Goal: Task Accomplishment & Management: Use online tool/utility

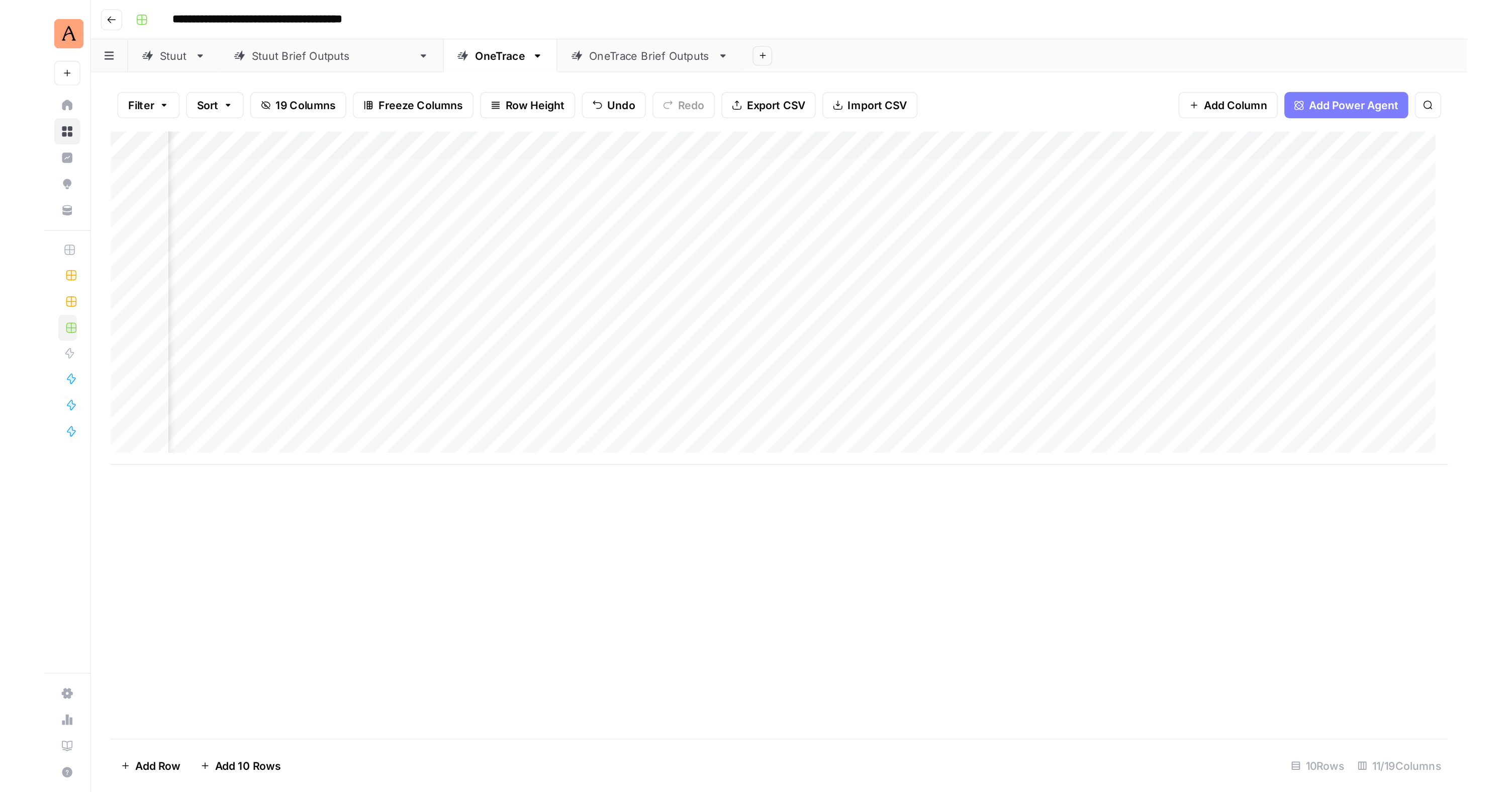
scroll to position [0, 446]
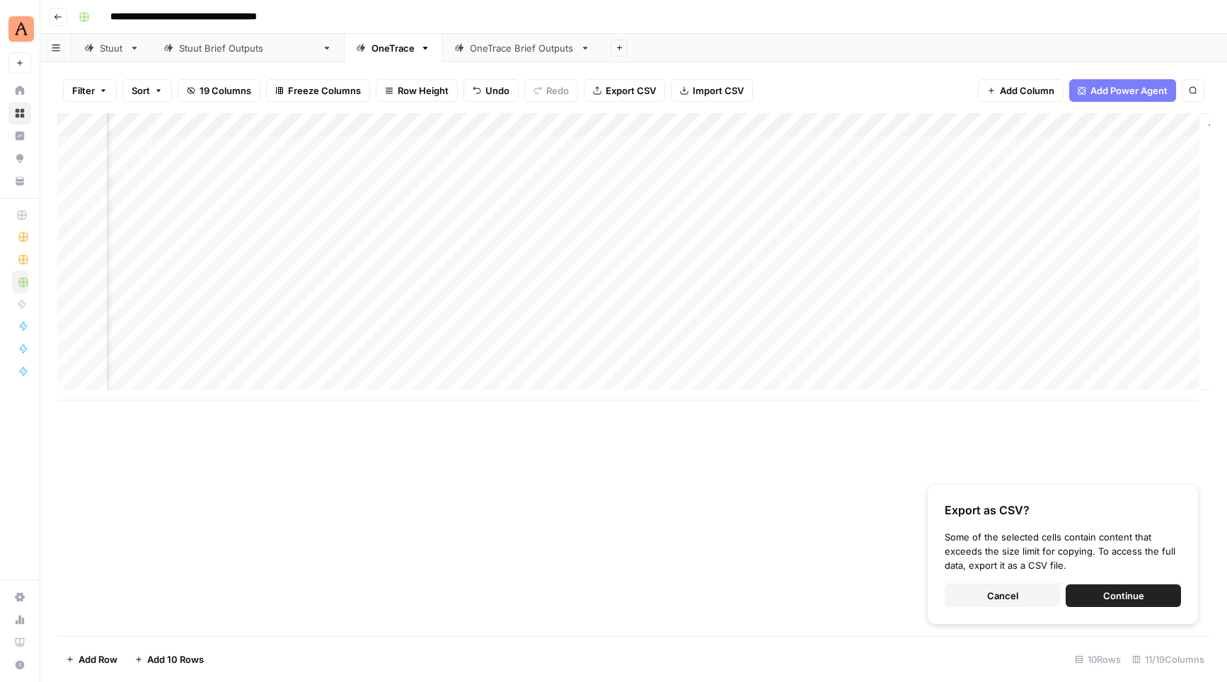
click at [1015, 602] on button "Cancel" at bounding box center [1001, 595] width 115 height 23
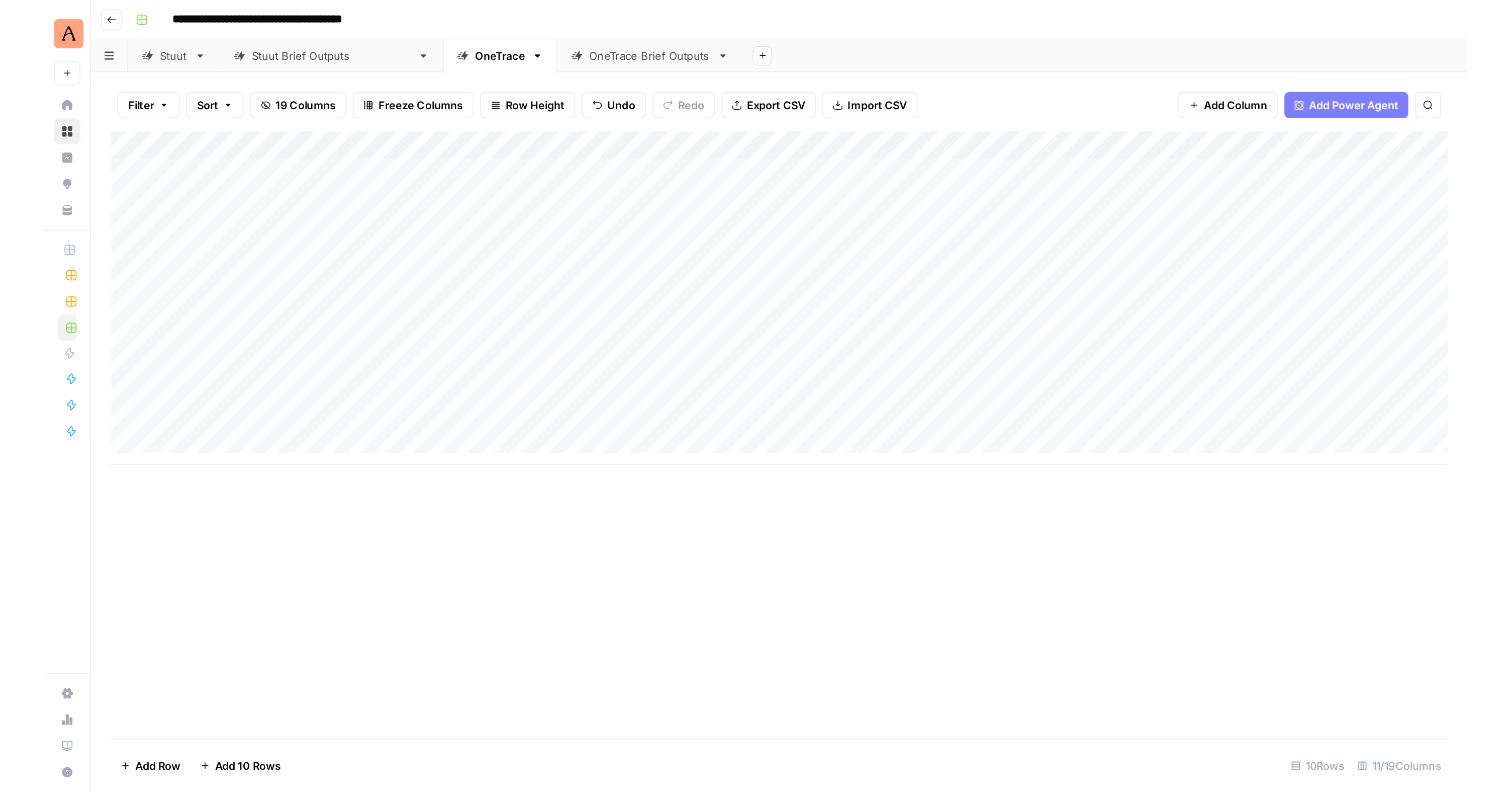
scroll to position [0, 0]
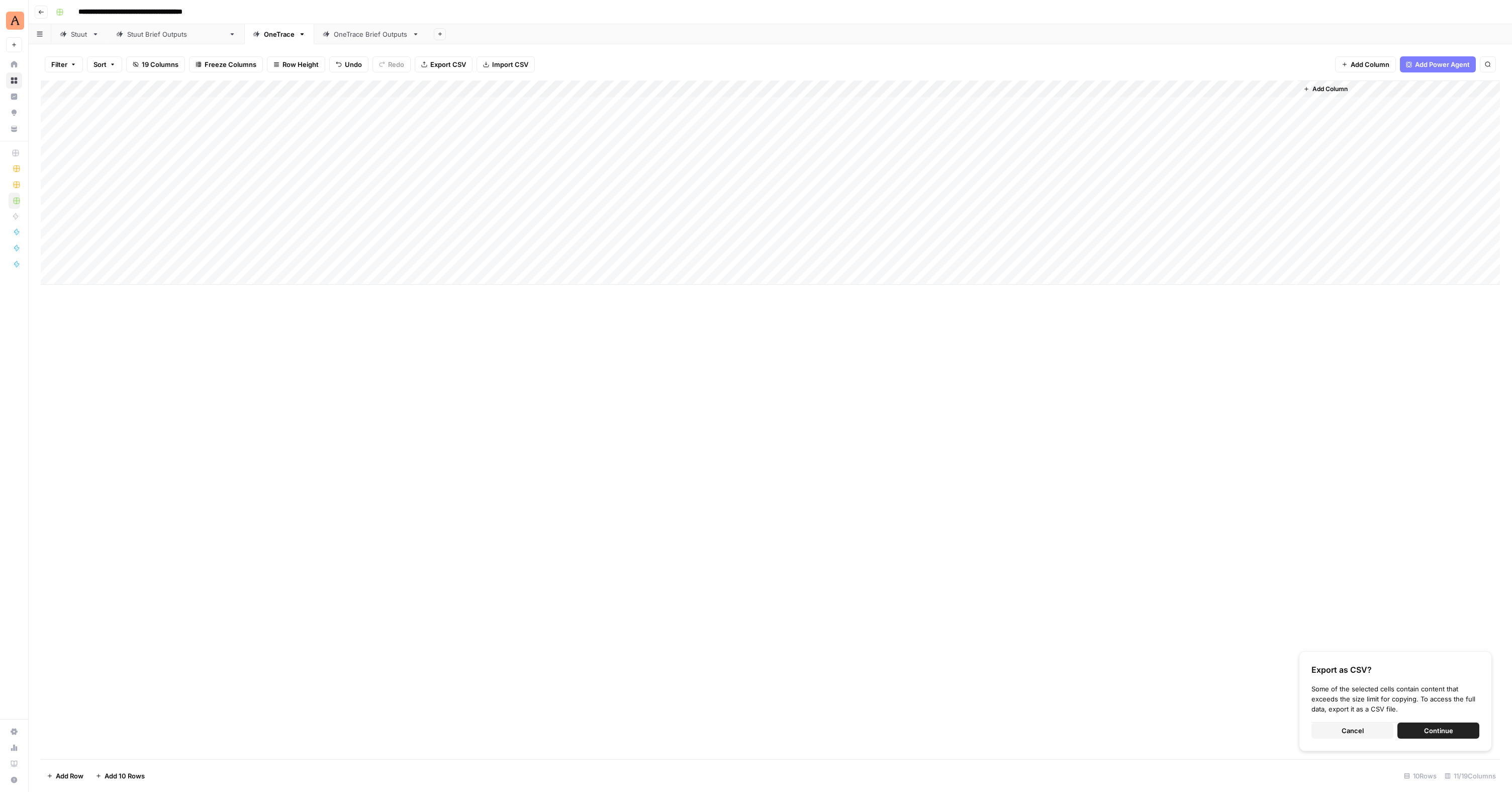
click at [116, 239] on div "Add Column" at bounding box center [770, 182] width 1459 height 204
click at [871, 484] on button "Cancel" at bounding box center [1352, 730] width 82 height 16
click at [103, 166] on div "Add Column" at bounding box center [770, 182] width 1459 height 204
click at [102, 170] on div "Add Column" at bounding box center [770, 182] width 1459 height 204
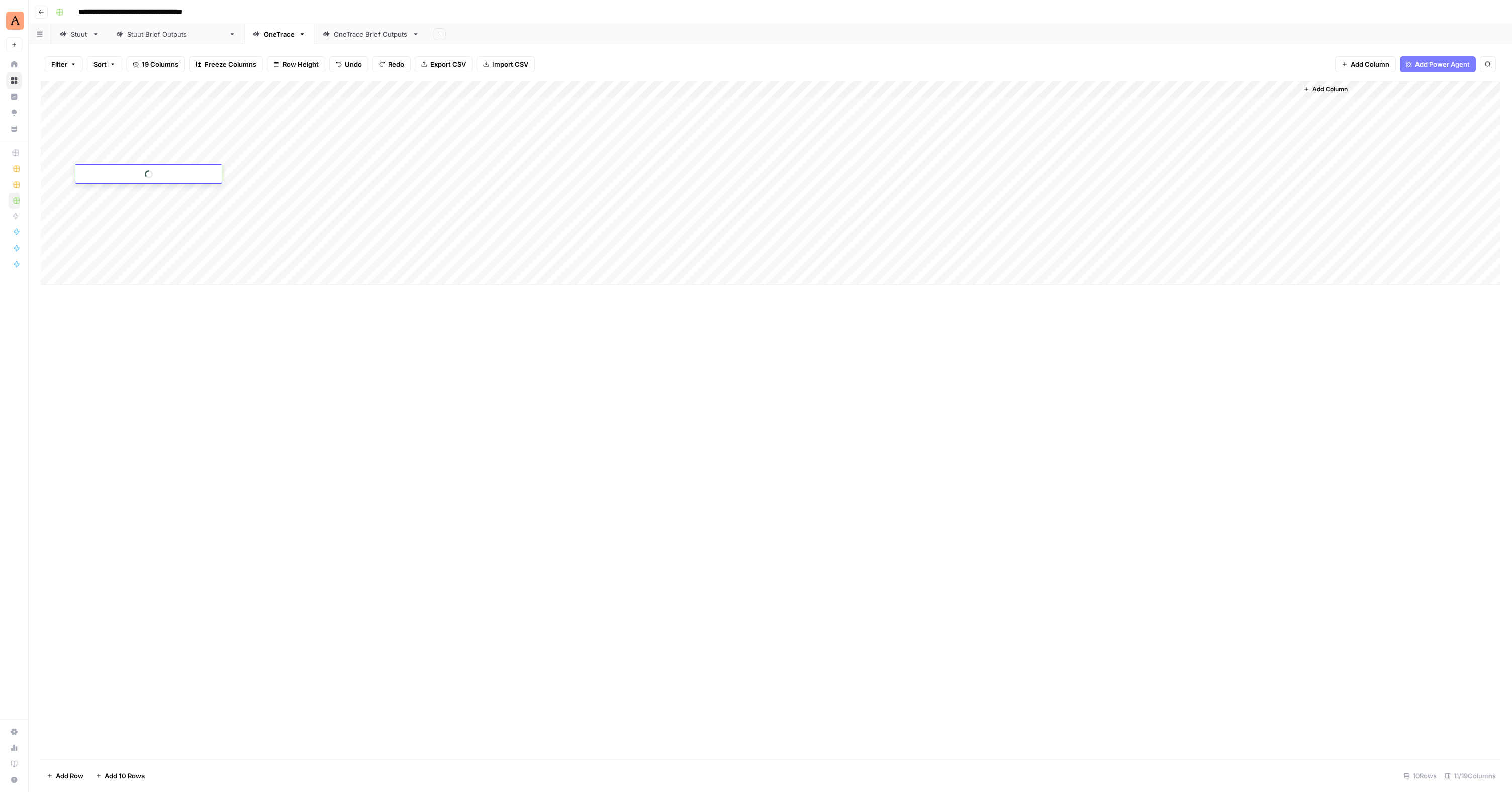
click at [102, 170] on div at bounding box center [148, 173] width 146 height 18
click at [389, 377] on div "Add Column" at bounding box center [770, 419] width 1459 height 678
click at [99, 236] on div "Add Column" at bounding box center [770, 182] width 1459 height 204
click at [99, 240] on div "Add Column" at bounding box center [770, 182] width 1459 height 204
type textarea "**********"
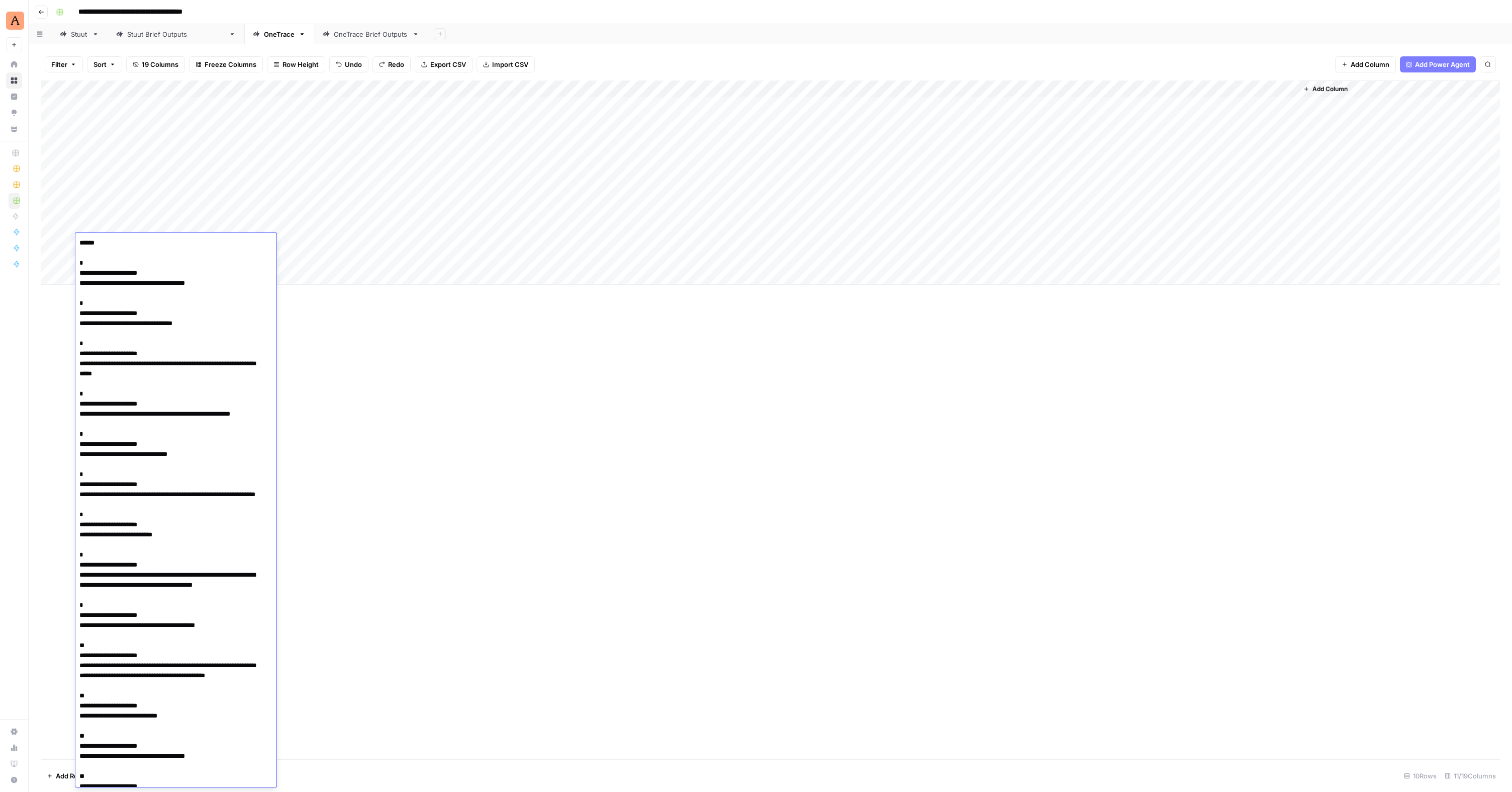
scroll to position [30746, 0]
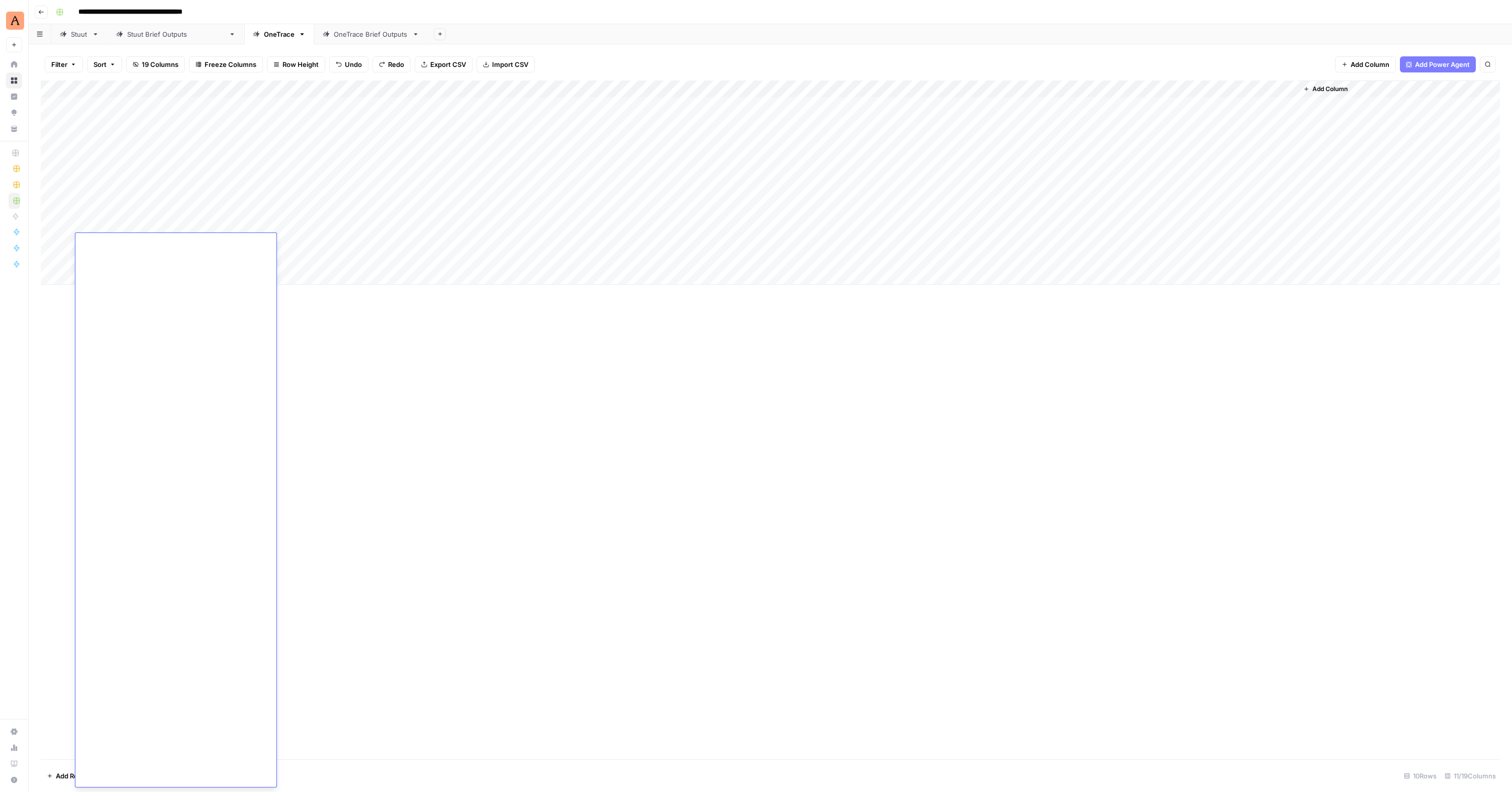
click at [439, 461] on div "Add Column" at bounding box center [770, 419] width 1459 height 678
click at [130, 195] on div "Add Column" at bounding box center [770, 182] width 1459 height 204
click at [128, 193] on div "Add Column" at bounding box center [770, 182] width 1459 height 204
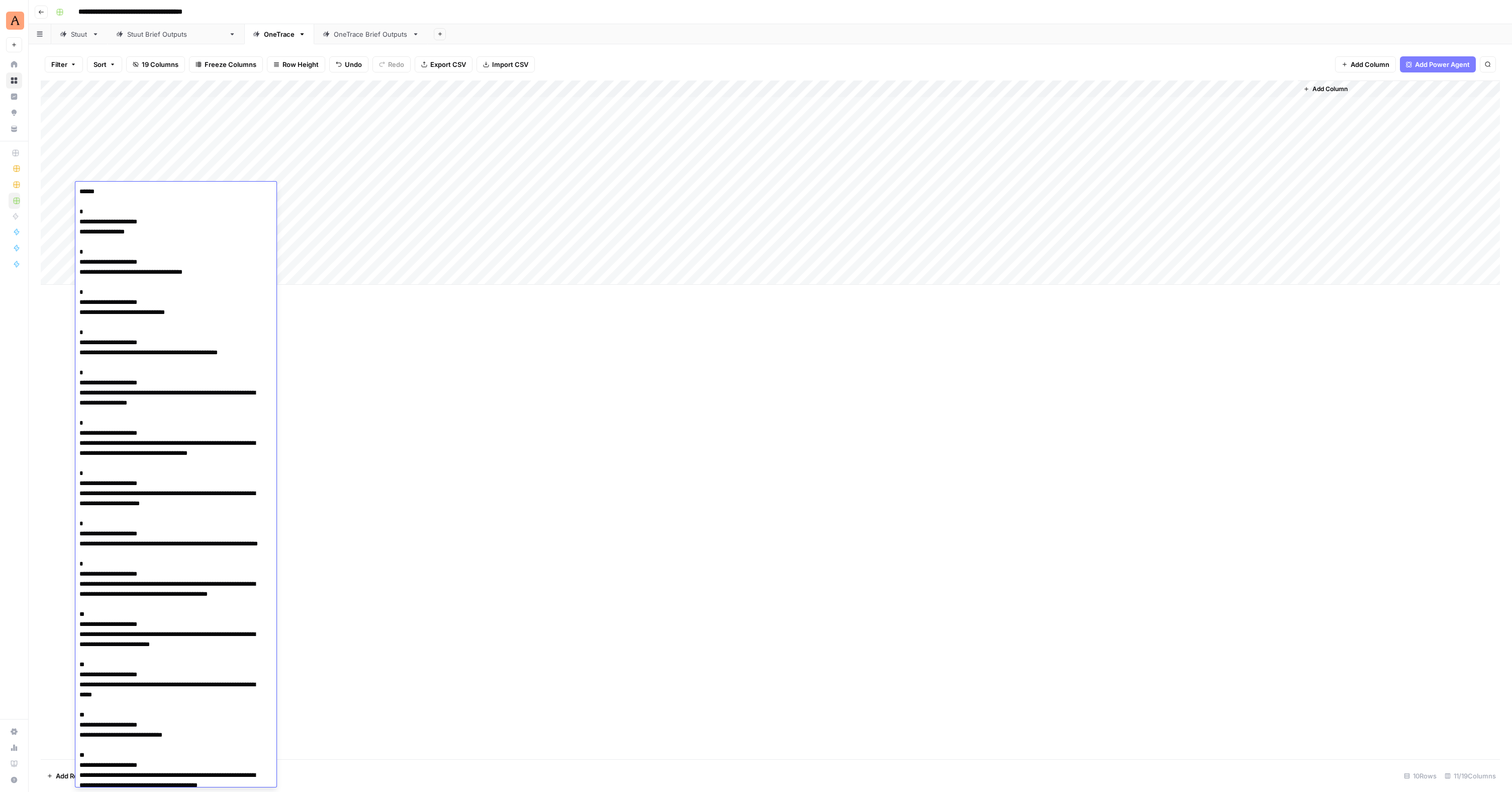
click at [416, 403] on div "Add Column" at bounding box center [770, 419] width 1459 height 678
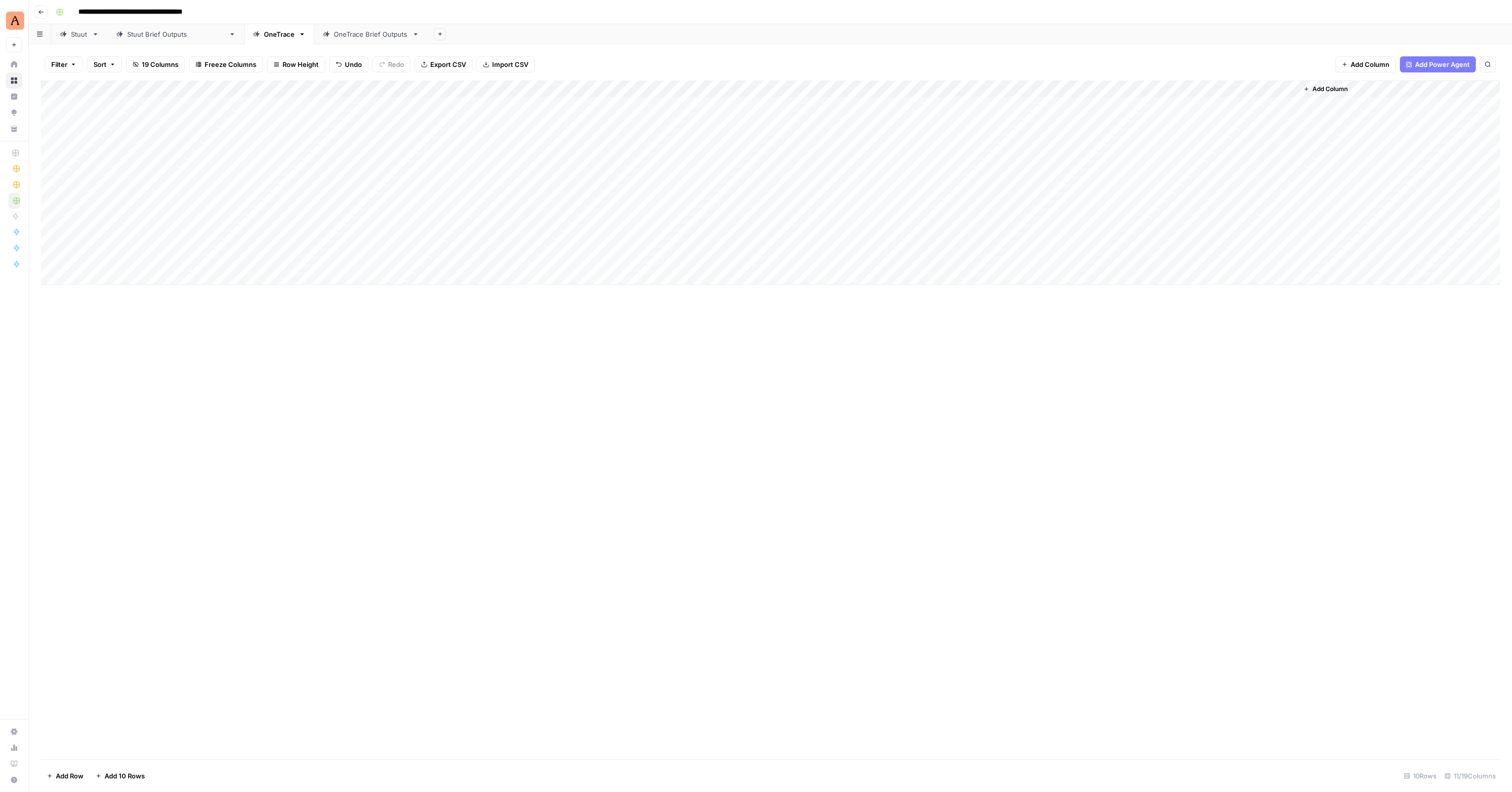
click at [95, 259] on div "Add Column" at bounding box center [770, 182] width 1459 height 204
click at [126, 259] on div "Add Column" at bounding box center [770, 182] width 1459 height 204
type textarea "**********"
click at [400, 417] on div "Add Column" at bounding box center [770, 419] width 1459 height 678
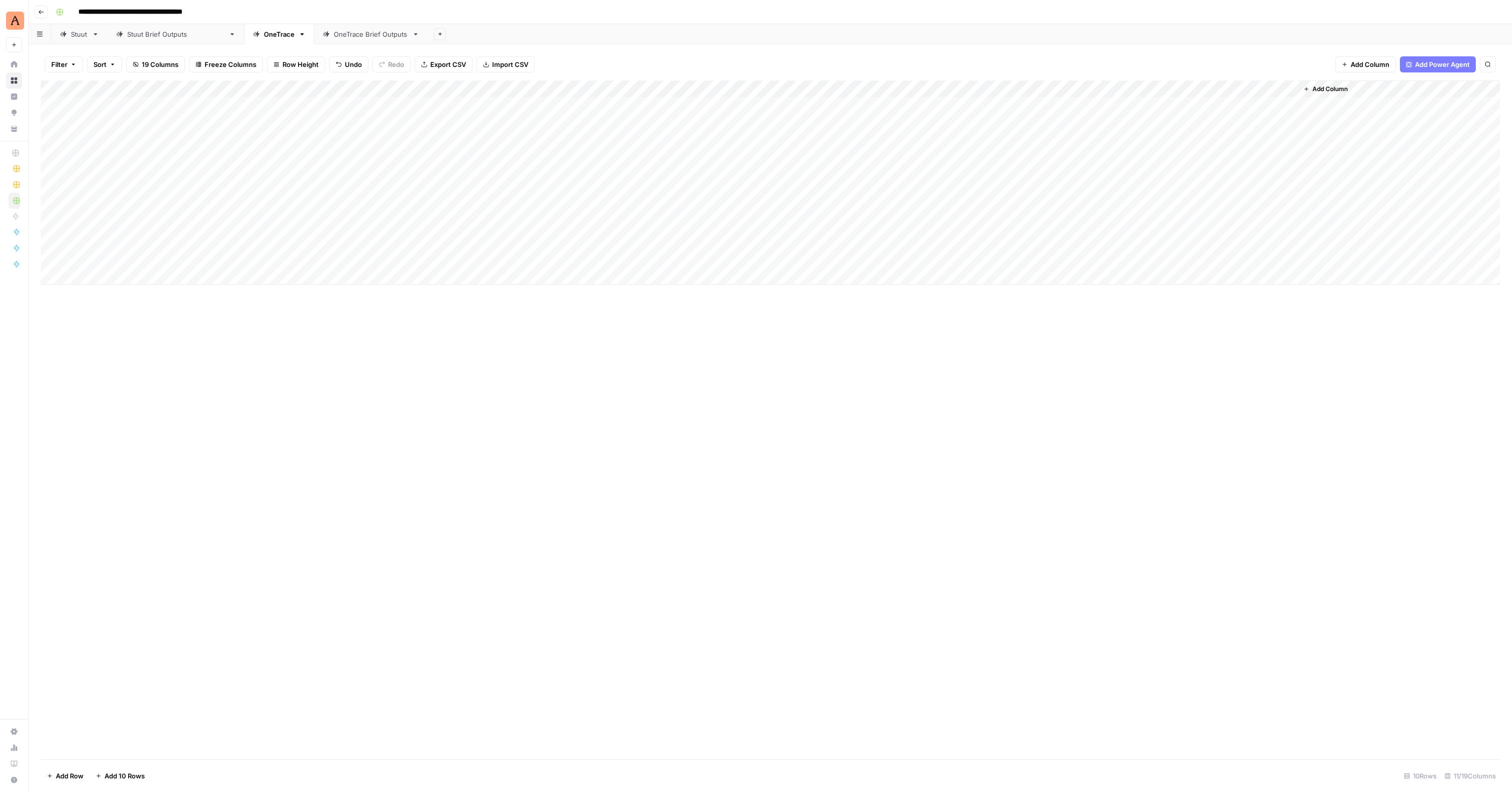
click at [247, 172] on div "Add Column" at bounding box center [770, 182] width 1459 height 204
click at [871, 241] on div "Add Column" at bounding box center [770, 182] width 1459 height 204
click at [871, 259] on div "Add Column" at bounding box center [770, 182] width 1459 height 204
click at [106, 276] on div "Add Column" at bounding box center [770, 182] width 1459 height 204
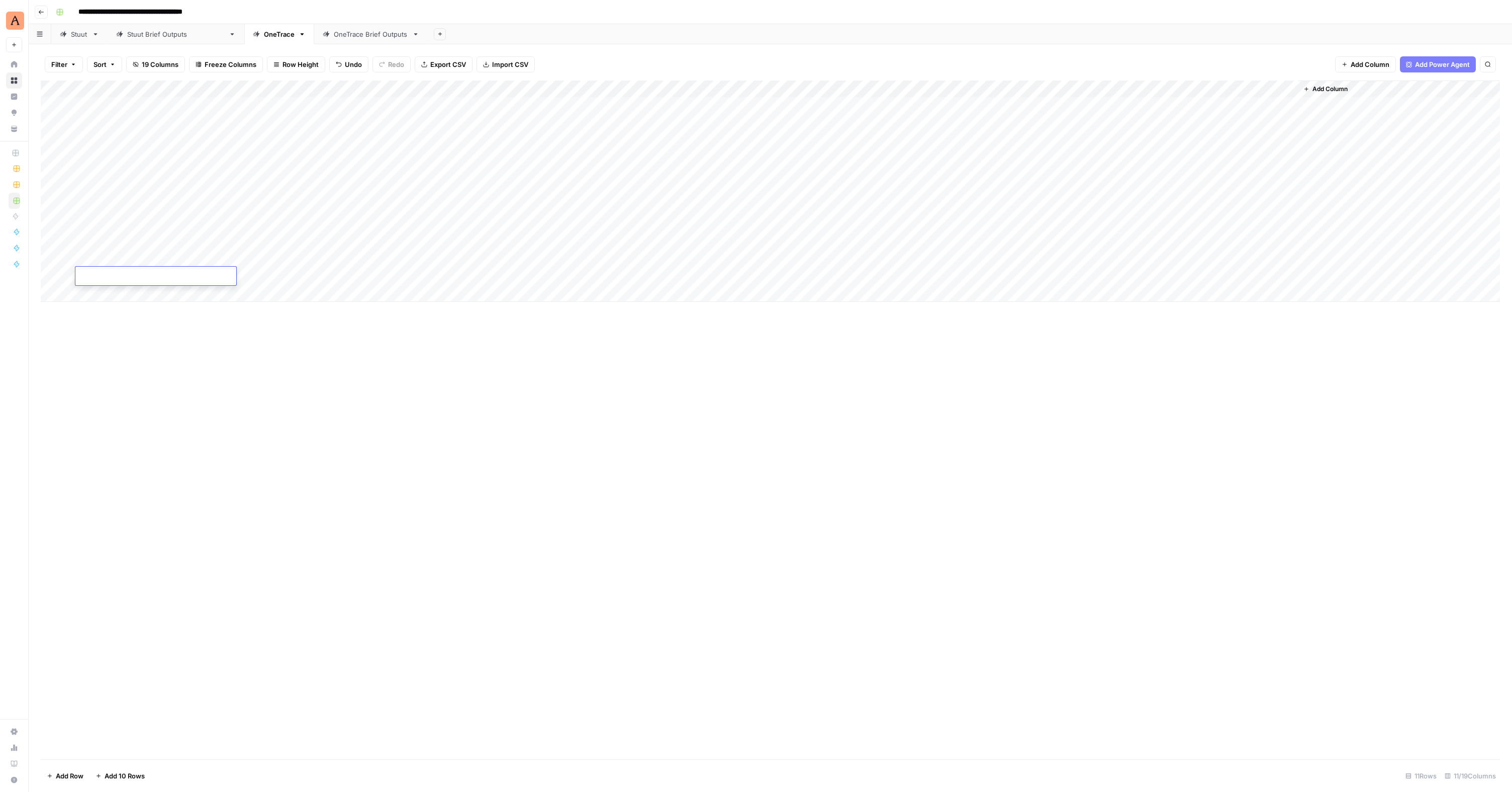
type textarea "**********"
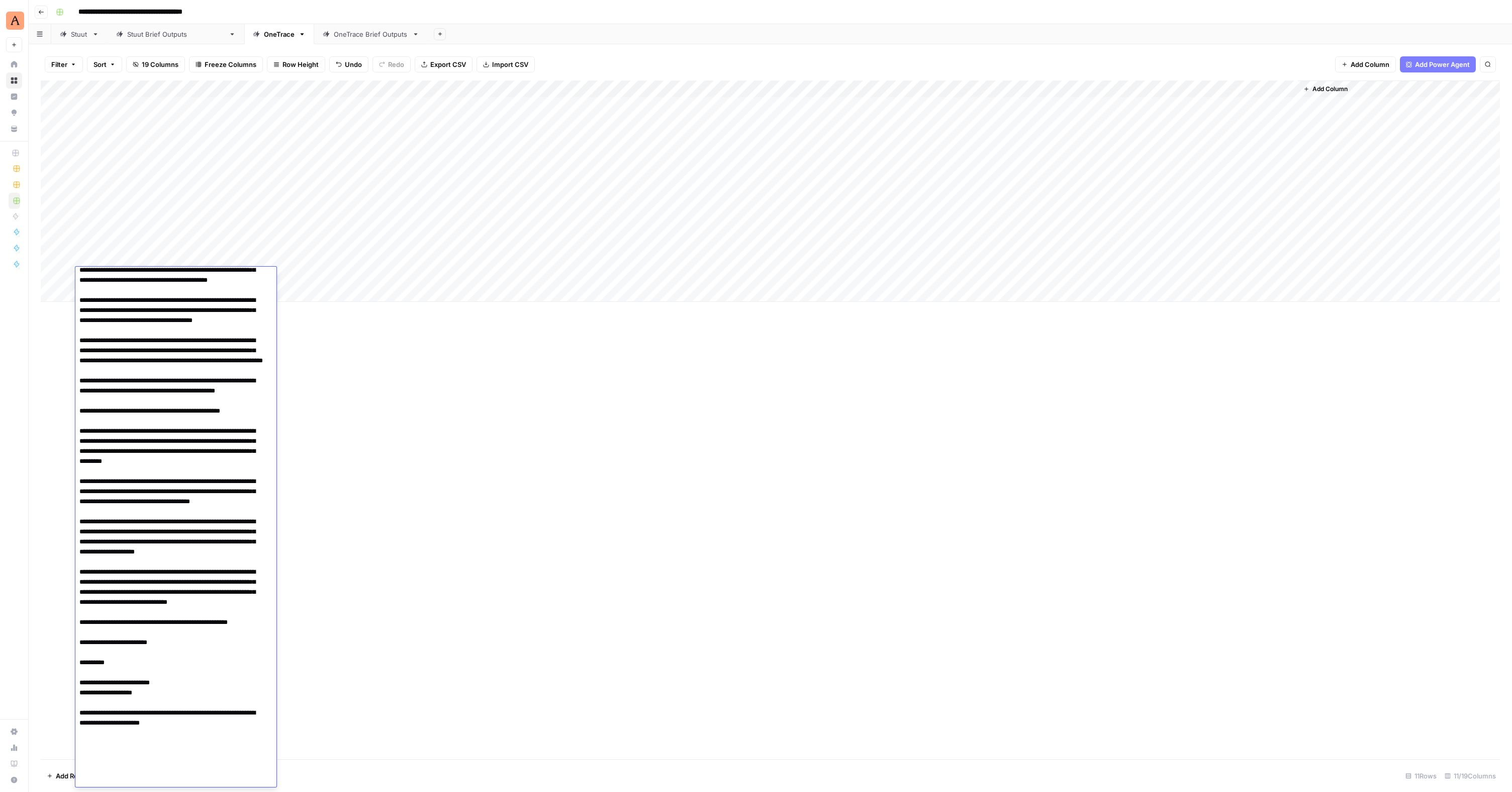
click at [396, 403] on div "Add Column" at bounding box center [770, 419] width 1459 height 678
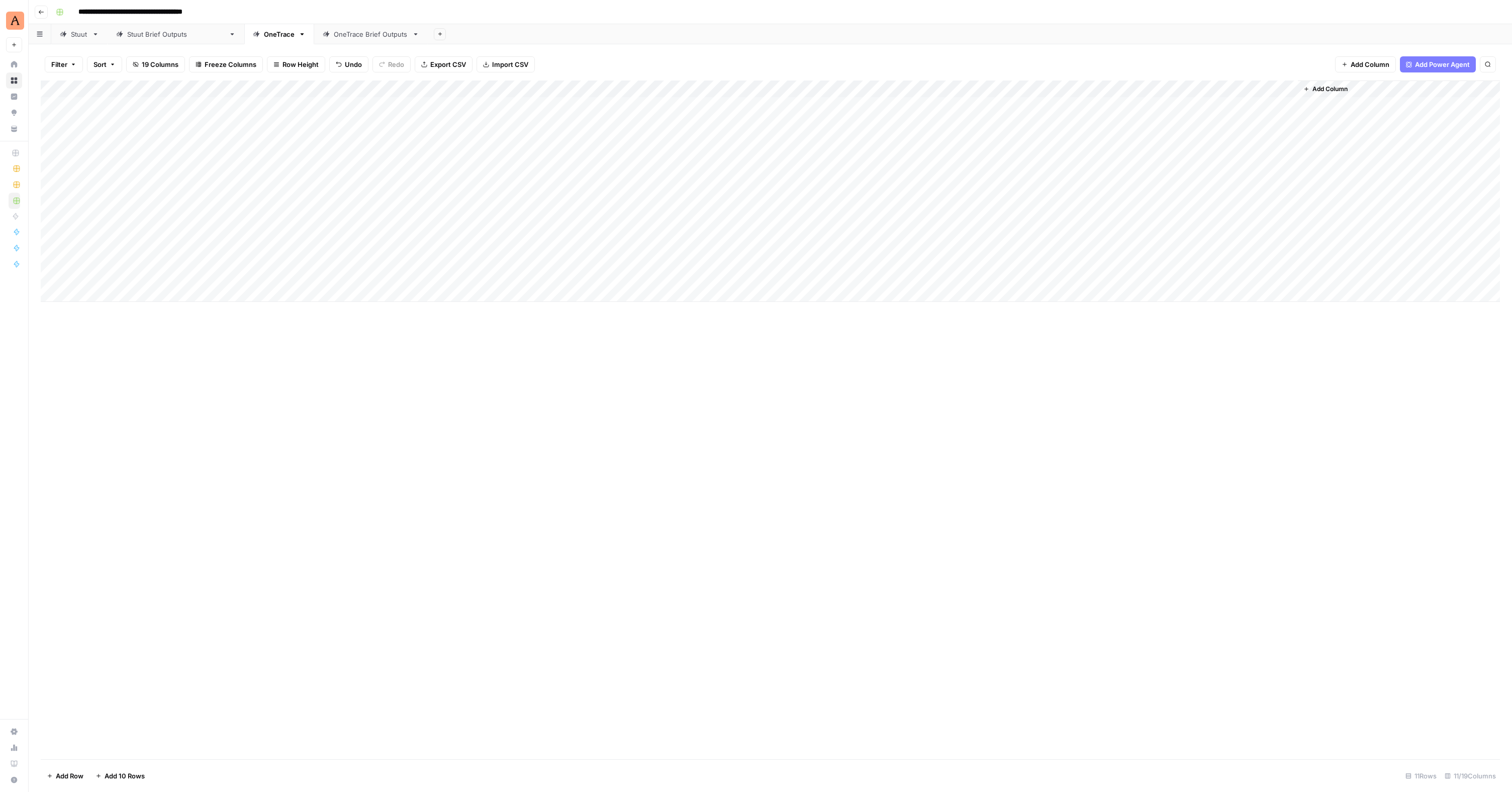
click at [102, 295] on div "Add Column" at bounding box center [770, 191] width 1459 height 221
type textarea "**********"
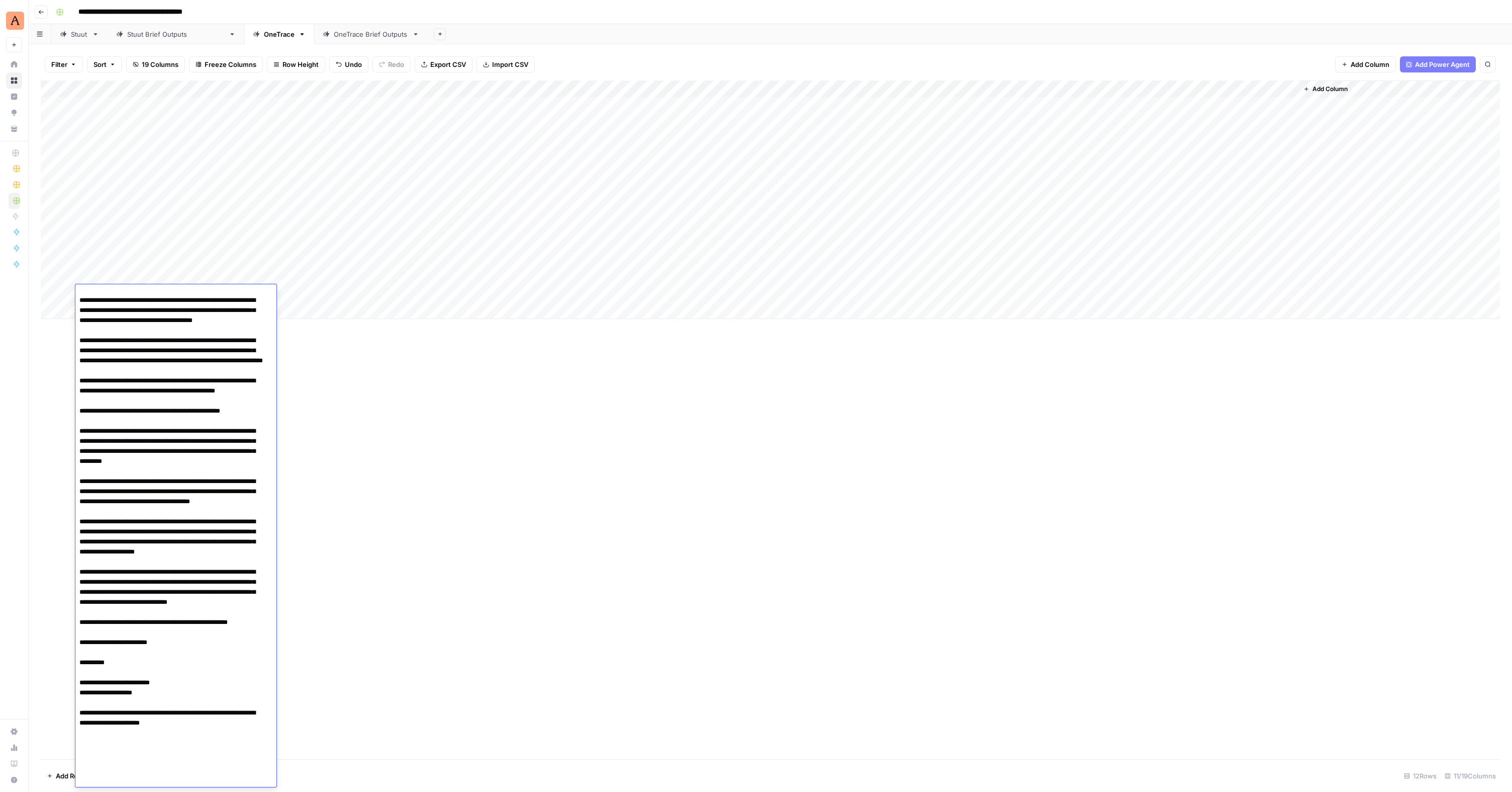
click at [401, 400] on div "Add Column" at bounding box center [770, 419] width 1459 height 678
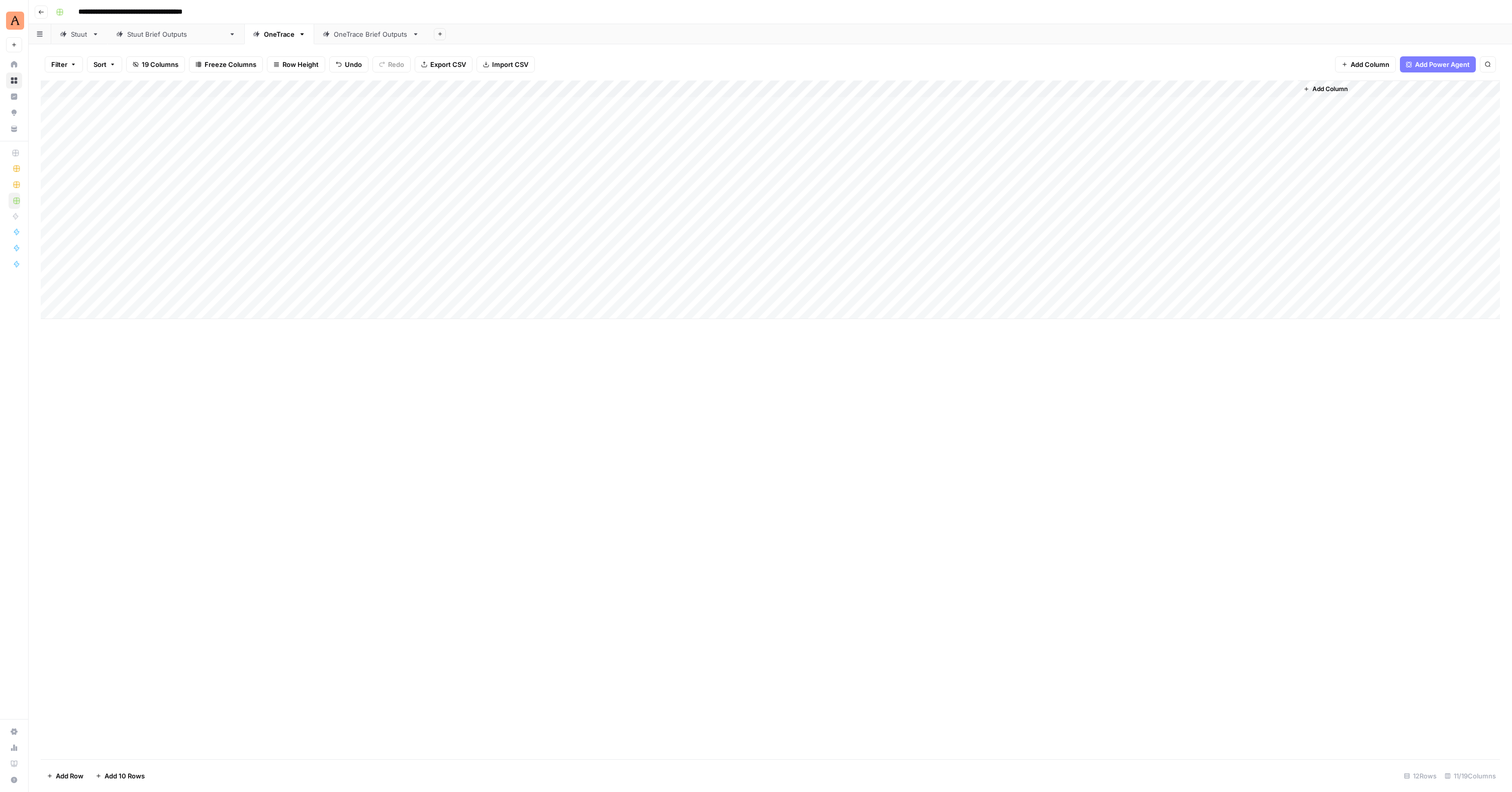
click at [396, 274] on div "Add Column" at bounding box center [770, 199] width 1459 height 238
click at [404, 278] on div "Add Column" at bounding box center [770, 199] width 1459 height 238
click at [402, 319] on button "5" at bounding box center [398, 315] width 12 height 12
click at [391, 292] on div "Add Column" at bounding box center [770, 199] width 1459 height 238
click at [392, 295] on div "Add Column" at bounding box center [770, 199] width 1459 height 238
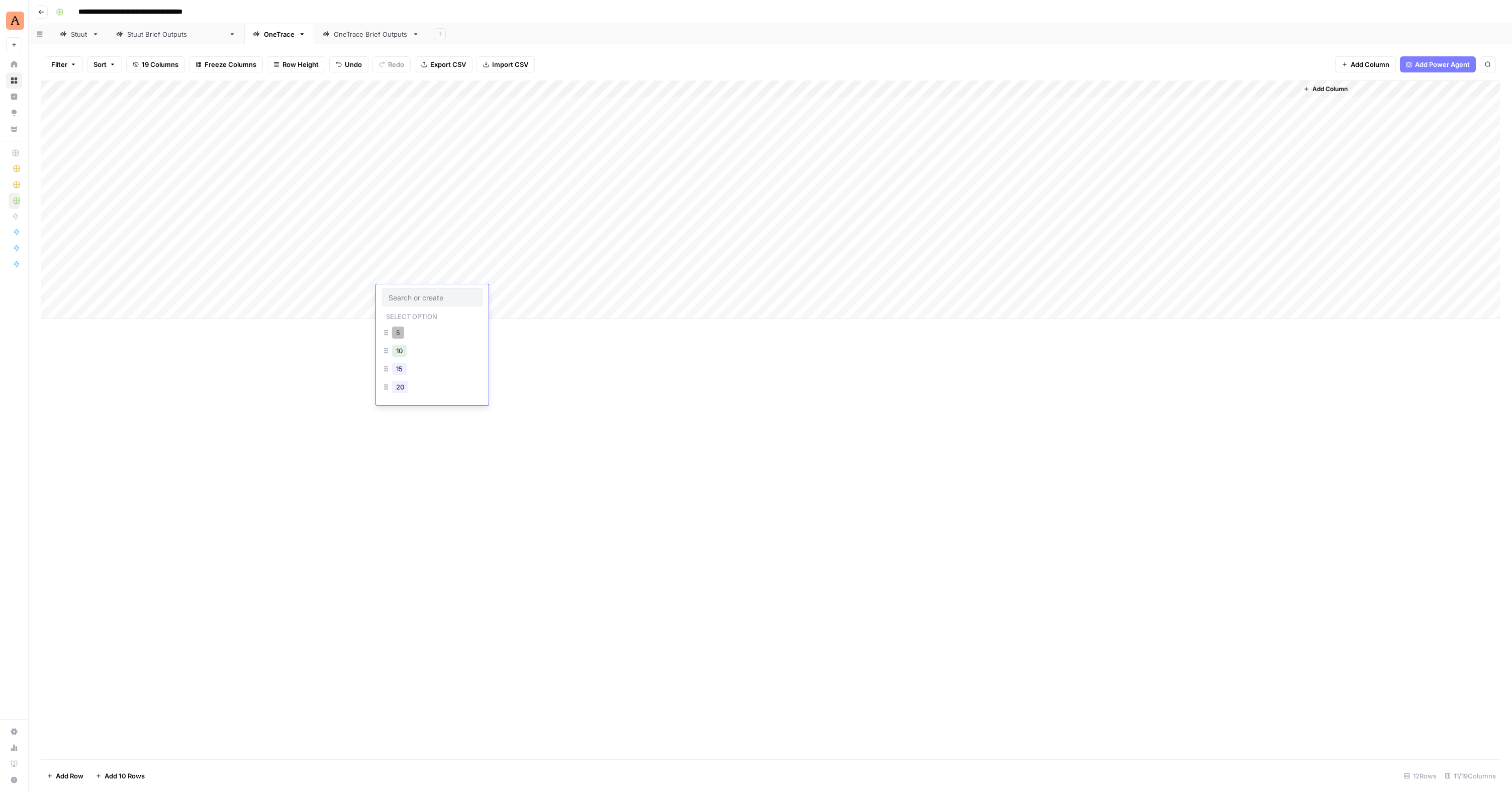
click at [402, 336] on button "5" at bounding box center [398, 332] width 12 height 12
drag, startPoint x: 245, startPoint y: 274, endPoint x: 264, endPoint y: 282, distance: 20.6
click at [245, 275] on div "Add Column" at bounding box center [770, 199] width 1459 height 238
click at [871, 278] on div "Add Column" at bounding box center [770, 199] width 1459 height 238
click at [871, 294] on div "Add Column" at bounding box center [770, 199] width 1459 height 238
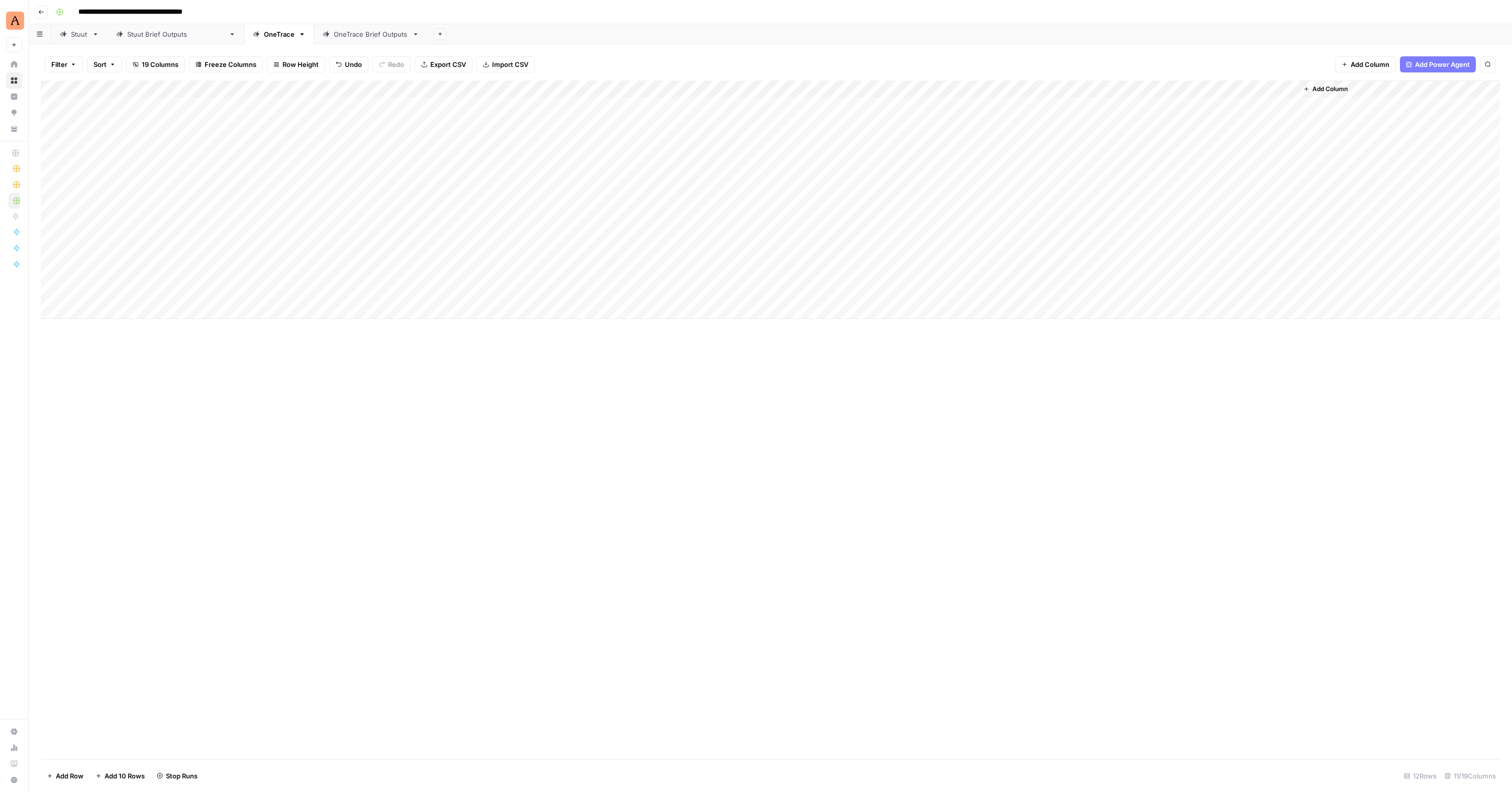
click at [122, 484] on span "Add 10 Rows" at bounding box center [124, 776] width 40 height 10
click at [173, 355] on div "Add Column" at bounding box center [770, 285] width 1459 height 410
click at [146, 213] on div "Add Column" at bounding box center [770, 285] width 1459 height 410
click at [146, 211] on div "Add Column" at bounding box center [770, 285] width 1459 height 410
click at [395, 429] on div "Add Column" at bounding box center [770, 285] width 1459 height 410
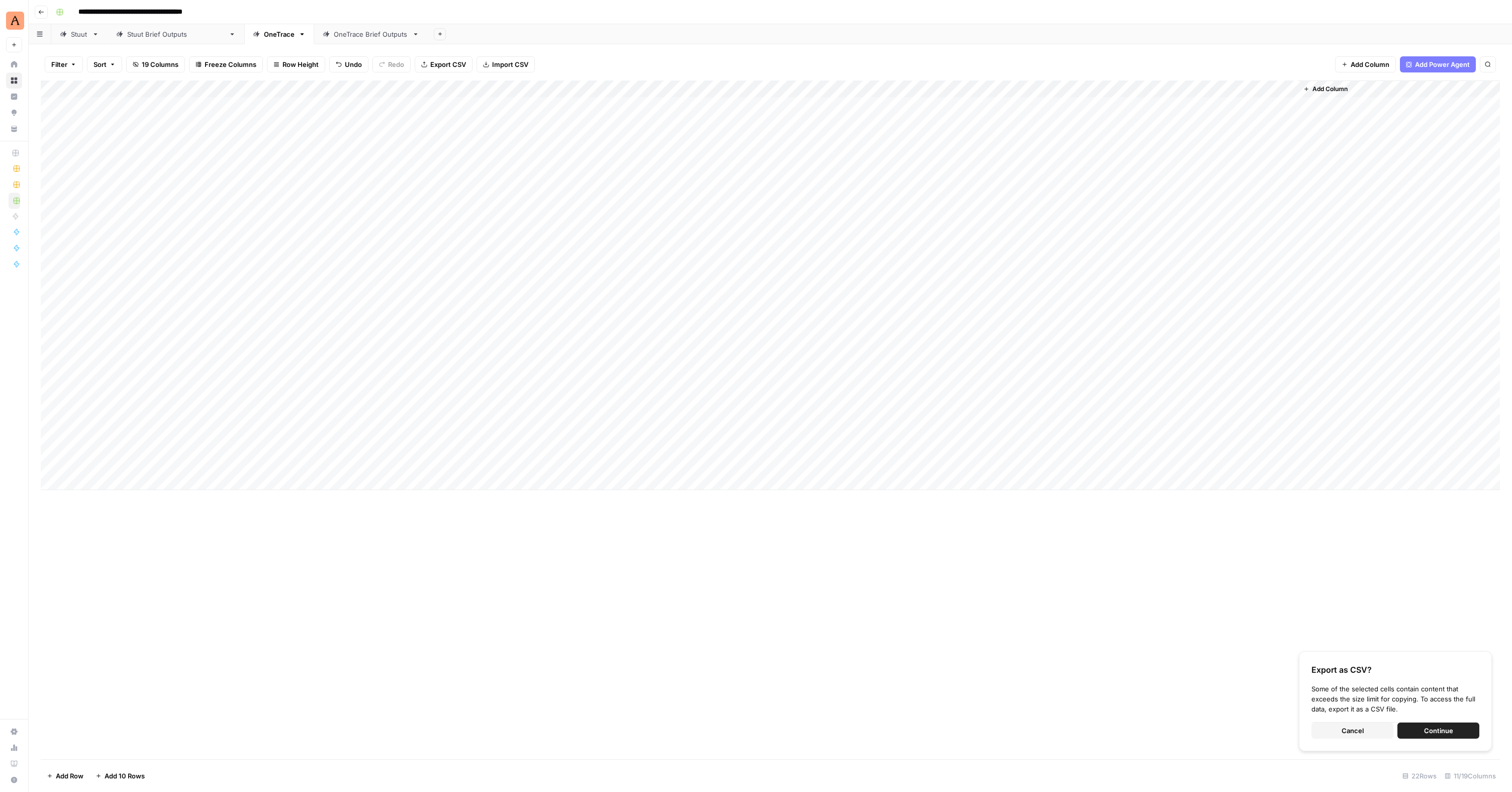
drag, startPoint x: 141, startPoint y: 318, endPoint x: 133, endPoint y: 315, distance: 8.5
click at [141, 318] on div "Add Column" at bounding box center [770, 285] width 1459 height 410
click at [126, 311] on div "Add Column" at bounding box center [770, 285] width 1459 height 410
type textarea "**********"
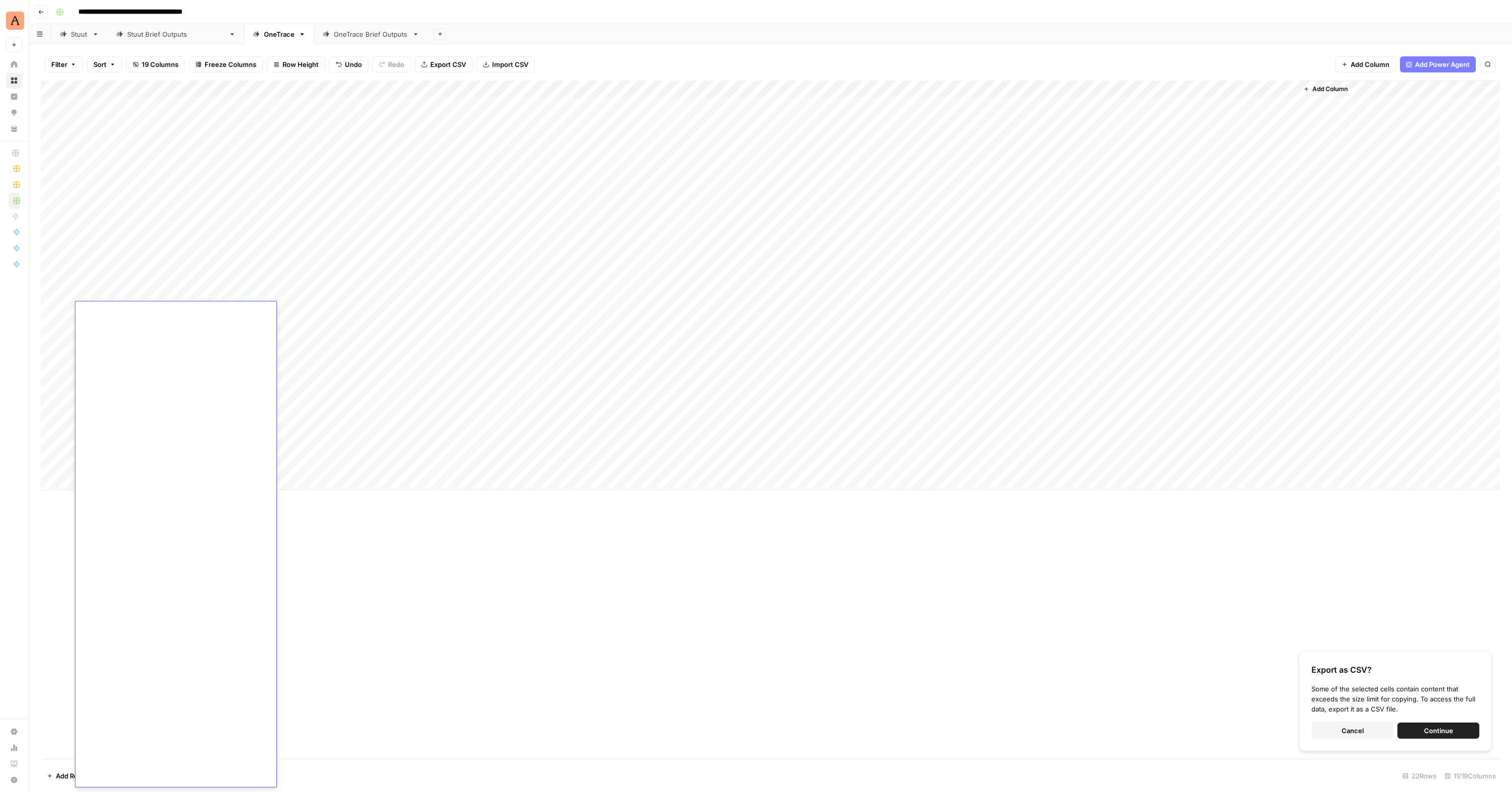
click at [416, 400] on div "Add Column" at bounding box center [770, 285] width 1459 height 410
click at [132, 230] on div "Add Column" at bounding box center [770, 285] width 1459 height 410
click at [131, 228] on div "Add Column" at bounding box center [770, 285] width 1459 height 410
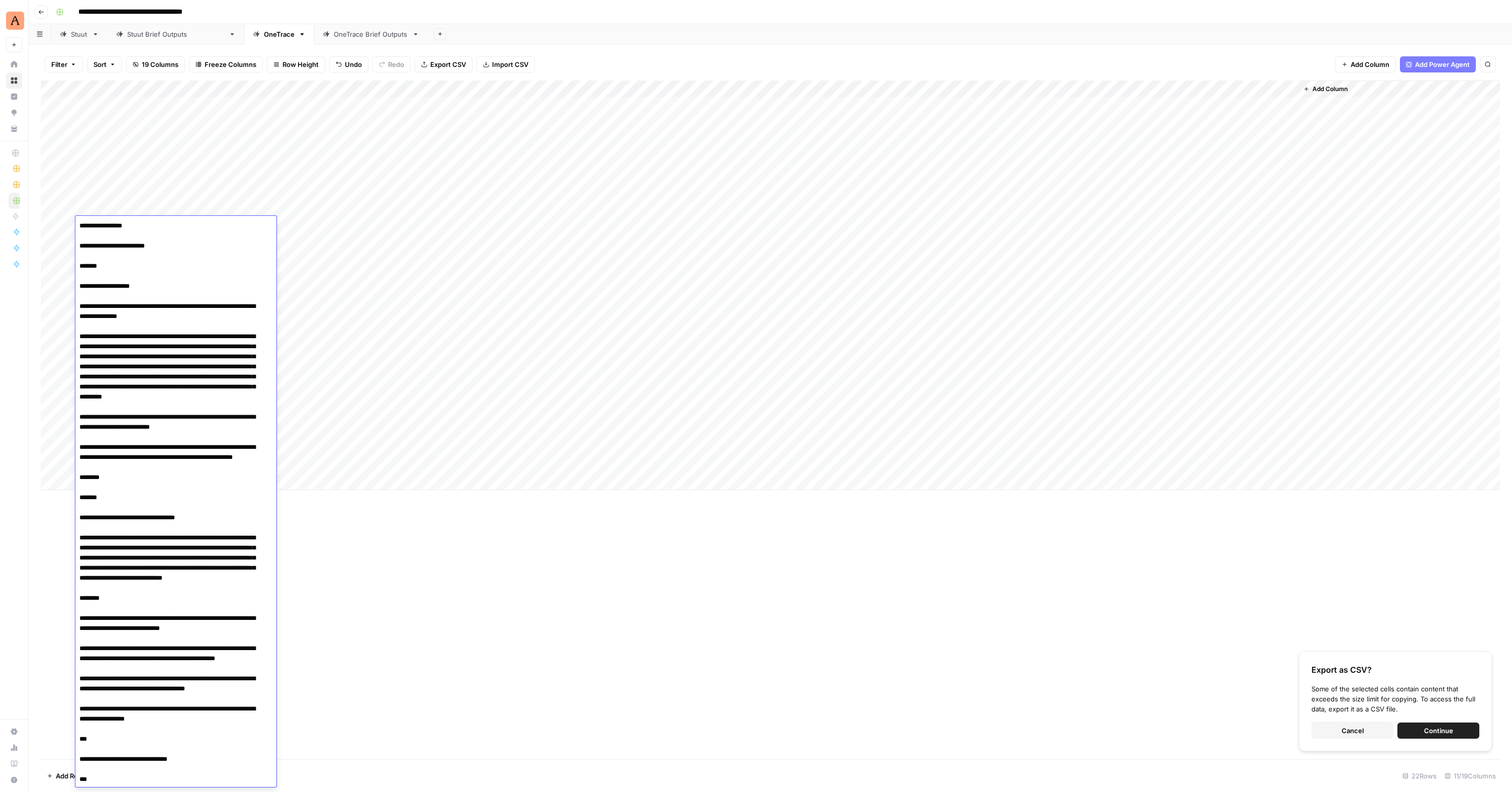
scroll to position [16195, 0]
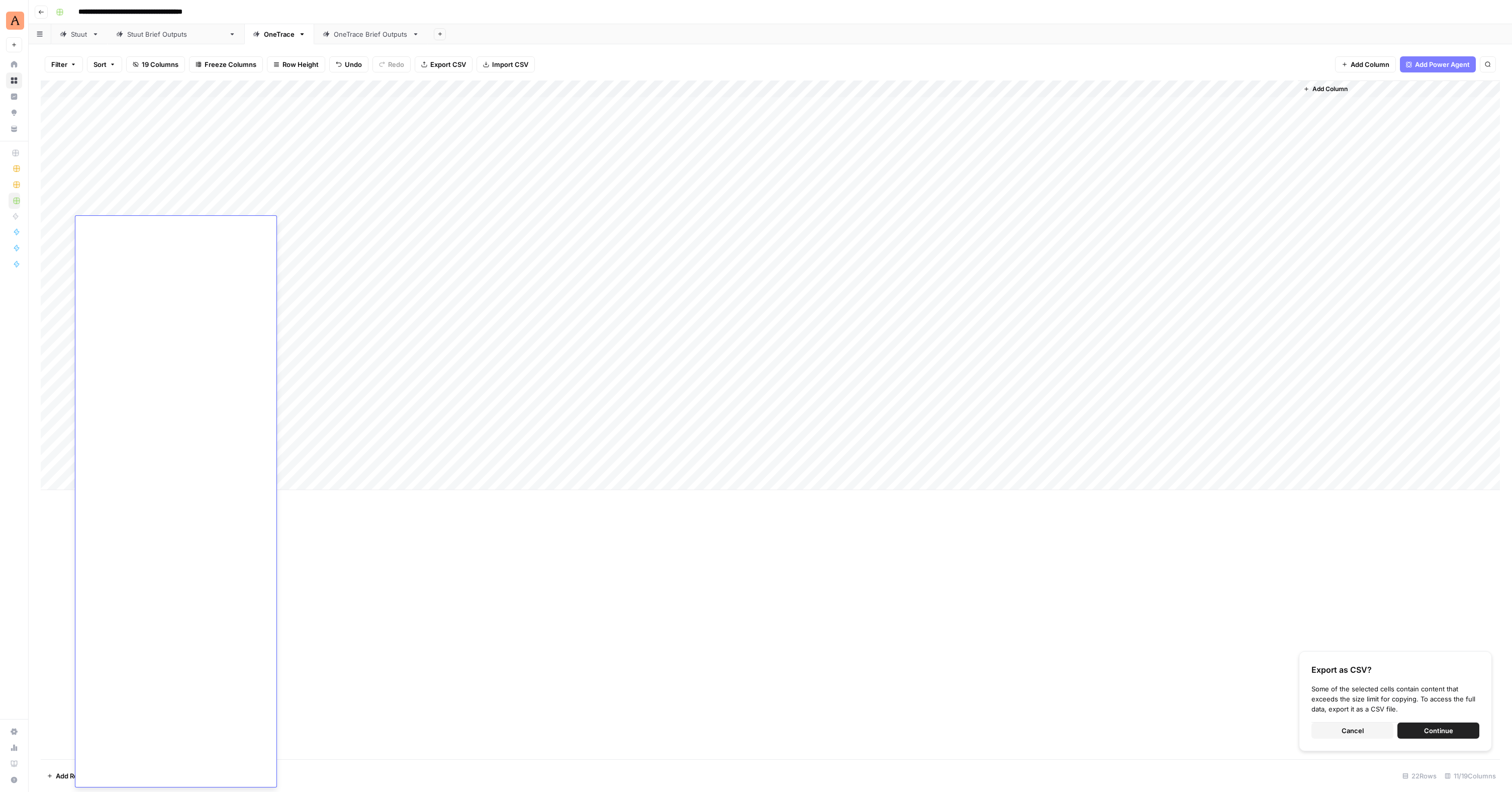
drag, startPoint x: 411, startPoint y: 427, endPoint x: 385, endPoint y: 399, distance: 38.2
click at [411, 426] on div "Add Column" at bounding box center [770, 285] width 1459 height 410
click at [133, 331] on div "Add Column" at bounding box center [770, 285] width 1459 height 410
click at [126, 326] on div "Add Column" at bounding box center [770, 285] width 1459 height 410
type textarea "**********"
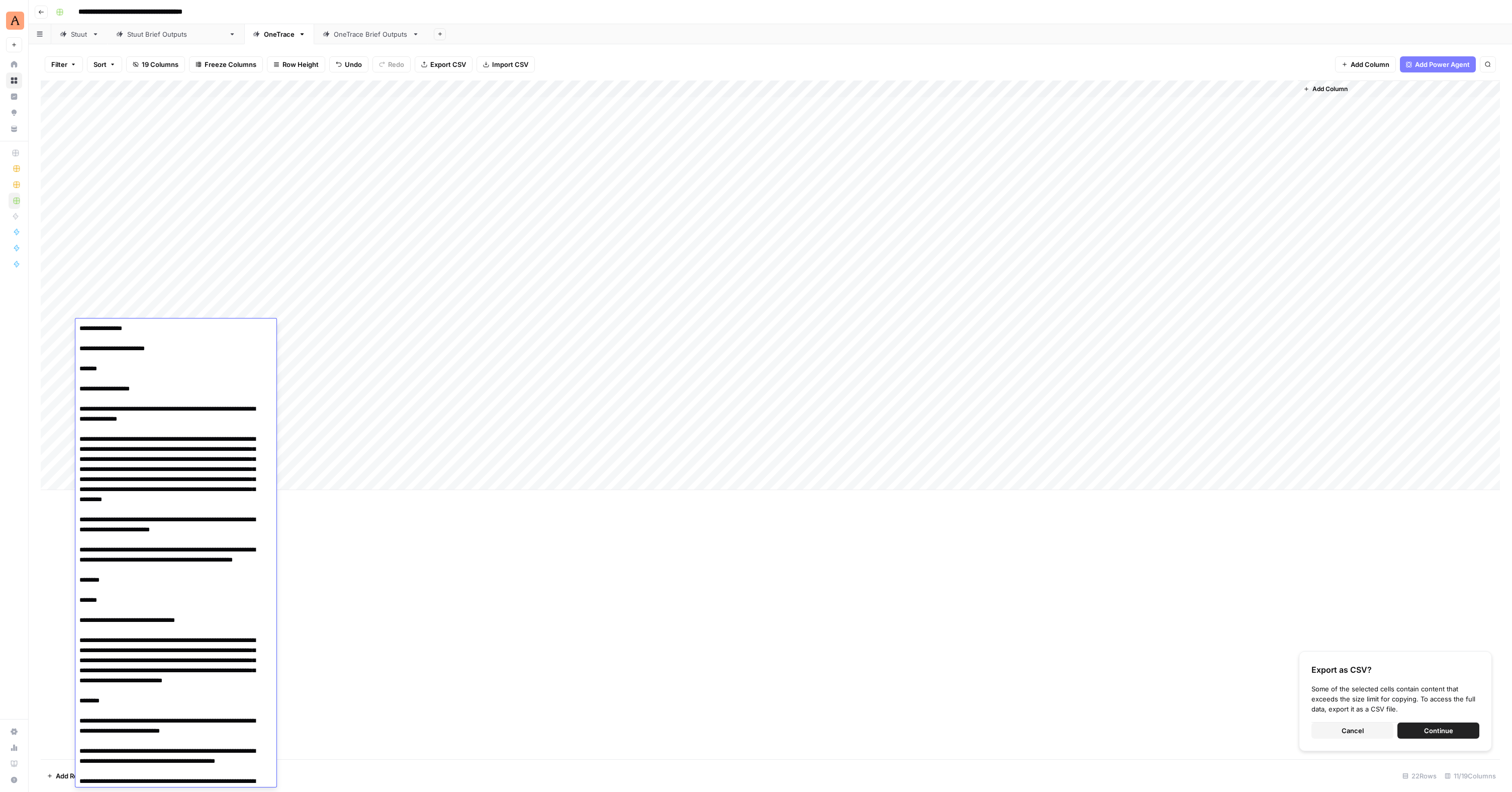
scroll to position [16295, 0]
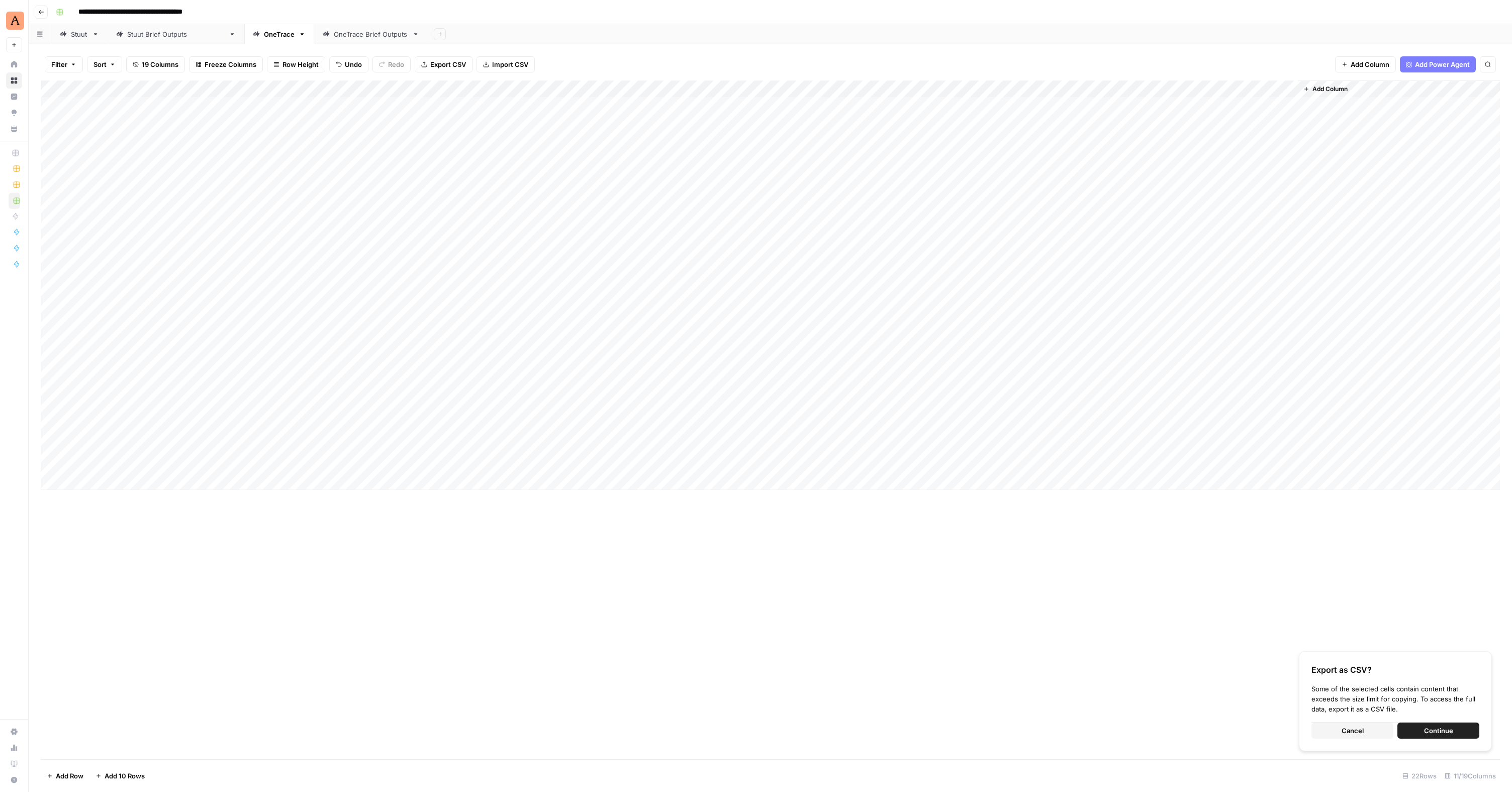
click at [319, 367] on div "Add Column" at bounding box center [770, 285] width 1459 height 410
click at [871, 309] on div "Add Column" at bounding box center [770, 285] width 1459 height 410
click at [871, 329] on div "Add Column" at bounding box center [770, 285] width 1459 height 410
click at [871, 242] on div "Add Column" at bounding box center [770, 285] width 1459 height 410
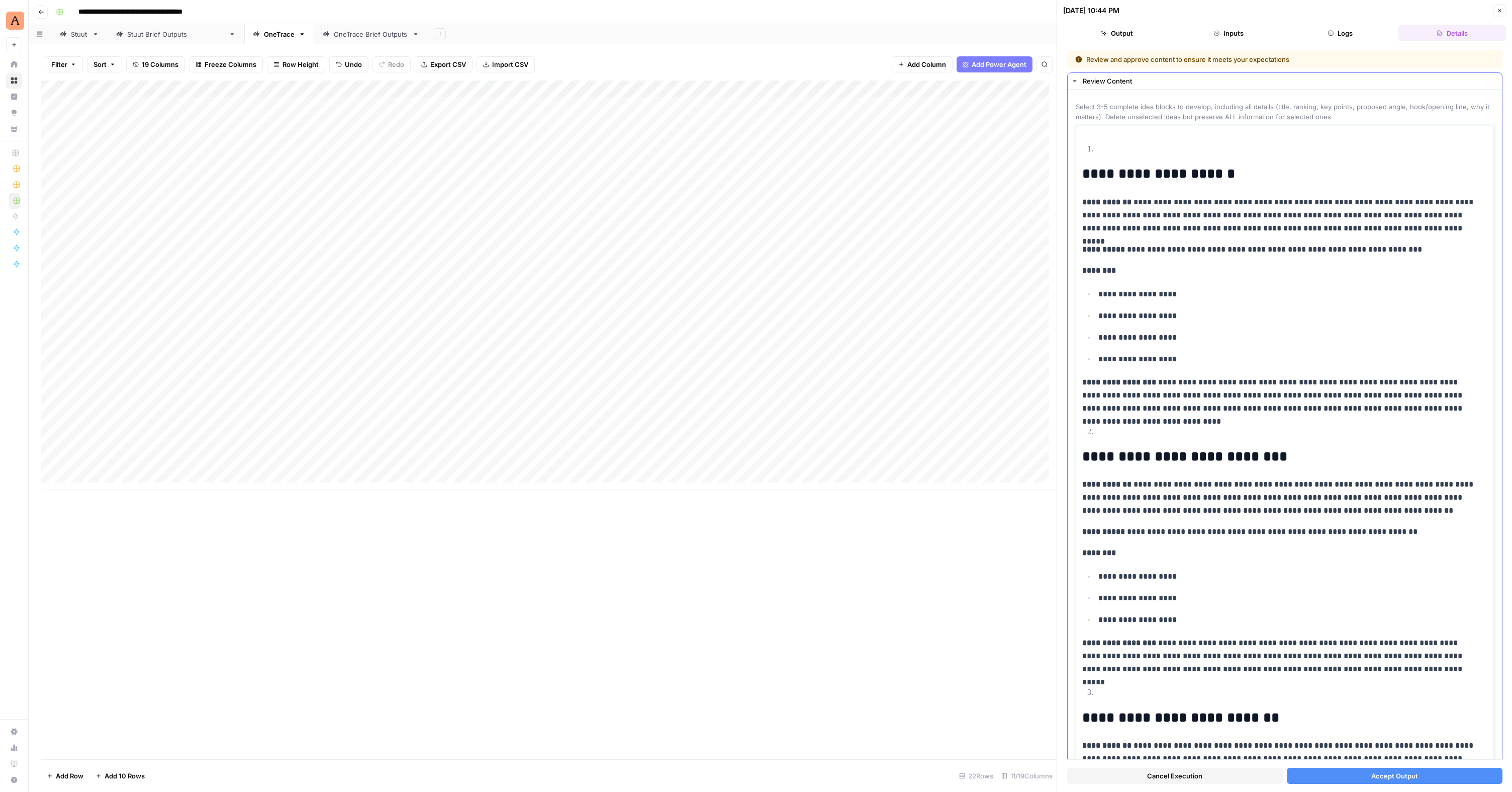
click at [871, 426] on p at bounding box center [1293, 432] width 389 height 13
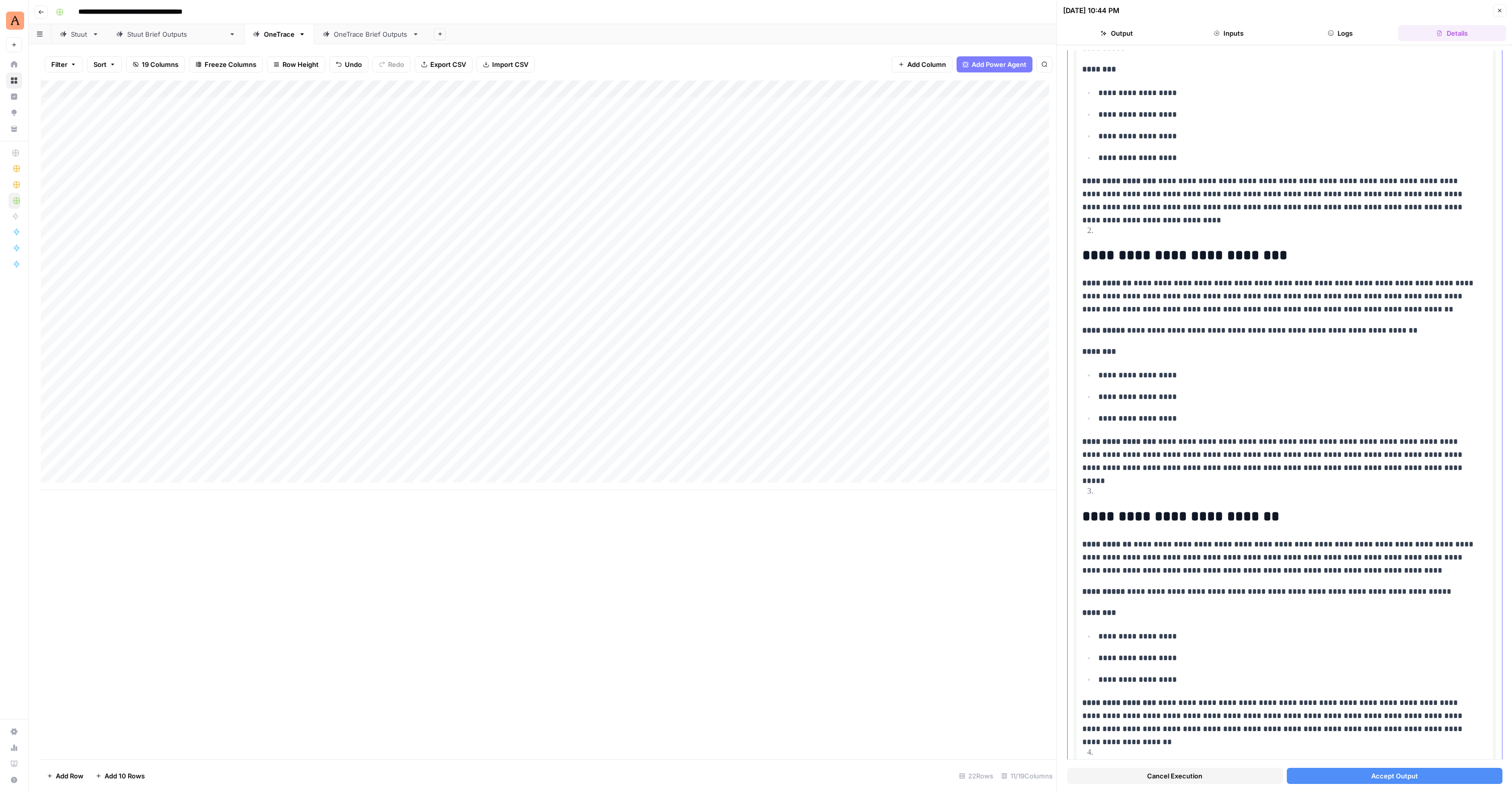
scroll to position [80, 0]
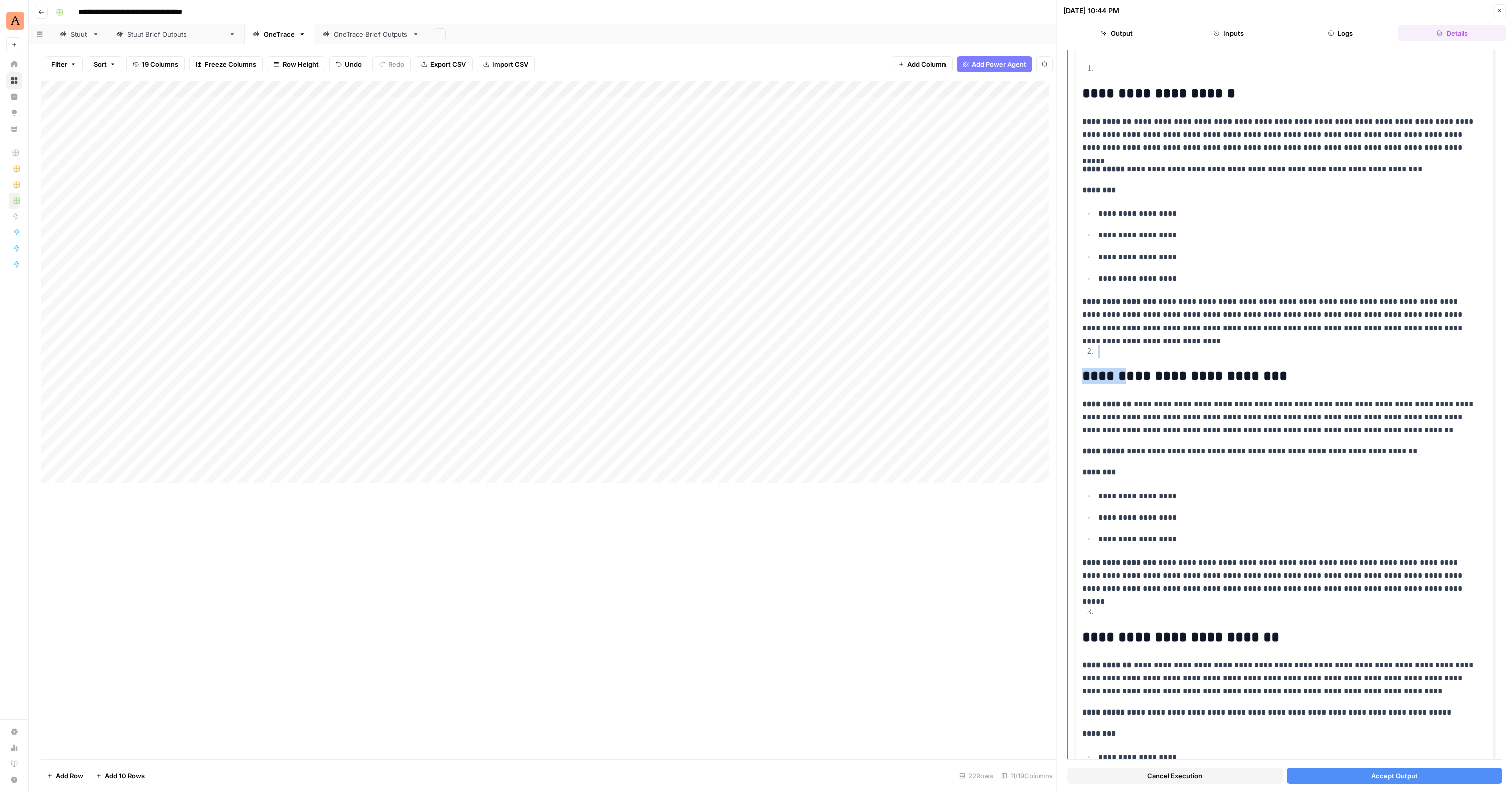
drag, startPoint x: 1085, startPoint y: 352, endPoint x: 1116, endPoint y: 375, distance: 38.6
click at [871, 368] on h2 "**********" at bounding box center [1281, 376] width 398 height 16
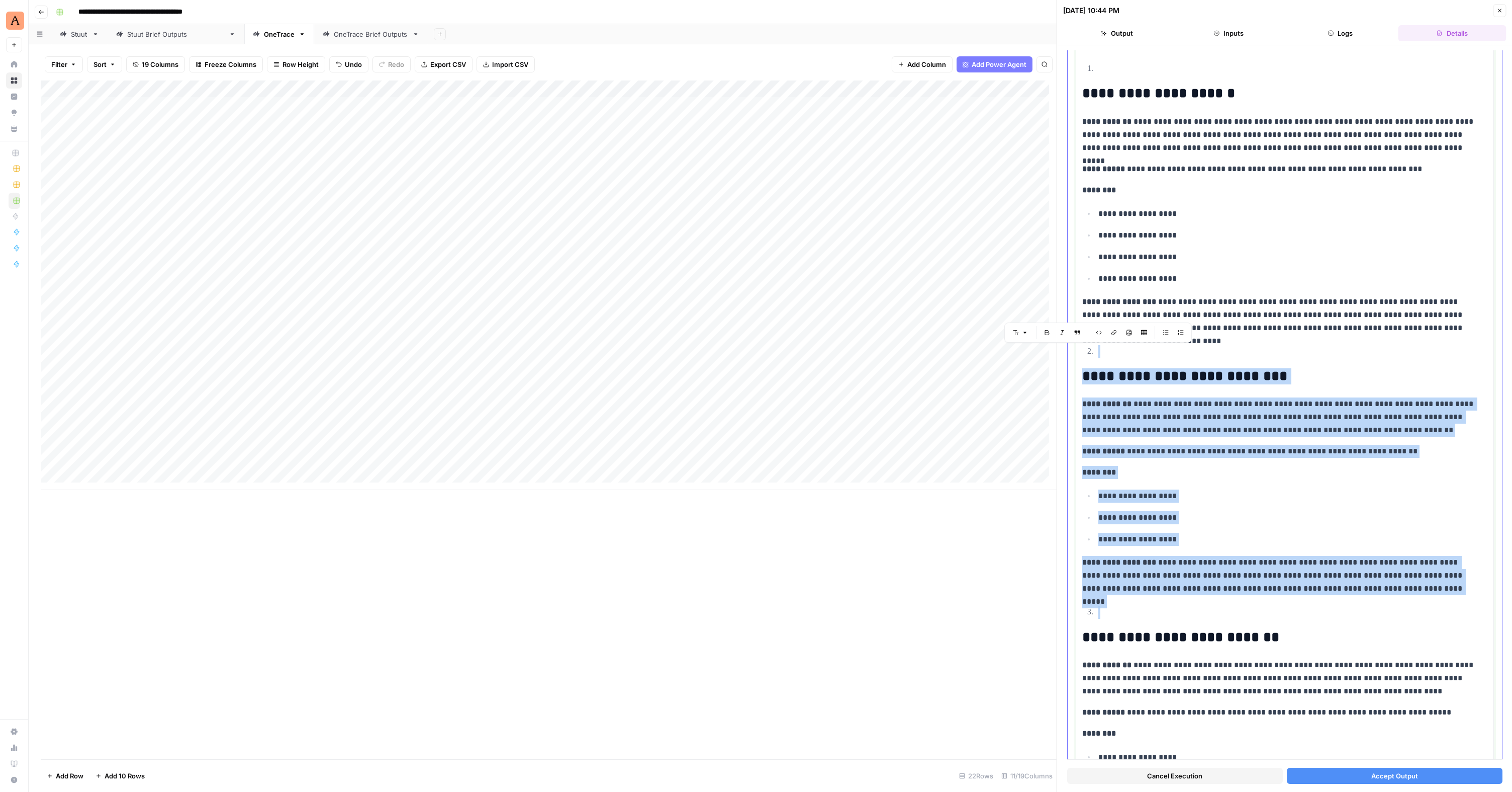
drag, startPoint x: 1086, startPoint y: 347, endPoint x: 1123, endPoint y: 602, distance: 257.7
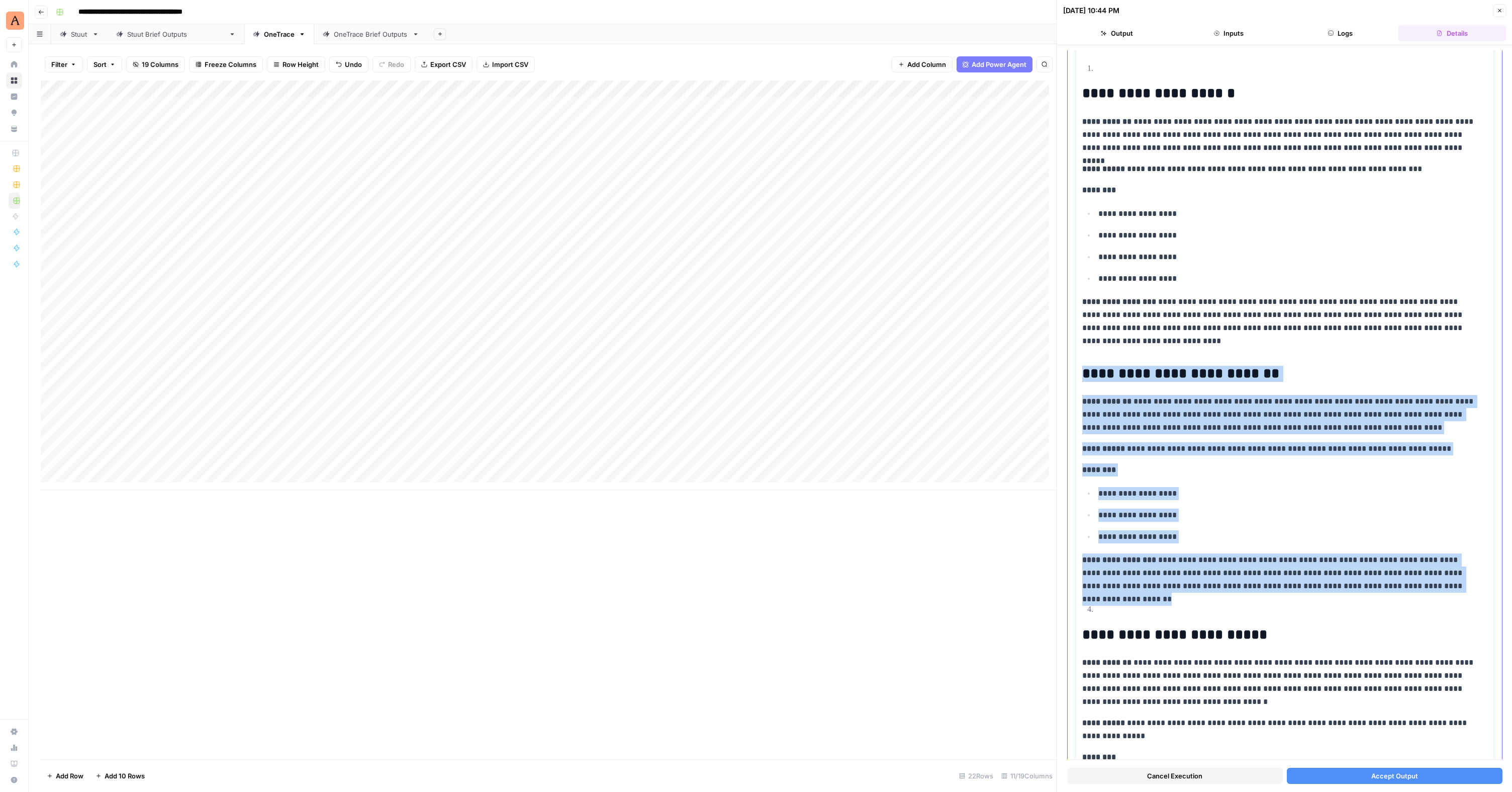
drag, startPoint x: 1467, startPoint y: 585, endPoint x: 1079, endPoint y: 375, distance: 441.2
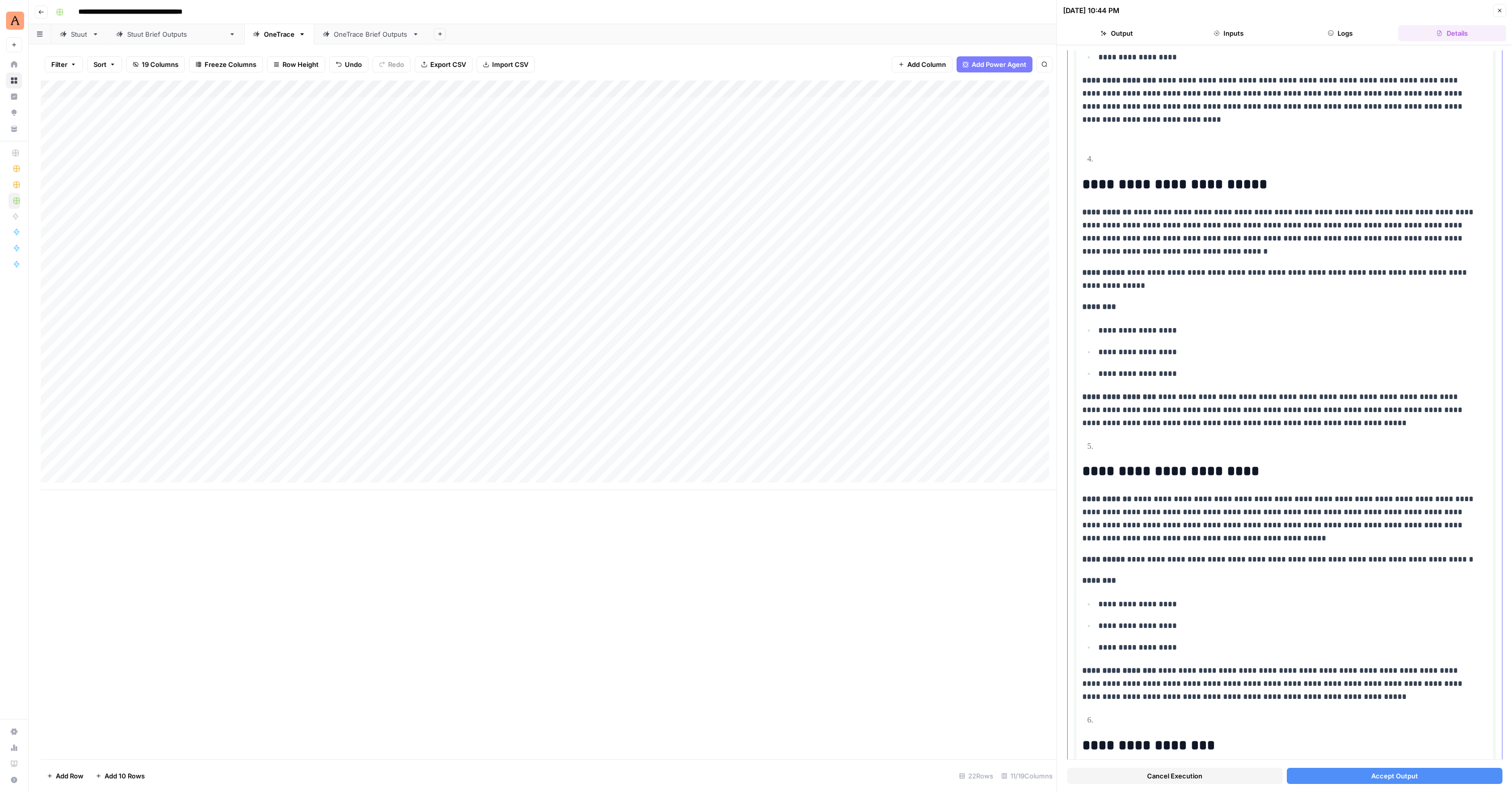
scroll to position [382, 0]
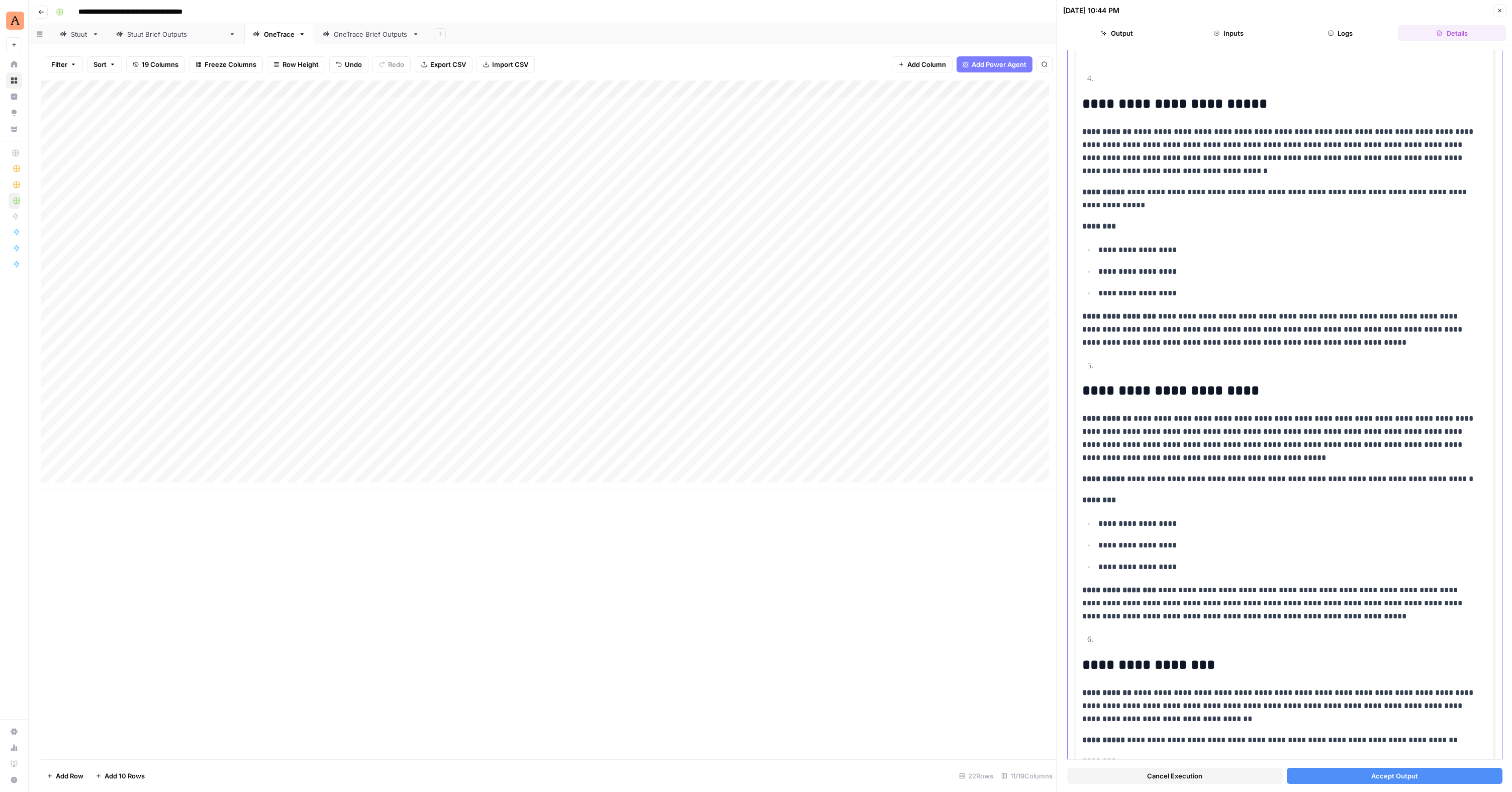
click at [871, 341] on p "**********" at bounding box center [1281, 329] width 398 height 39
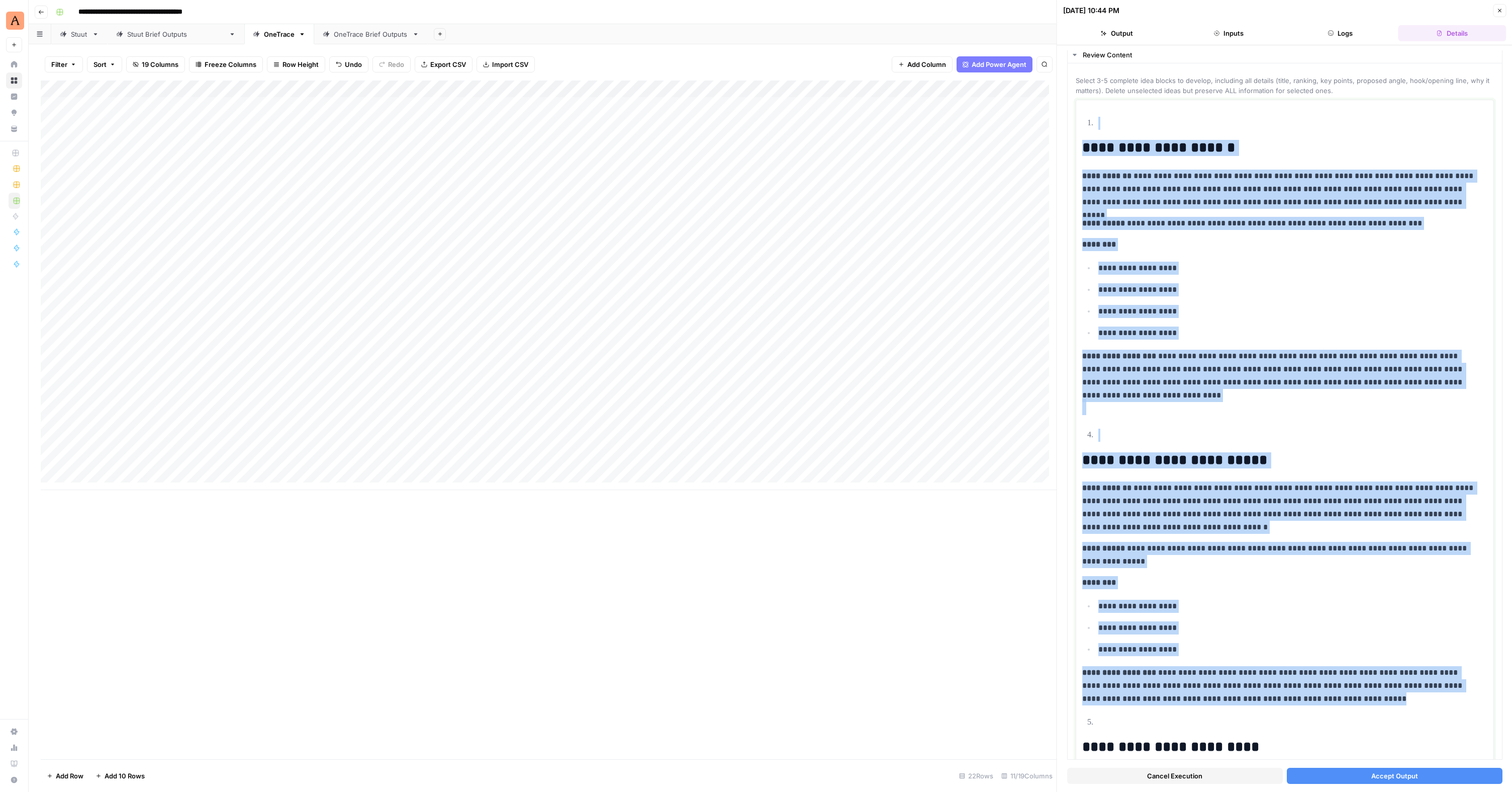
scroll to position [19, 0]
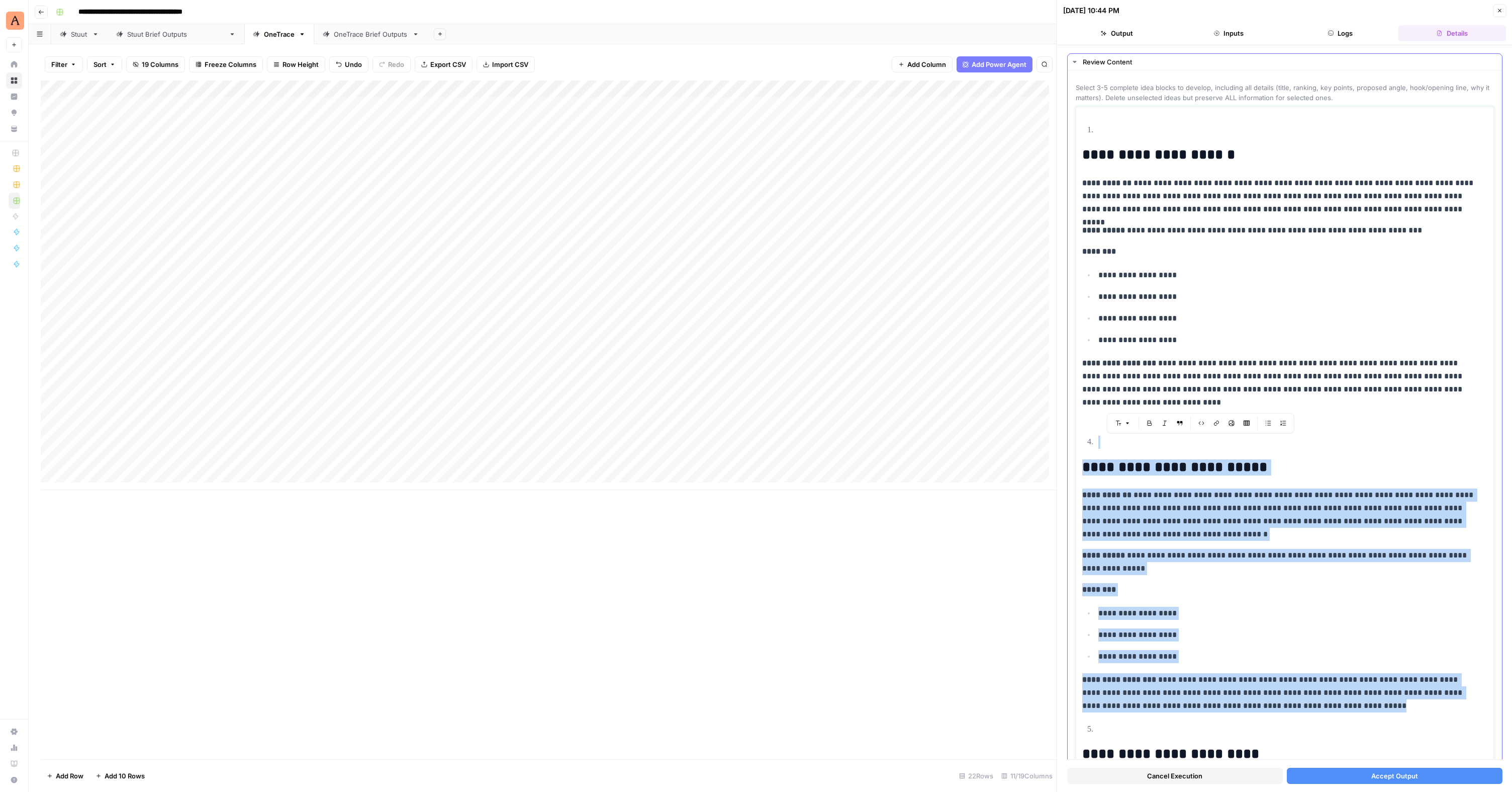
drag, startPoint x: 1322, startPoint y: 344, endPoint x: 1076, endPoint y: 427, distance: 259.6
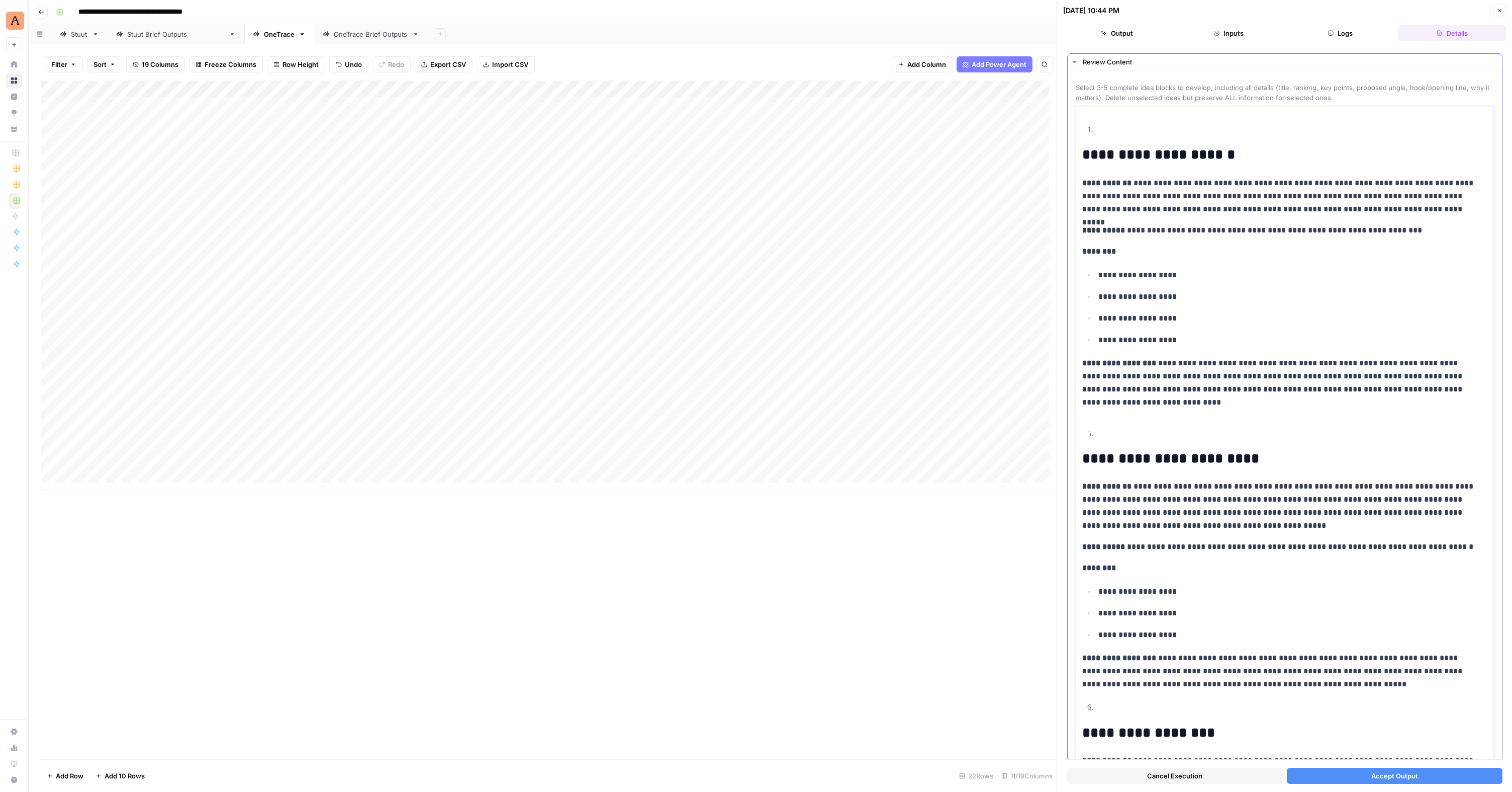
click at [871, 436] on p at bounding box center [1293, 434] width 389 height 13
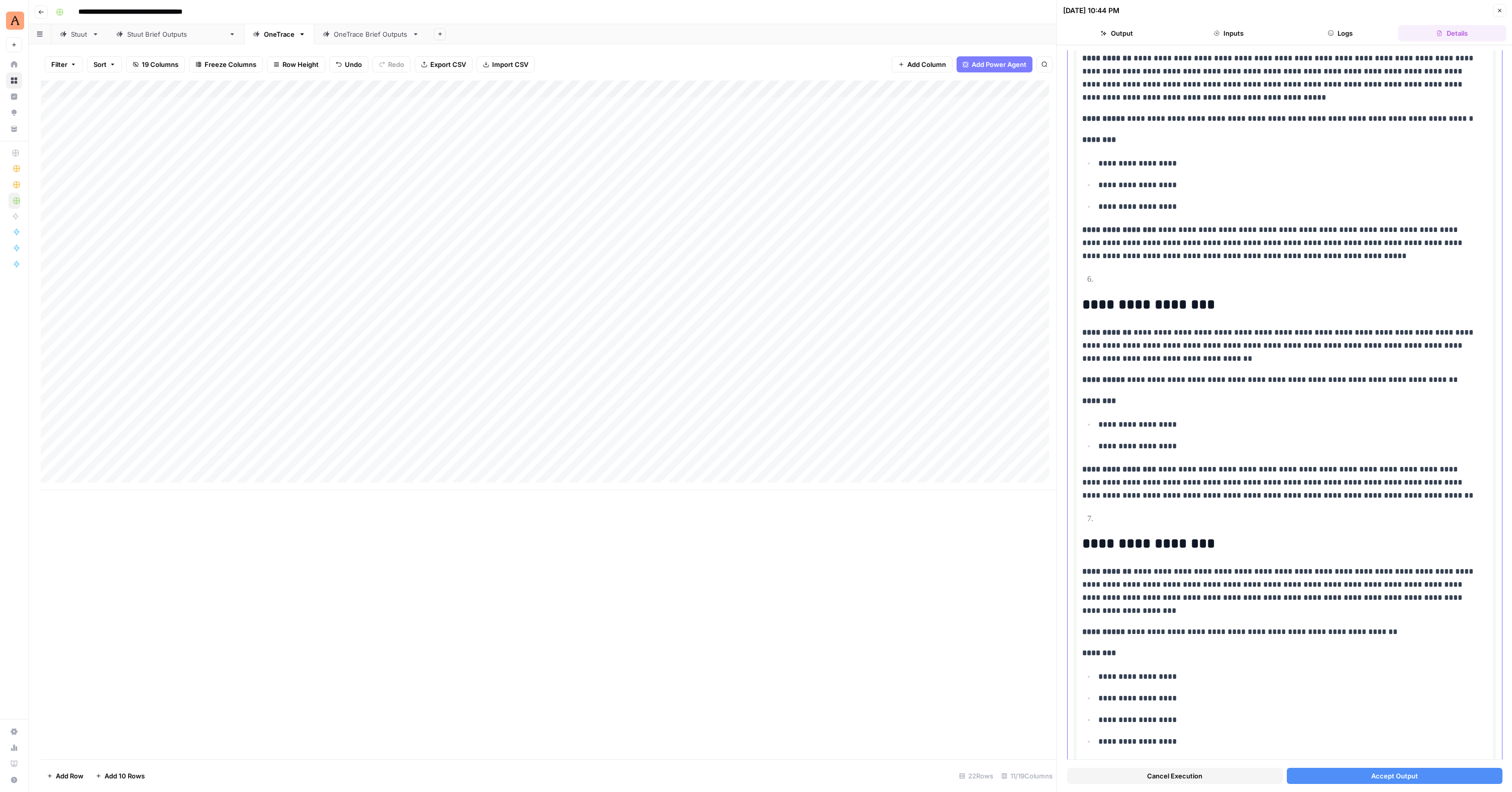
scroll to position [483, 0]
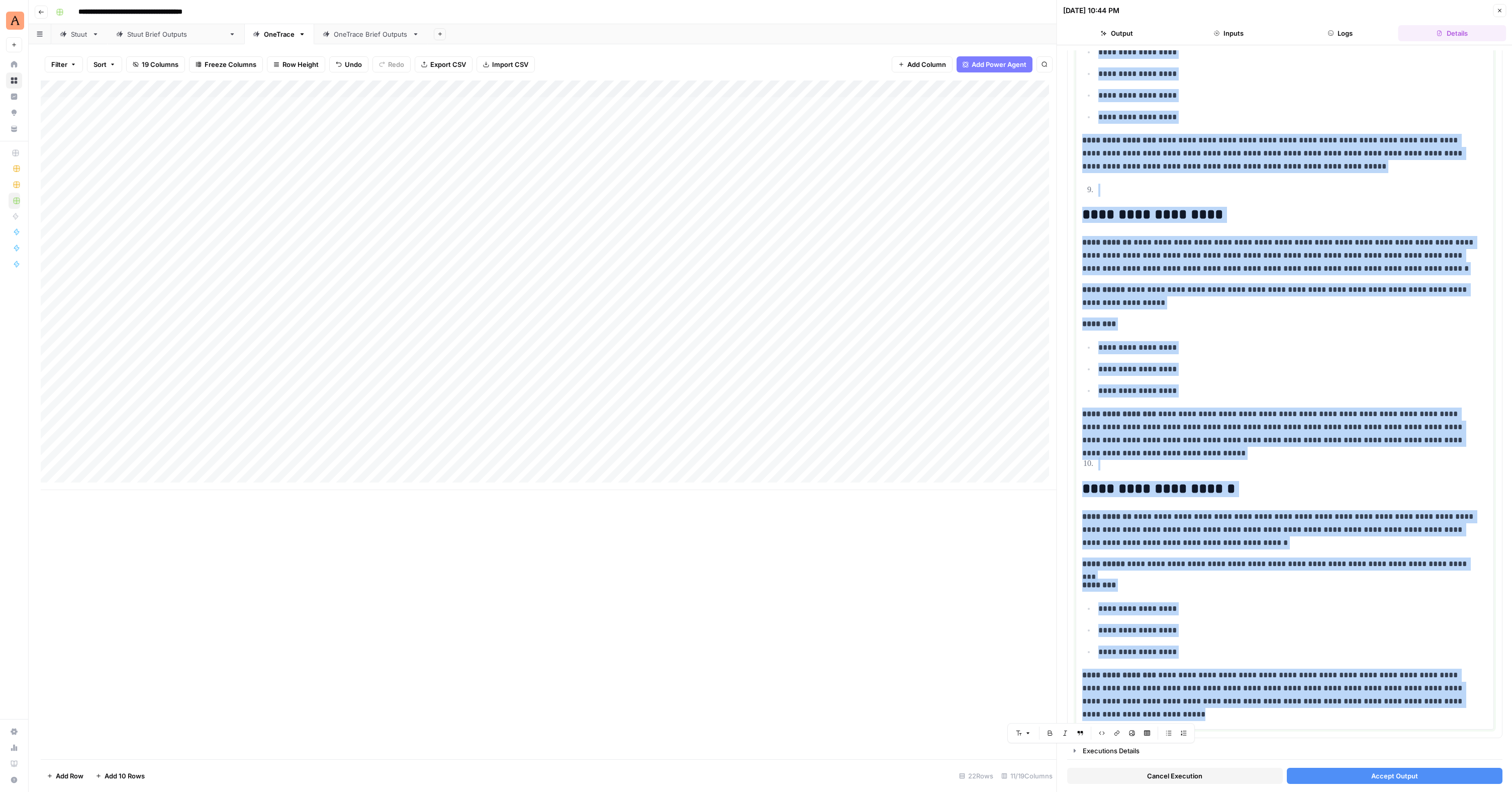
drag, startPoint x: 1086, startPoint y: 439, endPoint x: 1230, endPoint y: 779, distance: 369.2
click at [871, 484] on div "**********" at bounding box center [1285, 419] width 455 height 746
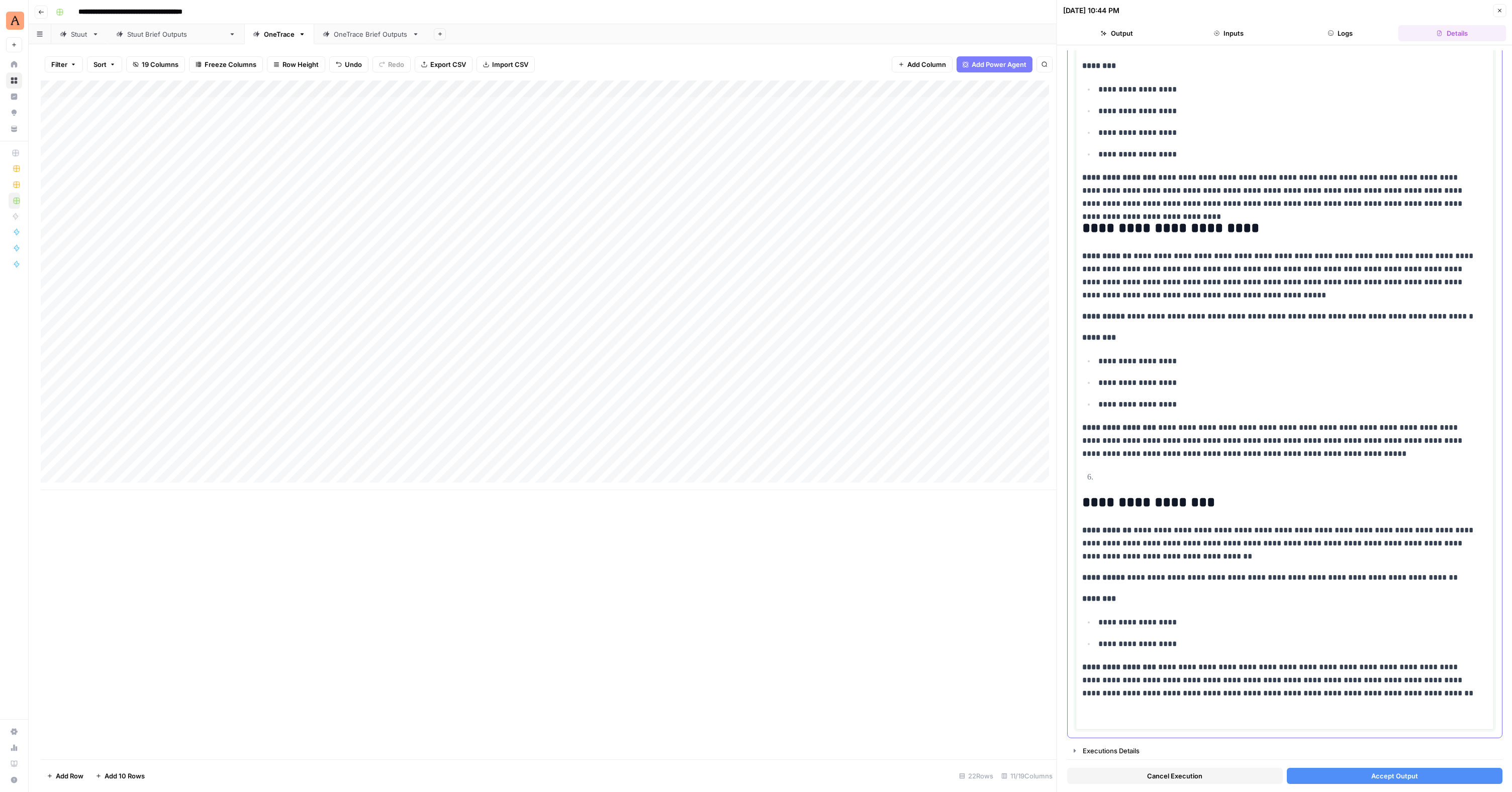
scroll to position [183, 0]
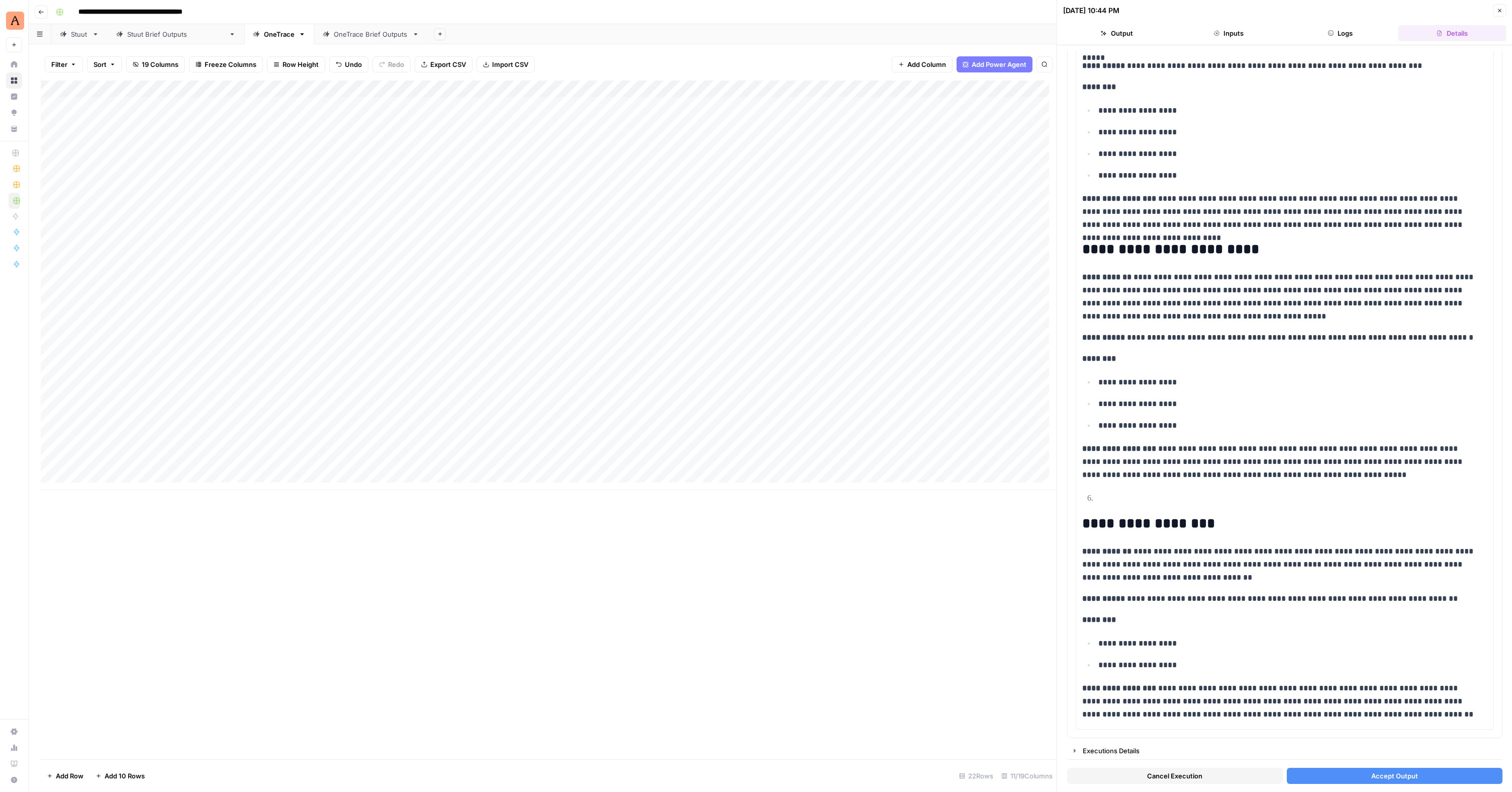
click at [871, 484] on span "Accept Output" at bounding box center [1394, 776] width 47 height 10
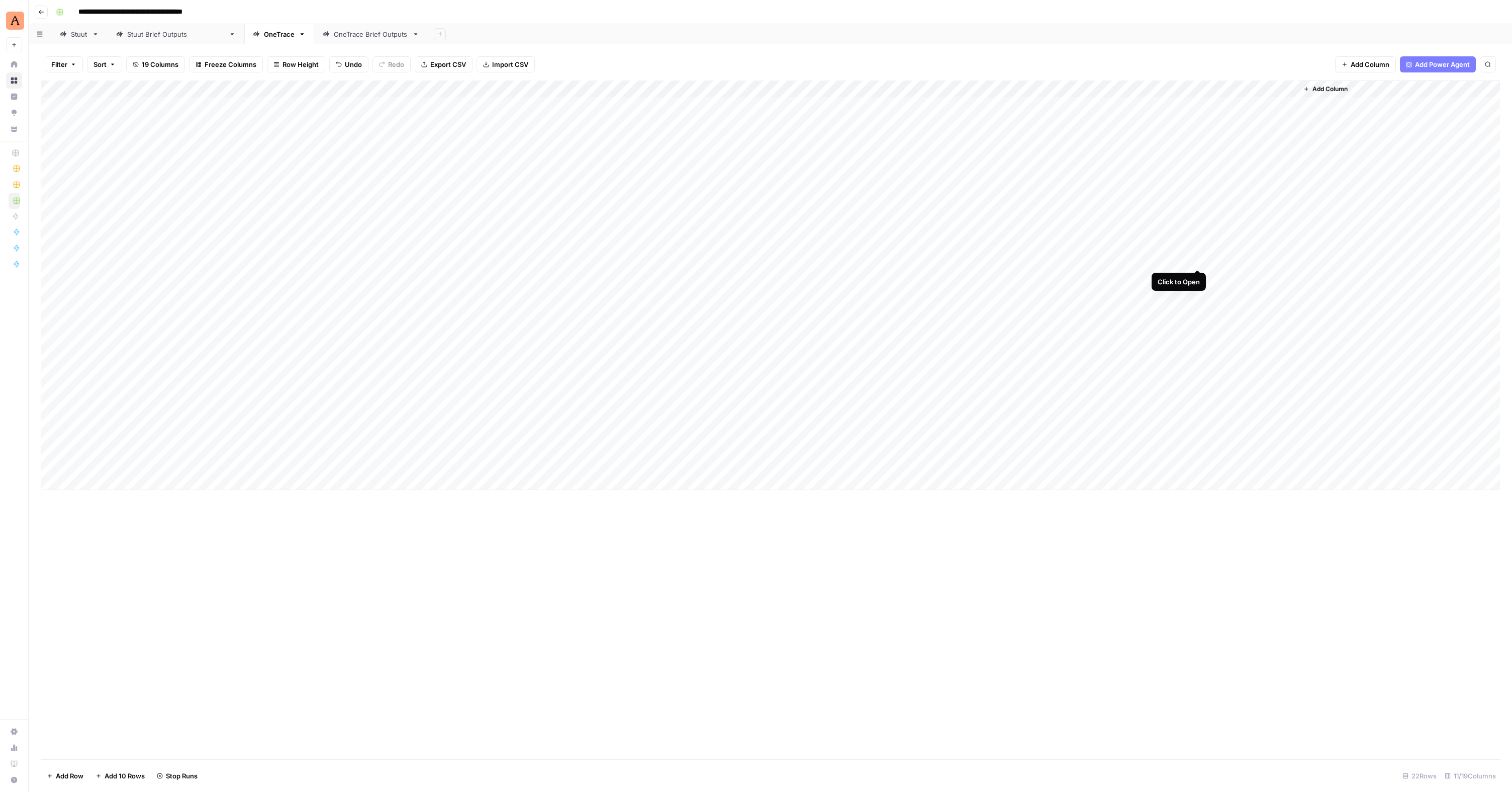
click at [871, 259] on div "Add Column" at bounding box center [770, 285] width 1459 height 410
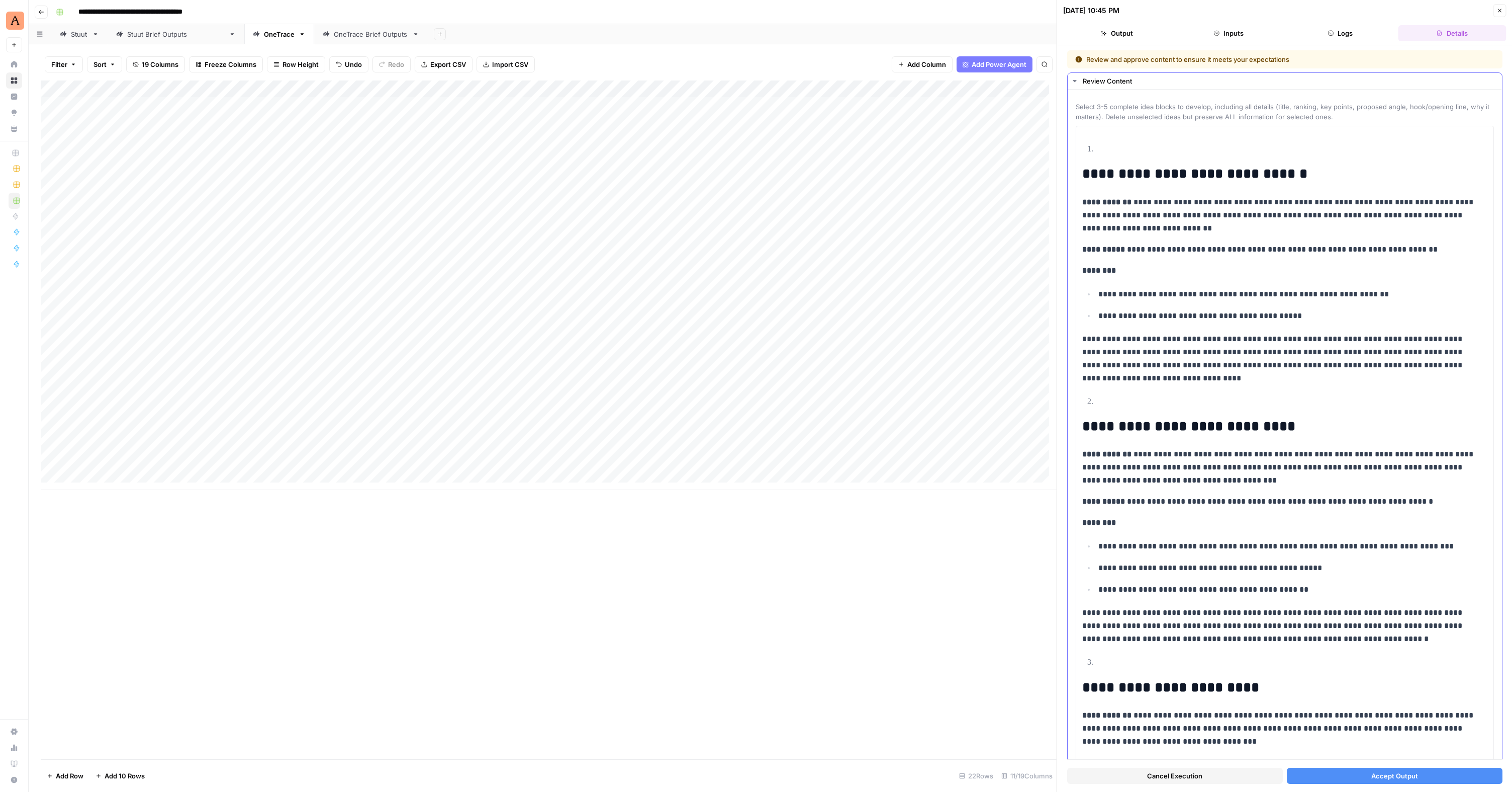
scroll to position [60, 0]
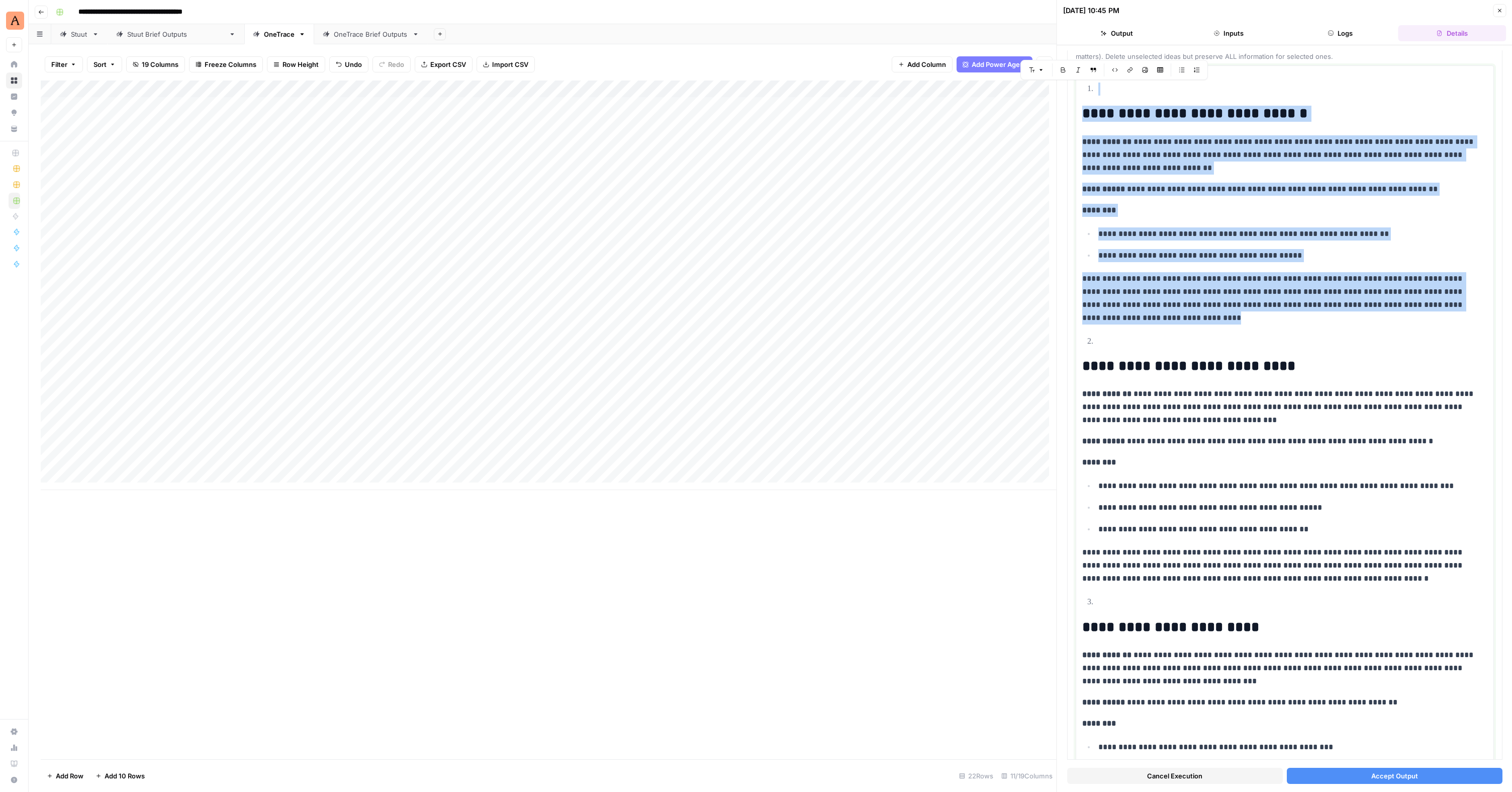
drag, startPoint x: 1139, startPoint y: 322, endPoint x: 1046, endPoint y: 57, distance: 280.8
click at [871, 58] on body "**********" at bounding box center [756, 396] width 1512 height 792
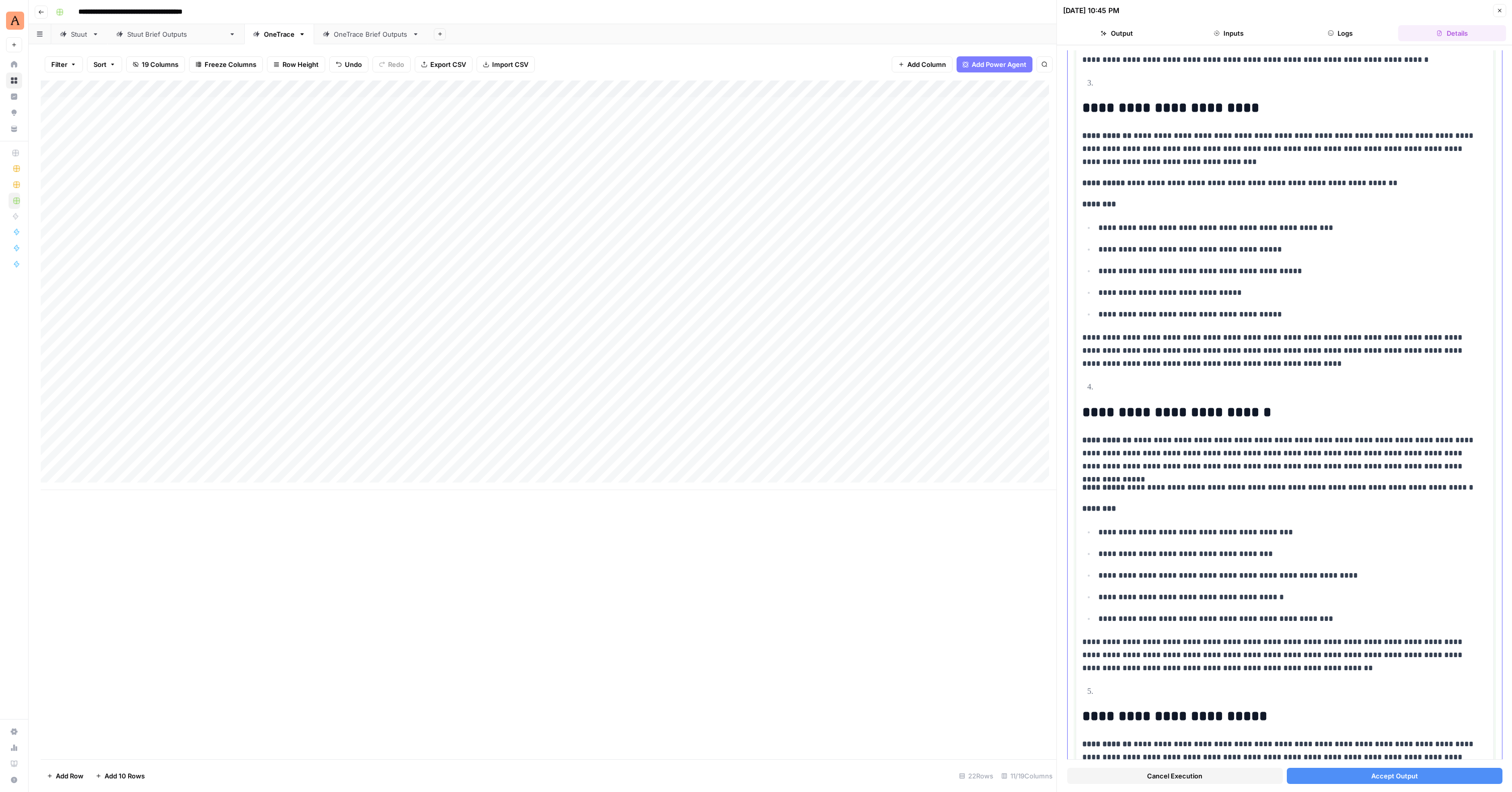
scroll to position [422, 0]
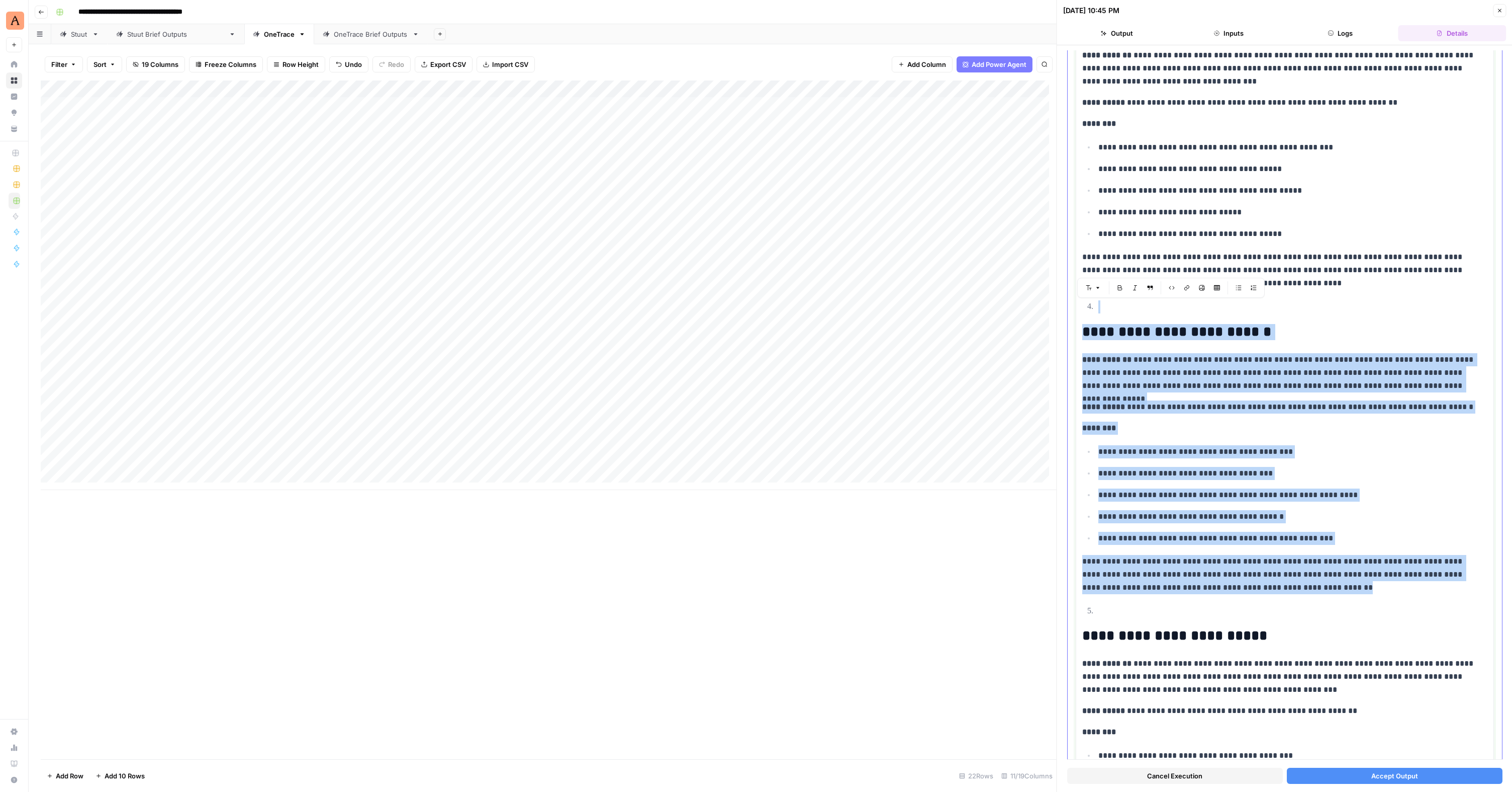
drag, startPoint x: 1086, startPoint y: 308, endPoint x: 1265, endPoint y: 582, distance: 327.3
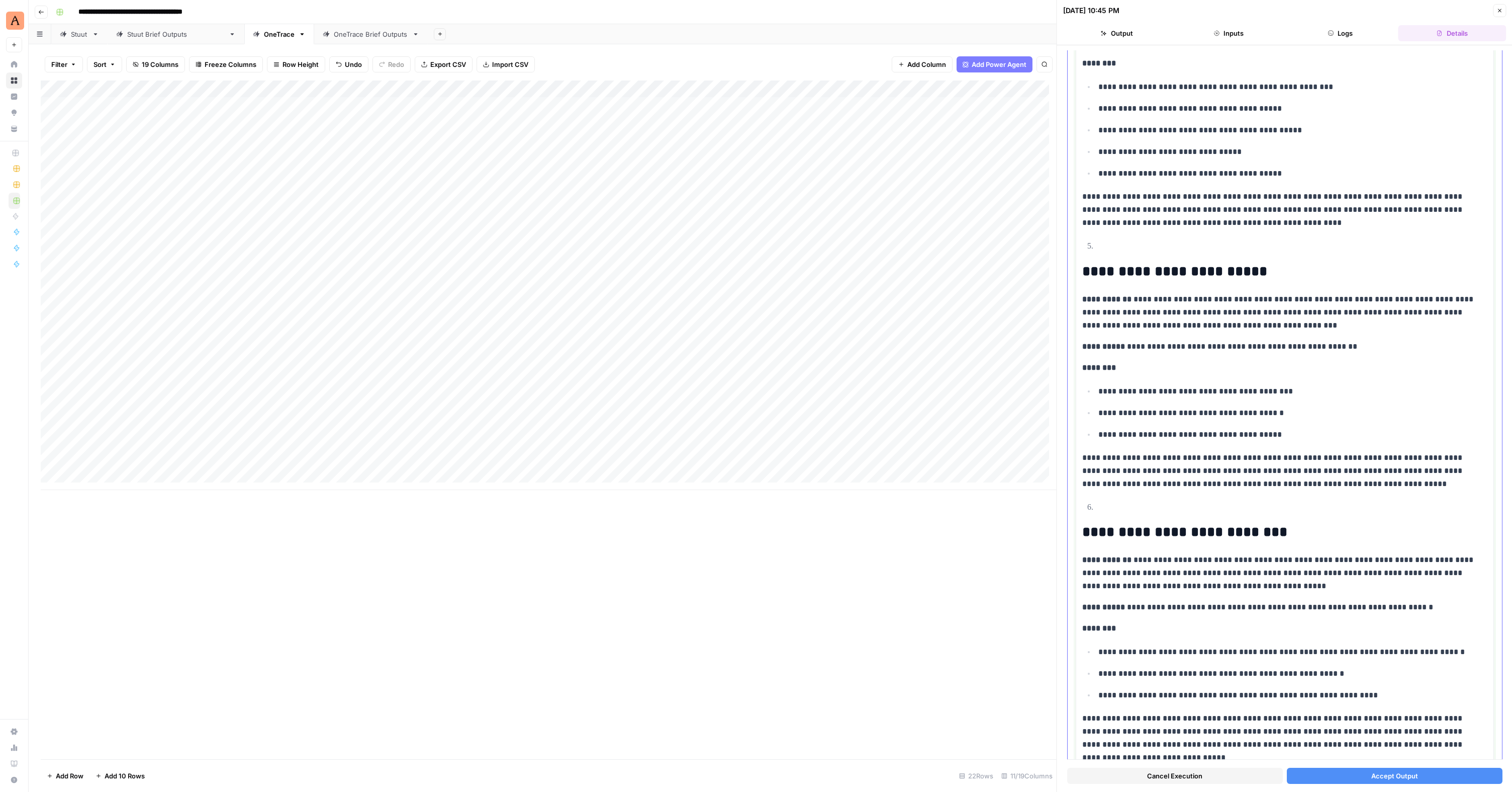
scroll to position [503, 0]
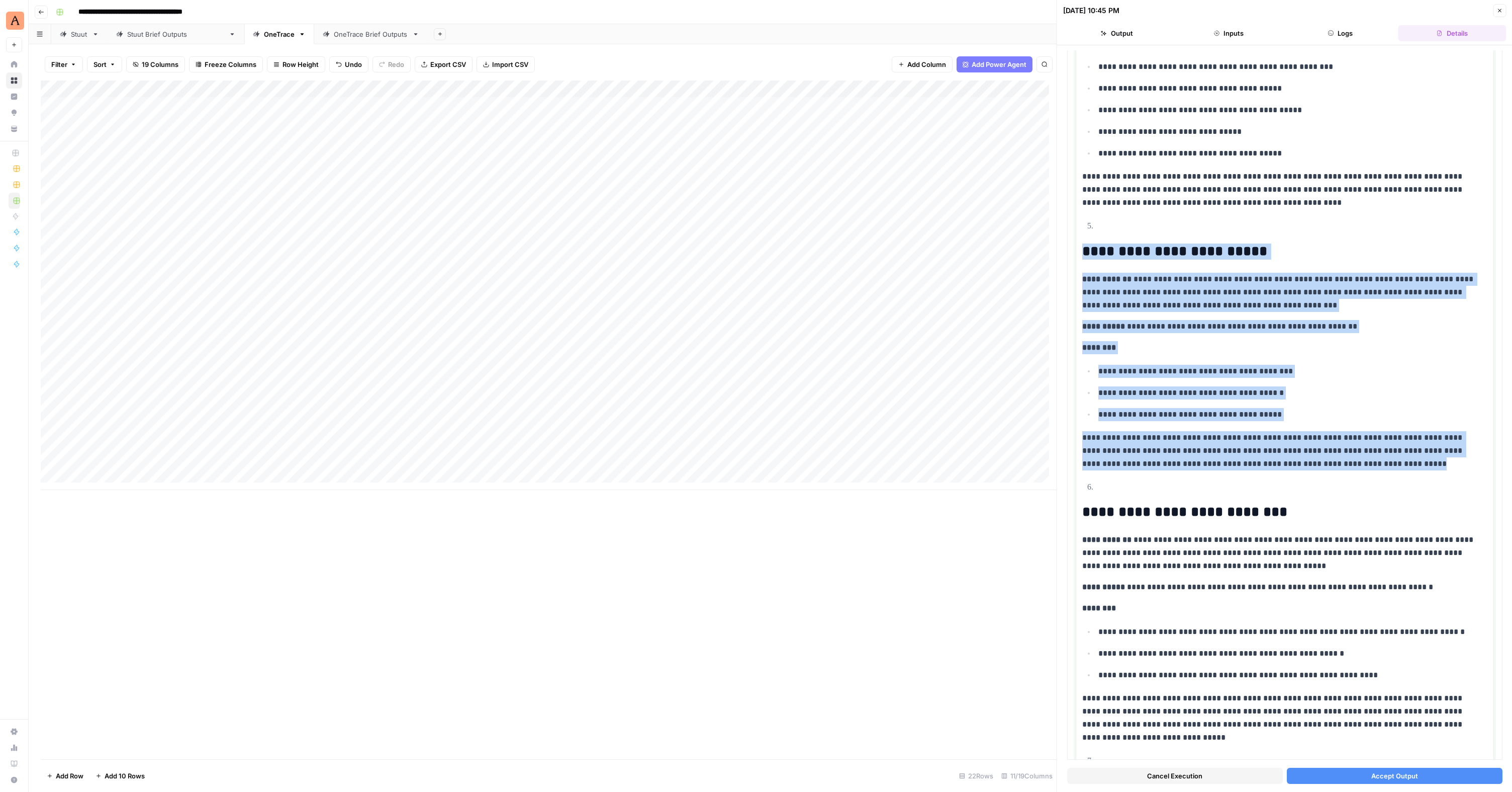
drag, startPoint x: 1314, startPoint y: 466, endPoint x: 1059, endPoint y: 241, distance: 340.1
click at [871, 241] on div "**********" at bounding box center [1285, 396] width 456 height 792
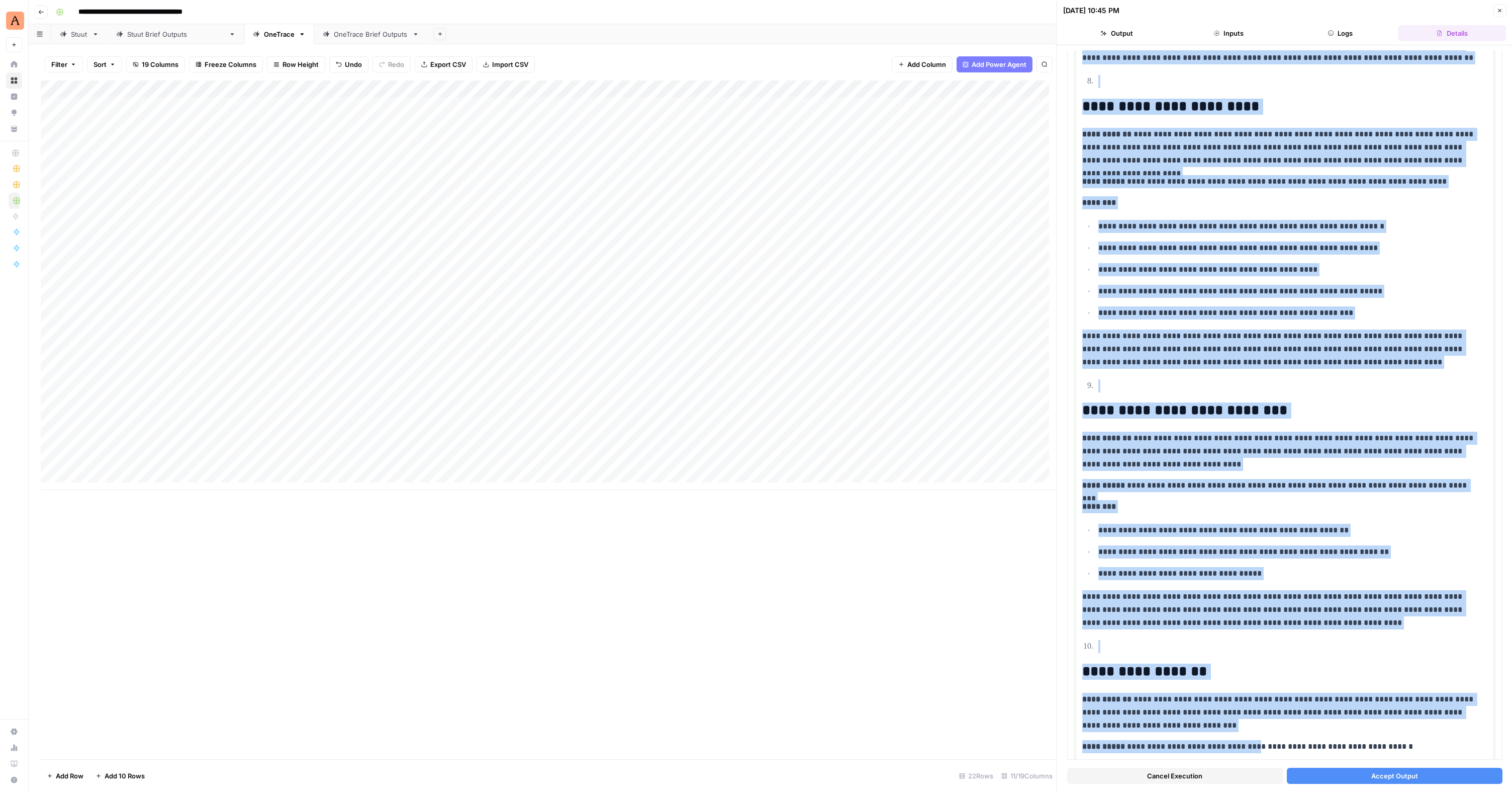
scroll to position [1183, 0]
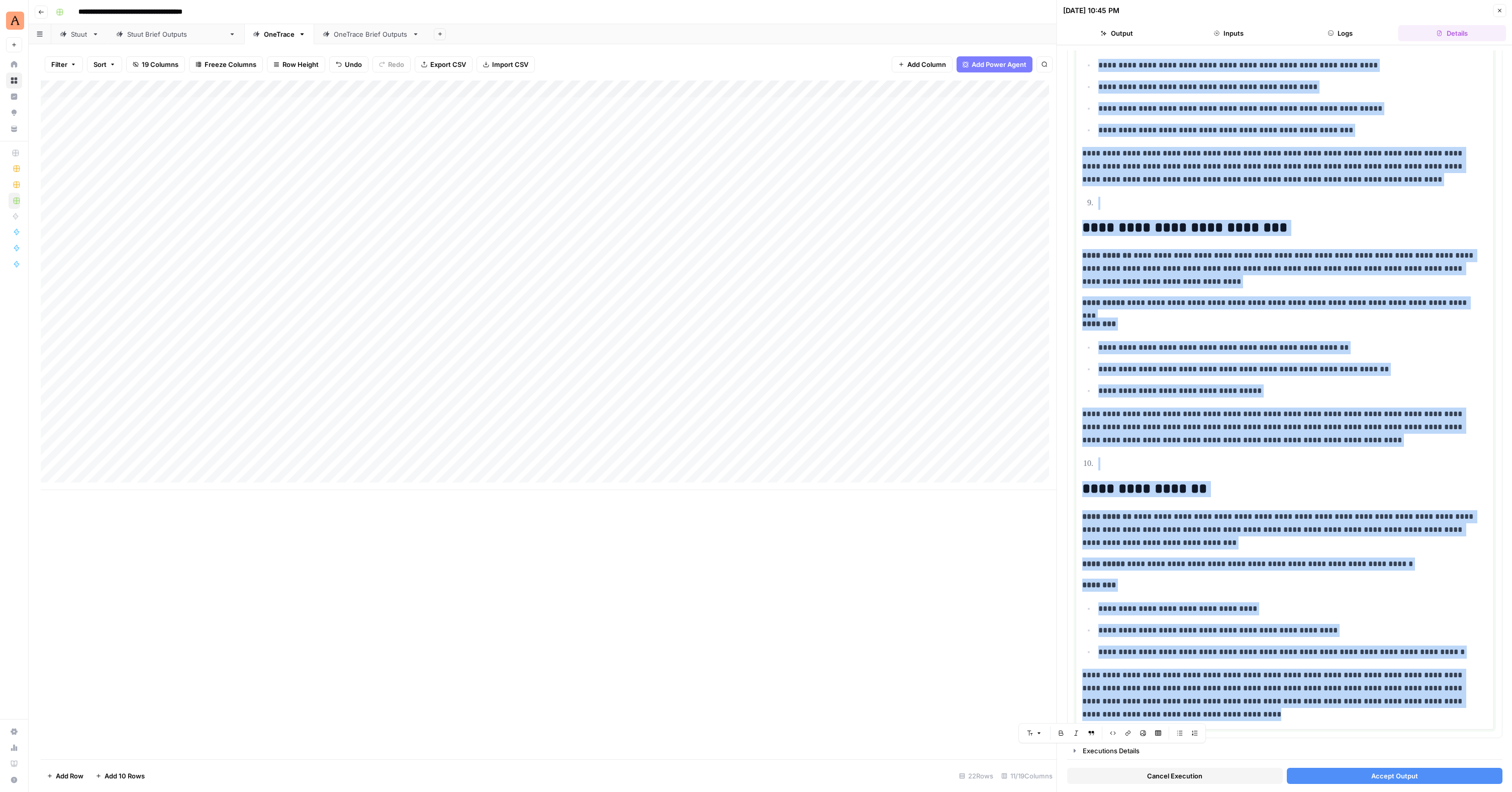
drag, startPoint x: 1084, startPoint y: 279, endPoint x: 1269, endPoint y: 791, distance: 544.4
click at [871, 484] on div "**********" at bounding box center [1285, 419] width 455 height 746
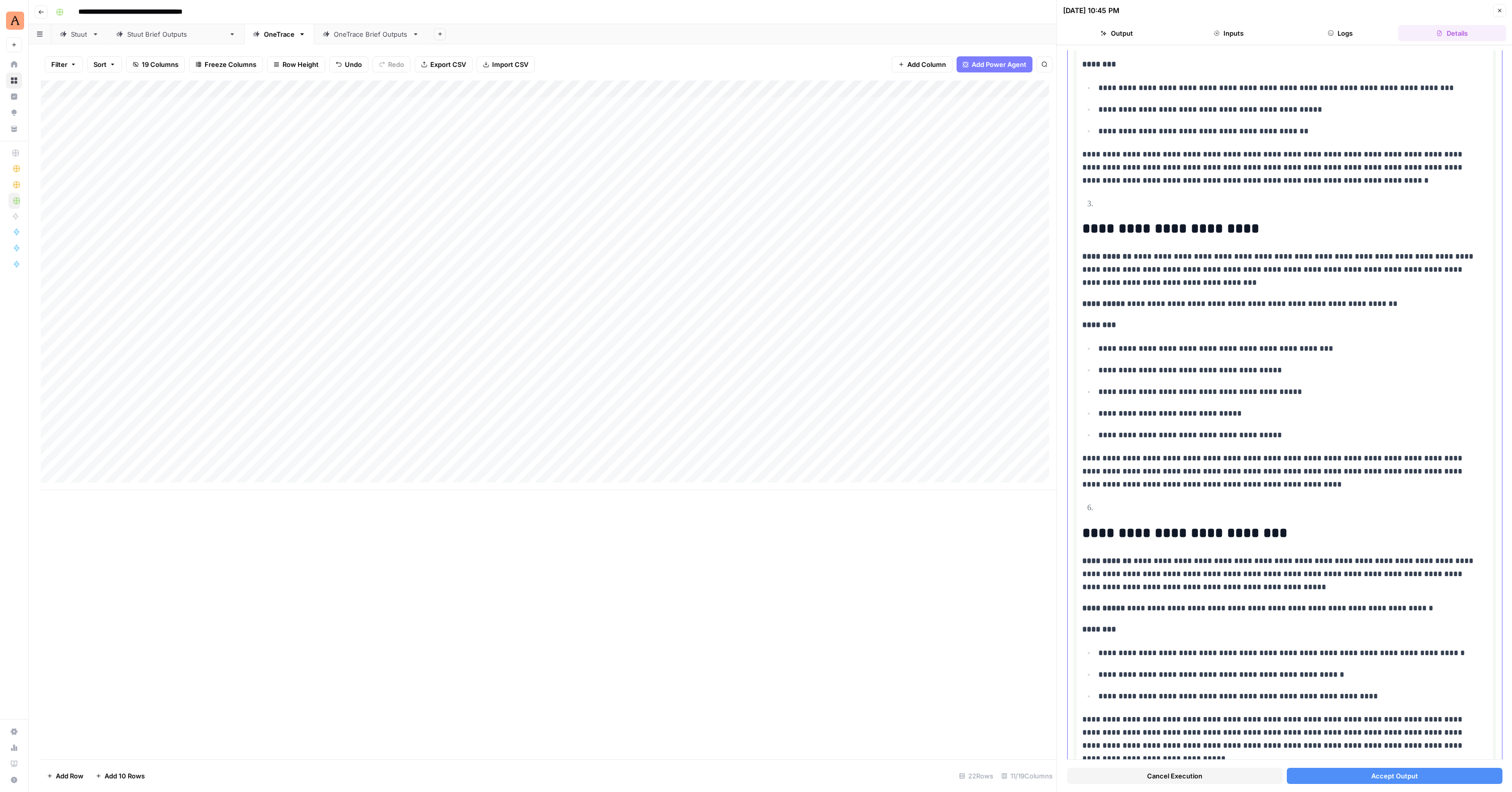
scroll to position [293, 0]
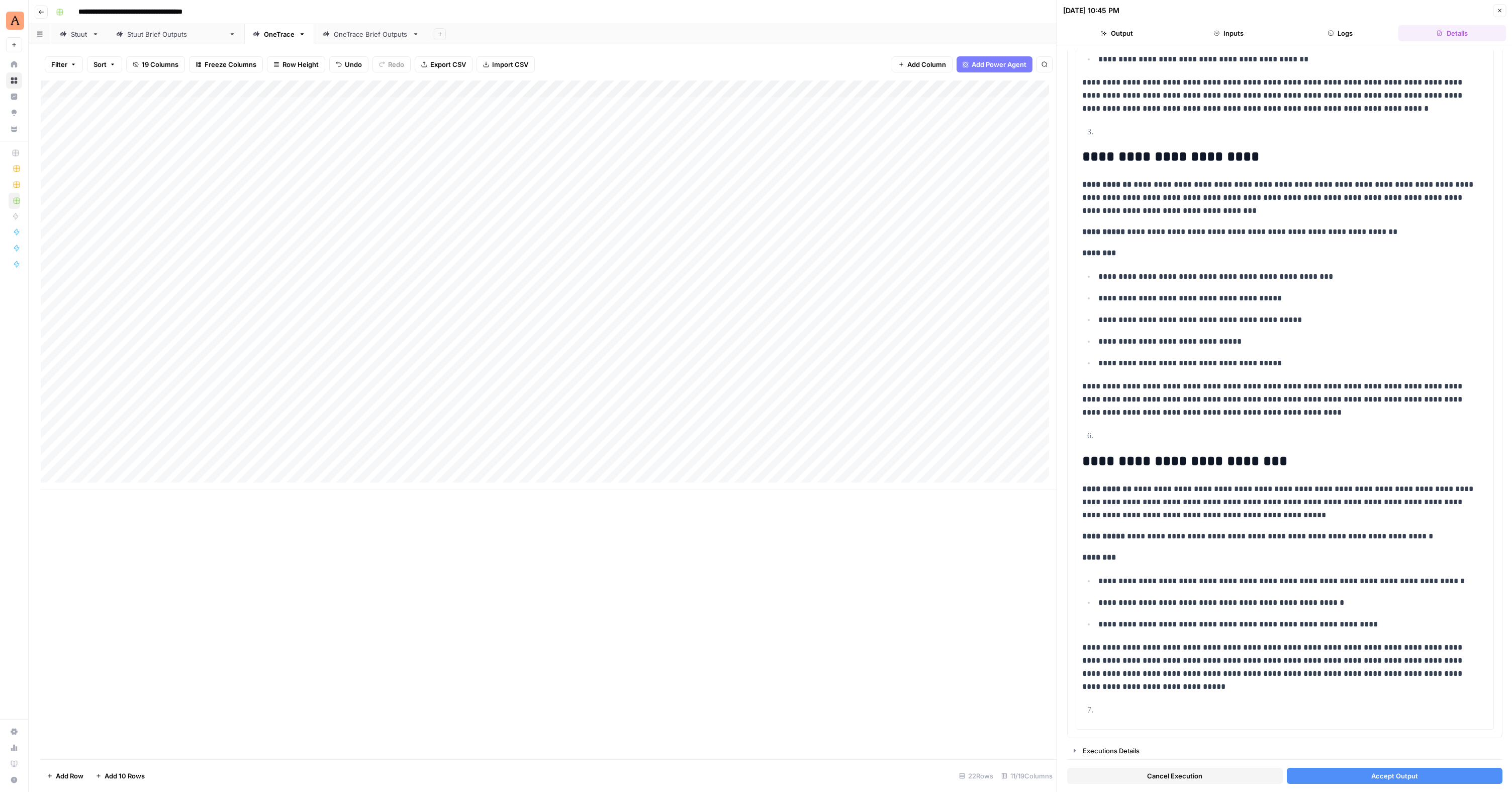
click at [871, 484] on span "Accept Output" at bounding box center [1394, 776] width 47 height 10
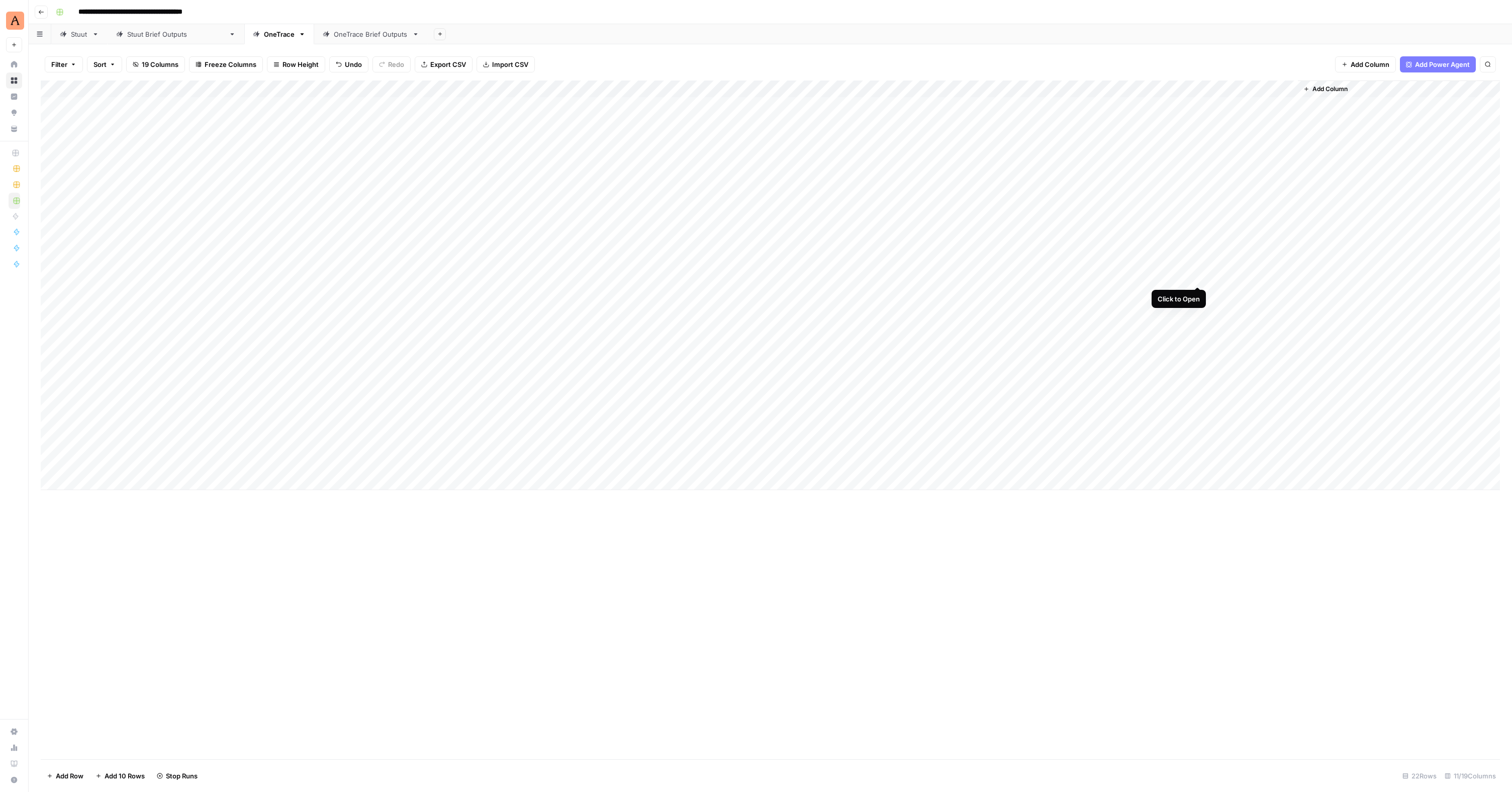
click at [871, 275] on div "Add Column" at bounding box center [770, 285] width 1459 height 410
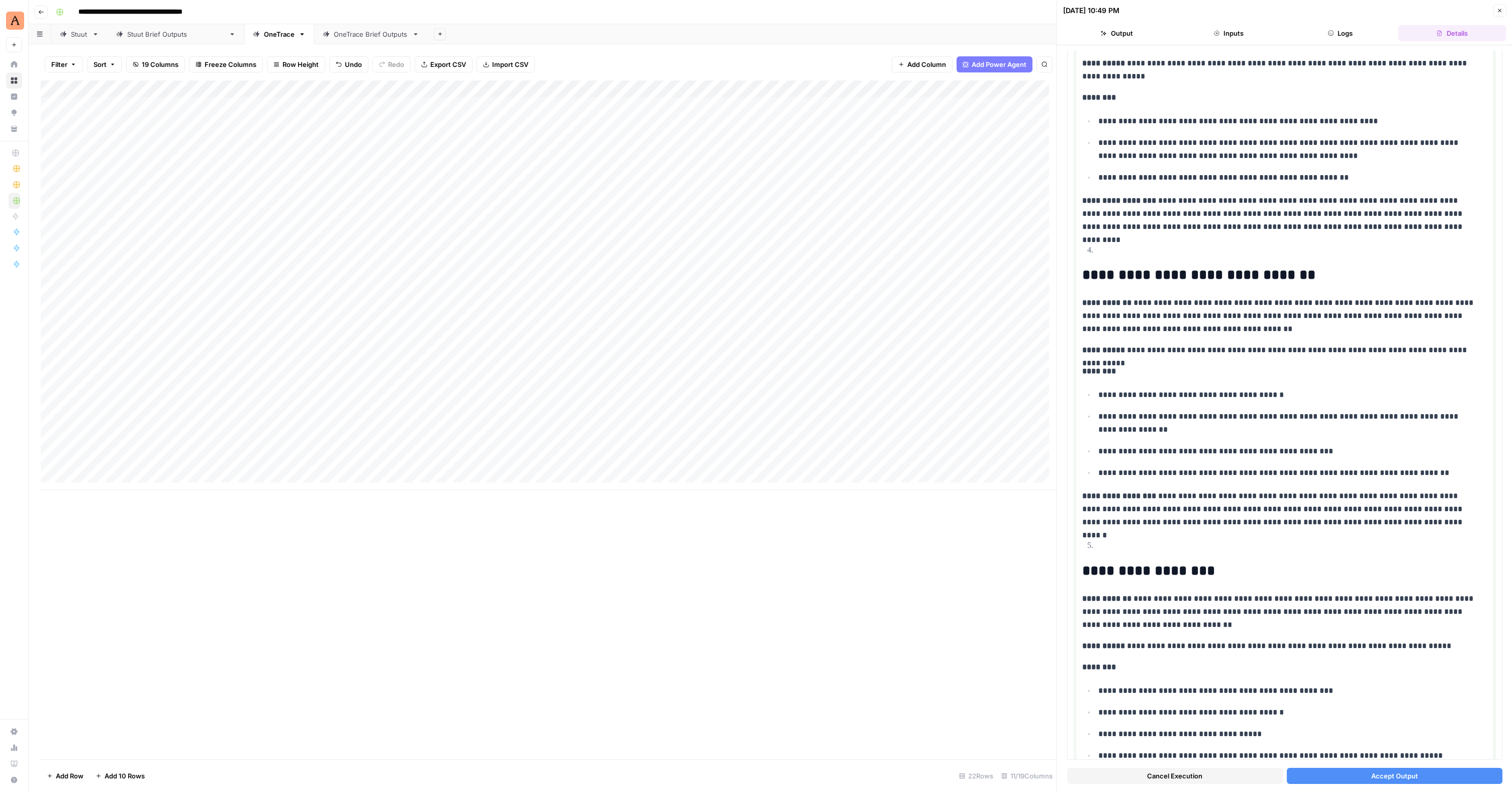
scroll to position [907, 0]
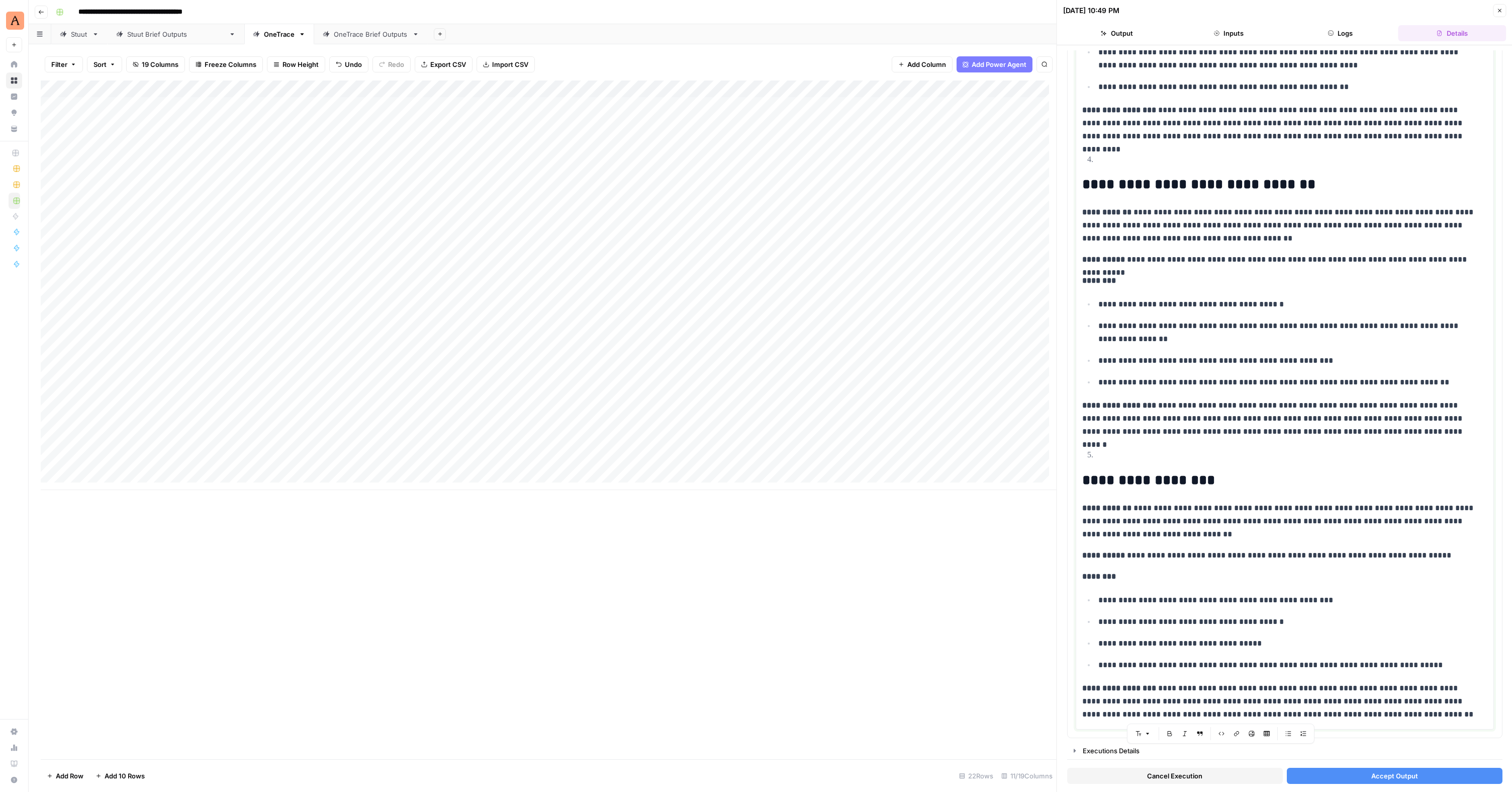
drag, startPoint x: 1086, startPoint y: 540, endPoint x: 1204, endPoint y: 791, distance: 277.4
click at [871, 484] on div "**********" at bounding box center [1285, 419] width 455 height 746
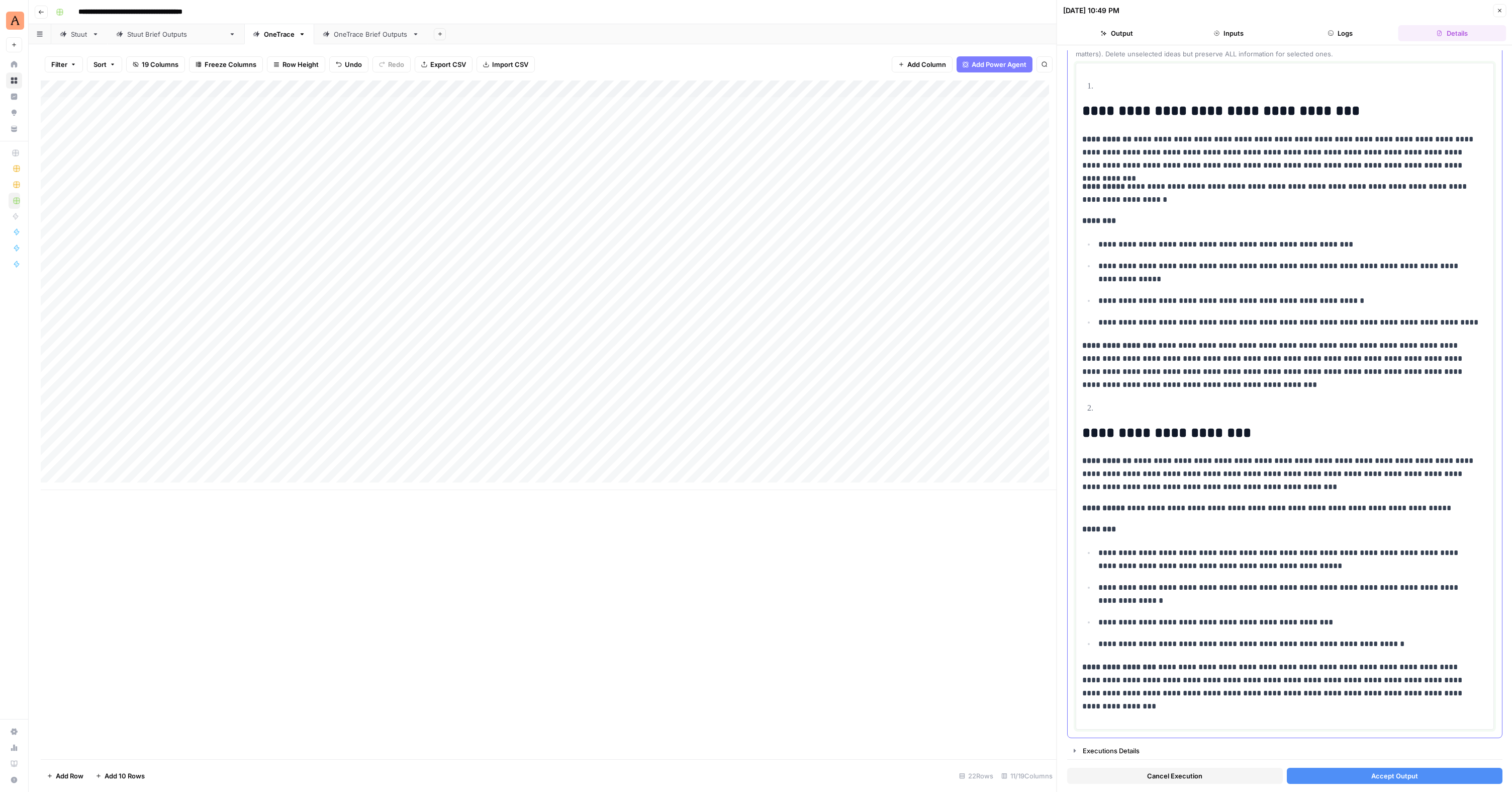
scroll to position [63, 0]
click at [871, 484] on span "Accept Output" at bounding box center [1394, 776] width 47 height 10
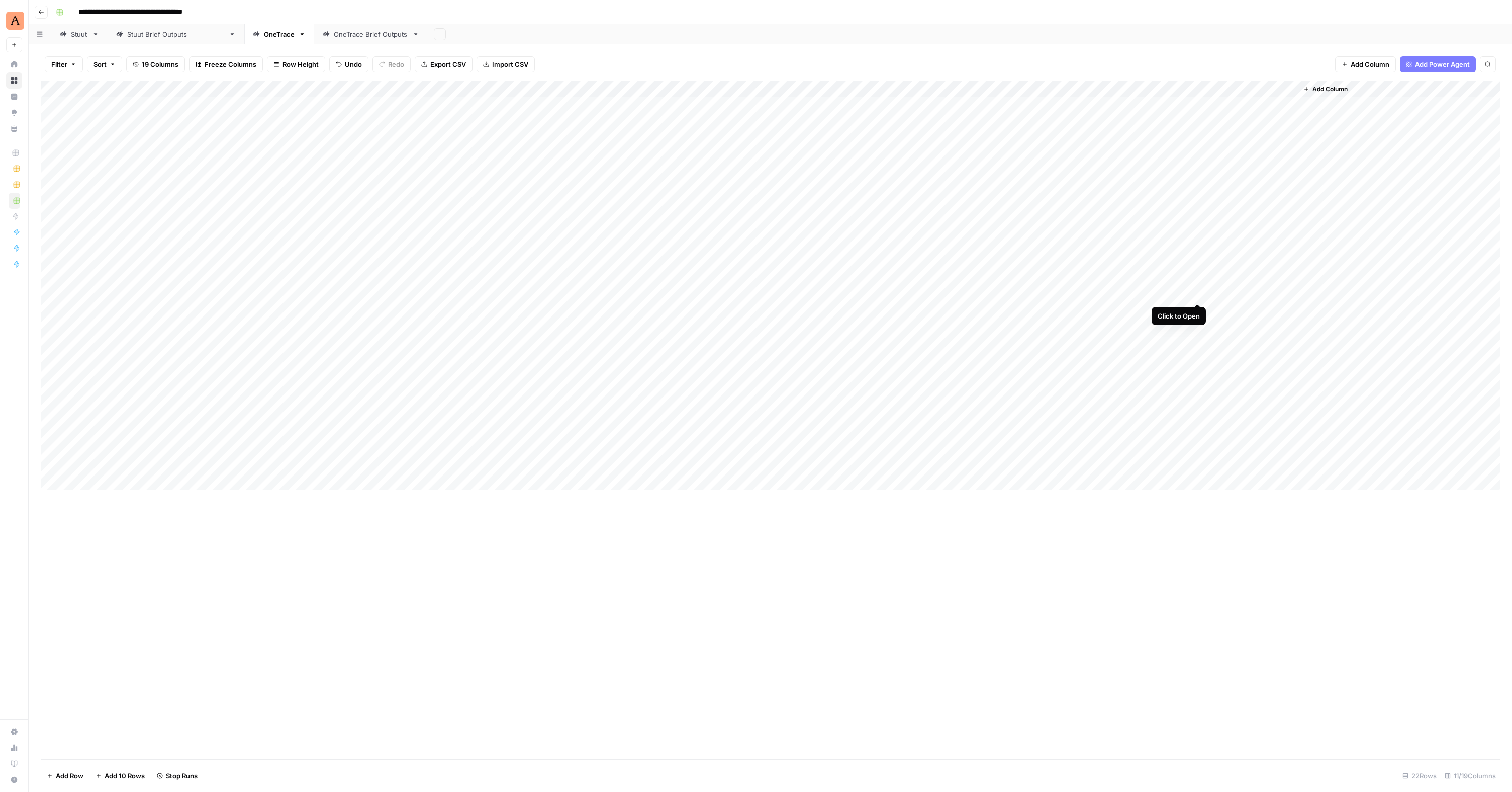
click at [871, 293] on div "Add Column" at bounding box center [770, 285] width 1459 height 410
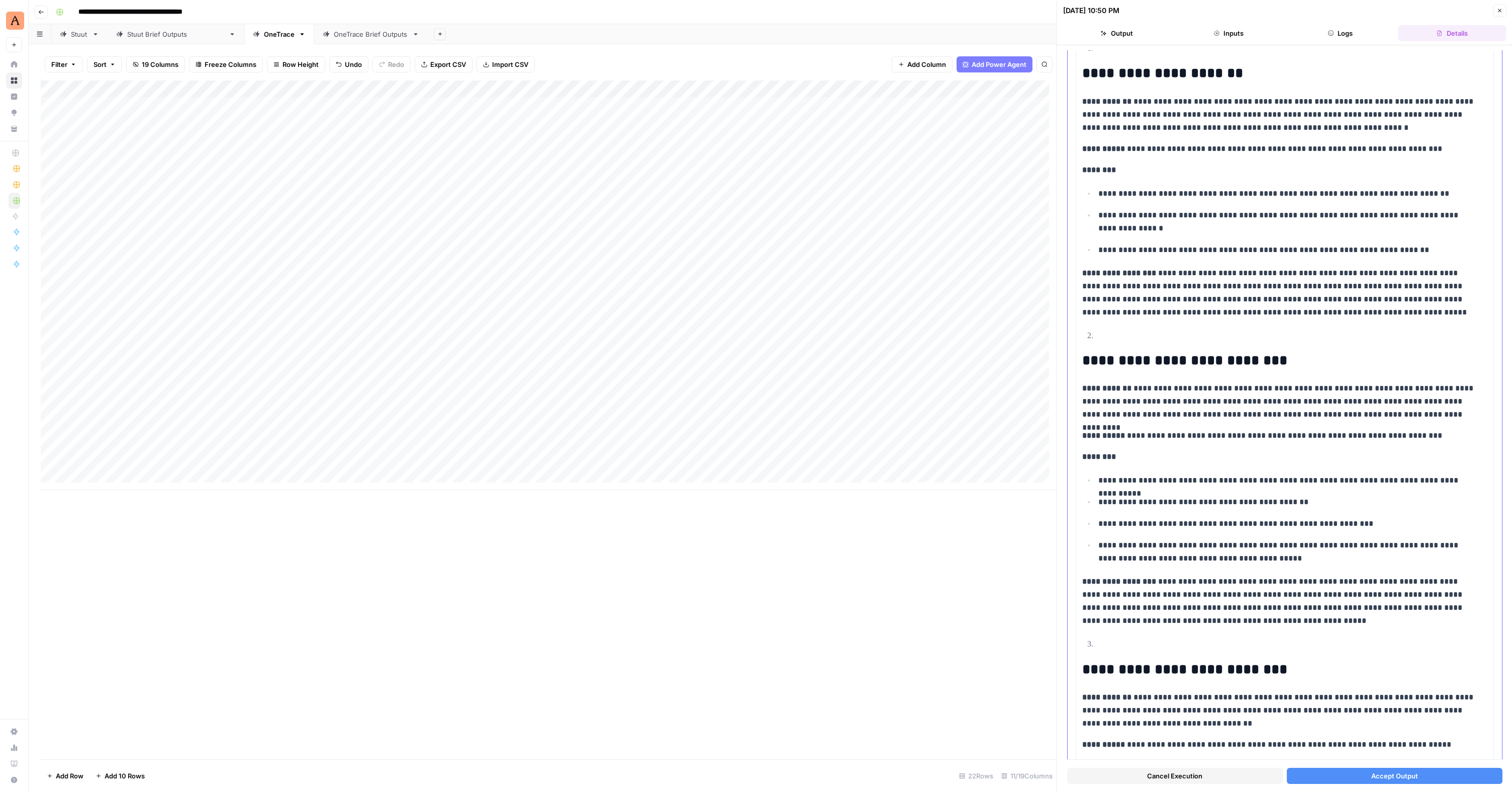
scroll to position [181, 0]
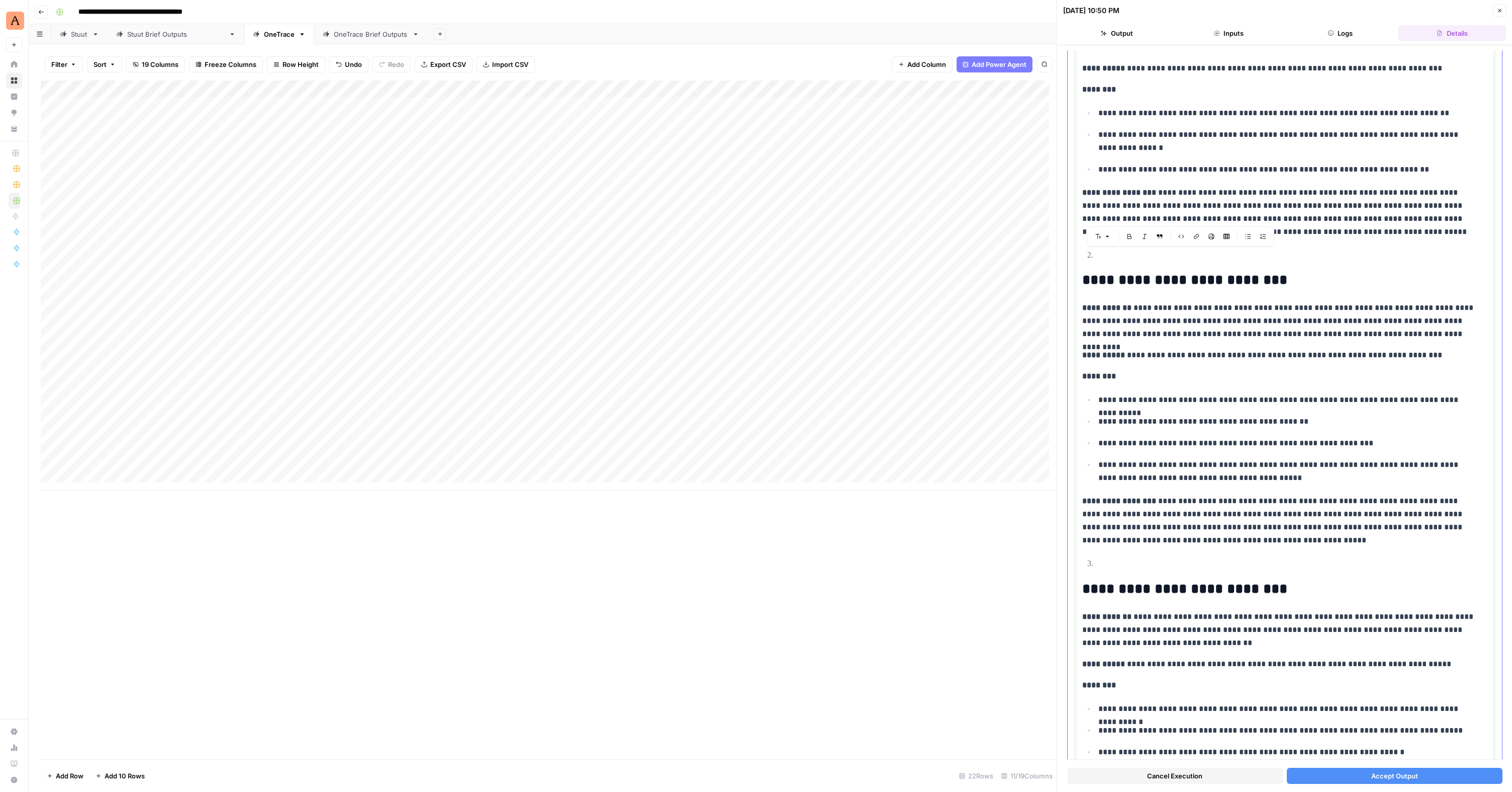
drag, startPoint x: 1276, startPoint y: 542, endPoint x: 1069, endPoint y: 252, distance: 356.3
click at [871, 252] on div "**********" at bounding box center [1285, 681] width 434 height 1546
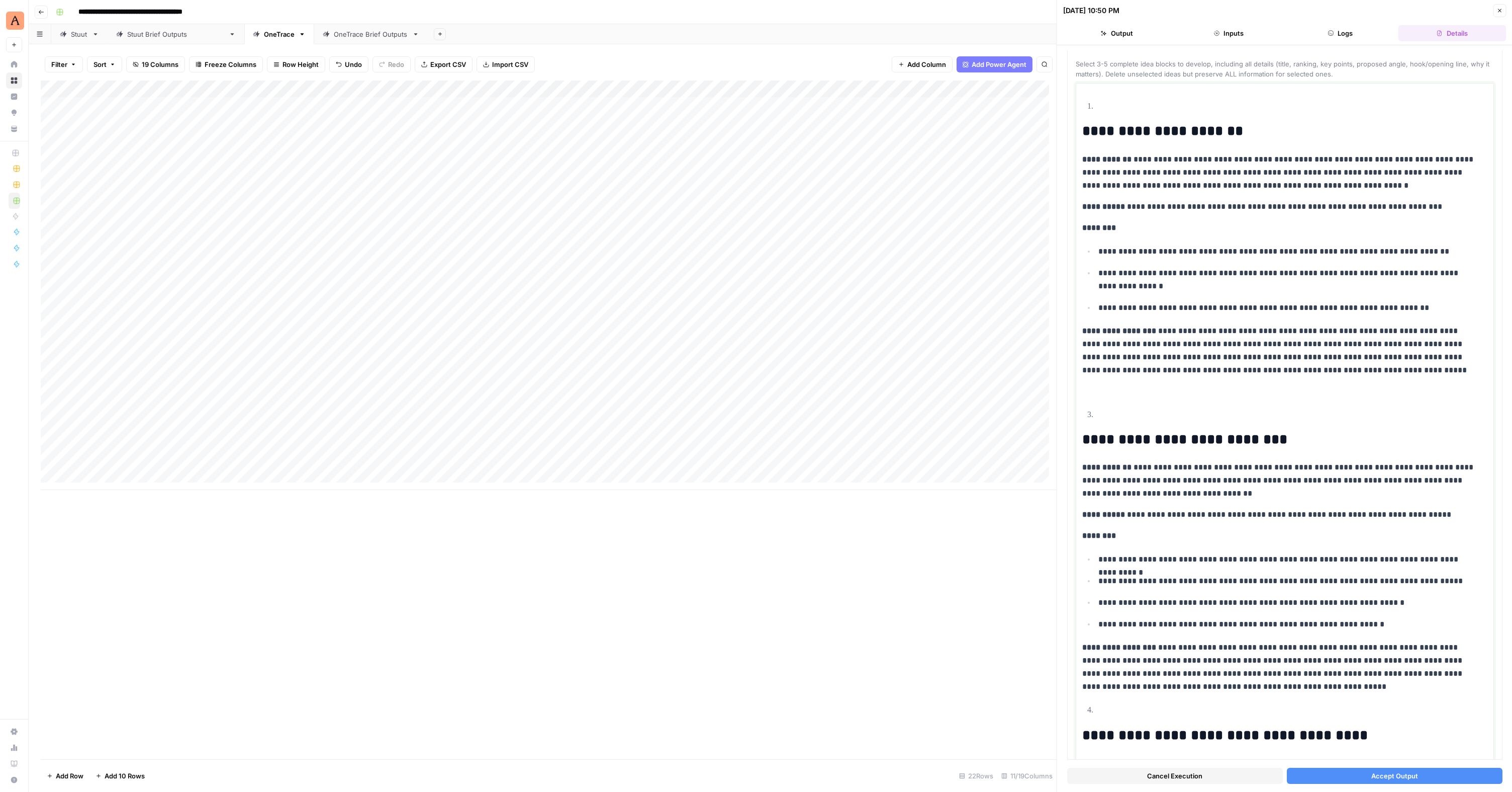
scroll to position [0, 0]
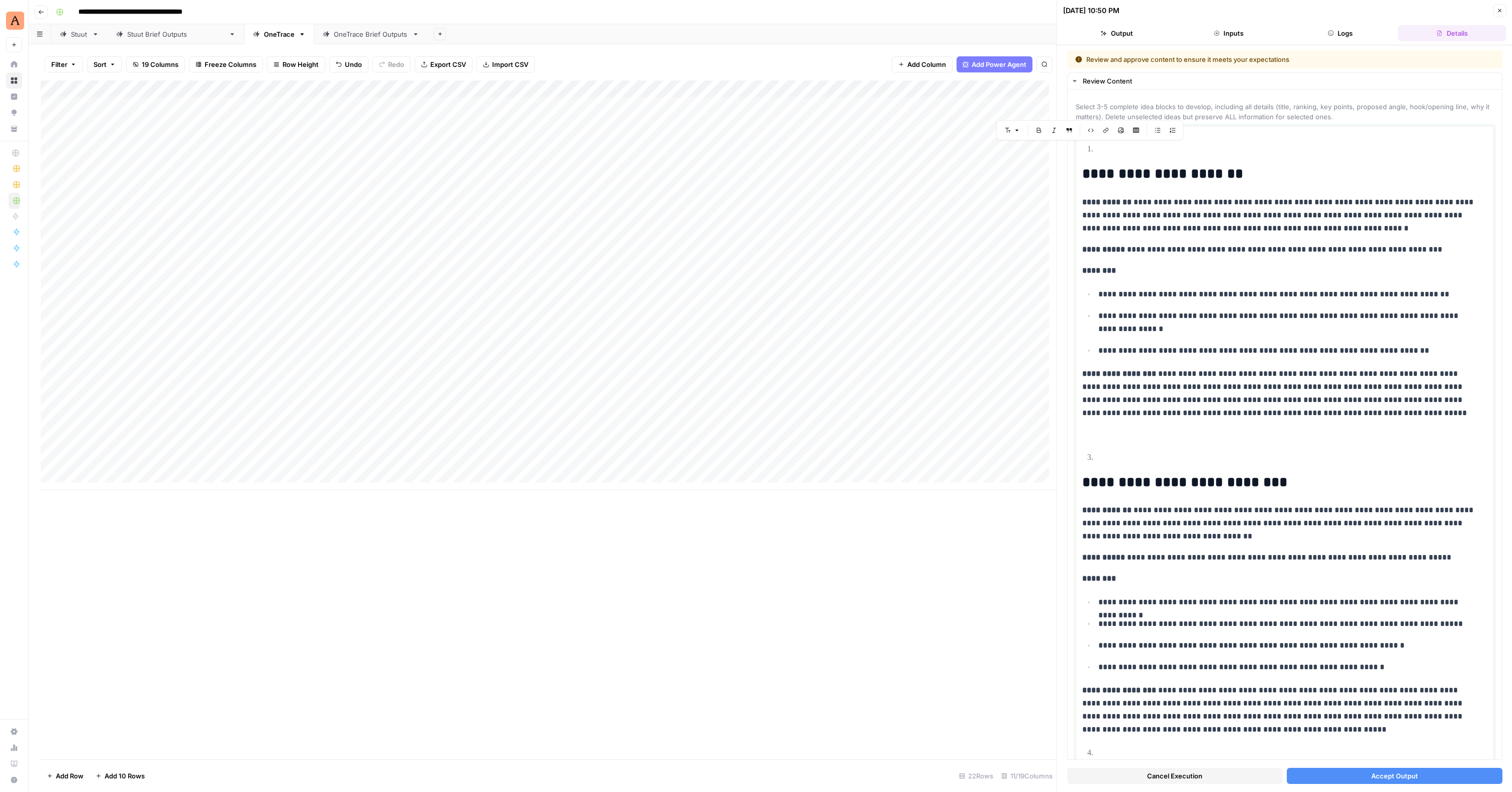
drag, startPoint x: 1116, startPoint y: 214, endPoint x: 1094, endPoint y: 54, distance: 161.5
click at [871, 0] on html "**********" at bounding box center [756, 396] width 1512 height 792
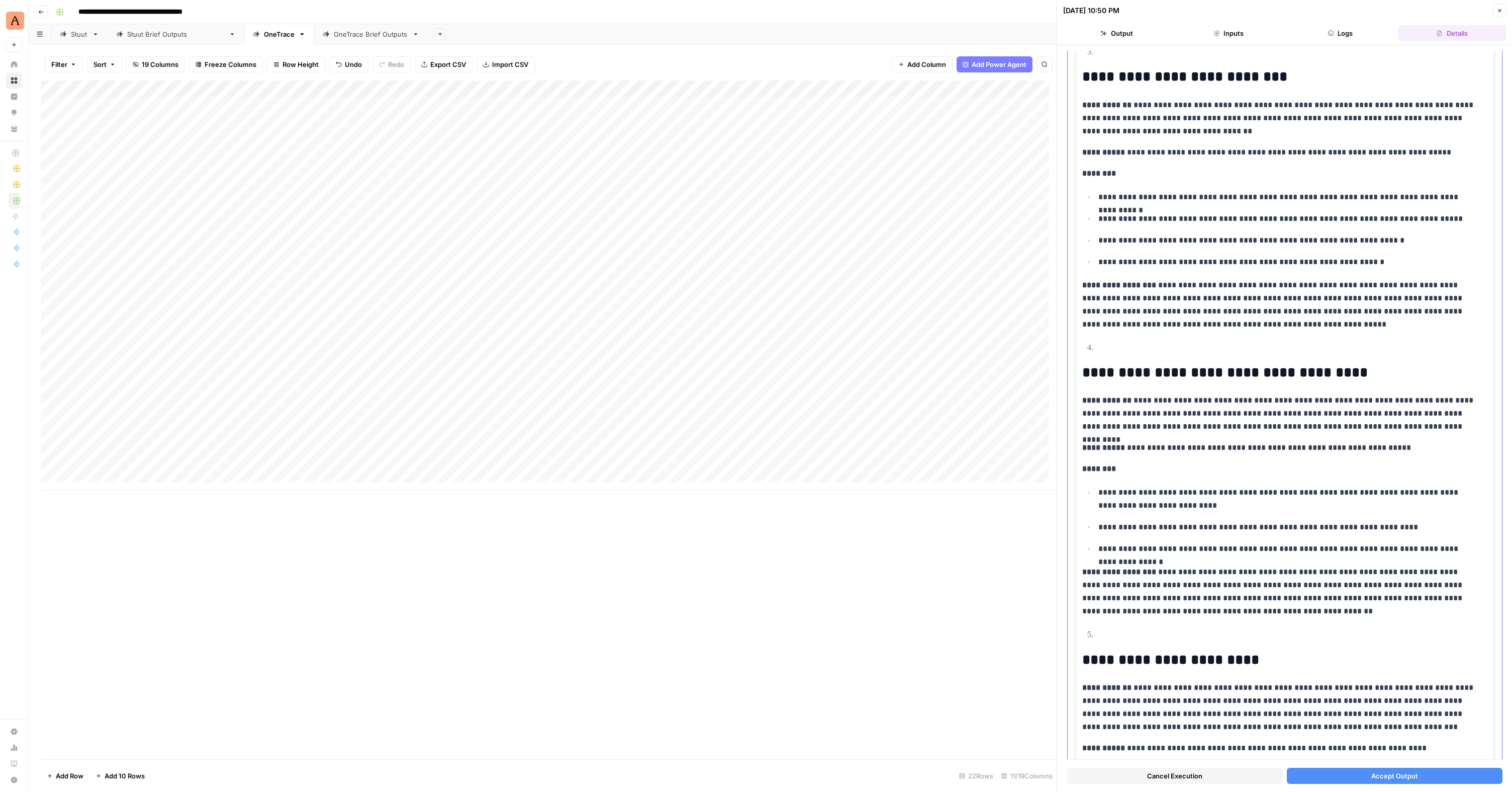
scroll to position [161, 0]
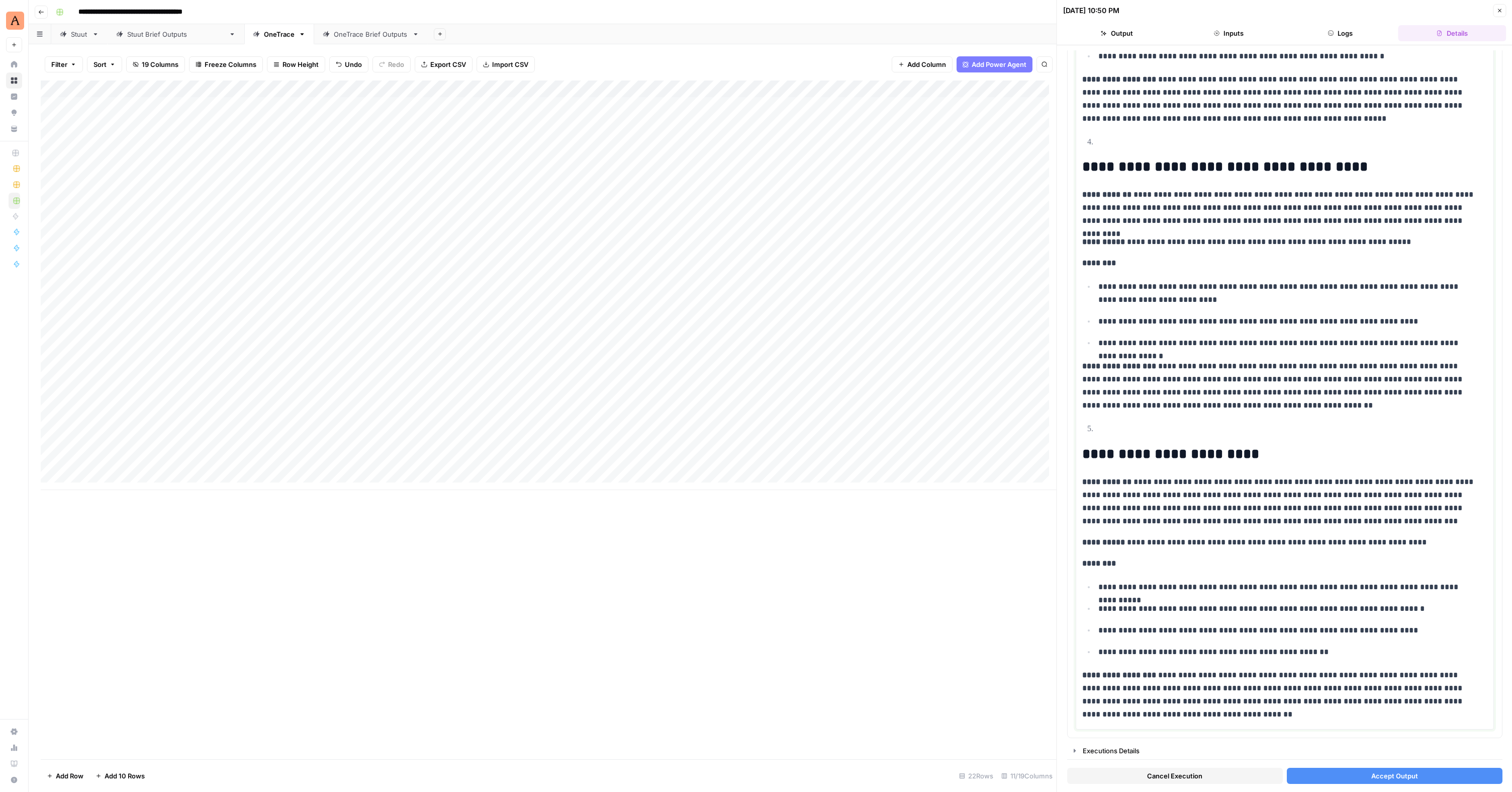
drag, startPoint x: 1087, startPoint y: 592, endPoint x: 1202, endPoint y: 738, distance: 185.9
click at [871, 484] on div "**********" at bounding box center [1285, 419] width 455 height 746
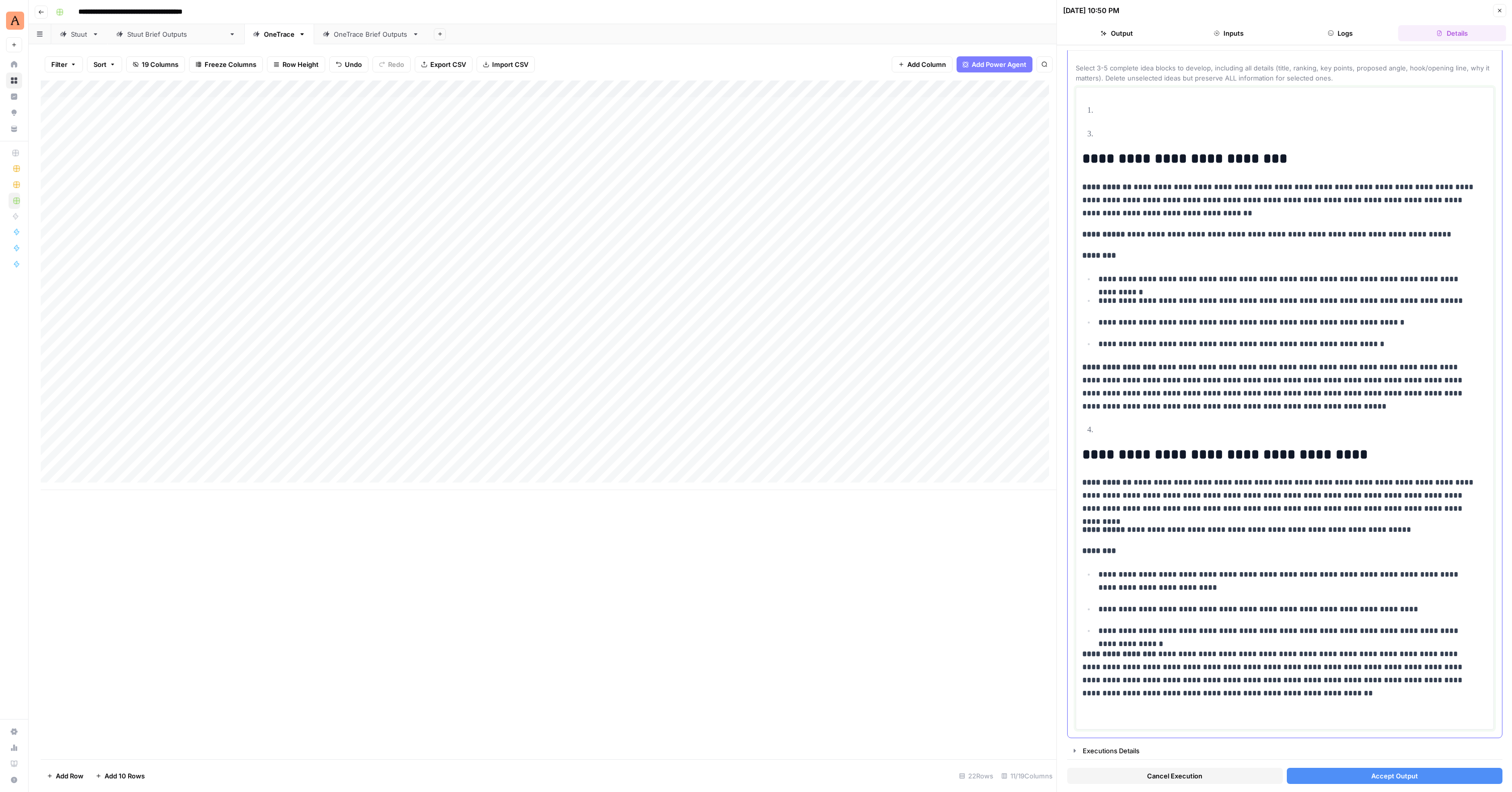
scroll to position [0, 0]
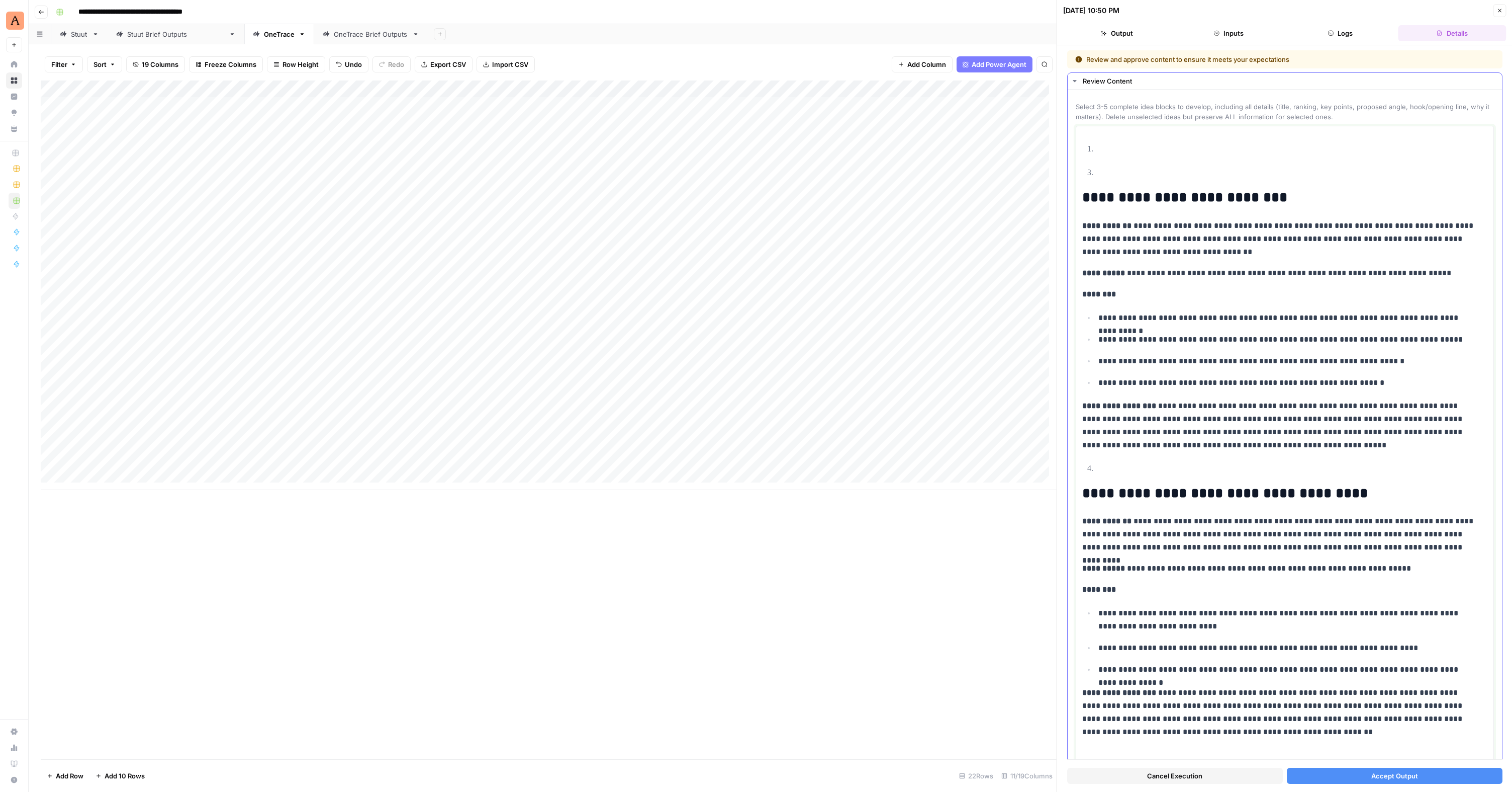
click at [871, 147] on p at bounding box center [1293, 149] width 389 height 13
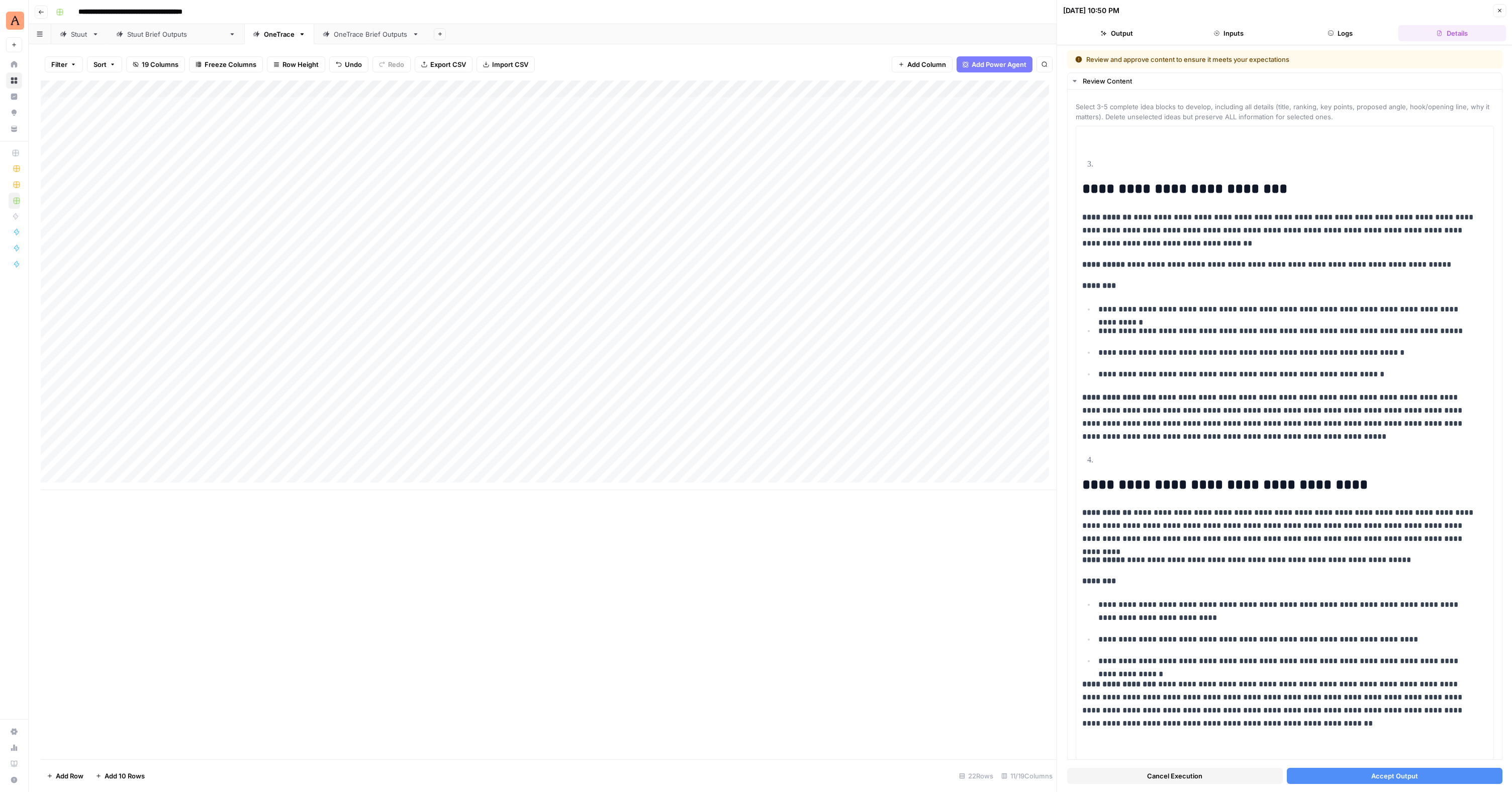
click at [871, 484] on span "Accept Output" at bounding box center [1394, 776] width 47 height 10
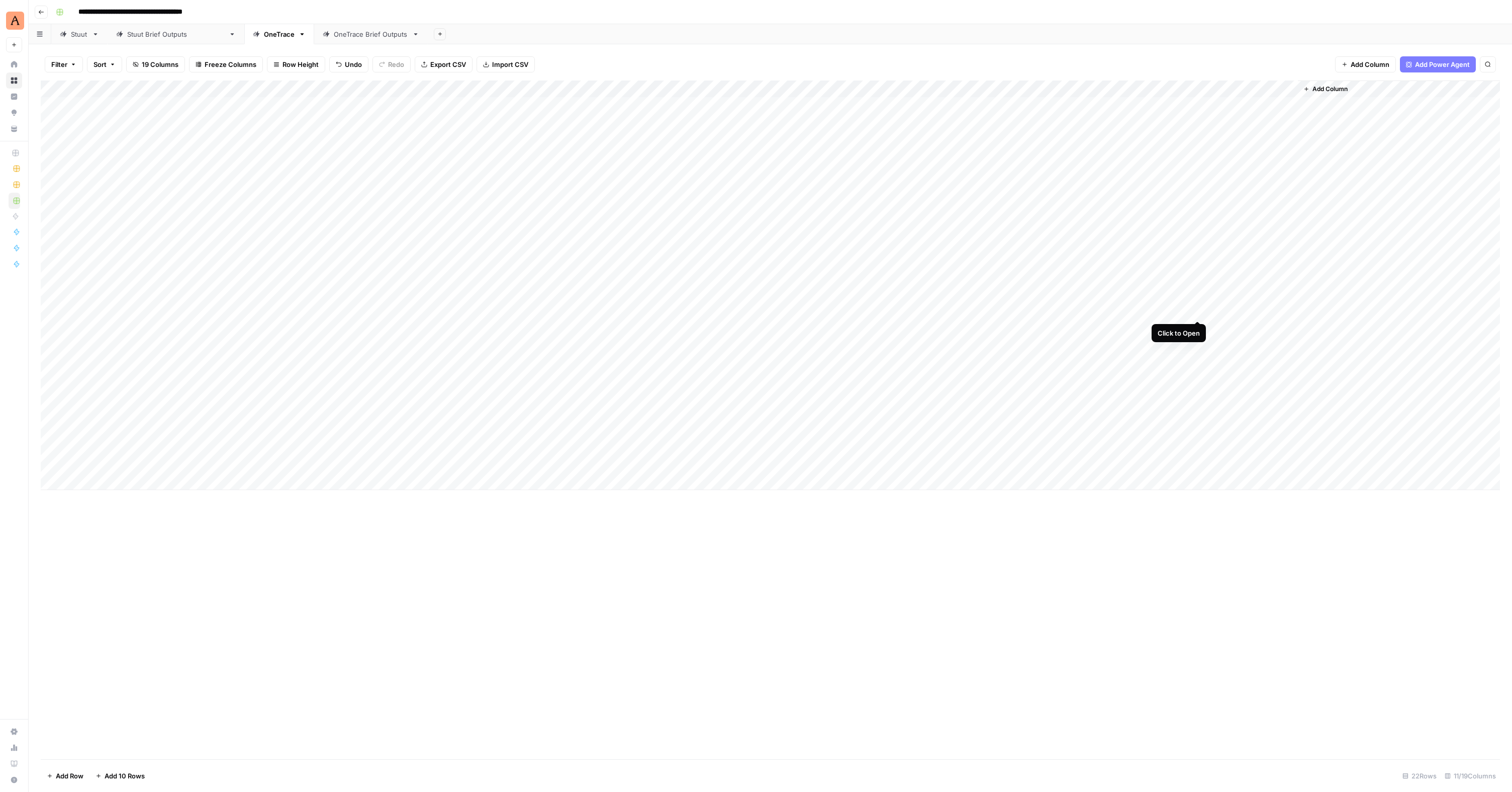
click at [871, 311] on div "Add Column" at bounding box center [770, 285] width 1459 height 410
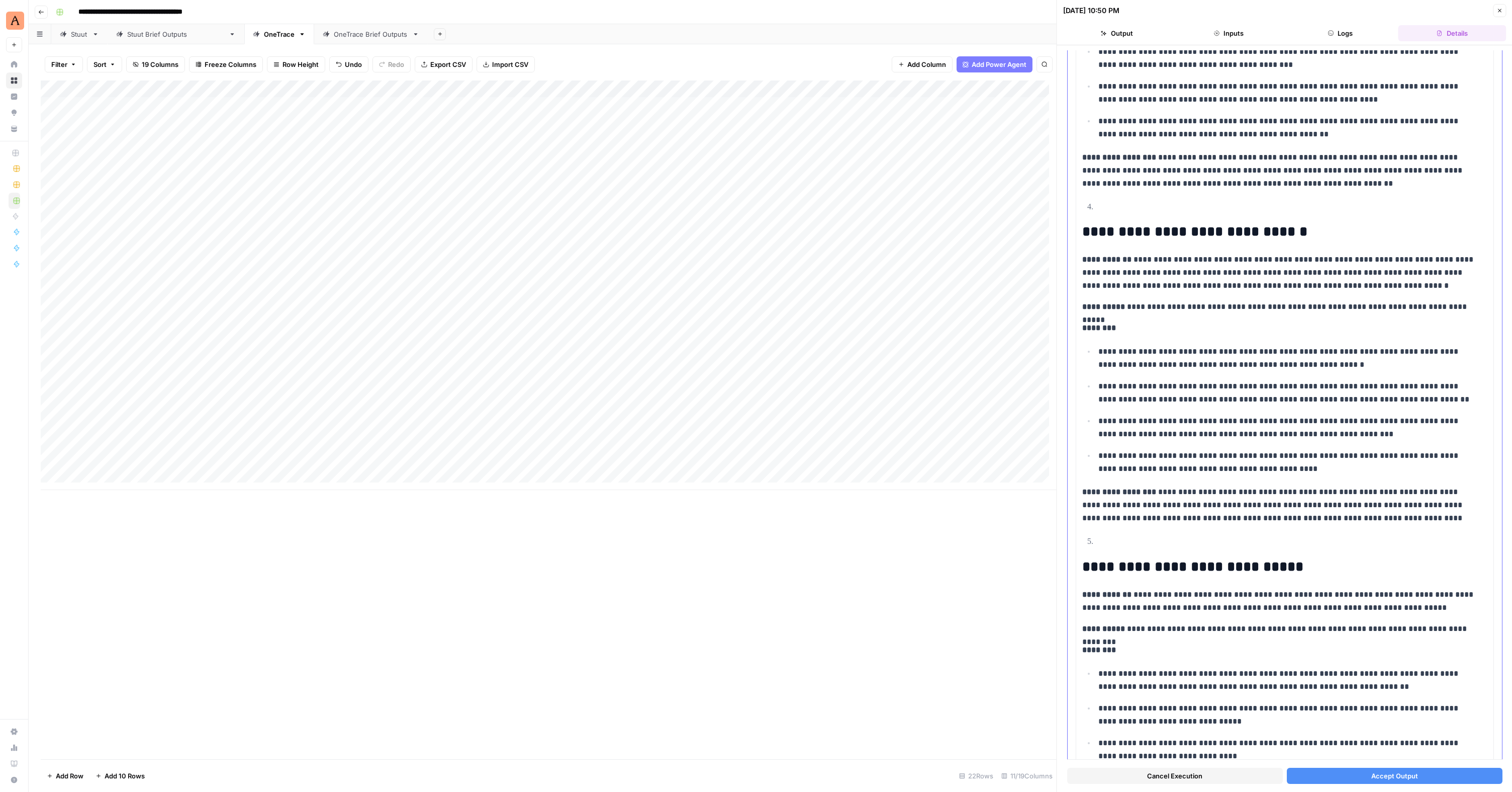
scroll to position [1066, 0]
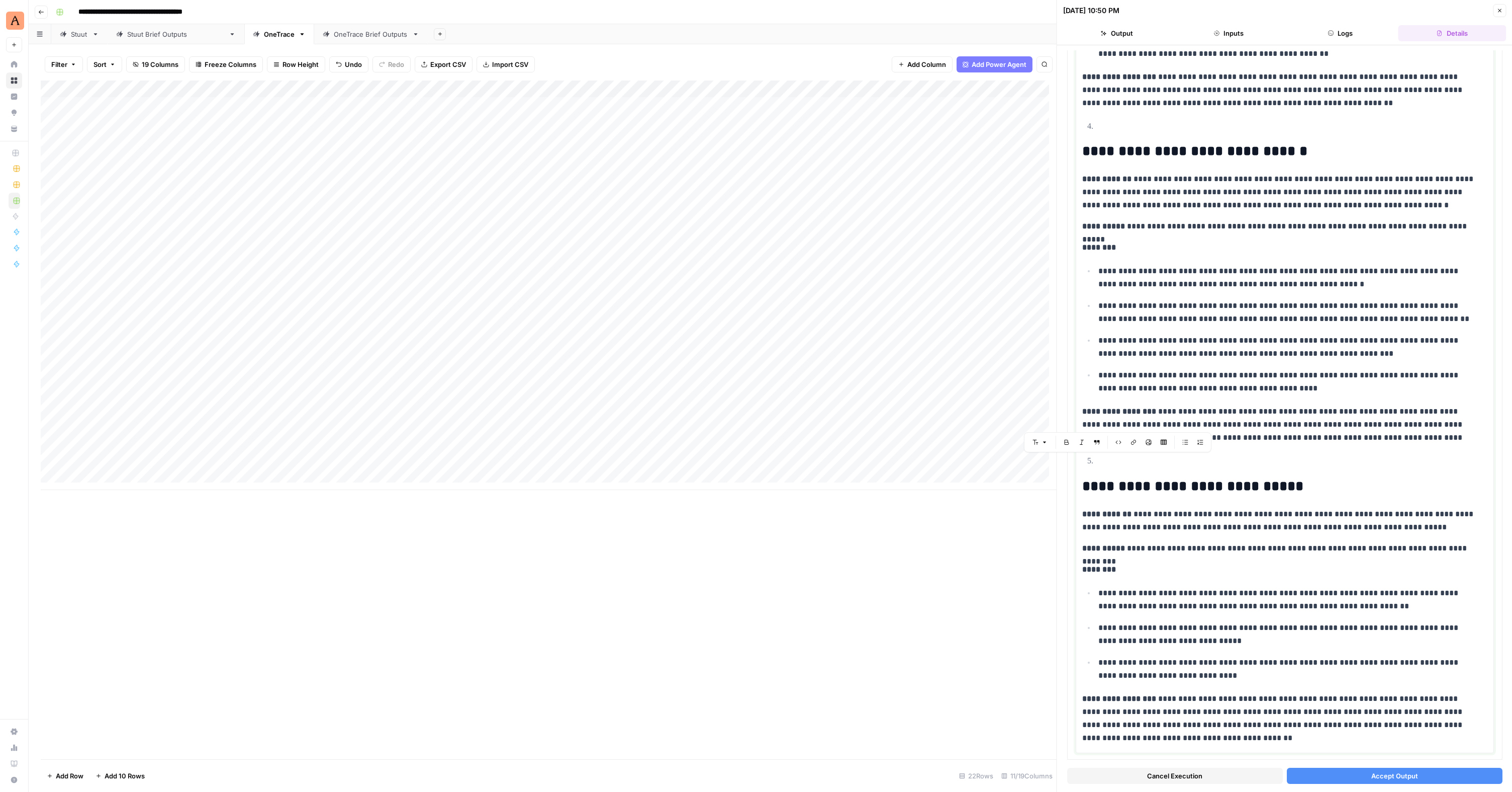
drag, startPoint x: 1154, startPoint y: 740, endPoint x: 1065, endPoint y: 450, distance: 303.3
click at [871, 450] on body "**********" at bounding box center [756, 396] width 1512 height 792
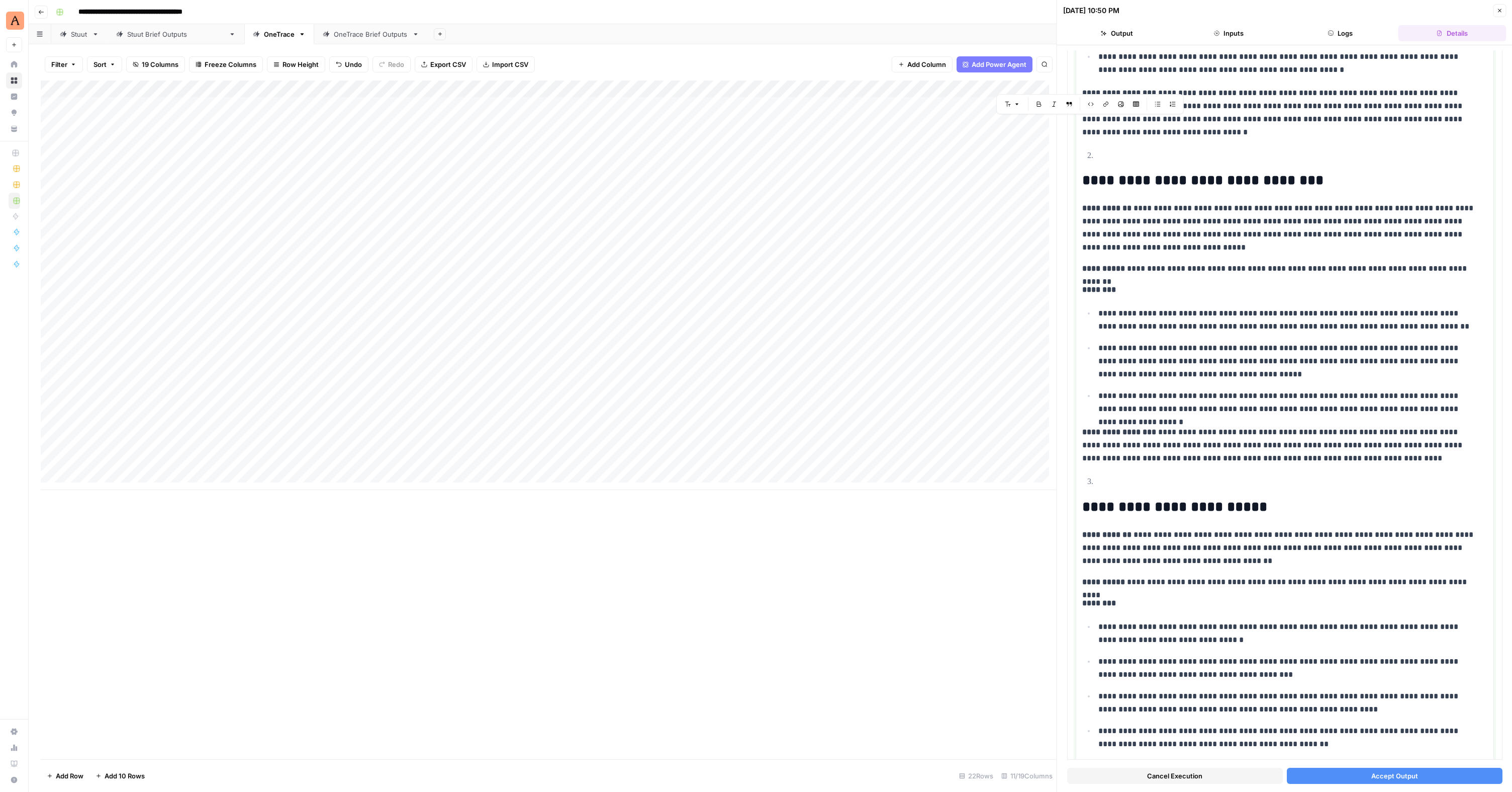
scroll to position [392, 0]
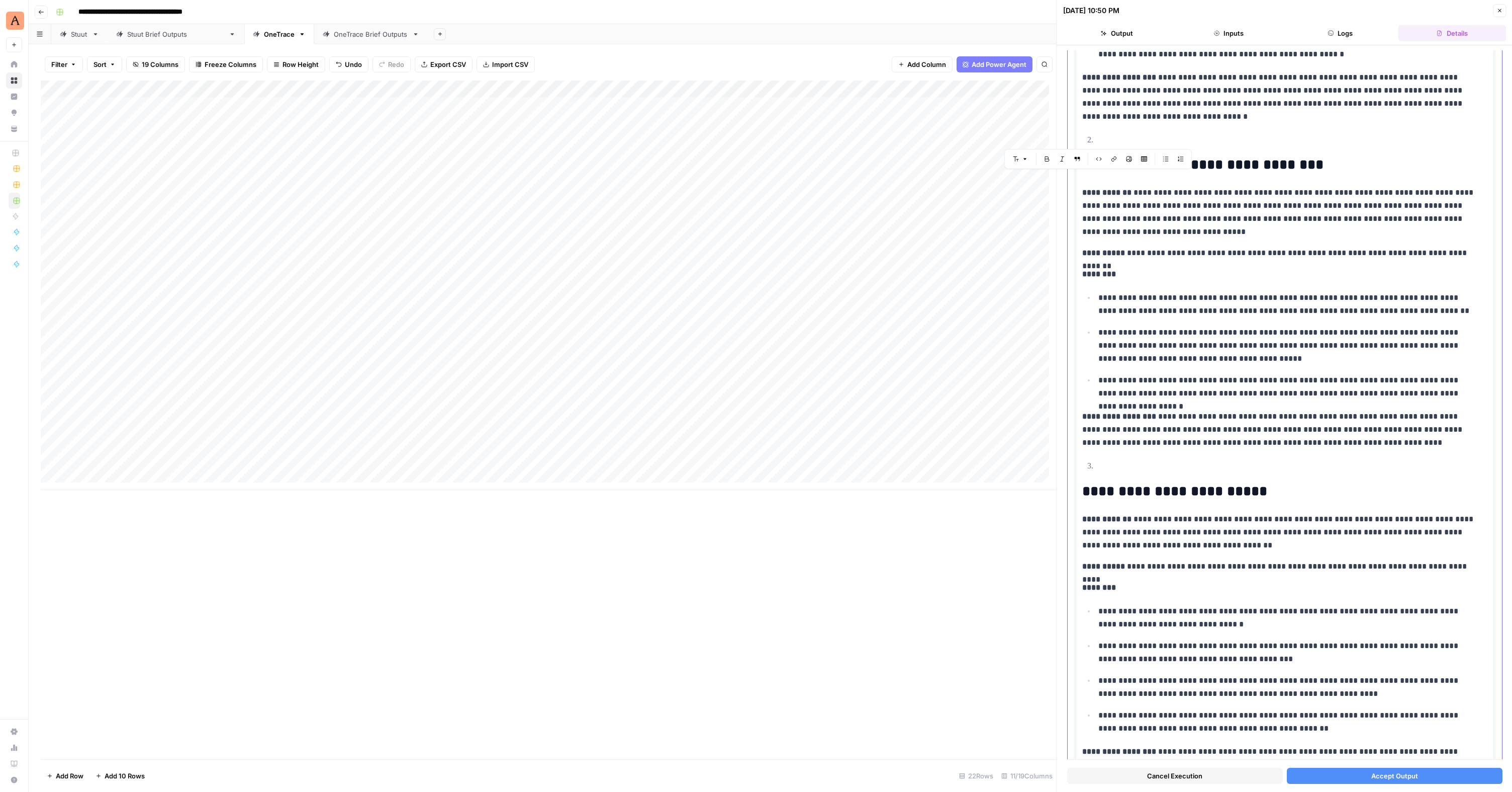
drag, startPoint x: 1083, startPoint y: 122, endPoint x: 1125, endPoint y: 126, distance: 42.2
click at [871, 126] on div "**********" at bounding box center [1285, 441] width 405 height 1406
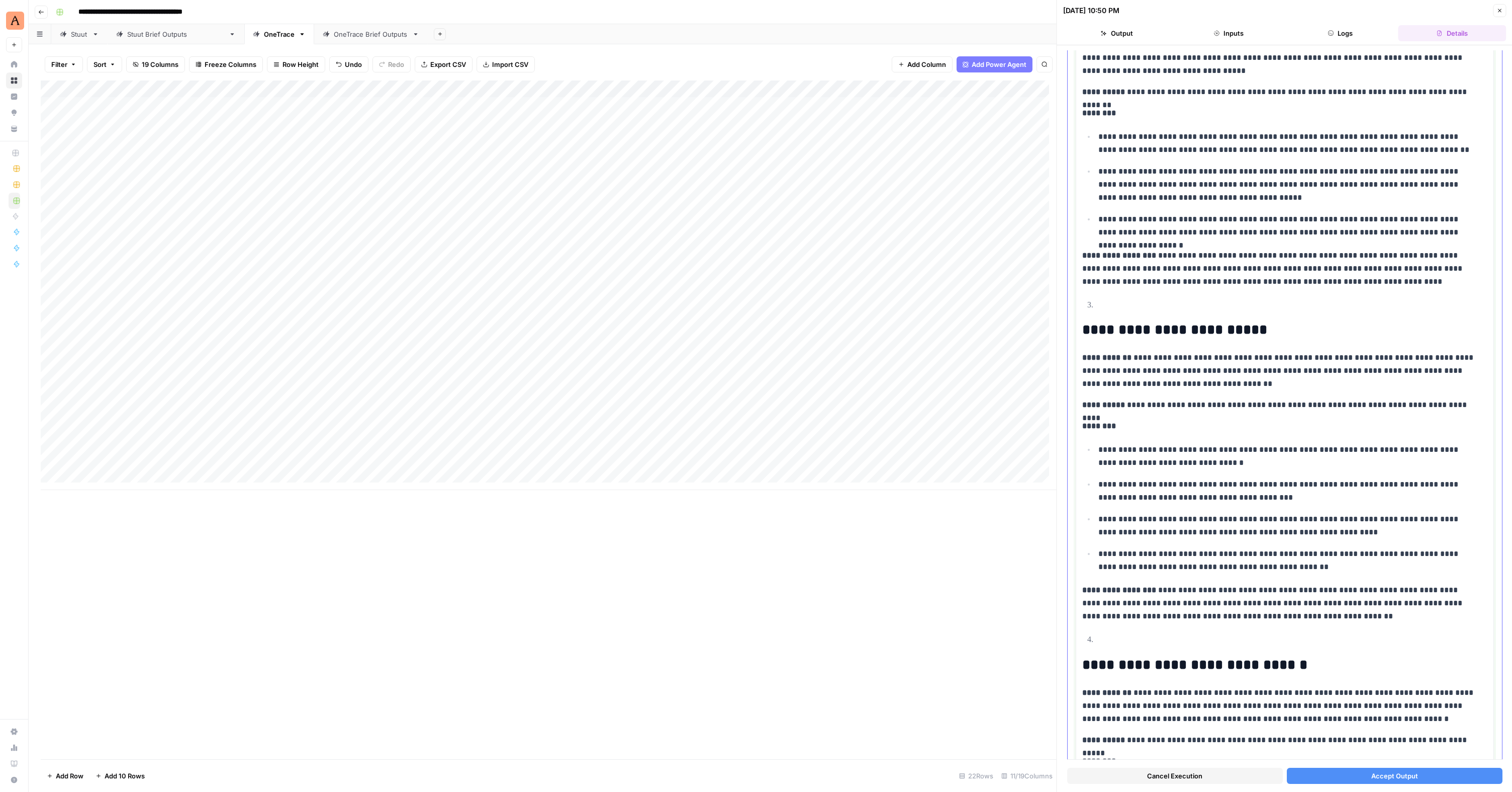
scroll to position [251, 0]
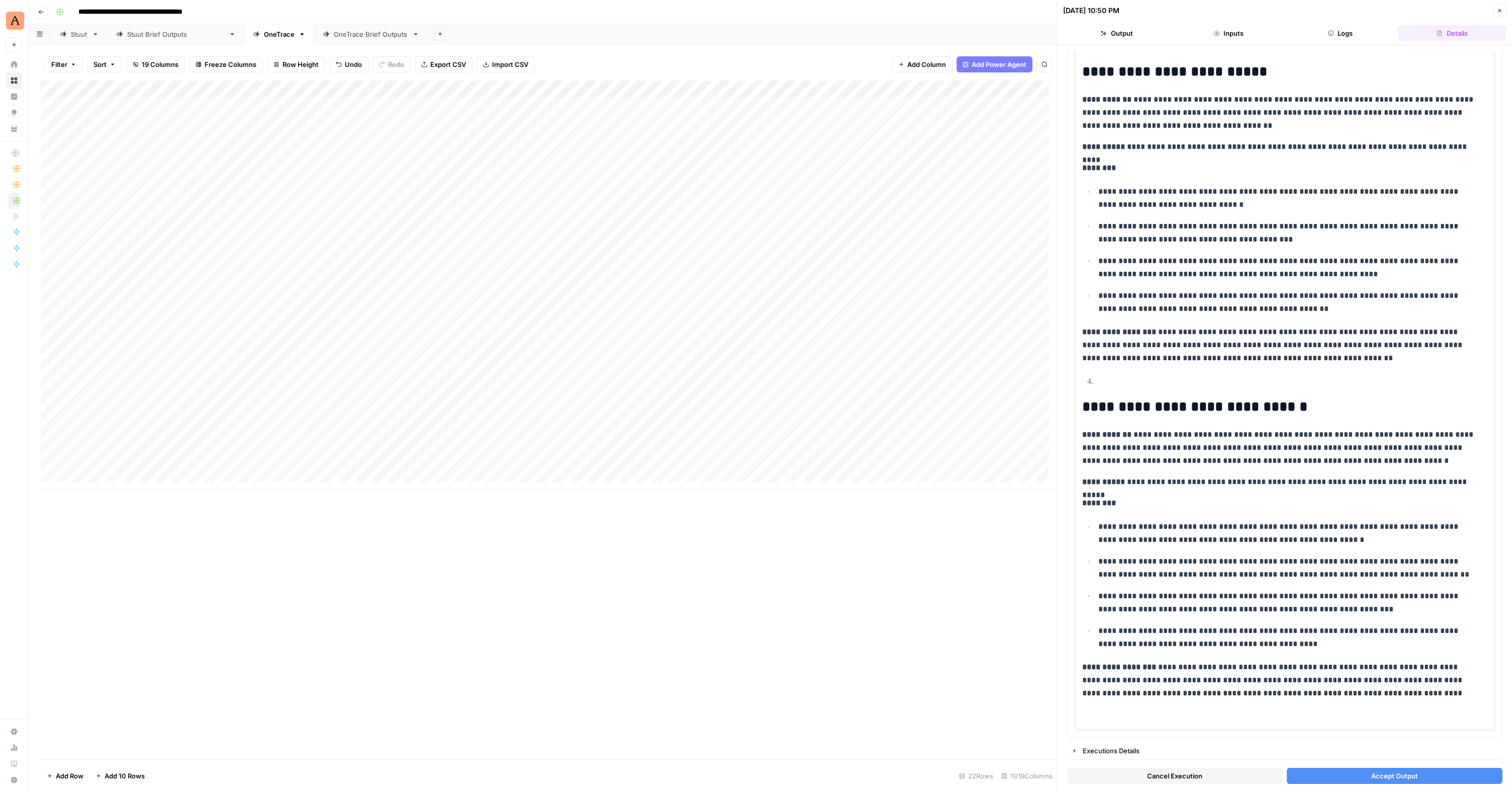
drag, startPoint x: 1085, startPoint y: 560, endPoint x: 1215, endPoint y: 769, distance: 246.1
click at [871, 484] on div "**********" at bounding box center [1285, 419] width 436 height 737
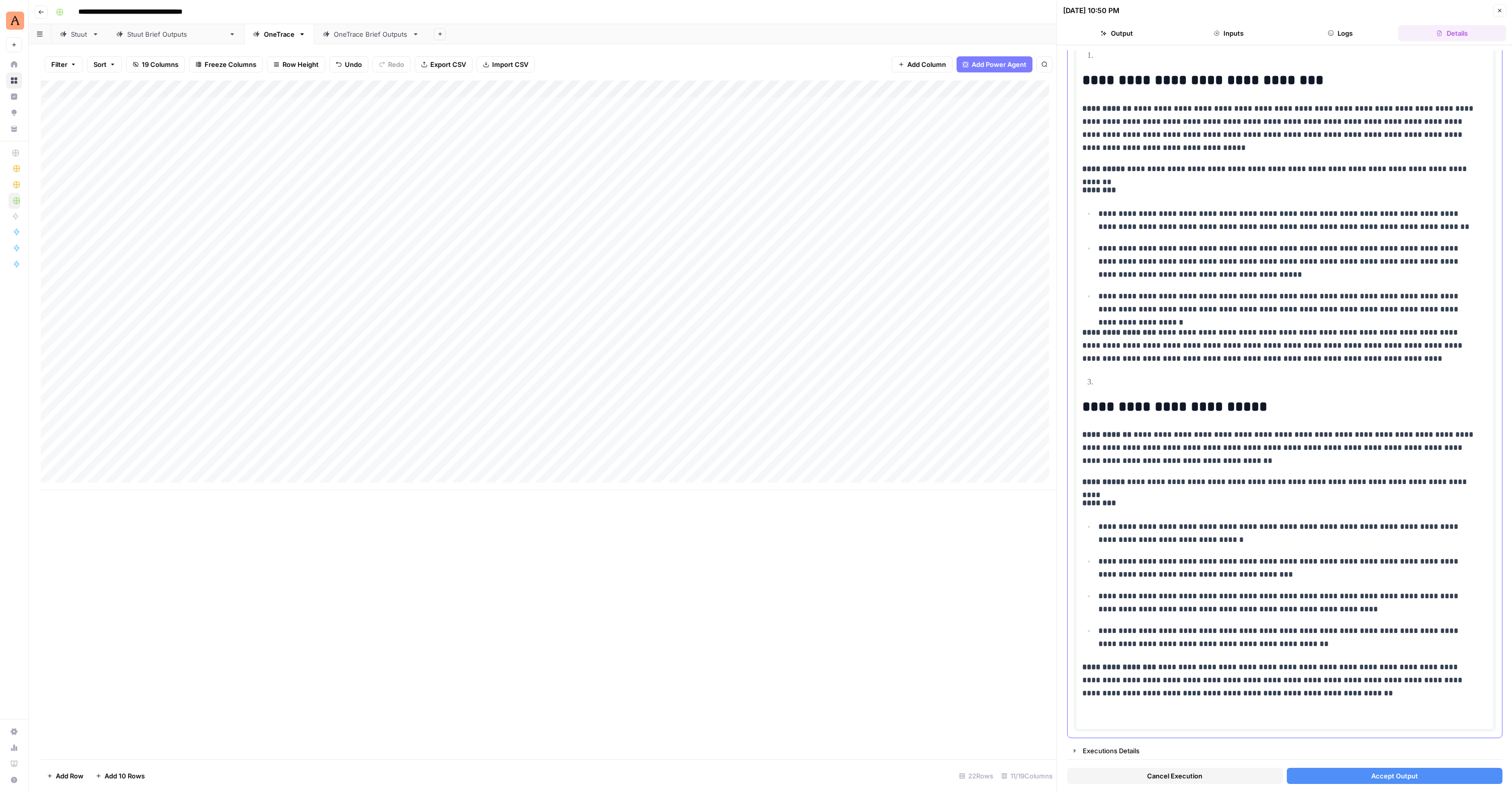
scroll to position [73, 0]
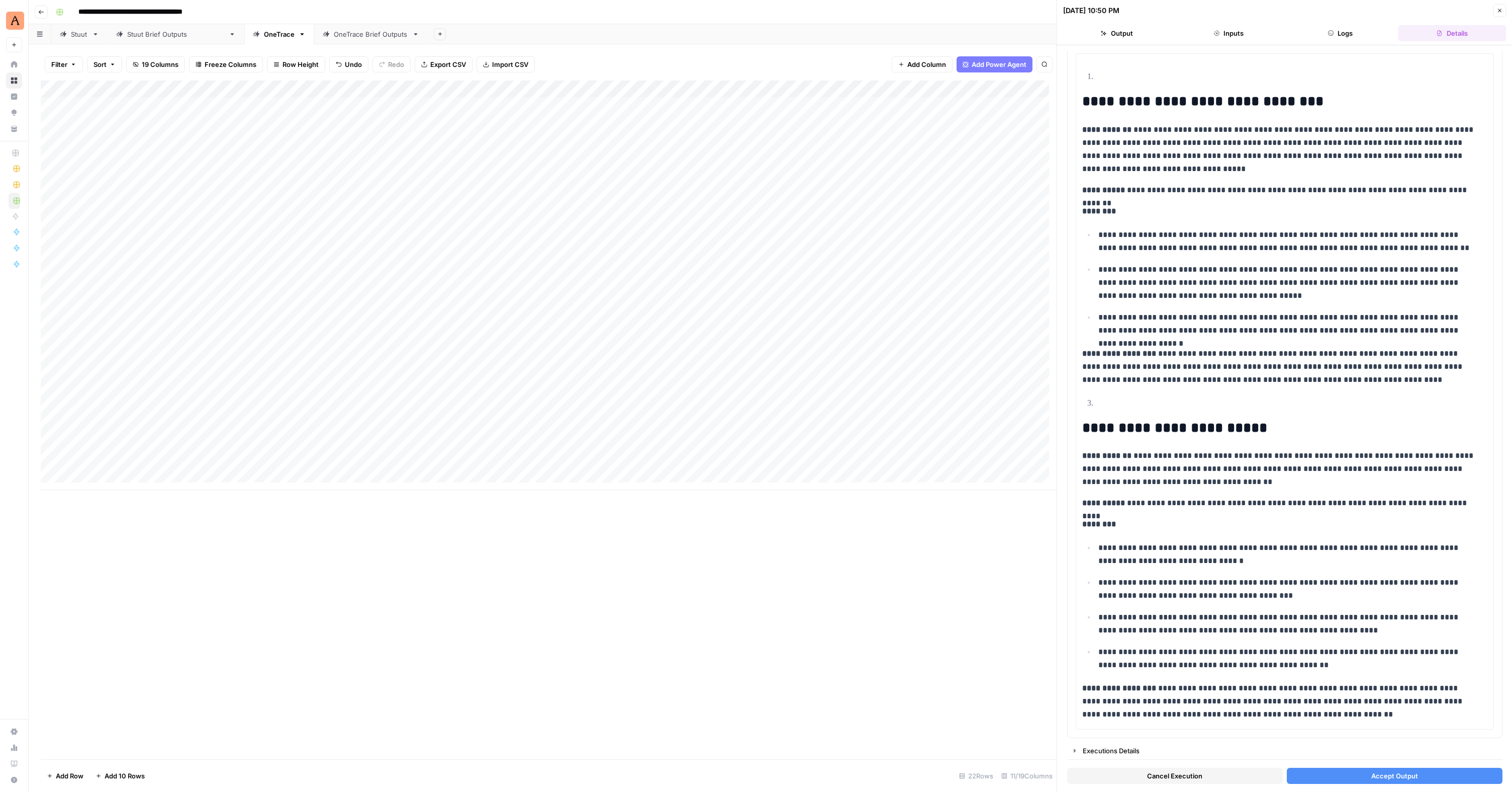
click at [871, 484] on span "Accept Output" at bounding box center [1394, 776] width 47 height 10
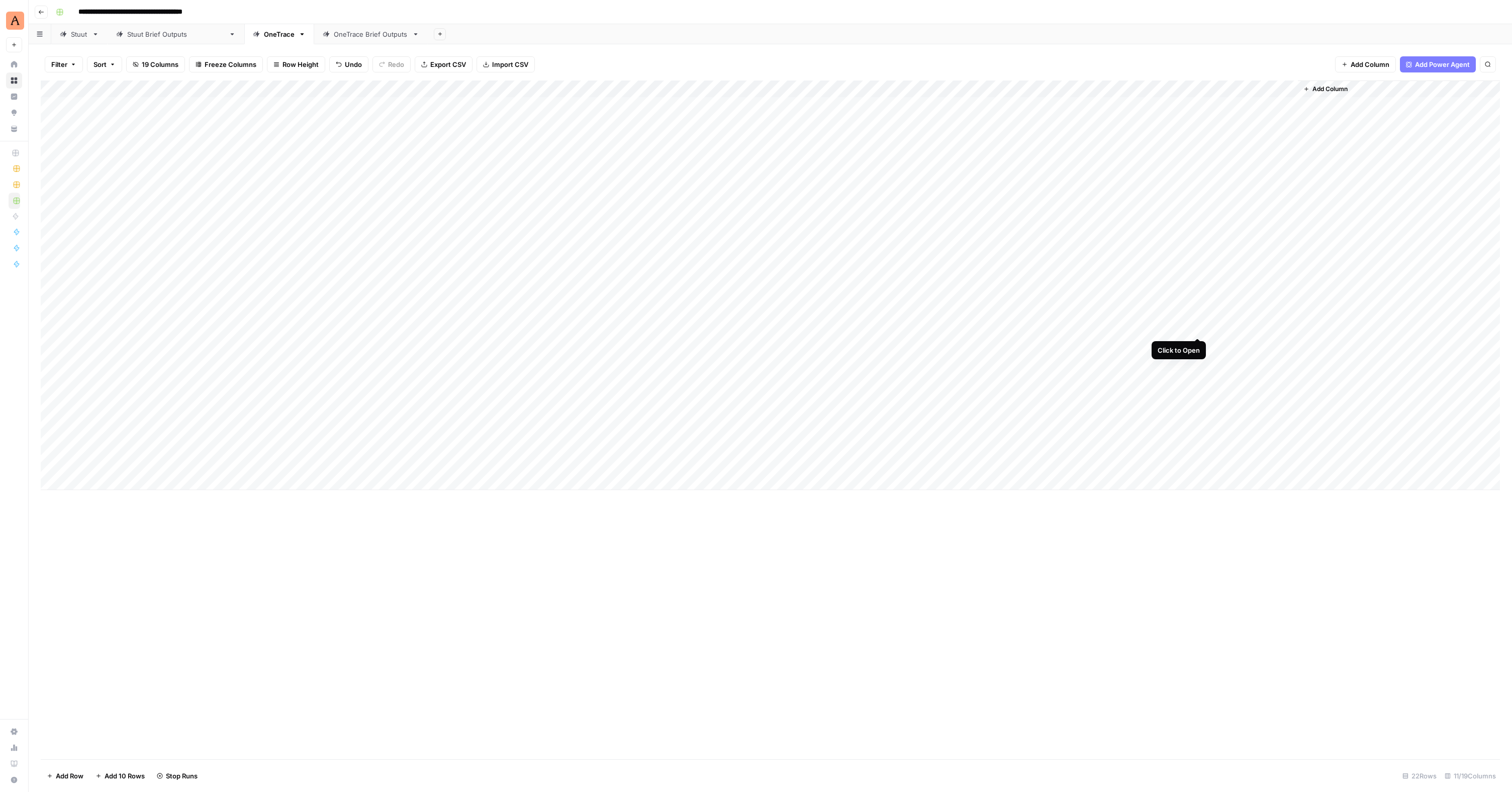
click at [871, 327] on div "Add Column" at bounding box center [770, 285] width 1459 height 410
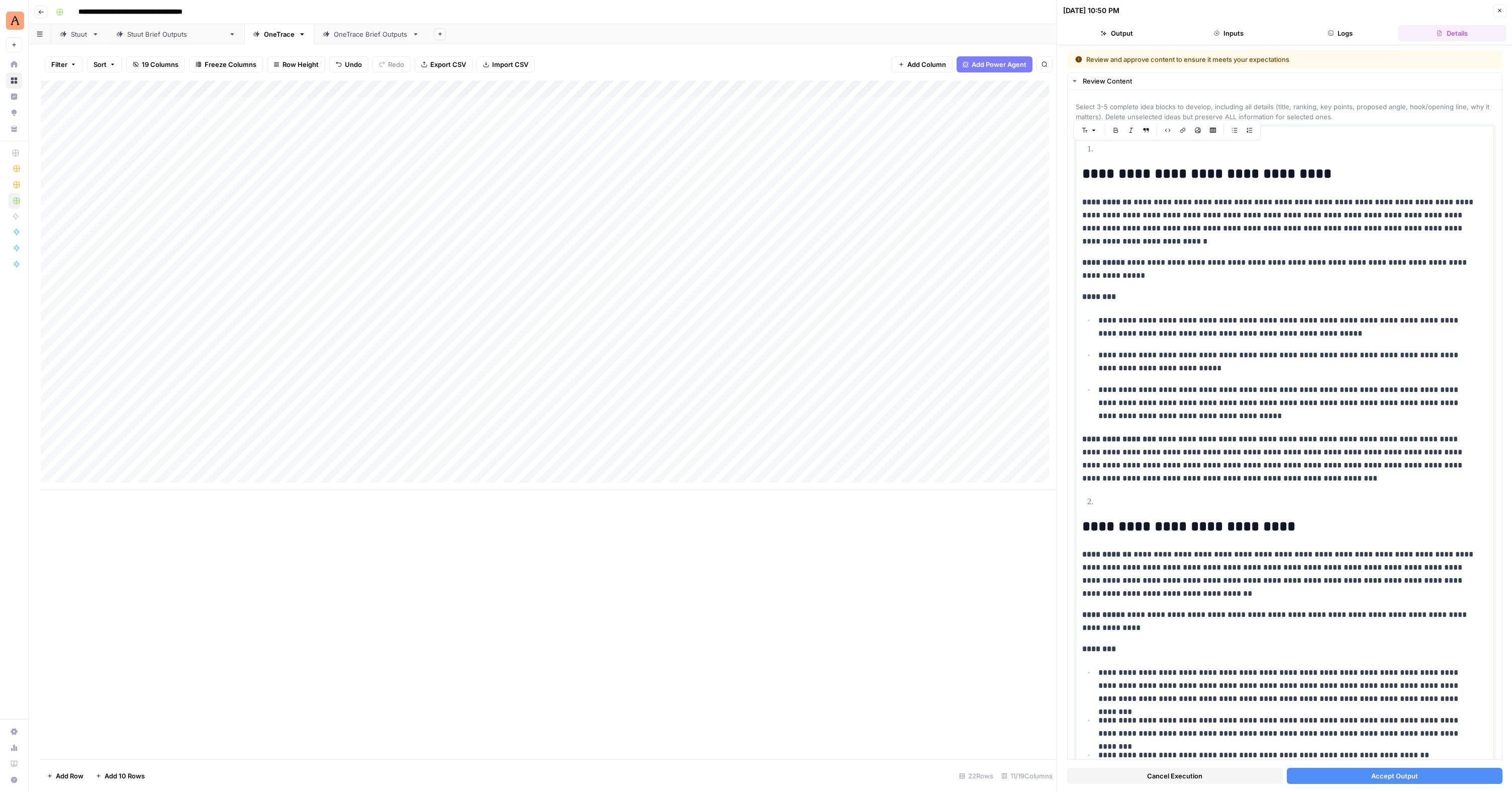
drag, startPoint x: 1242, startPoint y: 281, endPoint x: 1092, endPoint y: 57, distance: 269.6
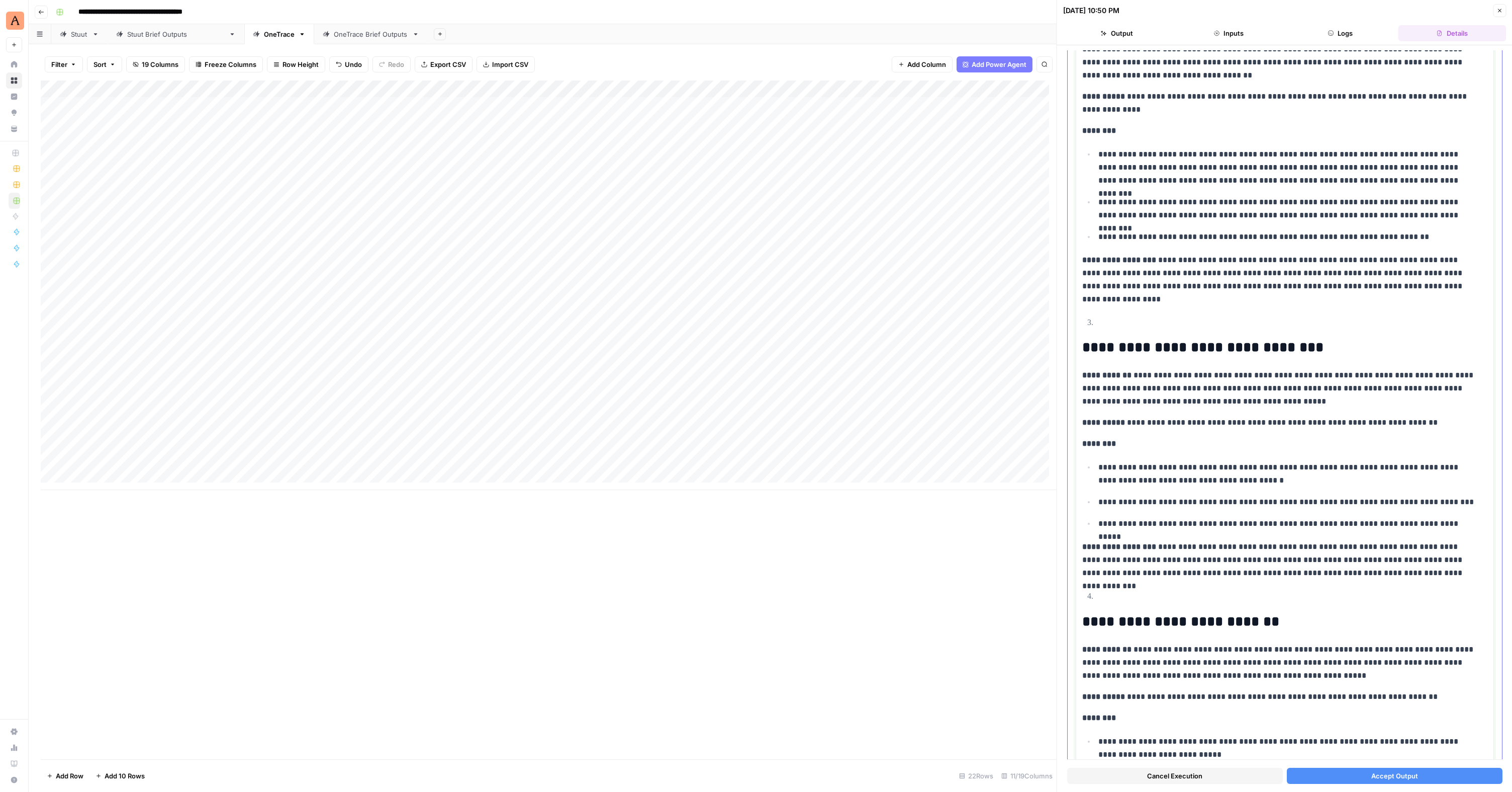
scroll to position [242, 0]
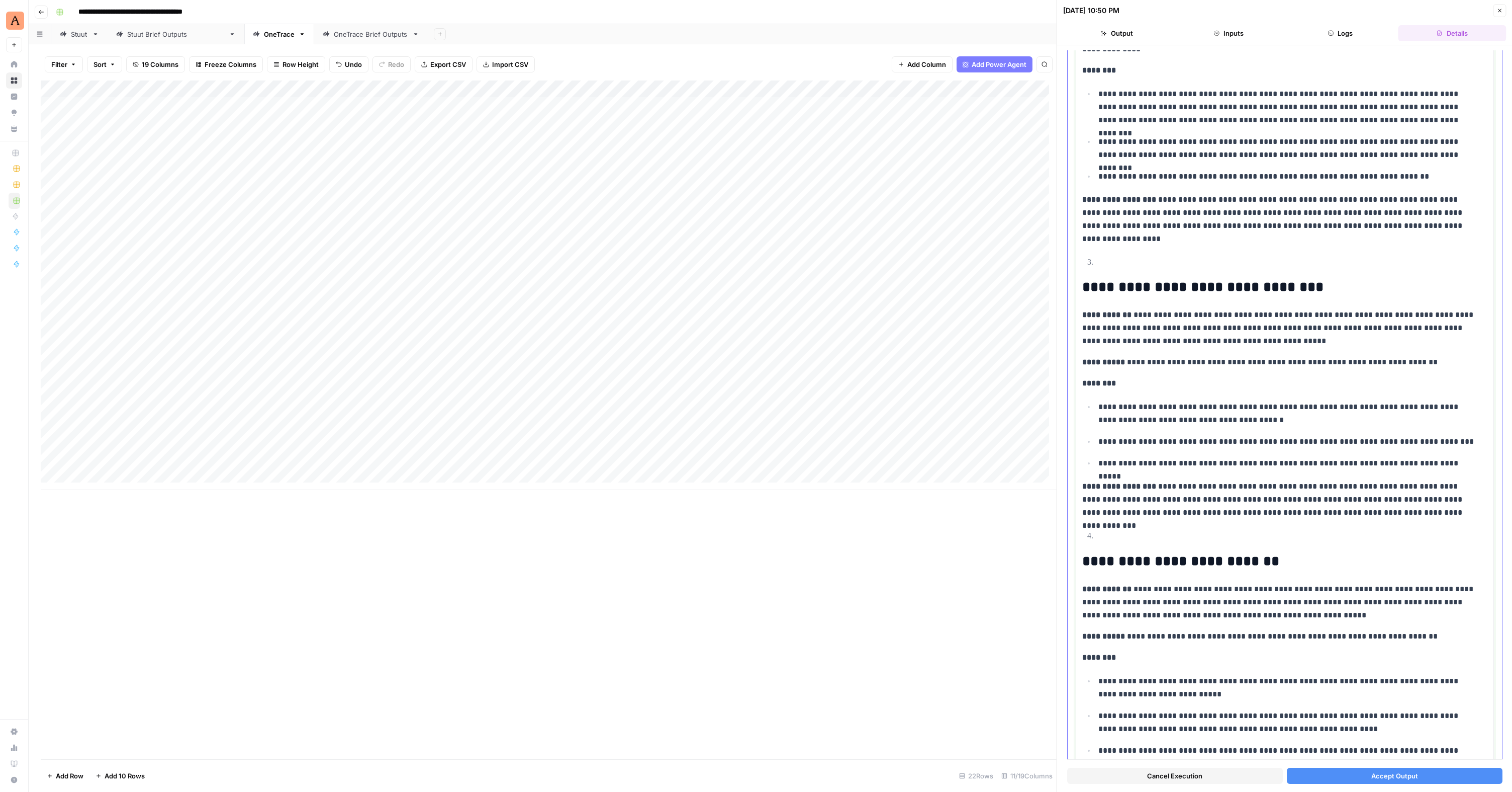
drag, startPoint x: 1362, startPoint y: 503, endPoint x: 1379, endPoint y: 508, distance: 17.7
click at [871, 484] on p "**********" at bounding box center [1281, 499] width 398 height 39
drag, startPoint x: 1390, startPoint y: 512, endPoint x: 1039, endPoint y: 258, distance: 433.3
click at [871, 258] on body "**********" at bounding box center [756, 396] width 1512 height 792
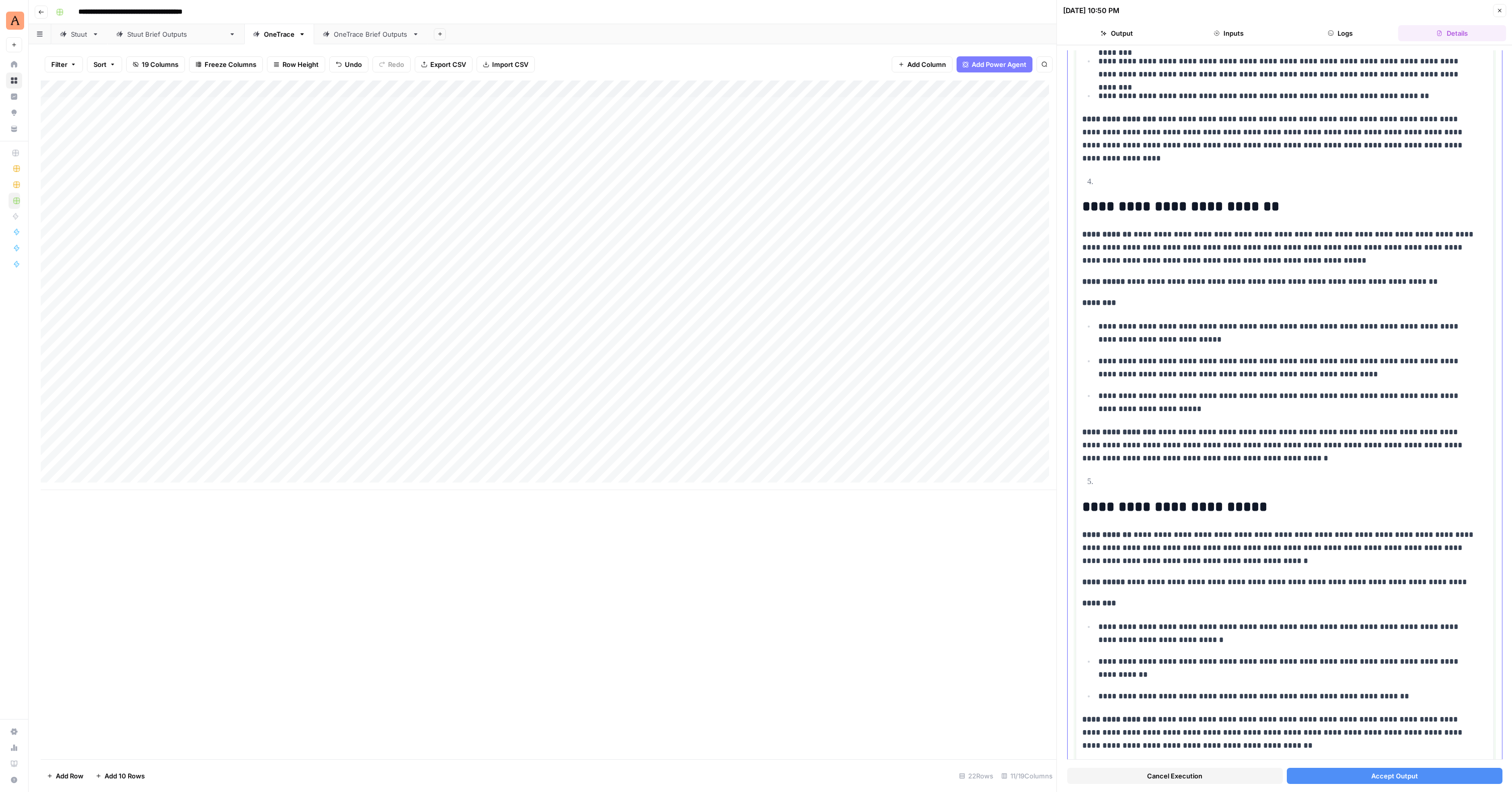
scroll to position [353, 0]
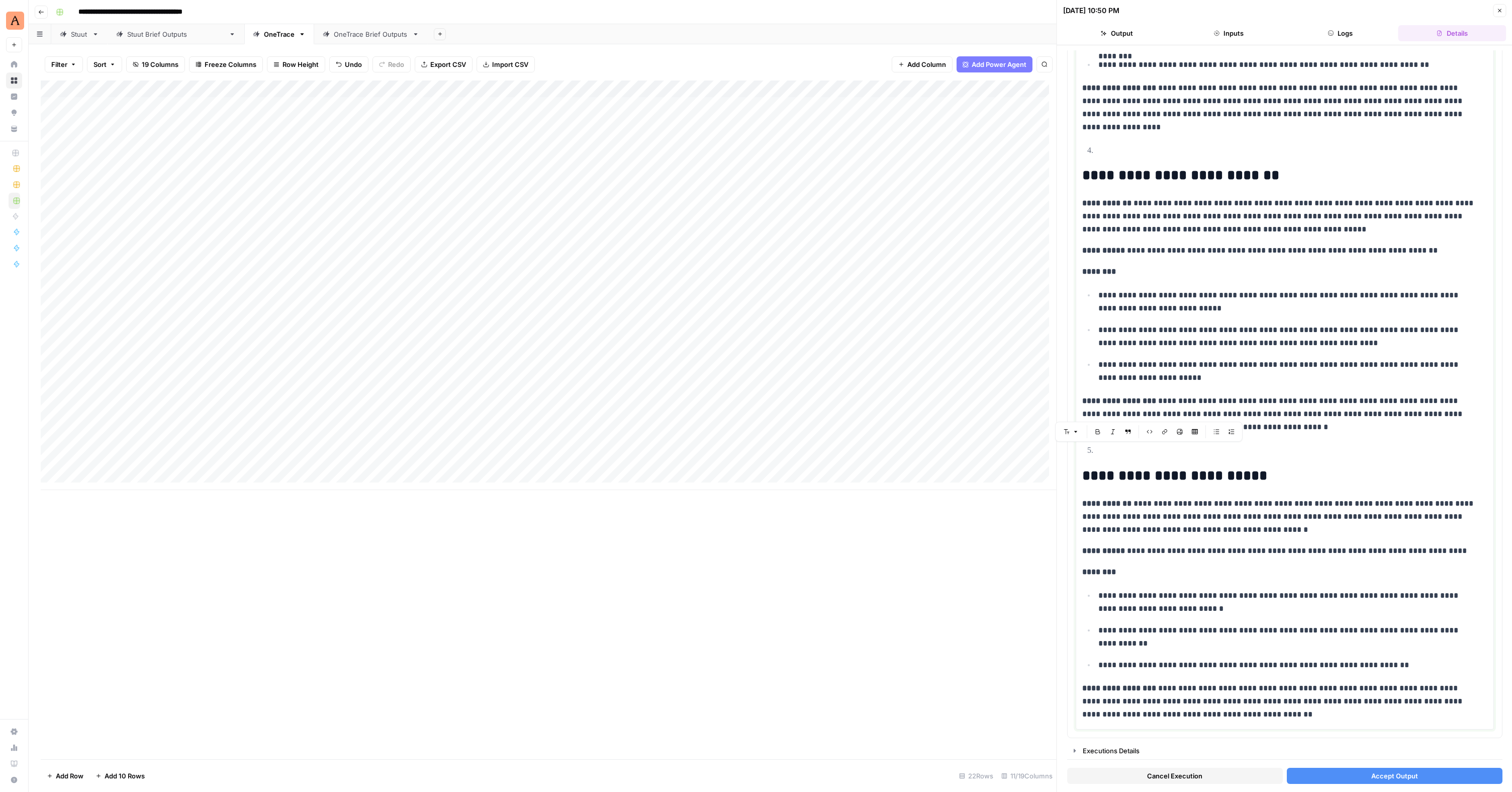
drag, startPoint x: 1200, startPoint y: 713, endPoint x: 1066, endPoint y: 450, distance: 295.2
click at [871, 450] on div "**********" at bounding box center [1285, 419] width 455 height 746
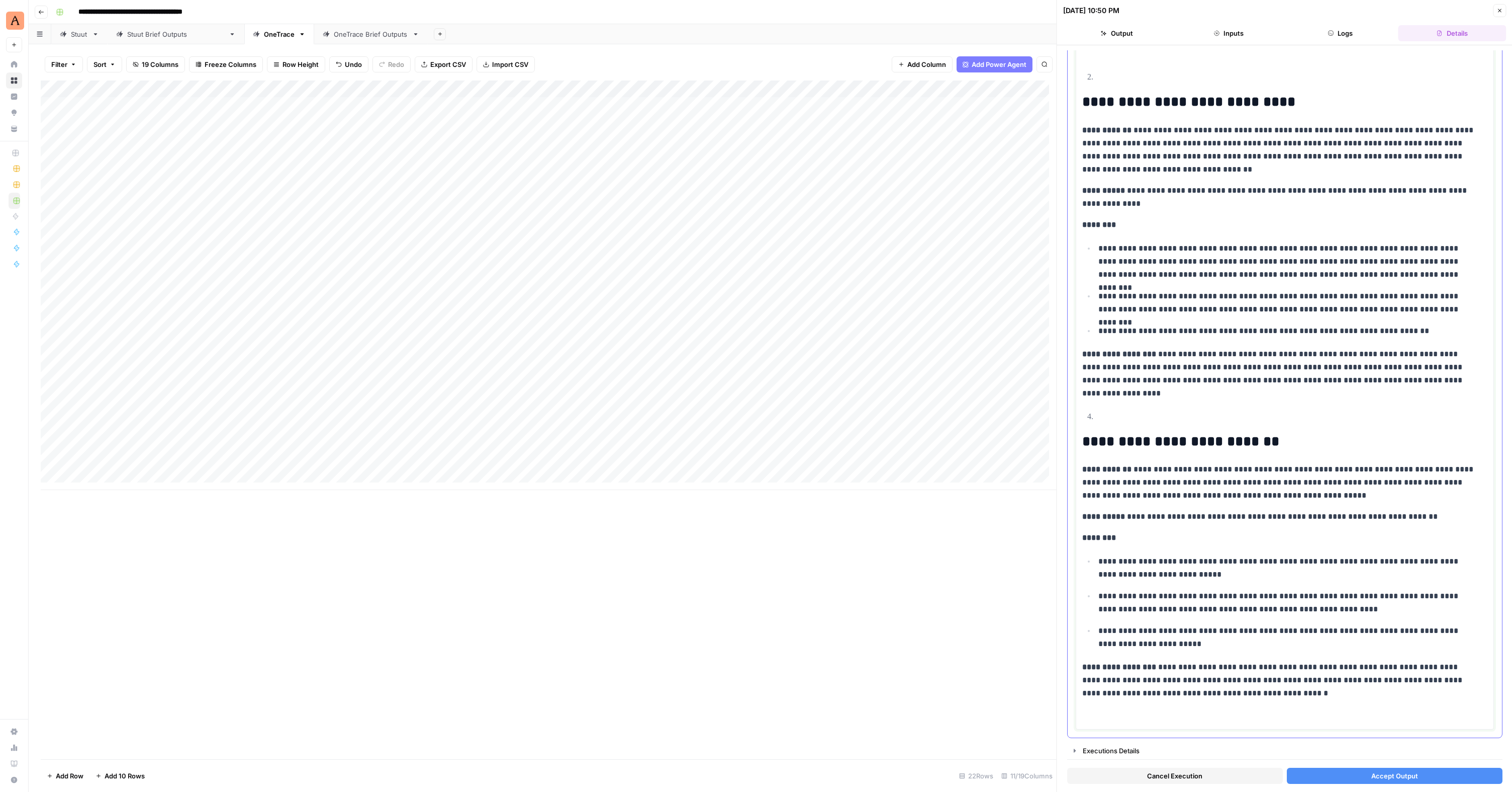
scroll to position [87, 0]
click at [871, 484] on button "Accept Output" at bounding box center [1394, 776] width 216 height 16
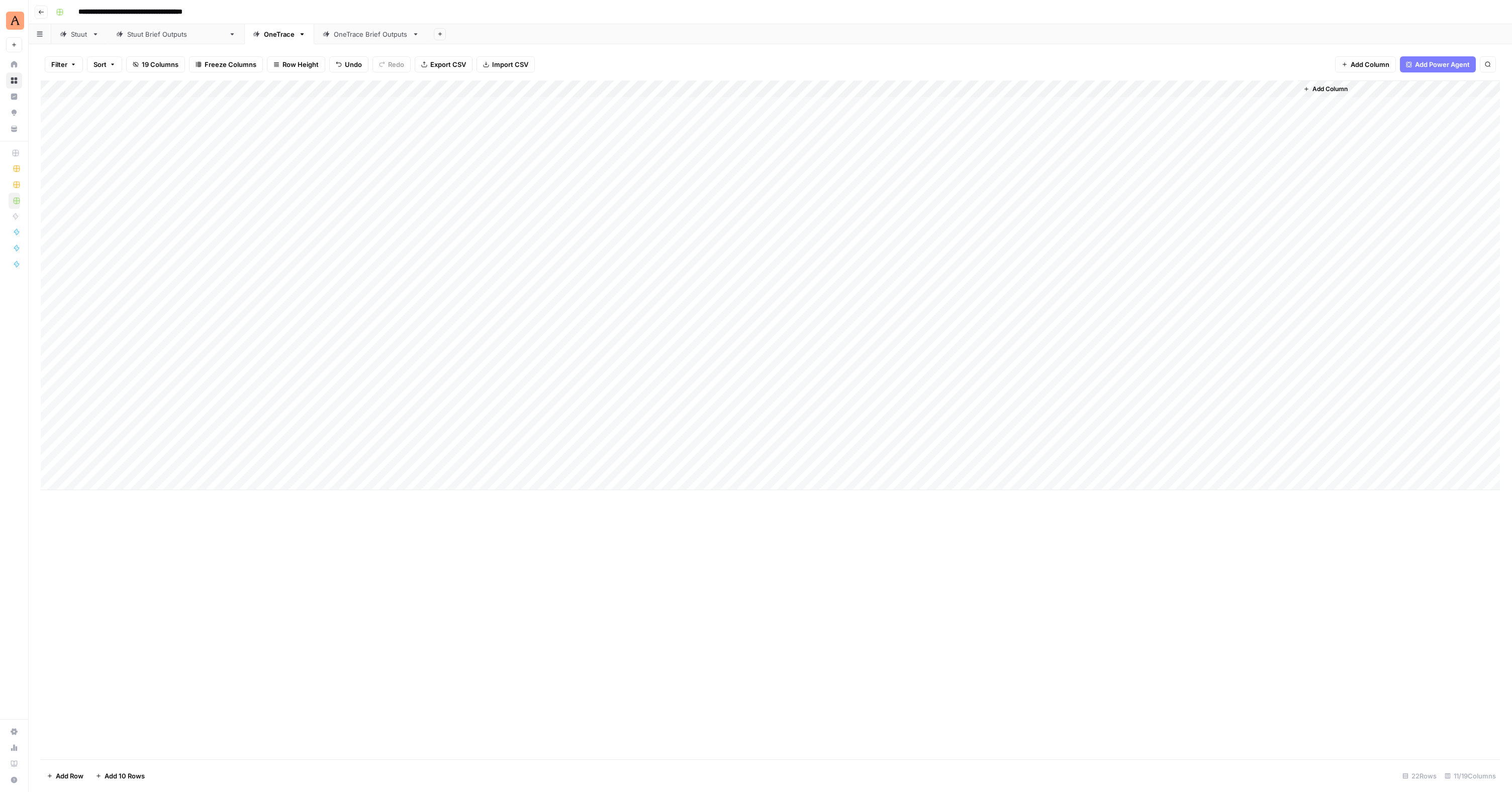
click at [140, 242] on div "Add Column" at bounding box center [770, 285] width 1459 height 410
click at [1339, 91] on span "Add Column" at bounding box center [1330, 89] width 36 height 9
click at [1182, 63] on div "Filter Sort 19 Columns Freeze Columns Row Height Undo Redo Export CSV Import CS…" at bounding box center [770, 64] width 1459 height 32
click at [1177, 48] on div "Filter Sort 19 Columns Freeze Columns Row Height Undo Redo Export CSV Import CS…" at bounding box center [770, 64] width 1459 height 32
click at [1501, 14] on button "Close" at bounding box center [1499, 11] width 13 height 13
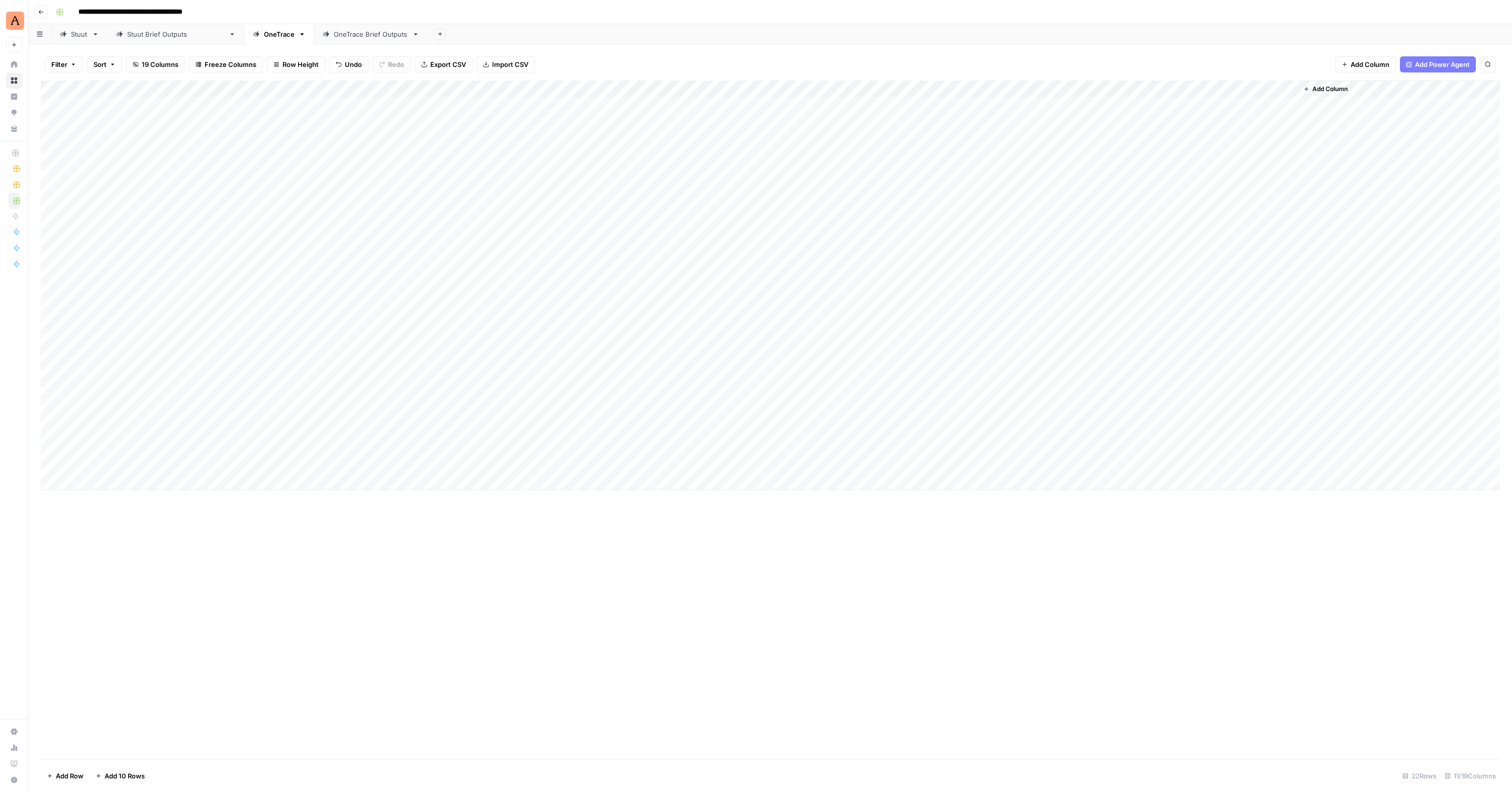
click at [1178, 276] on div "Add Column" at bounding box center [770, 285] width 1459 height 410
click at [1182, 277] on div "Add Column" at bounding box center [770, 285] width 1459 height 410
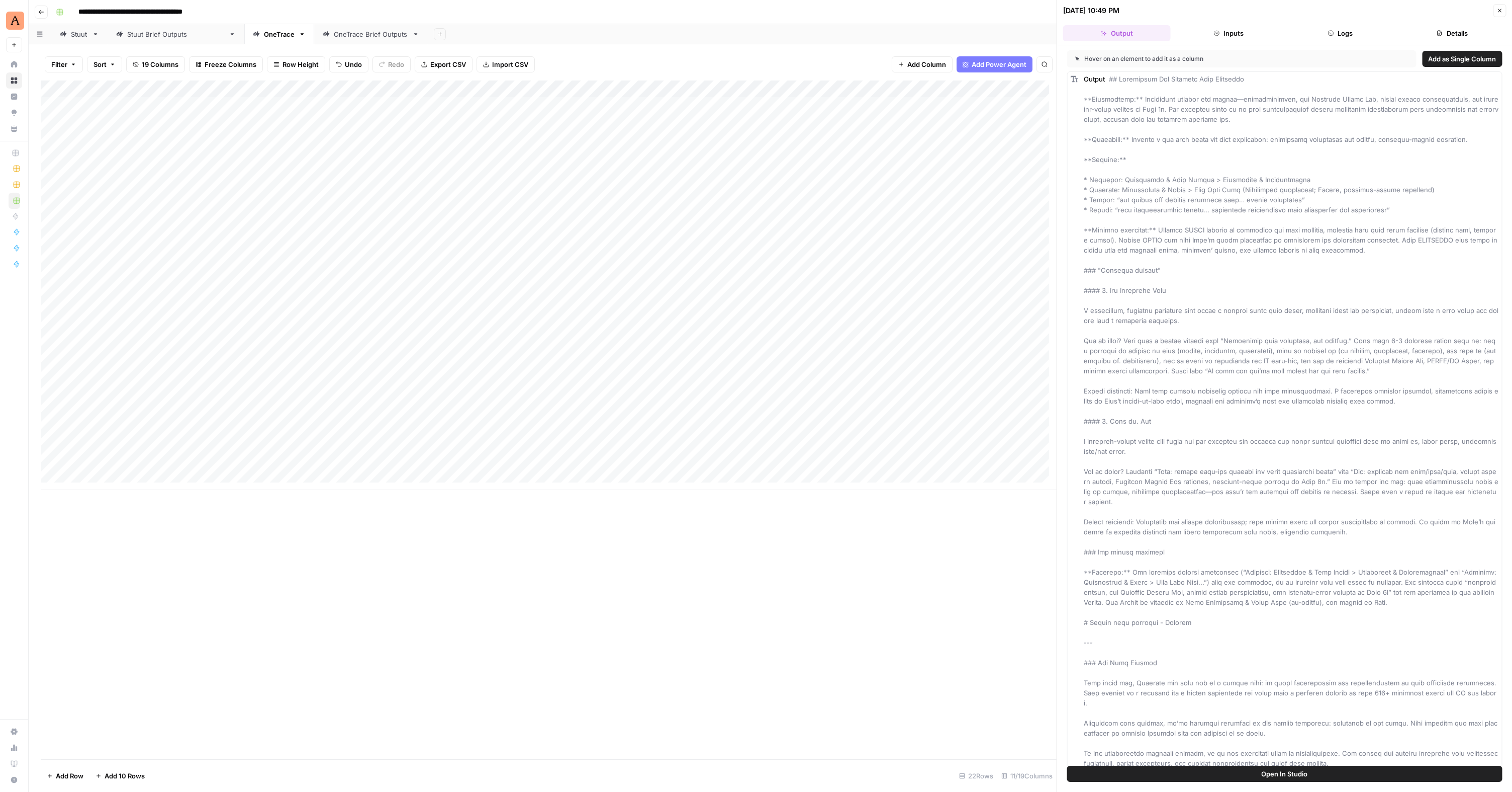
click at [1442, 33] on button "Details" at bounding box center [1452, 33] width 107 height 16
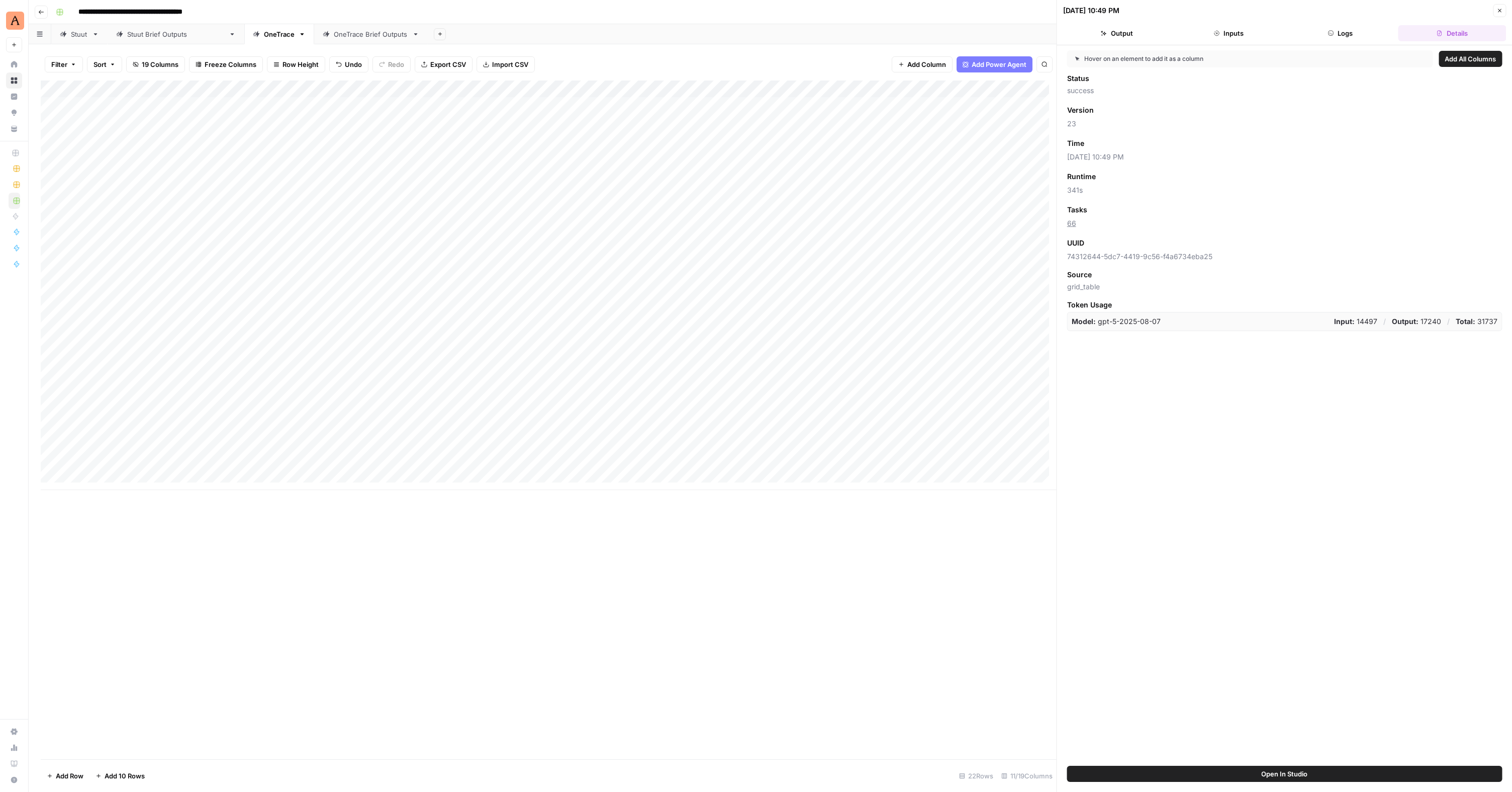
click at [1349, 30] on button "Logs" at bounding box center [1339, 33] width 107 height 16
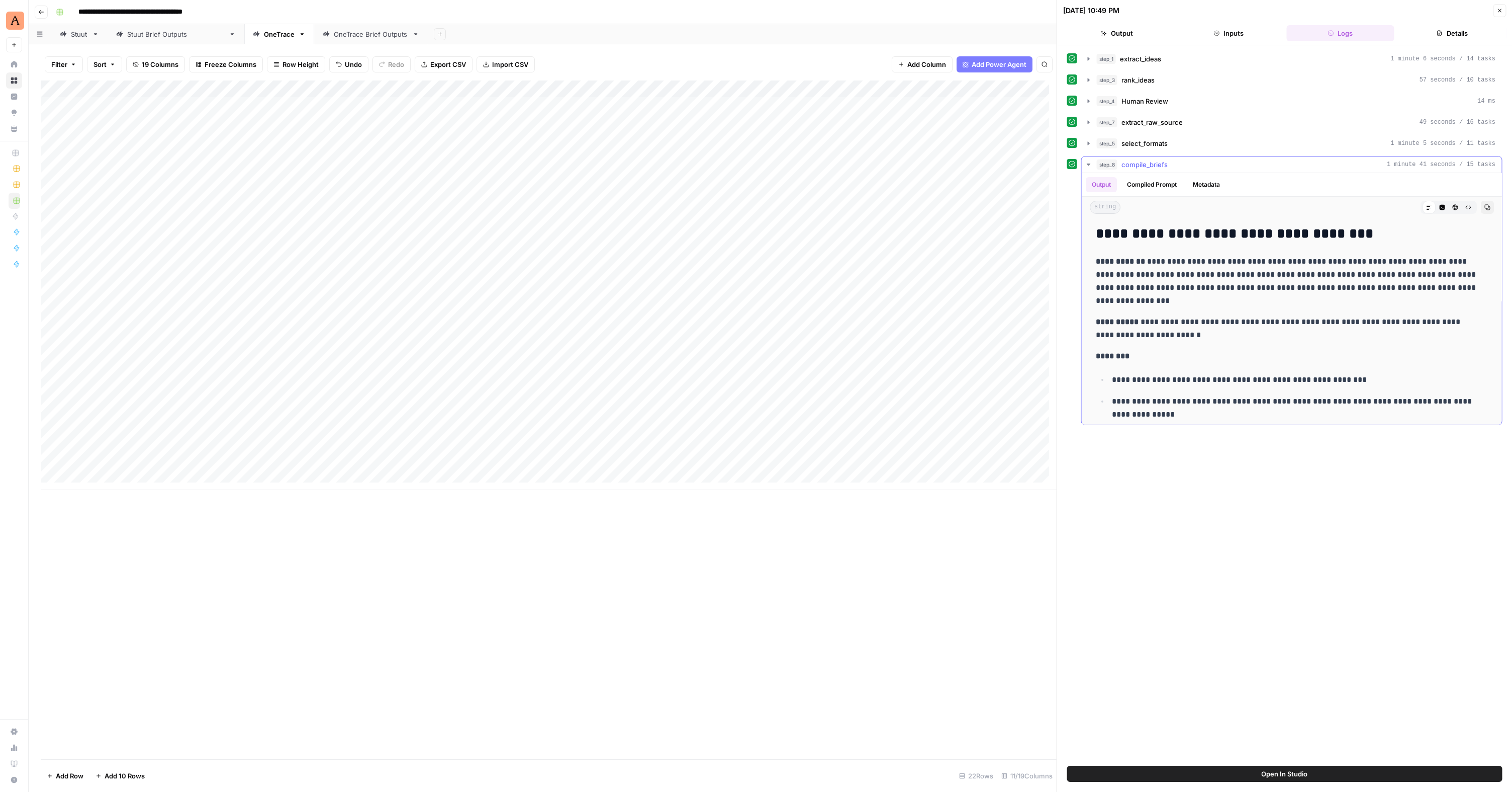
click at [1481, 210] on button "Copy" at bounding box center [1487, 207] width 13 height 13
click at [97, 292] on div "Add Column" at bounding box center [549, 285] width 1016 height 410
click at [879, 291] on div "Add Column" at bounding box center [549, 285] width 1016 height 410
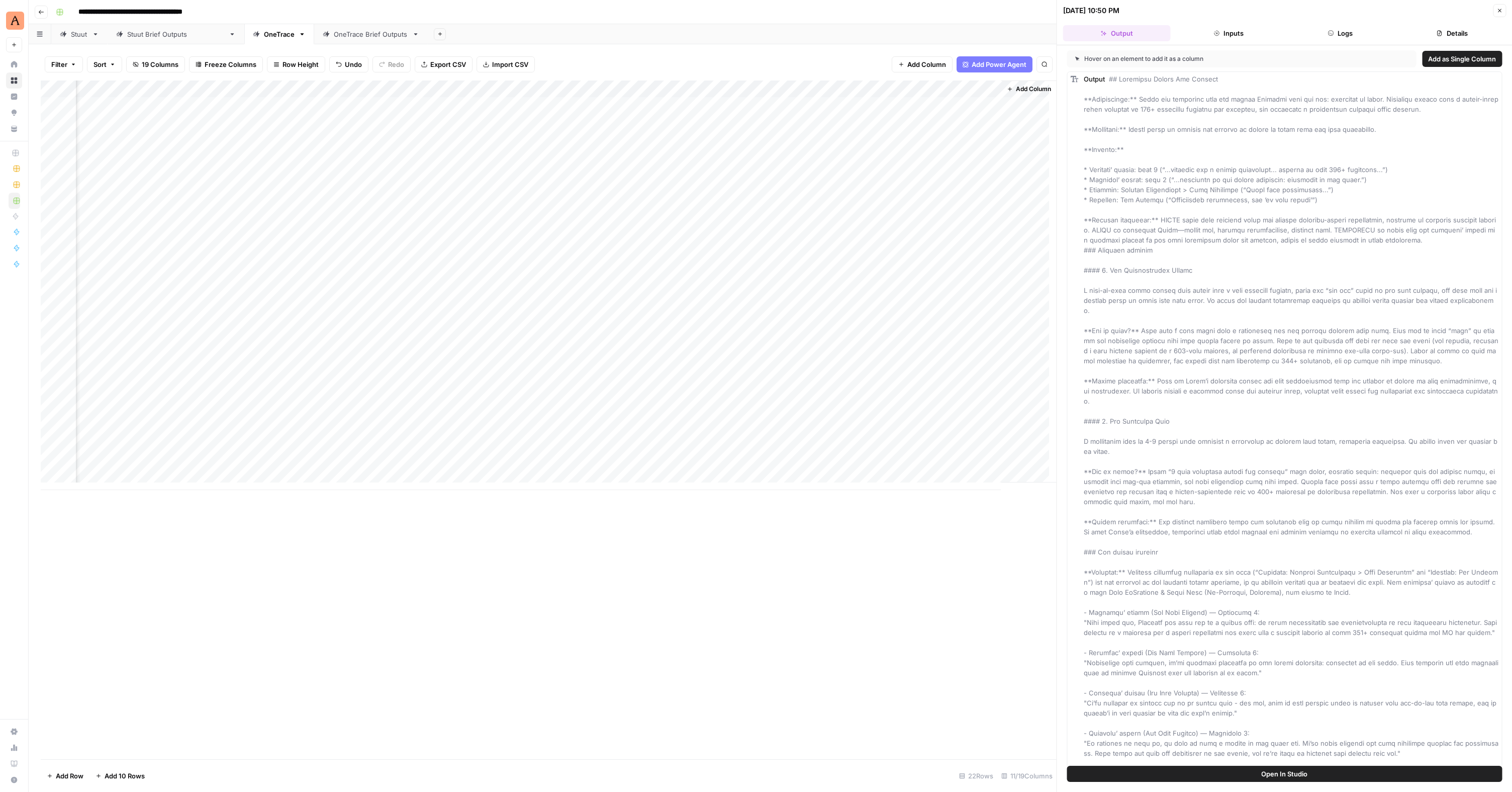
click at [1343, 36] on button "Logs" at bounding box center [1339, 33] width 107 height 16
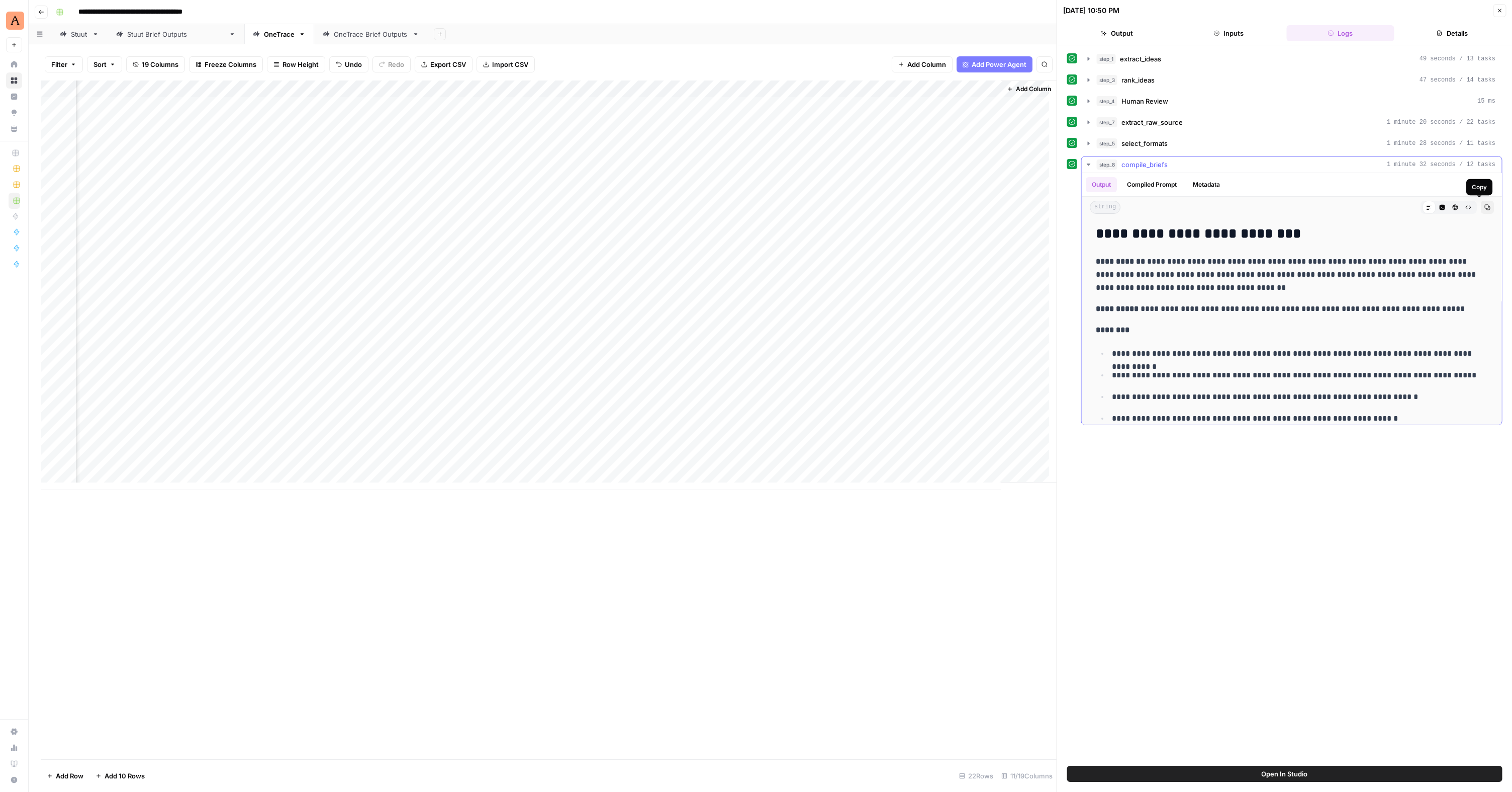
click at [1484, 209] on icon "button" at bounding box center [1486, 207] width 6 height 6
click at [840, 240] on div "Add Column" at bounding box center [549, 285] width 1016 height 410
click at [881, 242] on div "Add Column" at bounding box center [549, 285] width 1016 height 410
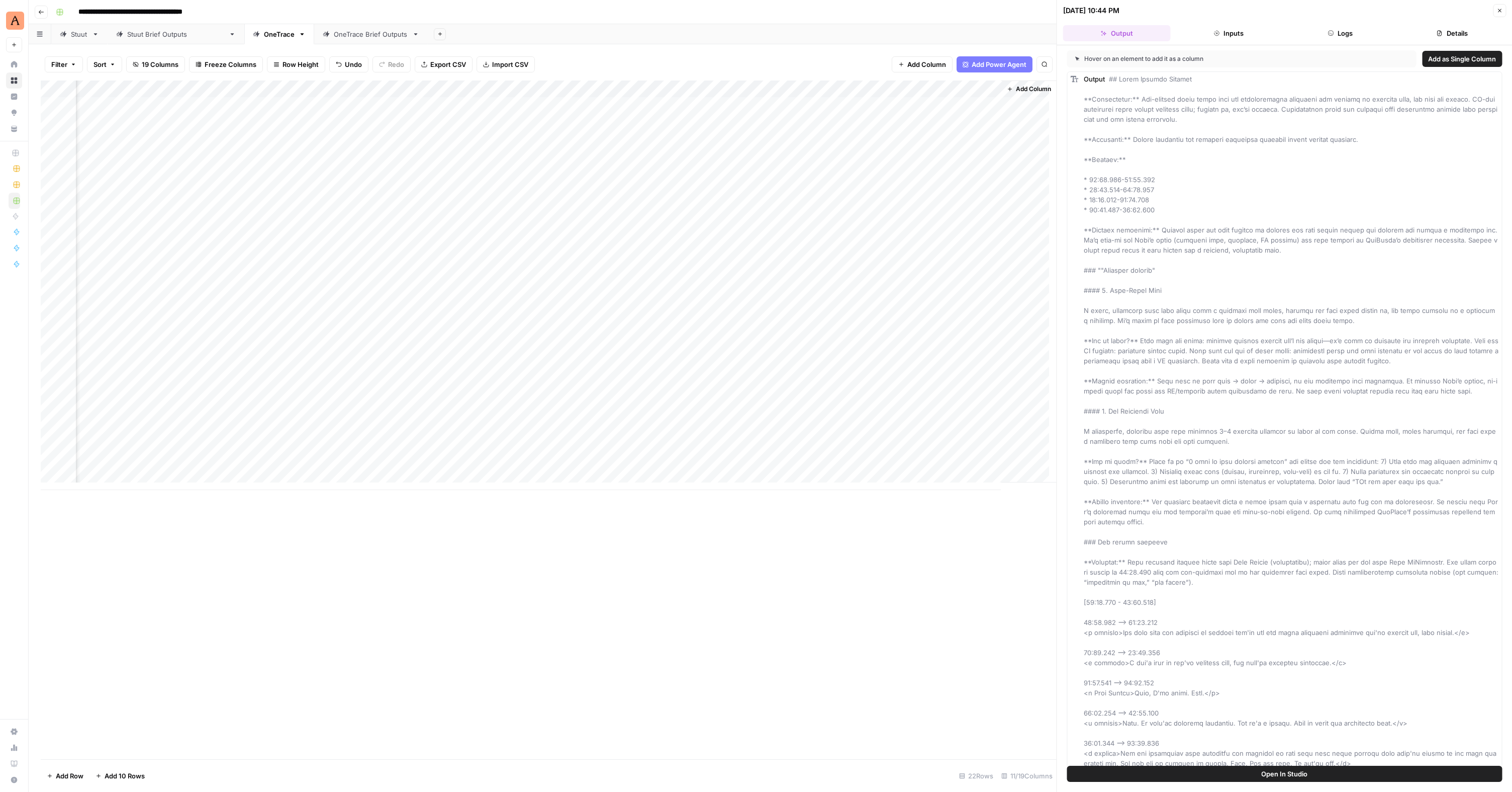
click at [1345, 33] on button "Logs" at bounding box center [1339, 33] width 107 height 16
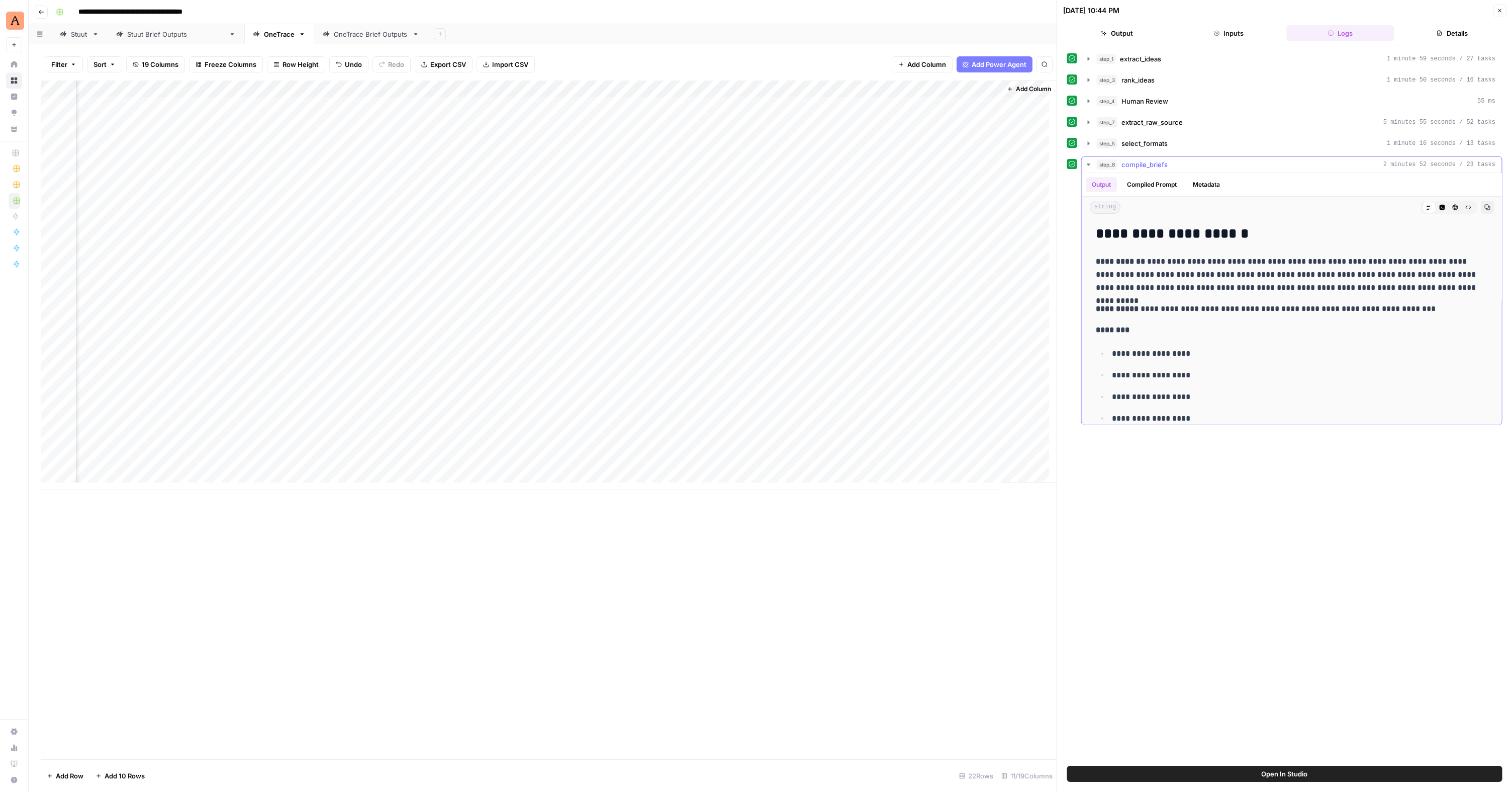
click at [1484, 208] on icon "button" at bounding box center [1487, 208] width 6 height 6
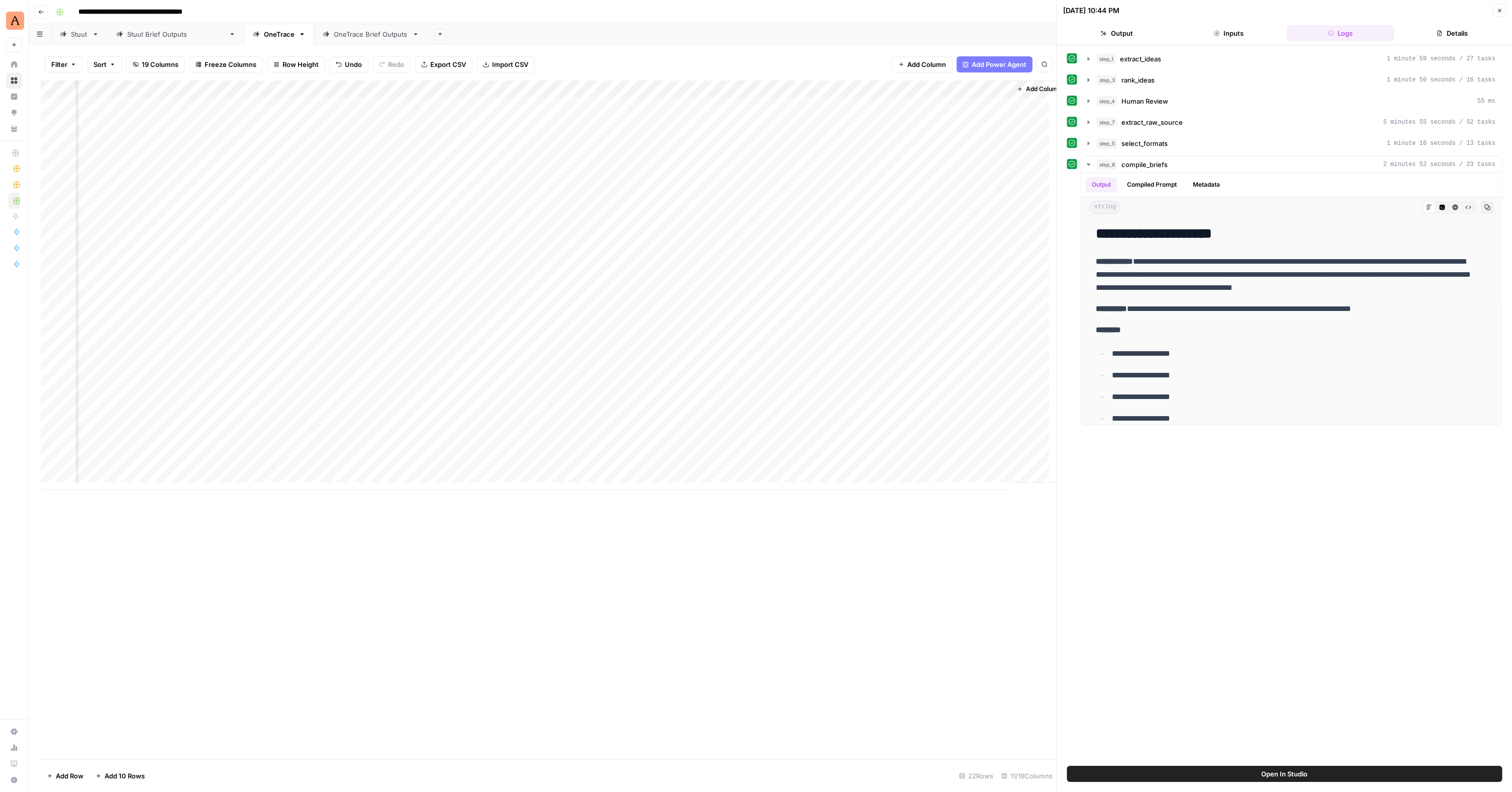
scroll to position [20, 0]
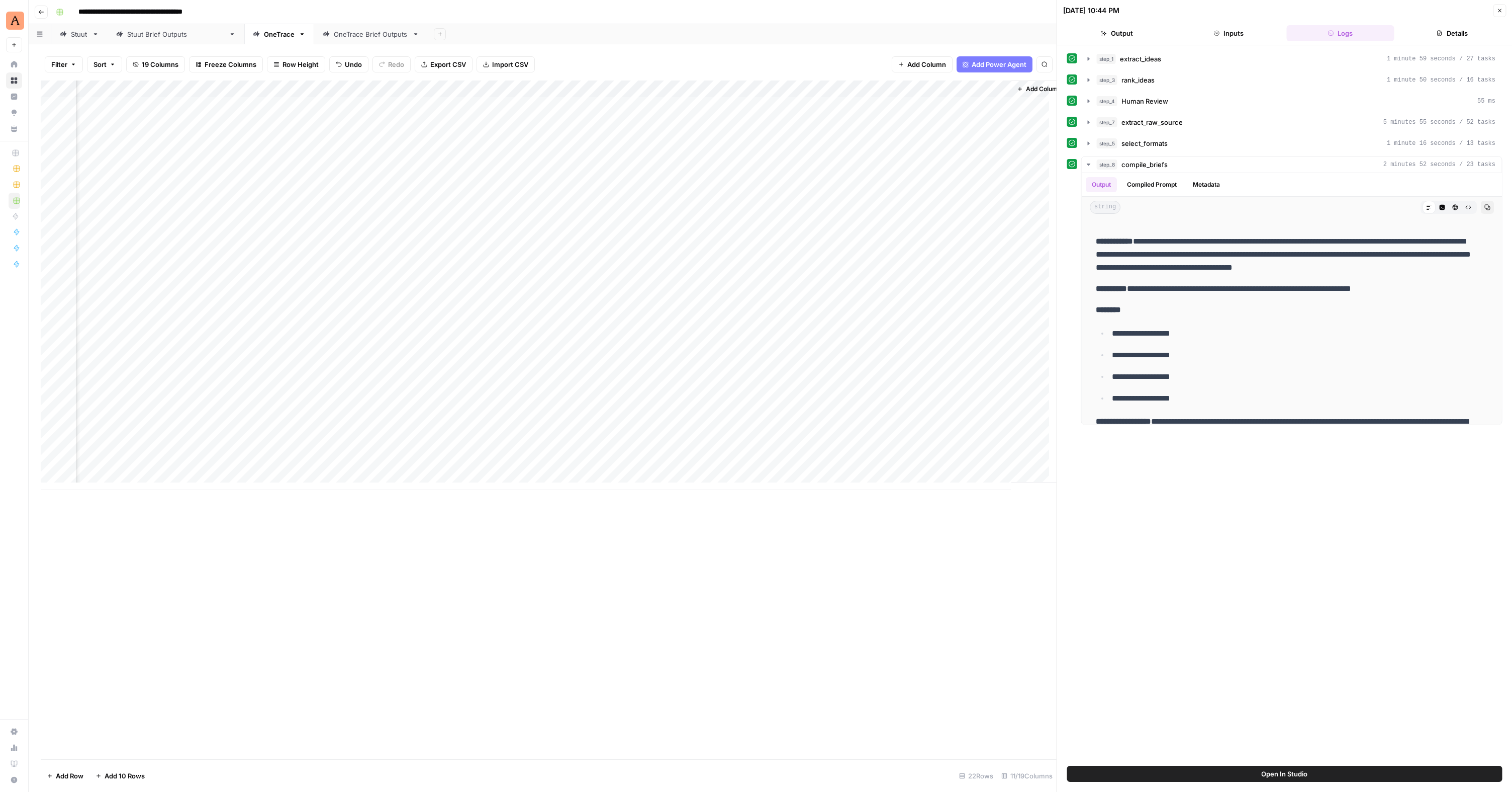
click at [881, 259] on div "Add Column" at bounding box center [549, 285] width 1016 height 410
click at [898, 259] on div "Add Column" at bounding box center [549, 285] width 1016 height 410
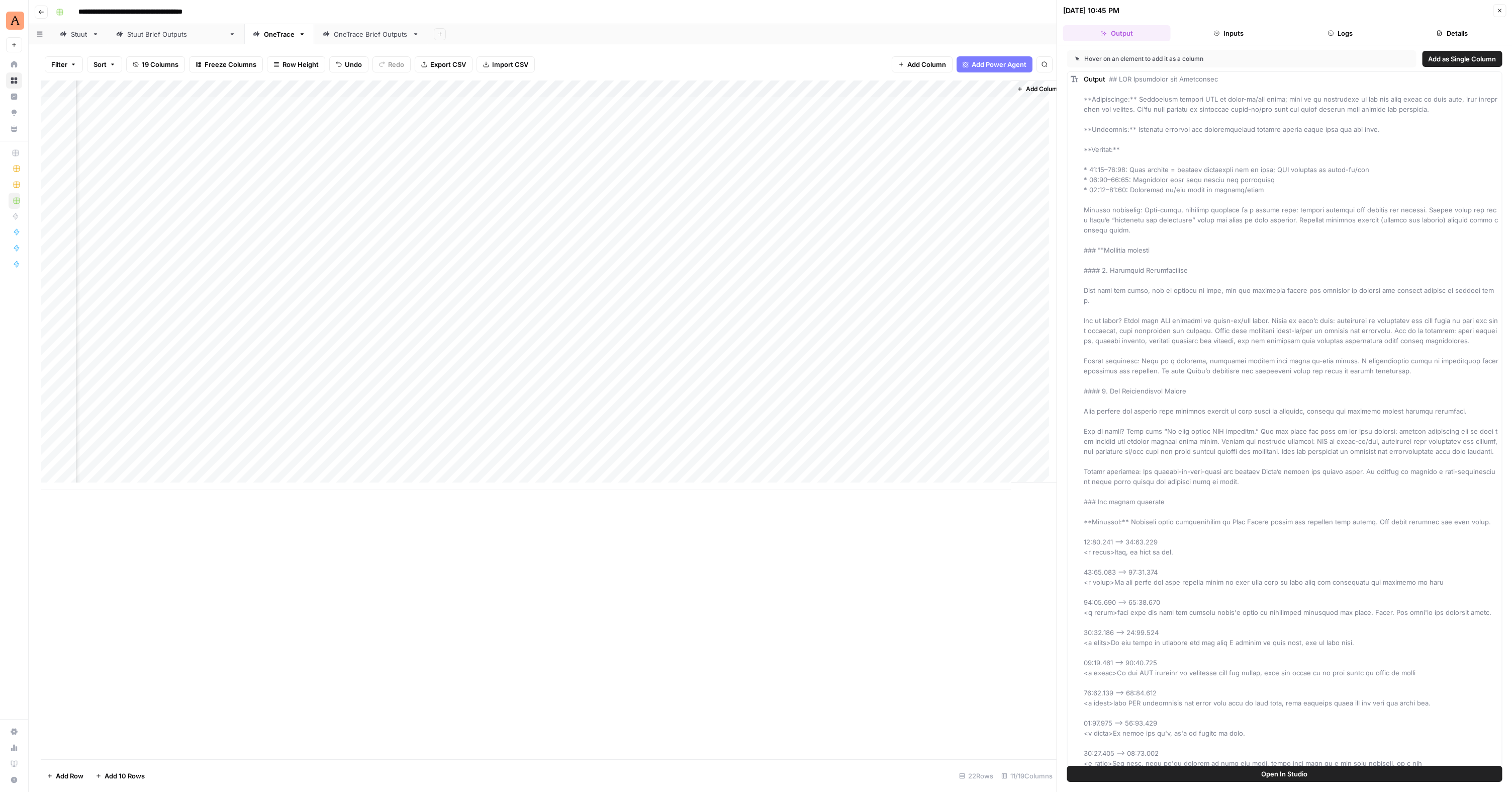
click at [1352, 36] on button "Logs" at bounding box center [1339, 33] width 107 height 16
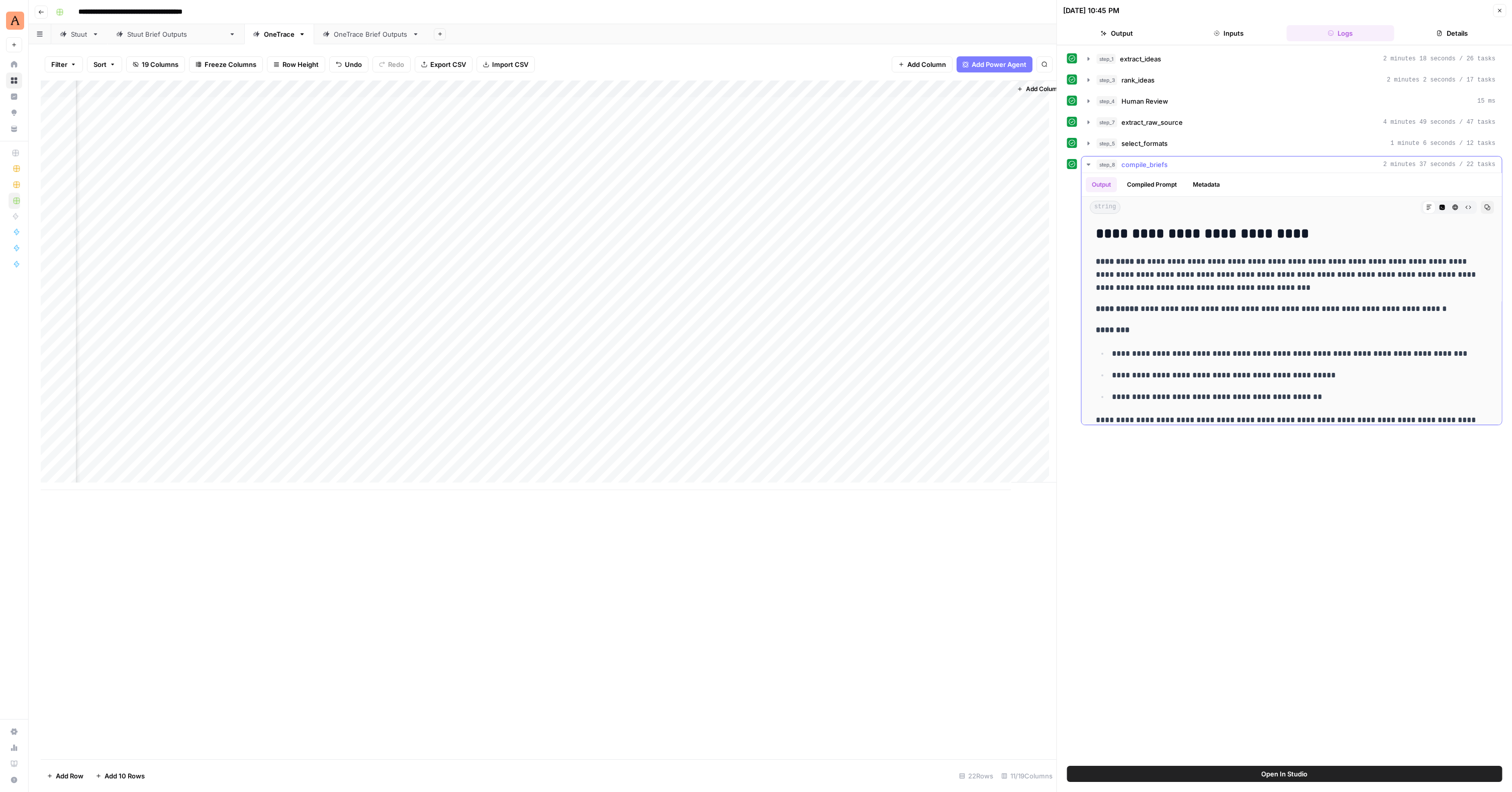
click at [1484, 208] on icon "button" at bounding box center [1487, 208] width 6 height 6
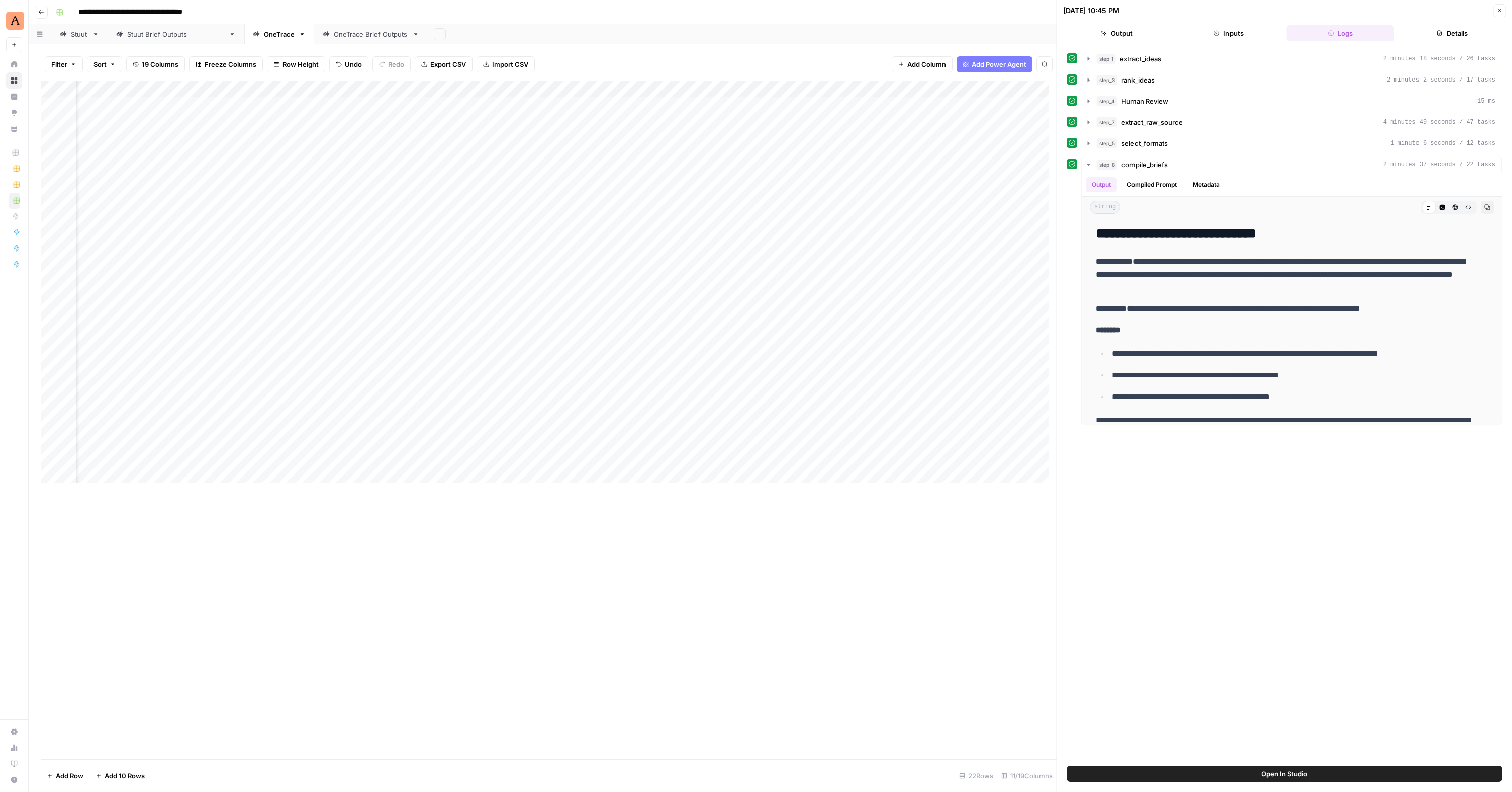
scroll to position [0, 305]
click at [880, 311] on div "Add Column" at bounding box center [549, 285] width 1016 height 410
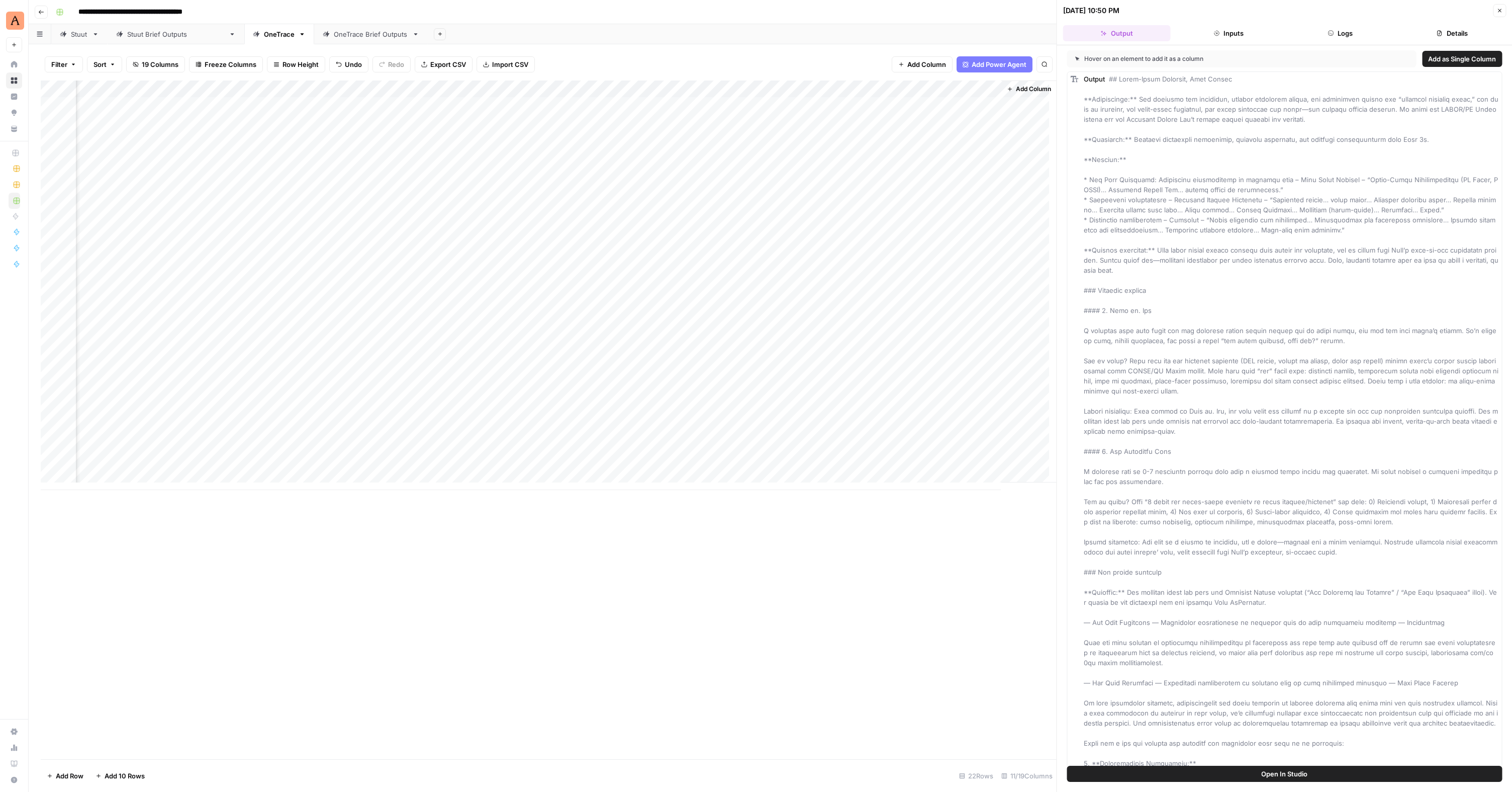
click at [1348, 31] on button "Logs" at bounding box center [1339, 33] width 107 height 16
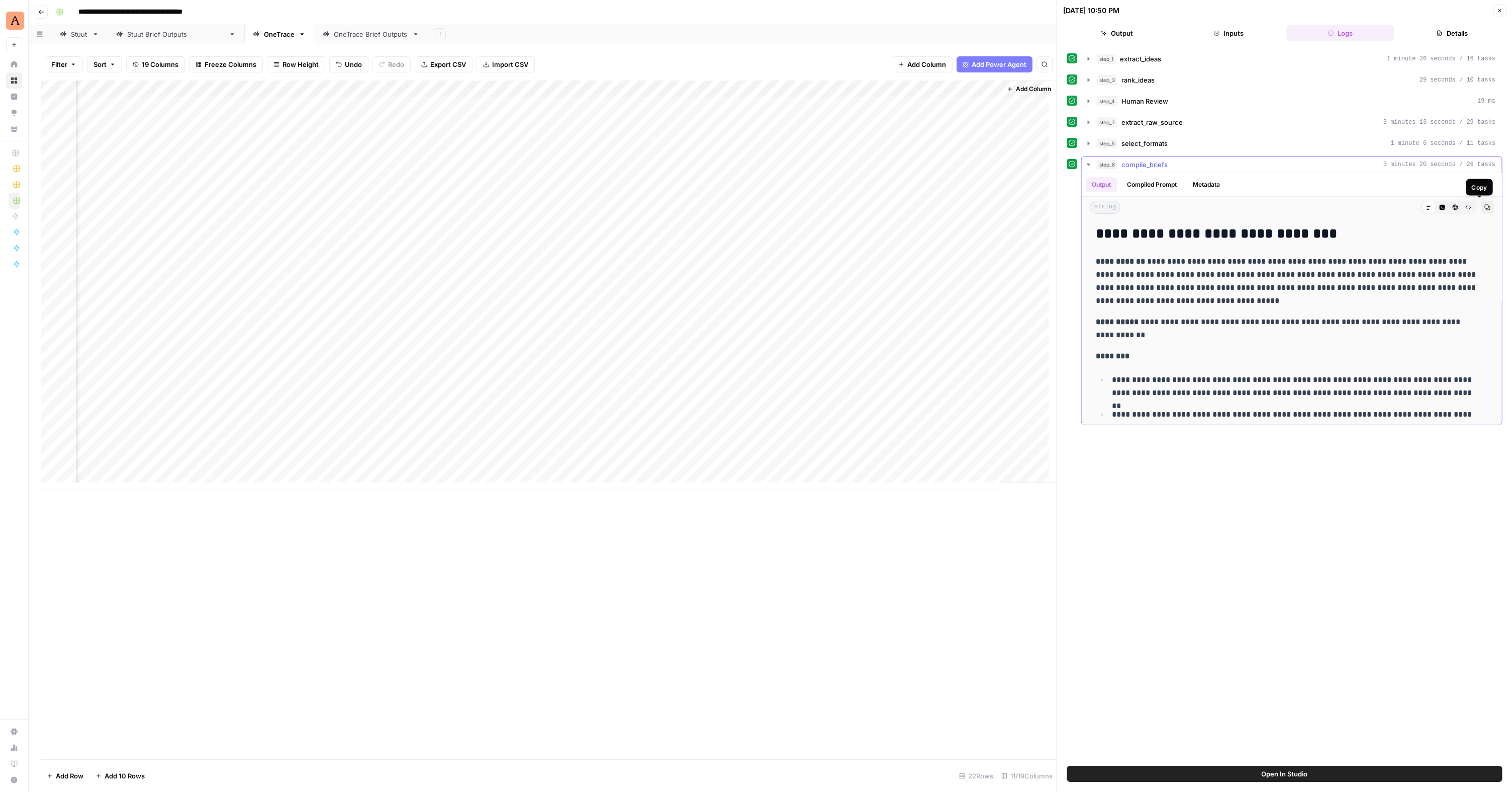
click at [1484, 207] on icon "button" at bounding box center [1487, 208] width 6 height 6
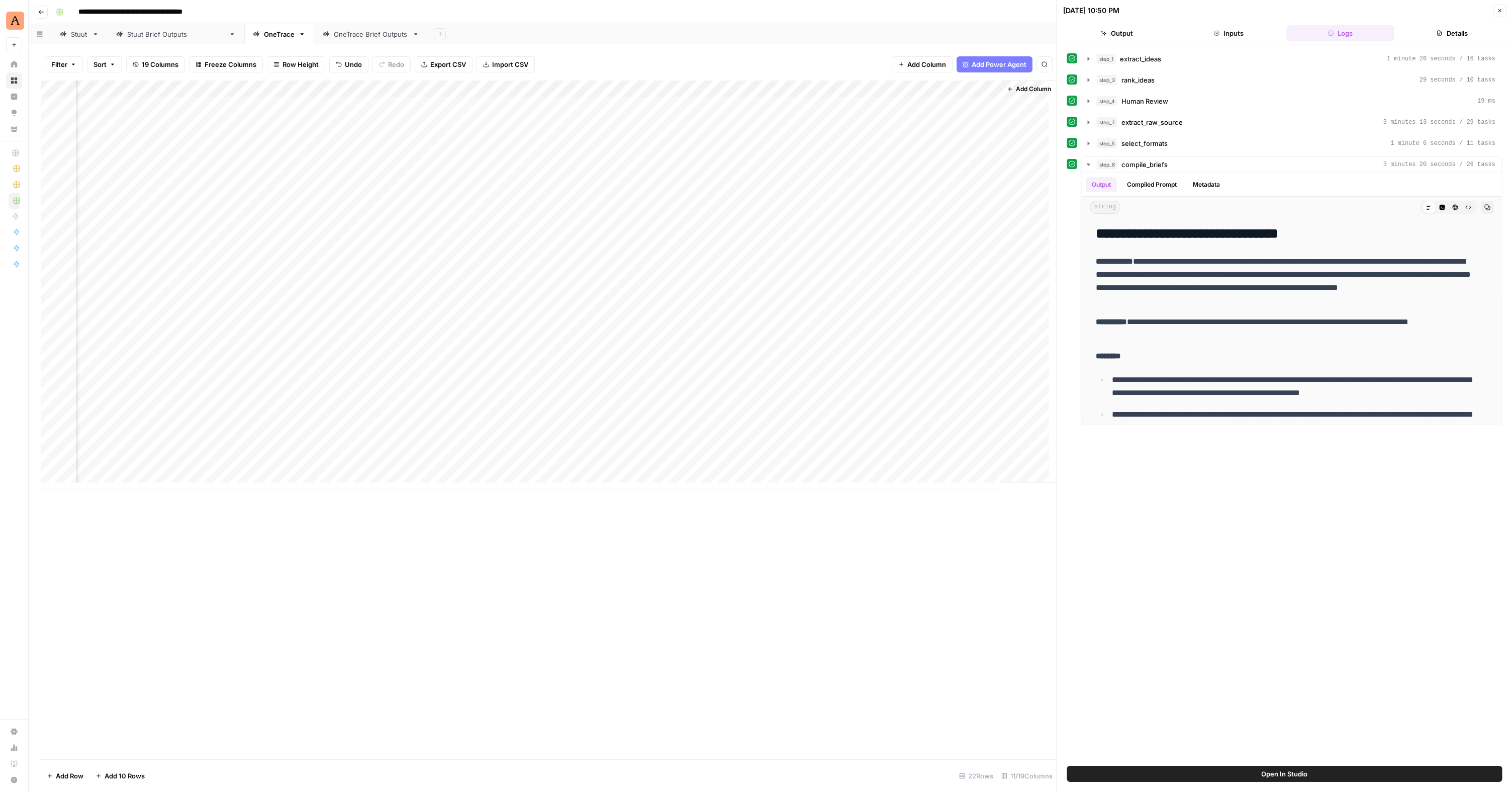
click at [850, 331] on div "Add Column" at bounding box center [549, 285] width 1016 height 410
click at [878, 328] on div "Add Column" at bounding box center [549, 285] width 1016 height 410
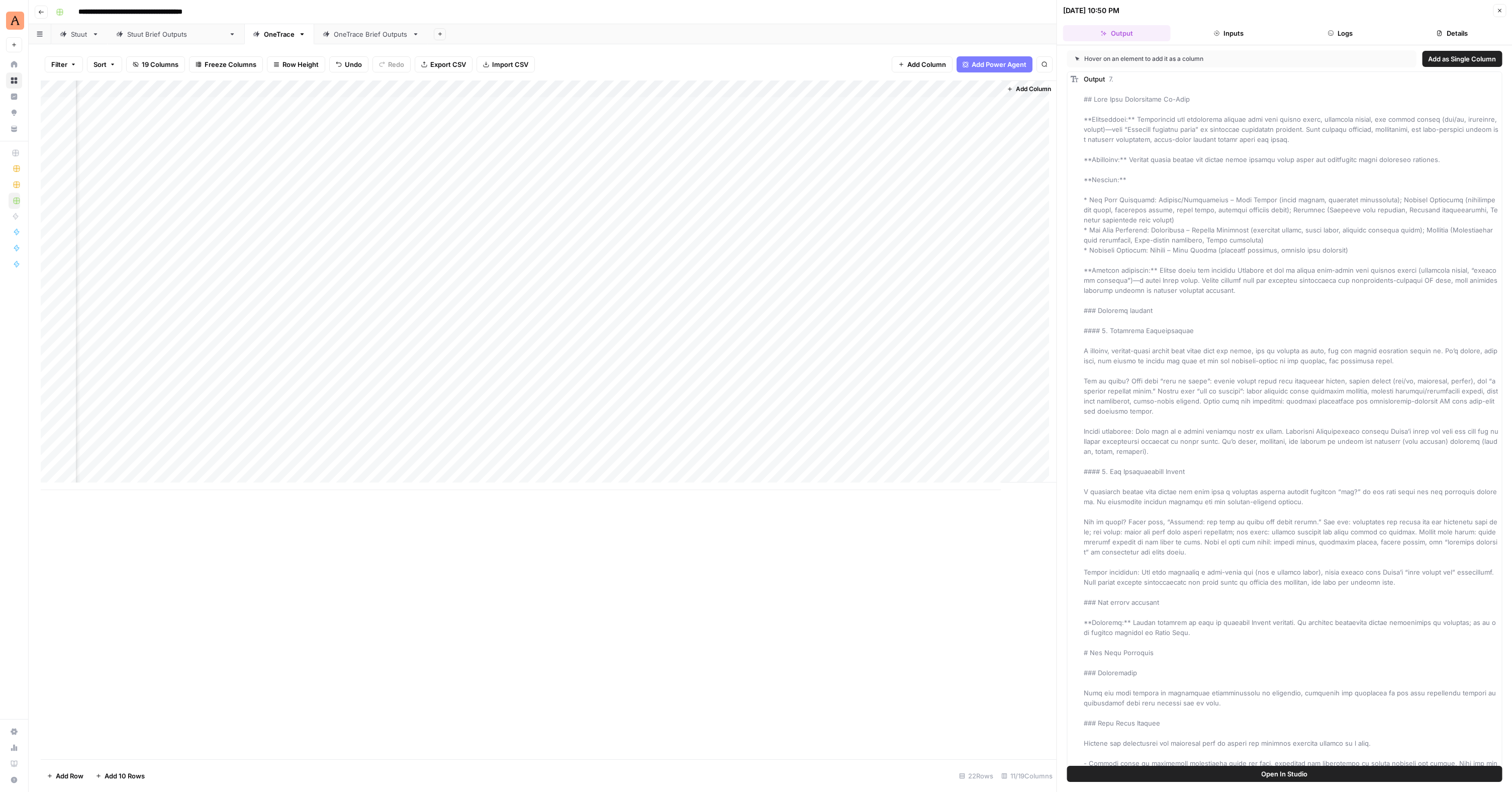
click at [1330, 40] on button "Logs" at bounding box center [1339, 33] width 107 height 16
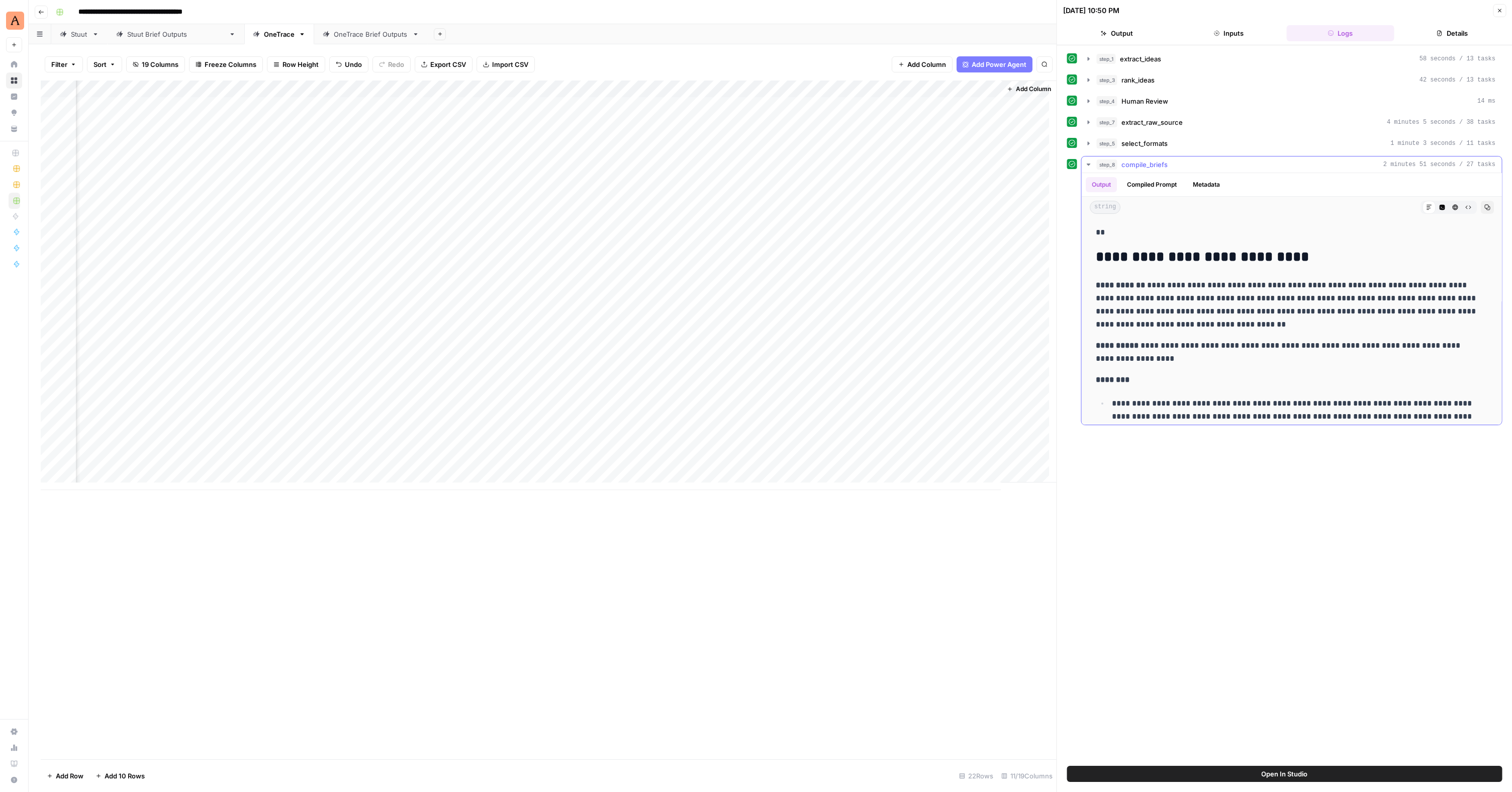
click at [1481, 210] on button "Copy" at bounding box center [1487, 207] width 13 height 13
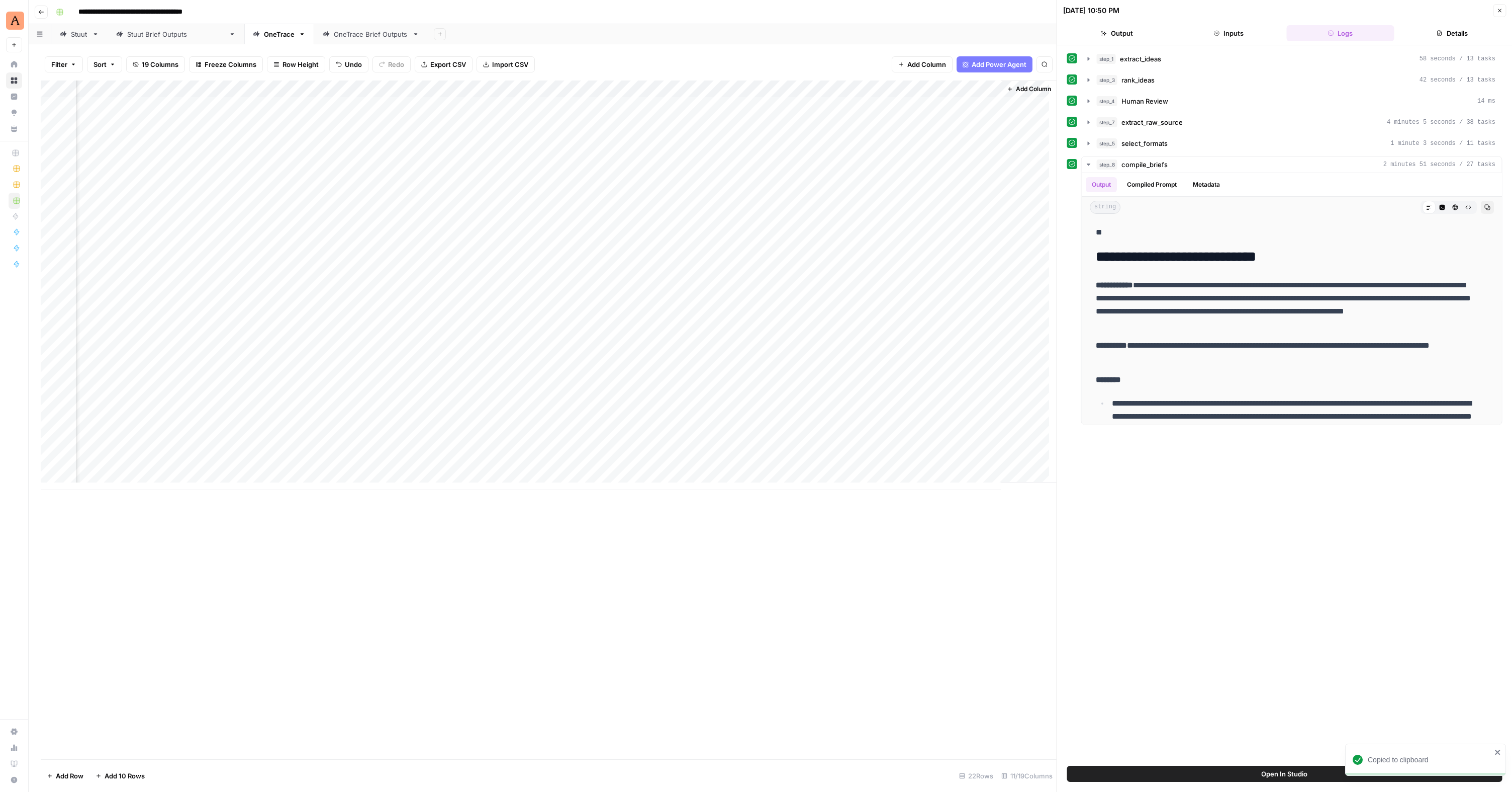
click at [40, 13] on icon "button" at bounding box center [40, 12] width 5 height 4
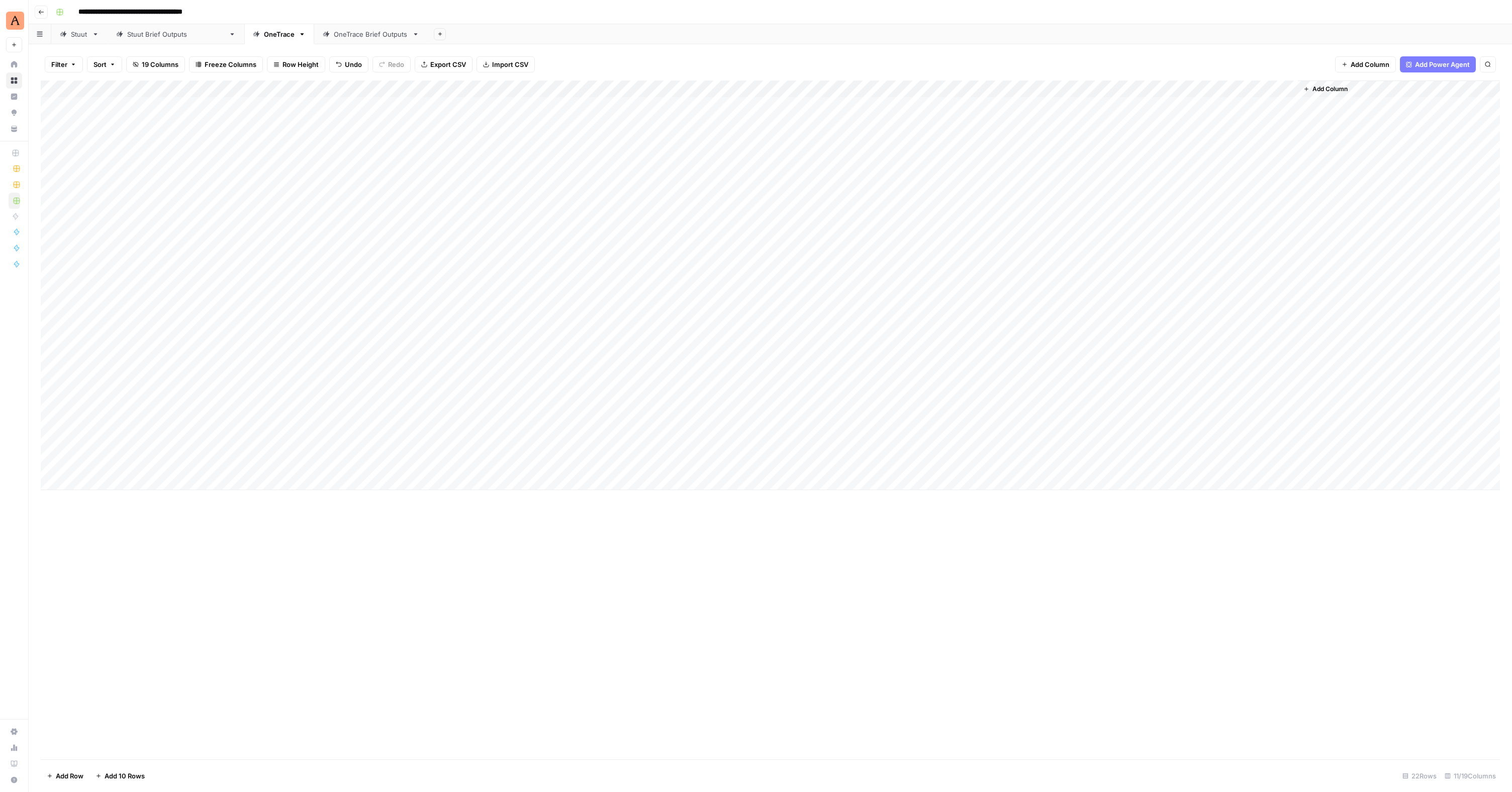
click at [334, 36] on div "OneTrace Brief Outputs" at bounding box center [371, 34] width 75 height 10
click at [128, 339] on div "Add Column" at bounding box center [770, 268] width 1459 height 375
click at [115, 295] on div "Add Column" at bounding box center [770, 268] width 1459 height 375
click at [1012, 48] on p at bounding box center [1134, 50] width 322 height 13
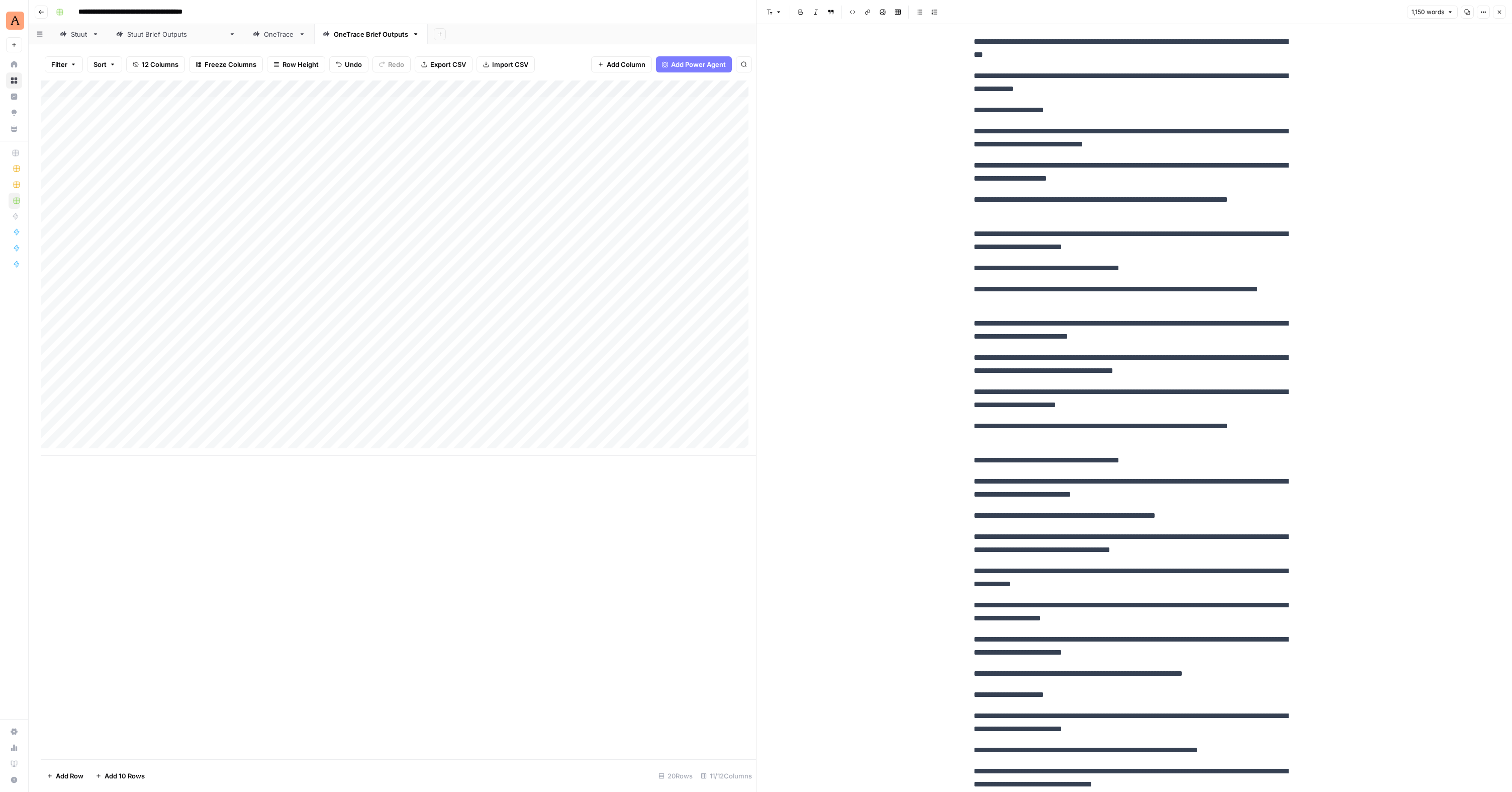
click at [122, 314] on div "Add Column" at bounding box center [398, 268] width 716 height 375
click at [134, 311] on div "Add Column" at bounding box center [398, 268] width 716 height 375
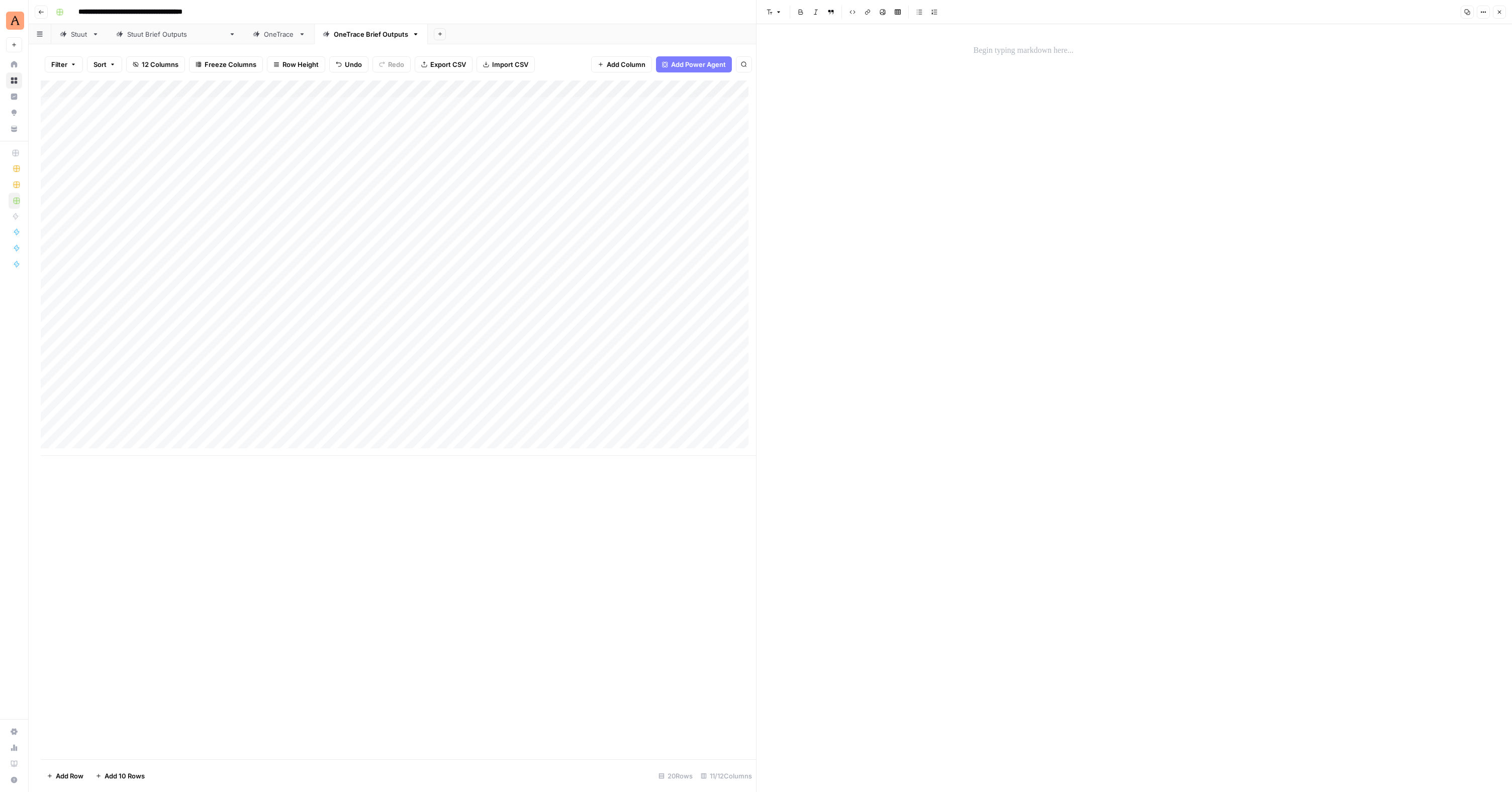
click at [1002, 73] on div at bounding box center [1135, 408] width 334 height 768
click at [994, 47] on p at bounding box center [1134, 50] width 322 height 13
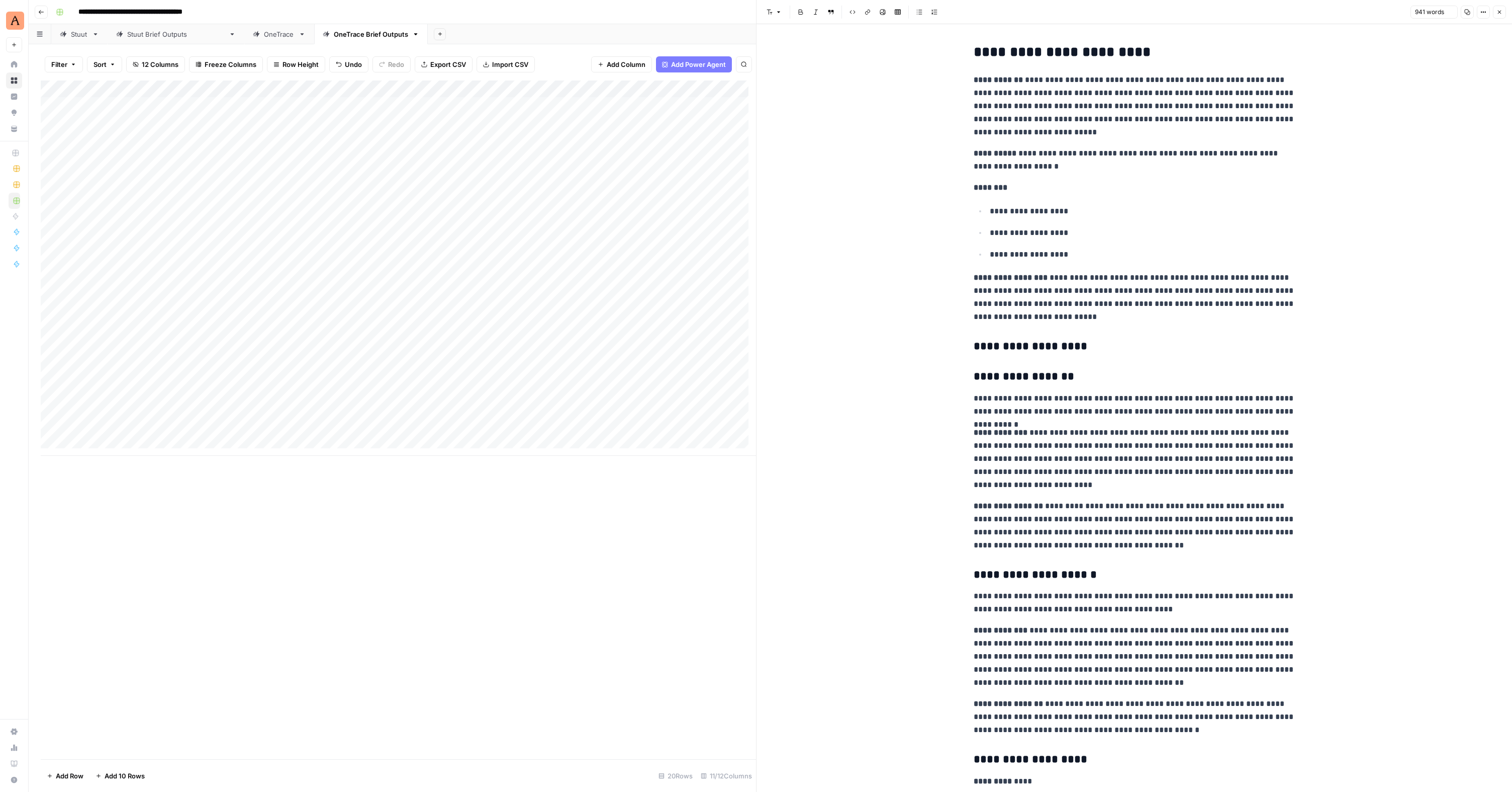
scroll to position [1034, 0]
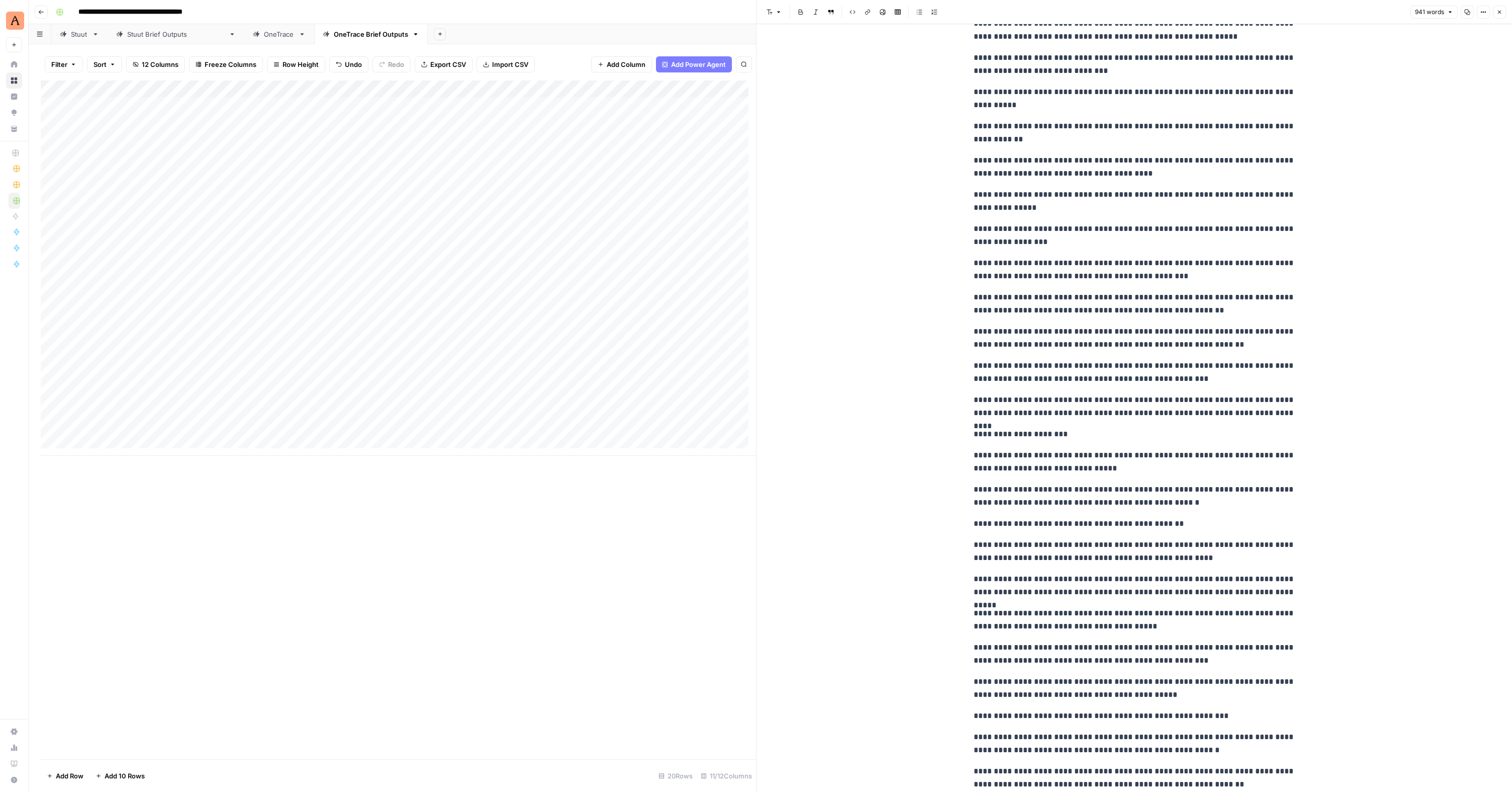
click at [144, 334] on div "Add Column" at bounding box center [398, 268] width 716 height 375
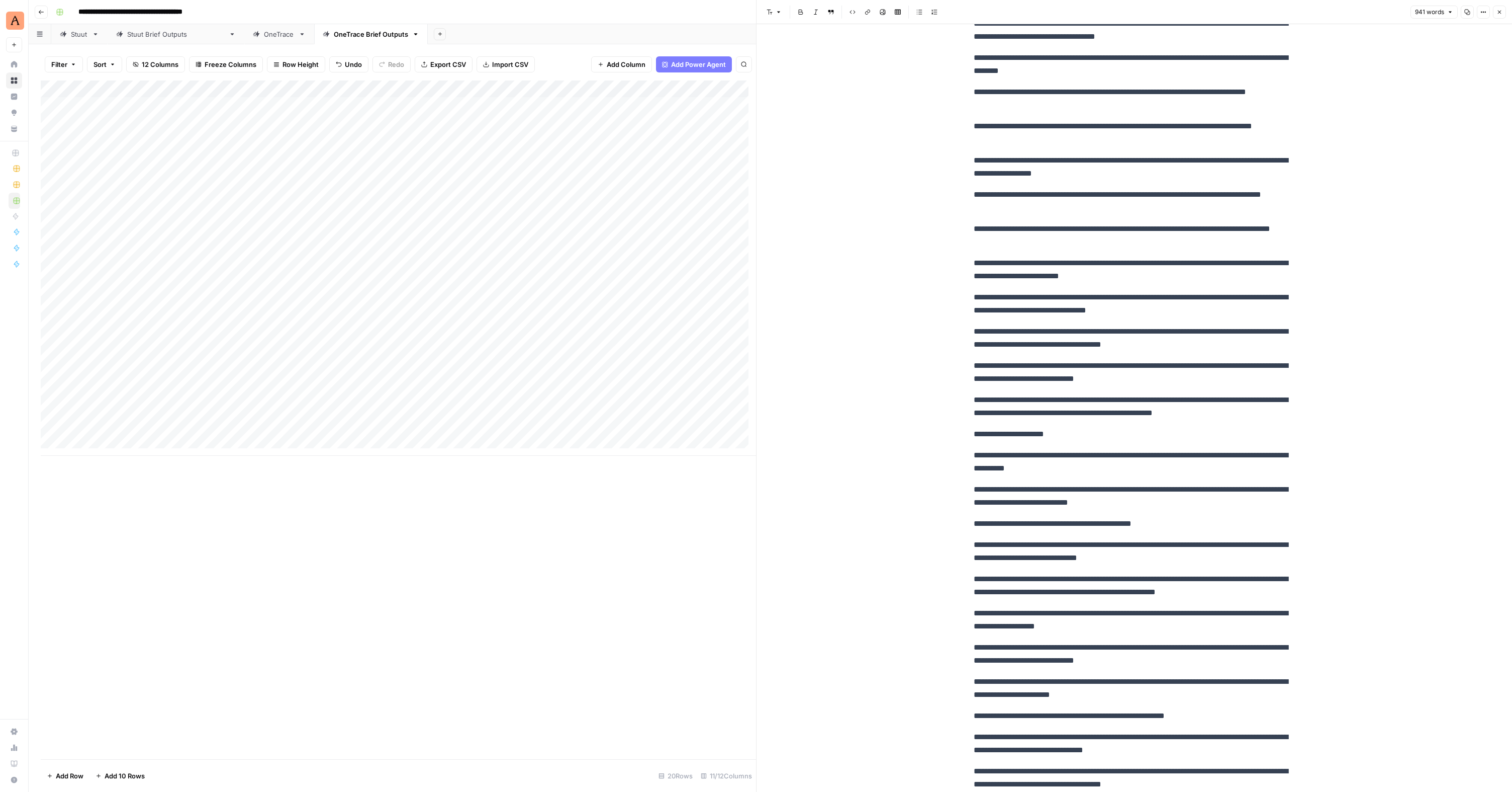
click at [166, 333] on div "Add Column" at bounding box center [398, 268] width 716 height 375
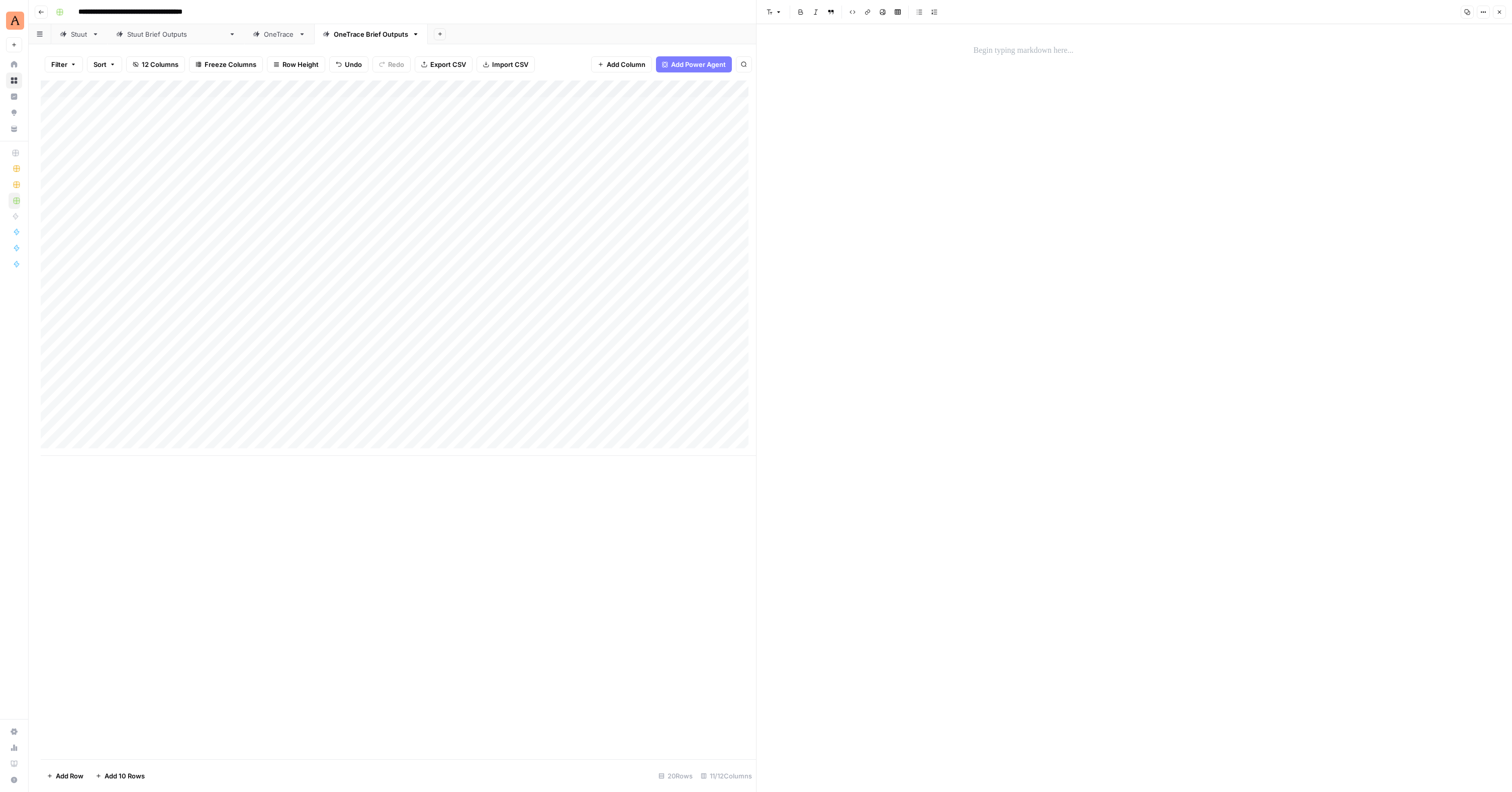
click at [987, 45] on p at bounding box center [1134, 50] width 322 height 13
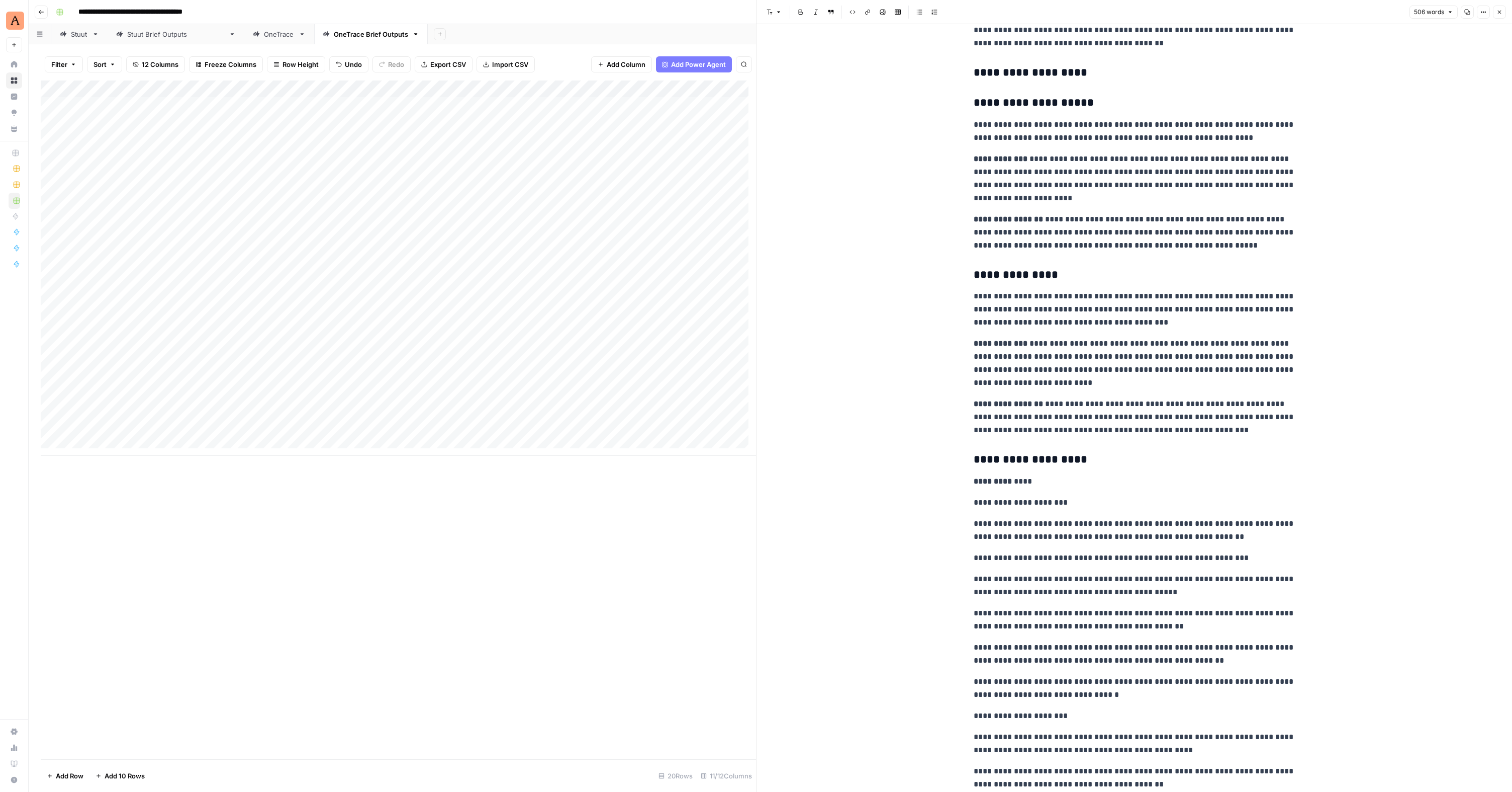
click at [116, 344] on div "Add Column" at bounding box center [398, 268] width 716 height 375
click at [122, 774] on span "Add 10 Rows" at bounding box center [124, 776] width 40 height 10
click at [259, 361] on div "Add Column" at bounding box center [398, 353] width 716 height 546
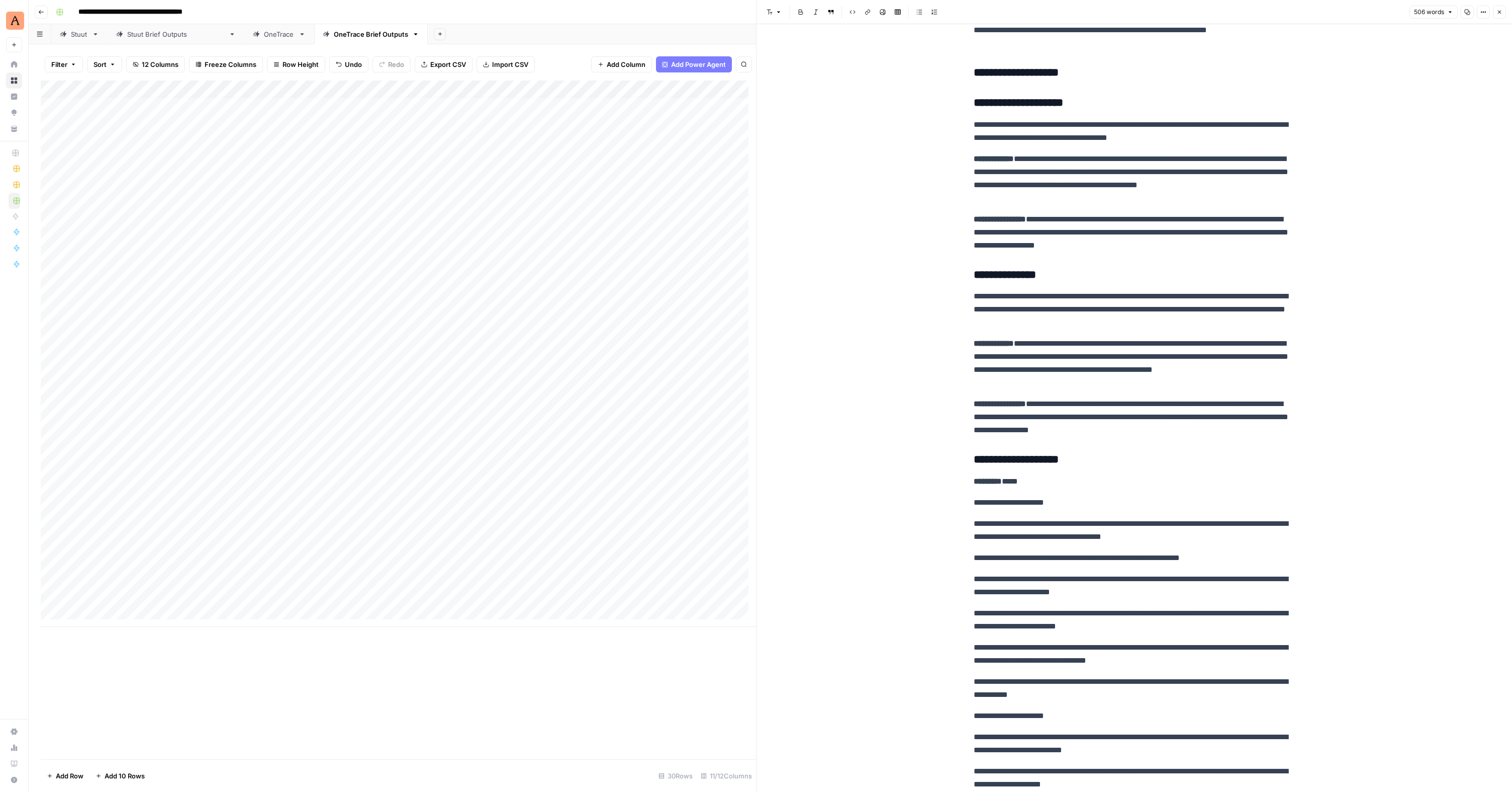
click at [131, 340] on div "Add Column" at bounding box center [398, 353] width 716 height 546
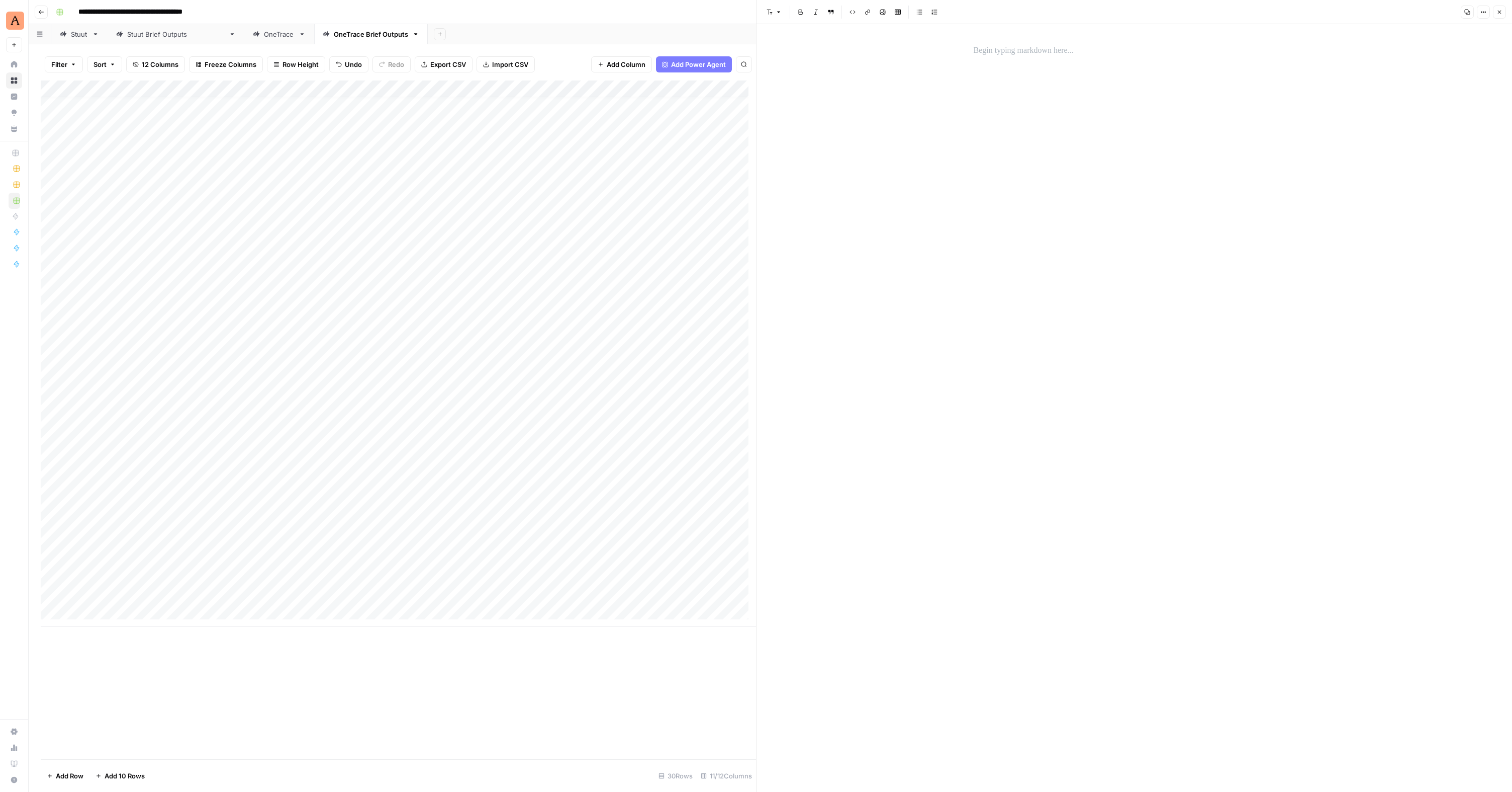
click at [1000, 46] on p at bounding box center [1134, 50] width 322 height 13
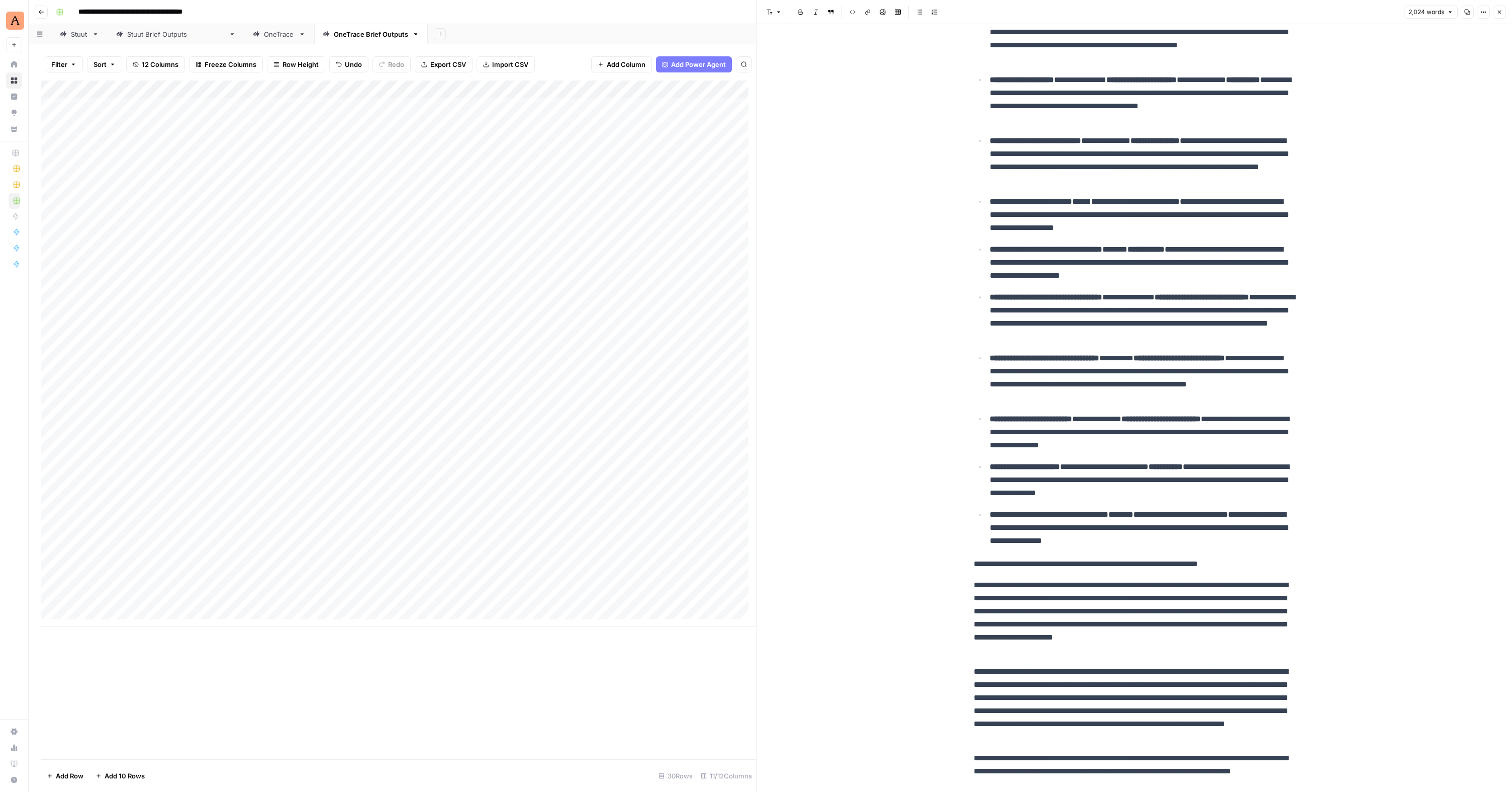
click at [121, 358] on div "Add Column" at bounding box center [398, 353] width 716 height 546
click at [99, 357] on div "Add Column" at bounding box center [398, 353] width 716 height 546
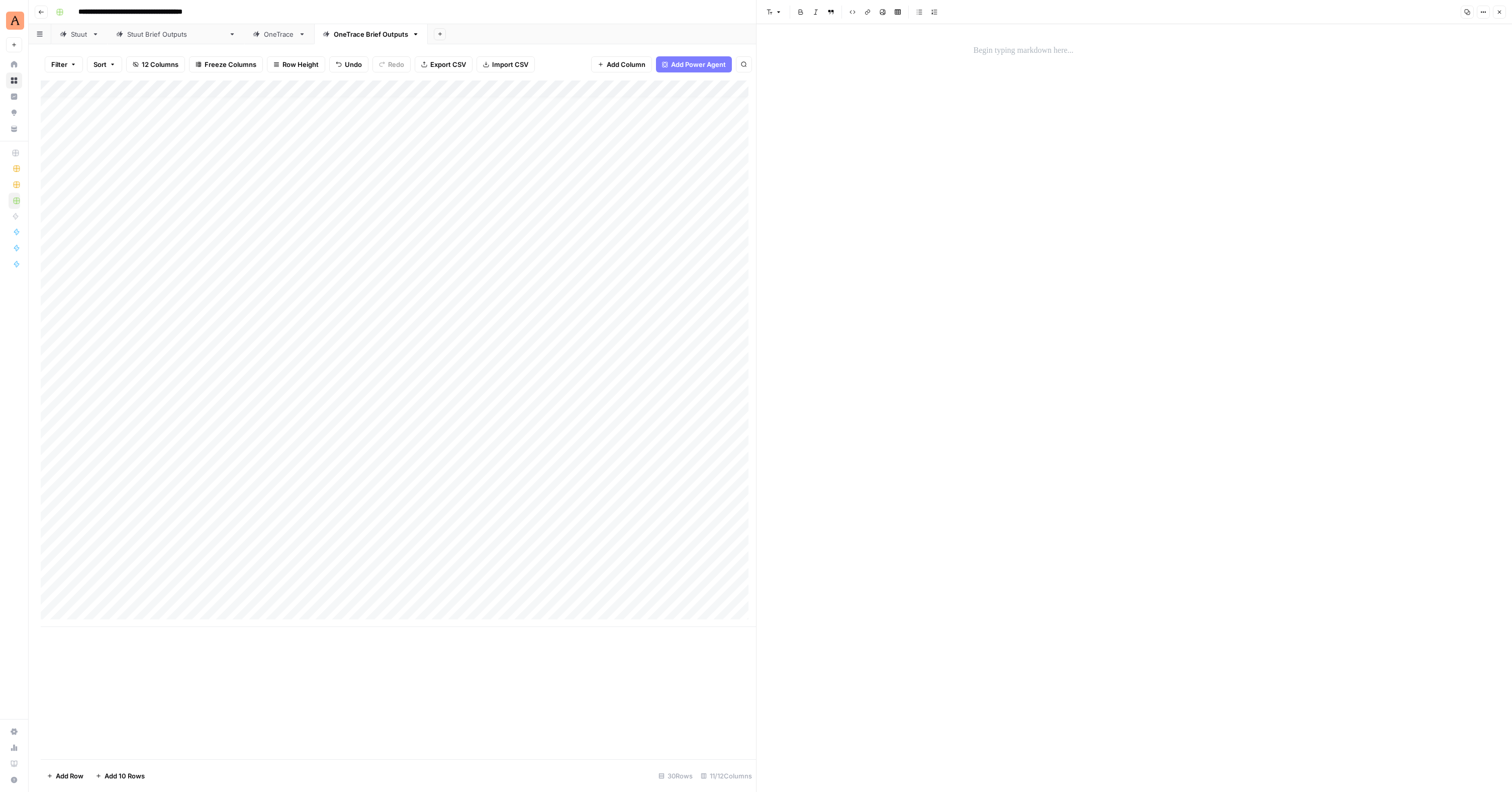
drag, startPoint x: 1011, startPoint y: 74, endPoint x: 1011, endPoint y: 67, distance: 7.0
click at [1011, 71] on div at bounding box center [1135, 408] width 334 height 768
click at [1008, 54] on p at bounding box center [1134, 50] width 322 height 13
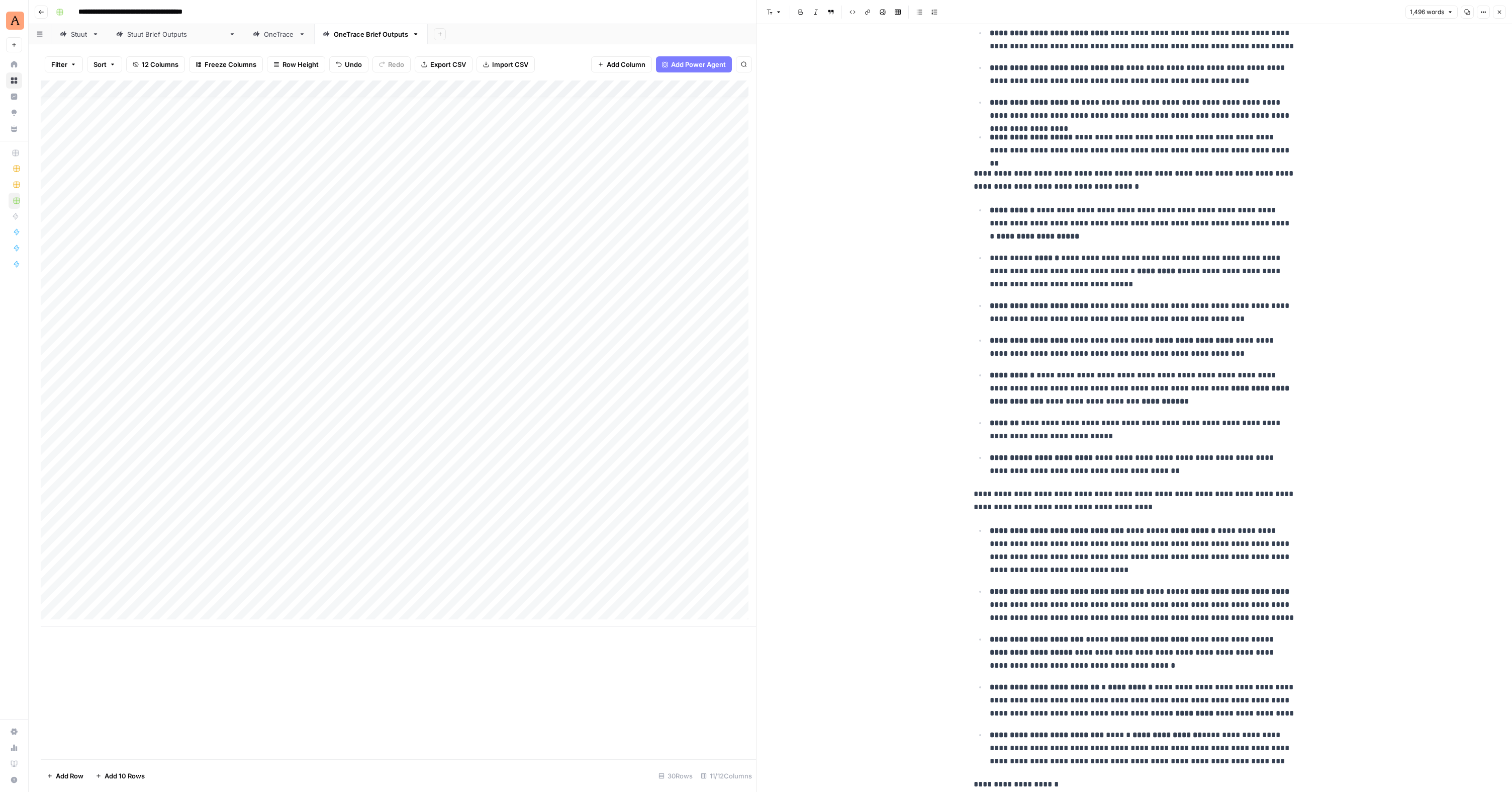
click at [131, 369] on div "Add Column" at bounding box center [398, 353] width 716 height 546
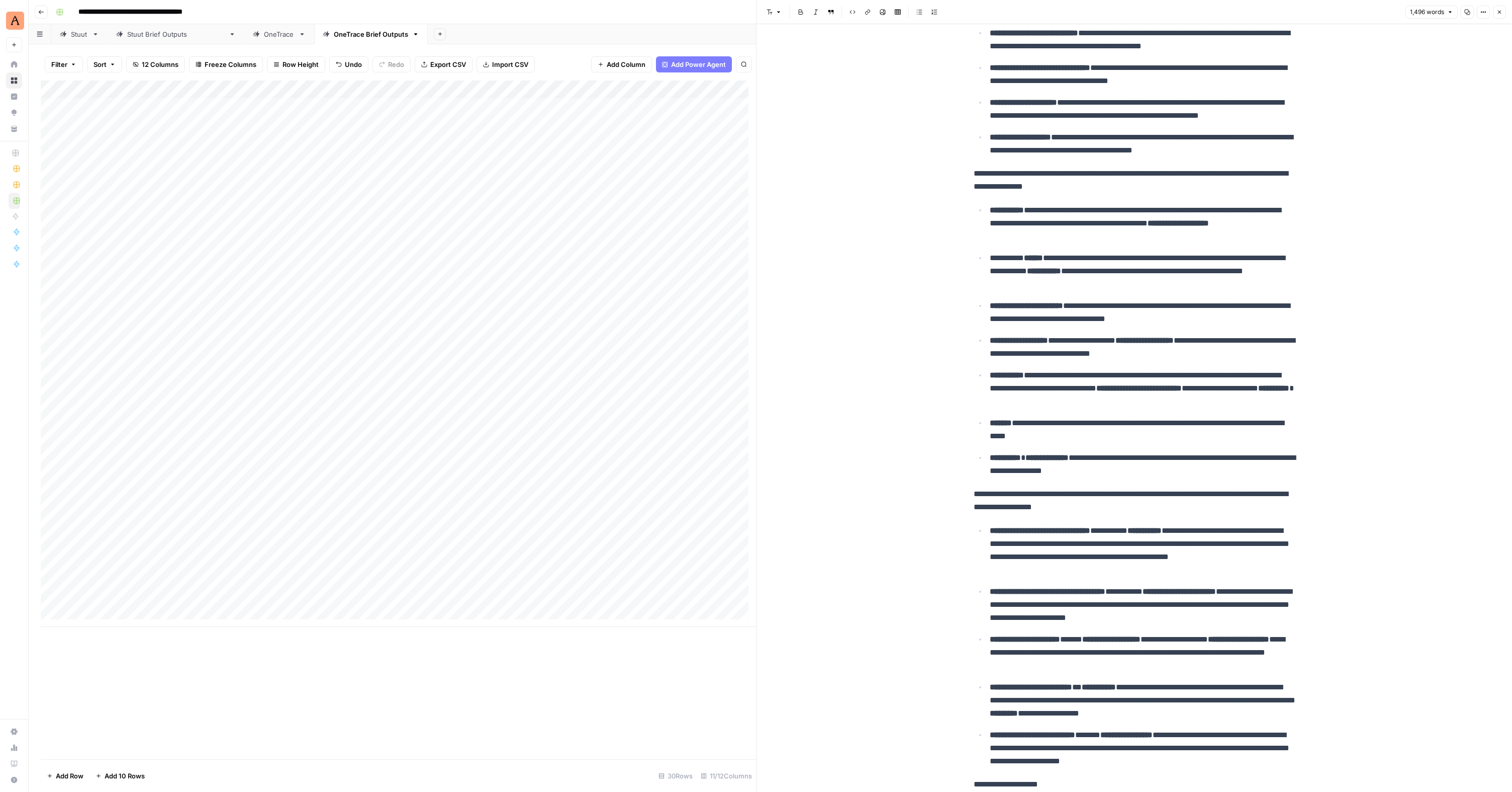
click at [106, 367] on div "Add Column" at bounding box center [398, 353] width 716 height 546
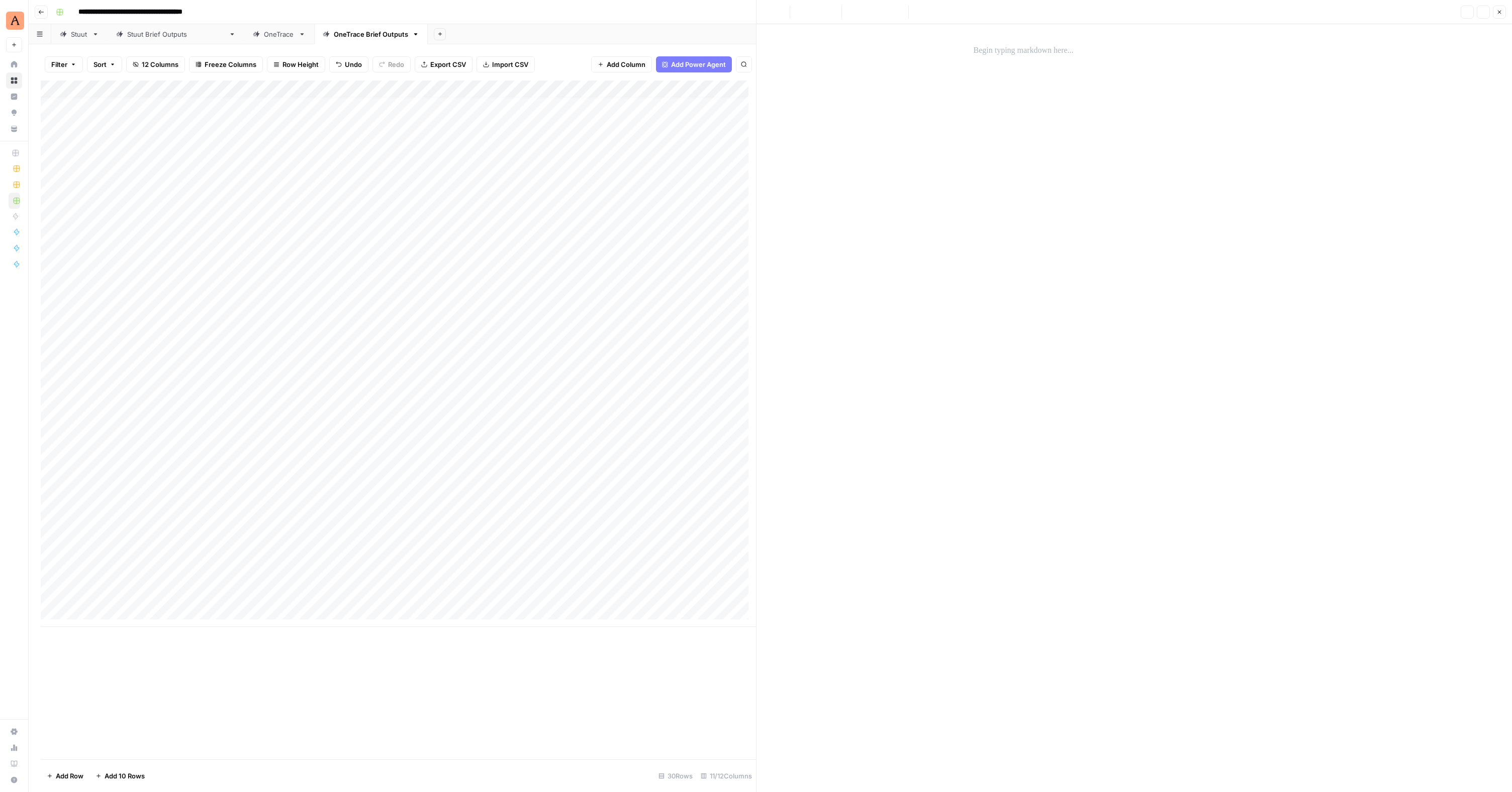
click at [109, 370] on div at bounding box center [148, 371] width 146 height 18
drag, startPoint x: 96, startPoint y: 386, endPoint x: 102, endPoint y: 382, distance: 7.2
click at [96, 386] on div "Add Column" at bounding box center [398, 353] width 716 height 546
click at [102, 373] on div "Add Column" at bounding box center [398, 353] width 716 height 546
click at [986, 41] on div at bounding box center [1135, 51] width 334 height 21
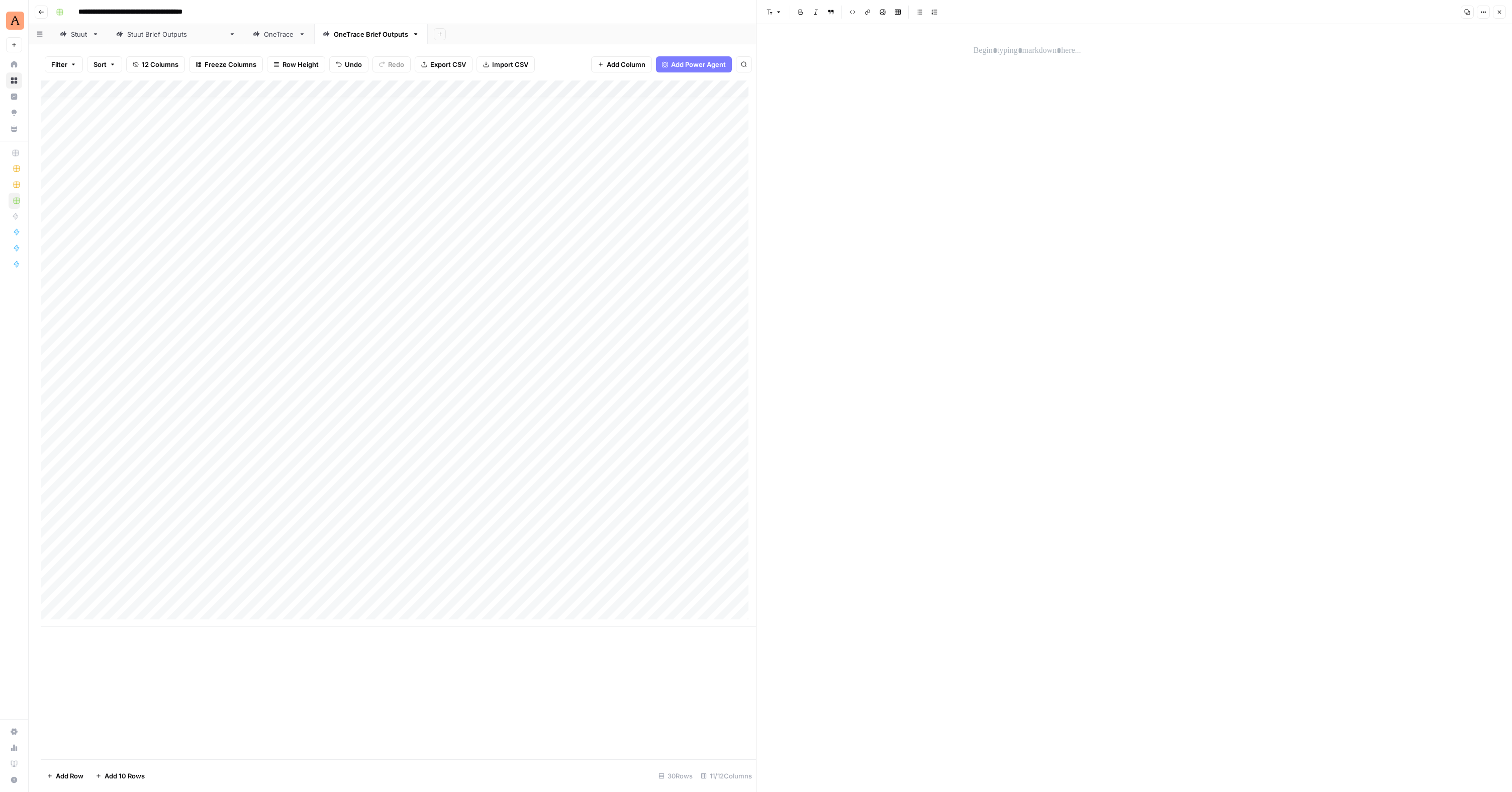
scroll to position [717, 0]
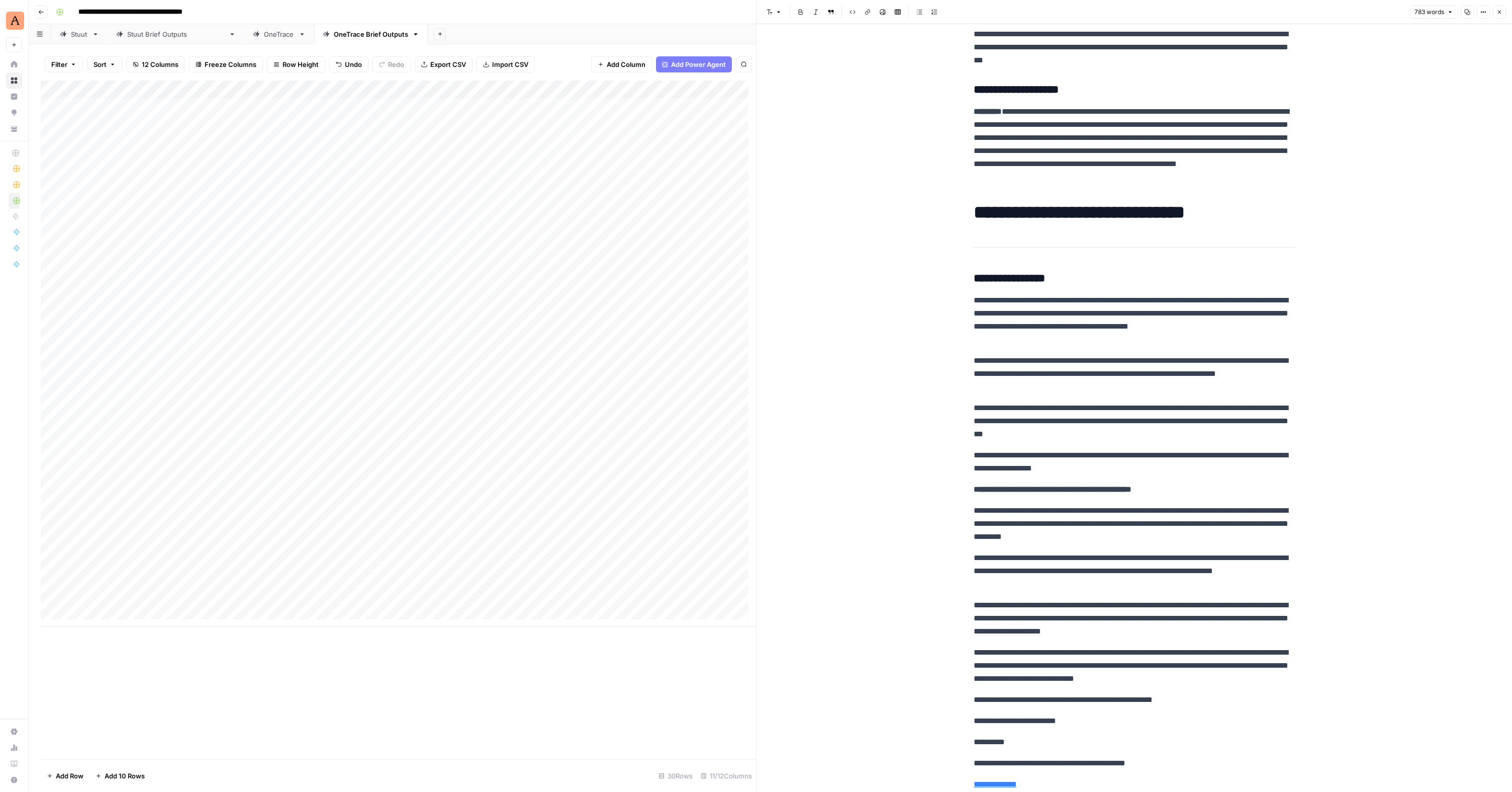
click at [159, 386] on div "Add Column" at bounding box center [398, 353] width 716 height 546
click at [210, 390] on div "Add Column" at bounding box center [398, 353] width 716 height 546
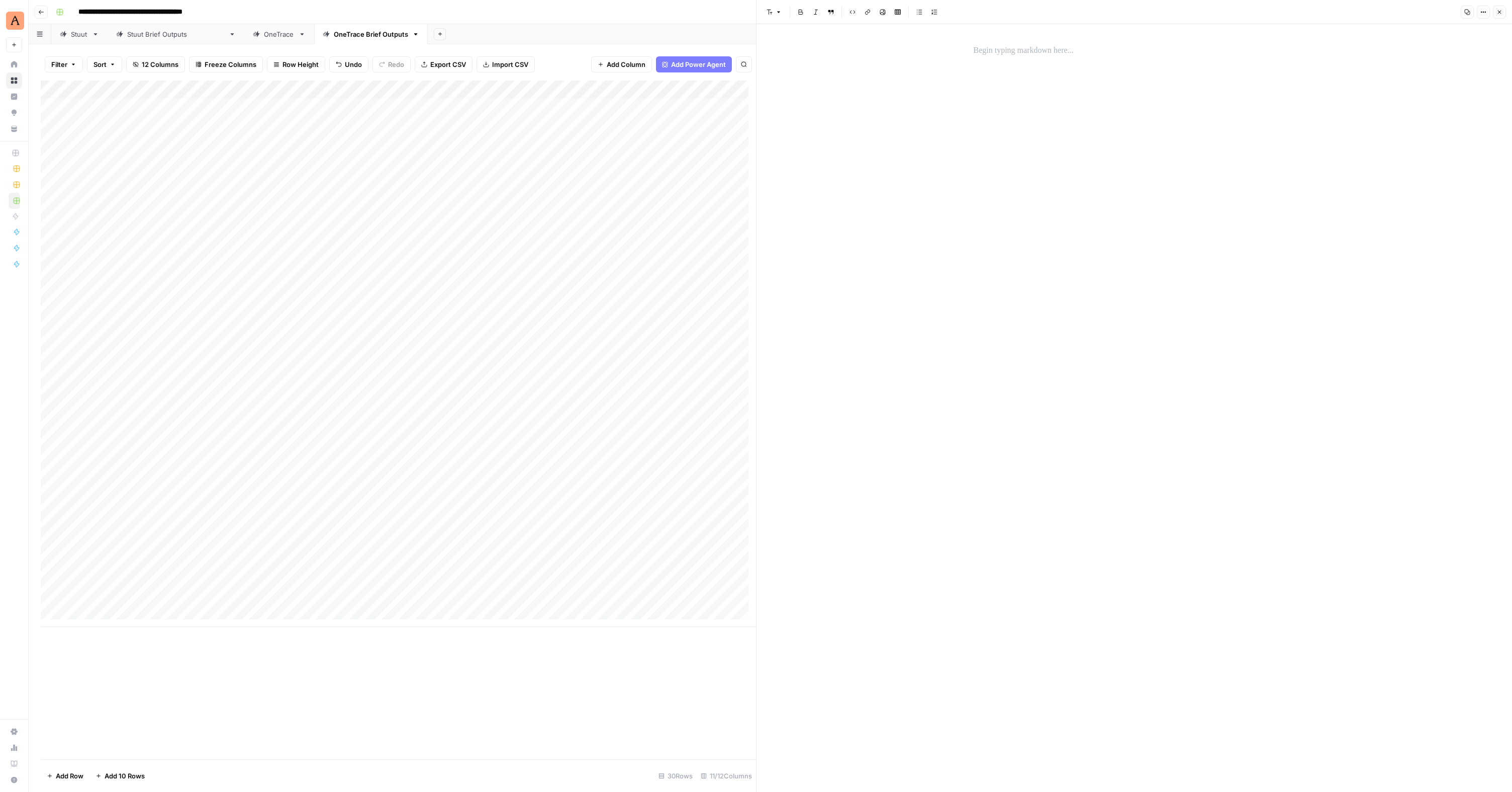
click at [1003, 58] on div at bounding box center [1135, 51] width 334 height 21
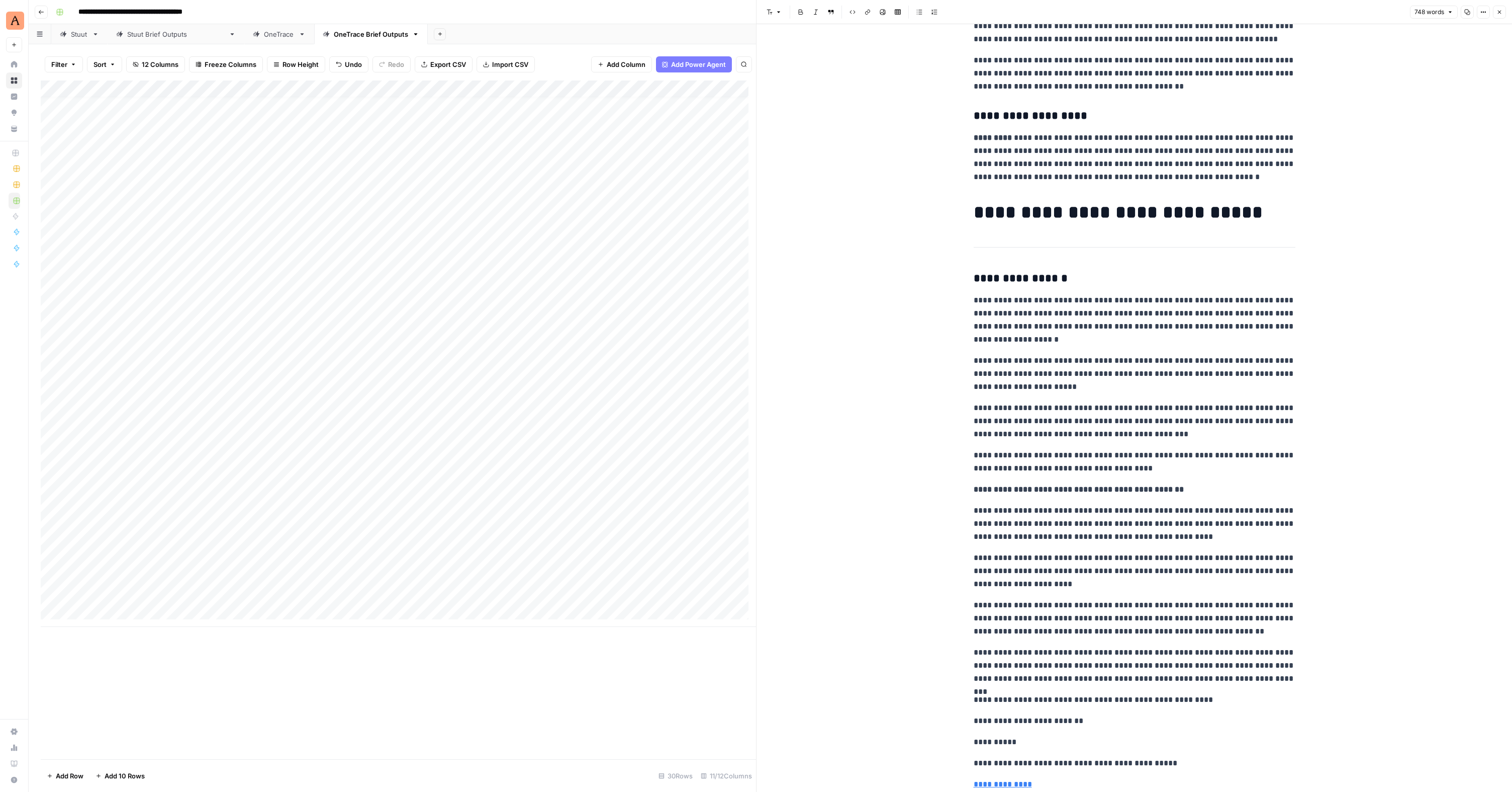
click at [164, 453] on div "Add Column" at bounding box center [398, 353] width 716 height 546
click at [264, 497] on div "Add Column" at bounding box center [398, 353] width 716 height 546
click at [692, 287] on div "Add Column" at bounding box center [398, 353] width 716 height 546
click at [691, 305] on div "Add Column" at bounding box center [398, 353] width 716 height 546
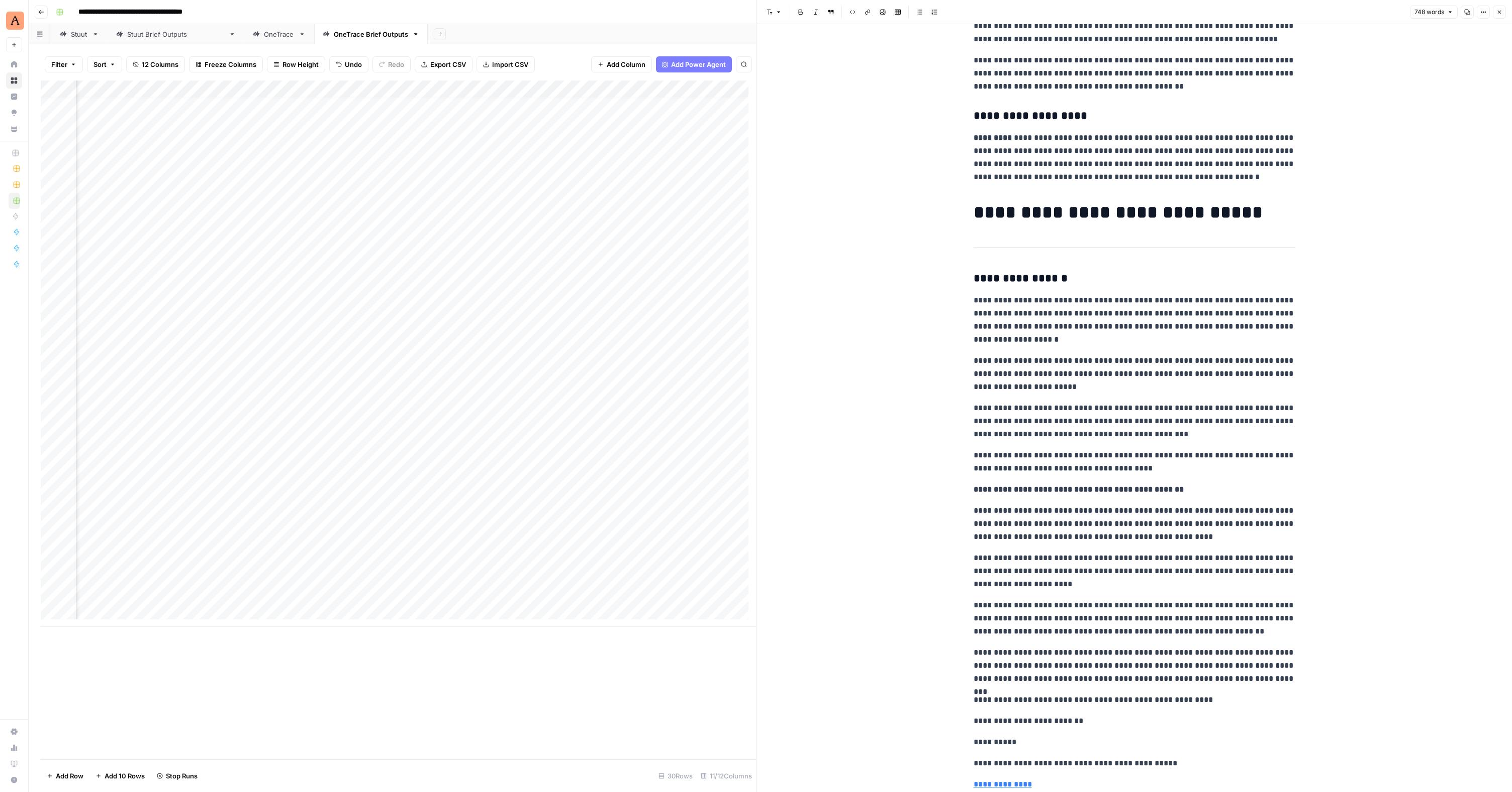
click at [691, 321] on div "Add Column" at bounding box center [398, 353] width 716 height 546
click at [693, 336] on div "Add Column" at bounding box center [398, 353] width 716 height 546
click at [694, 355] on div "Add Column" at bounding box center [398, 353] width 716 height 546
click at [693, 374] on div "Add Column" at bounding box center [398, 353] width 716 height 546
click at [693, 389] on div "Add Column" at bounding box center [398, 353] width 716 height 546
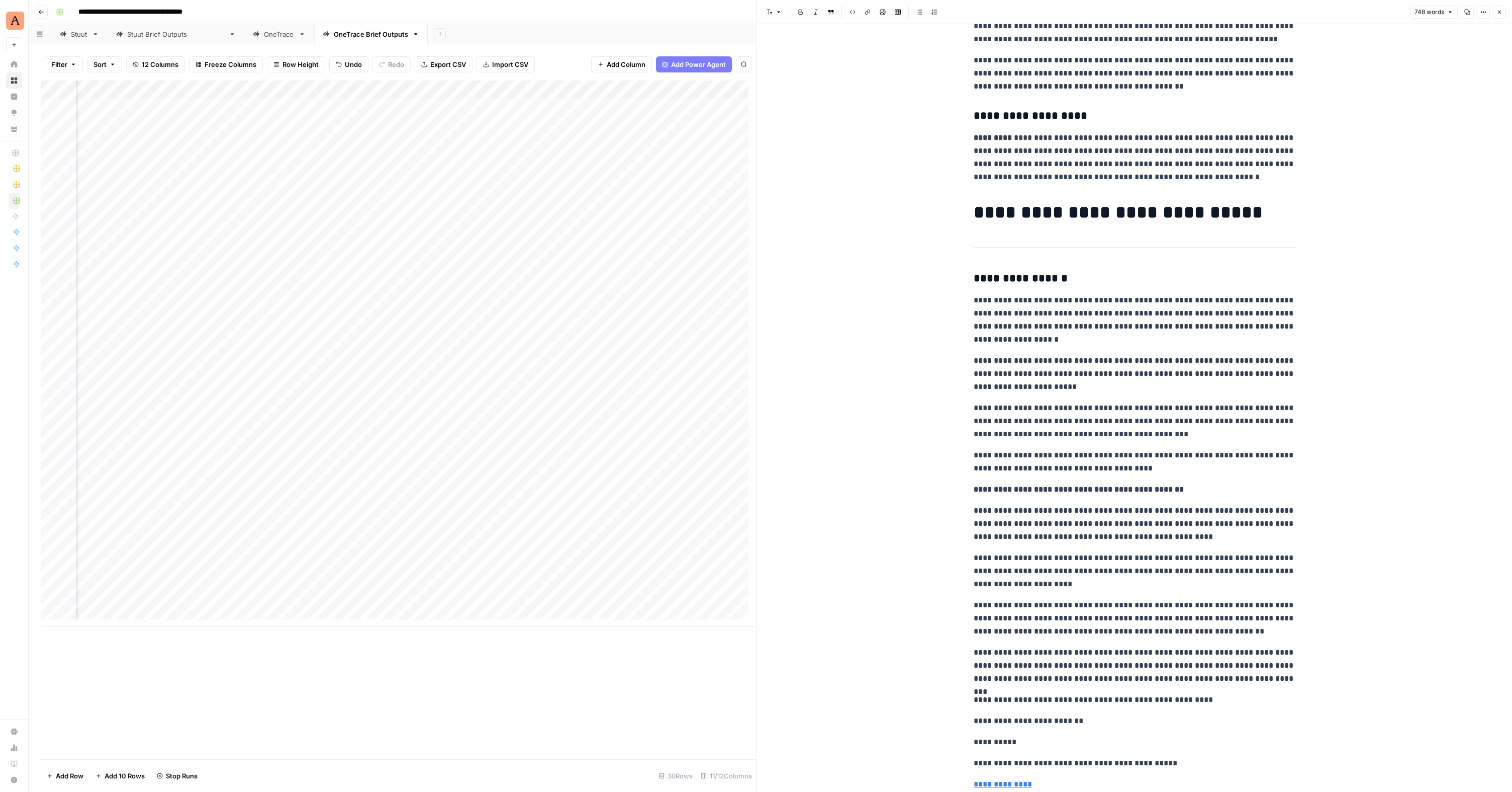
scroll to position [8, 234]
click at [648, 287] on div "Add Column" at bounding box center [398, 353] width 716 height 546
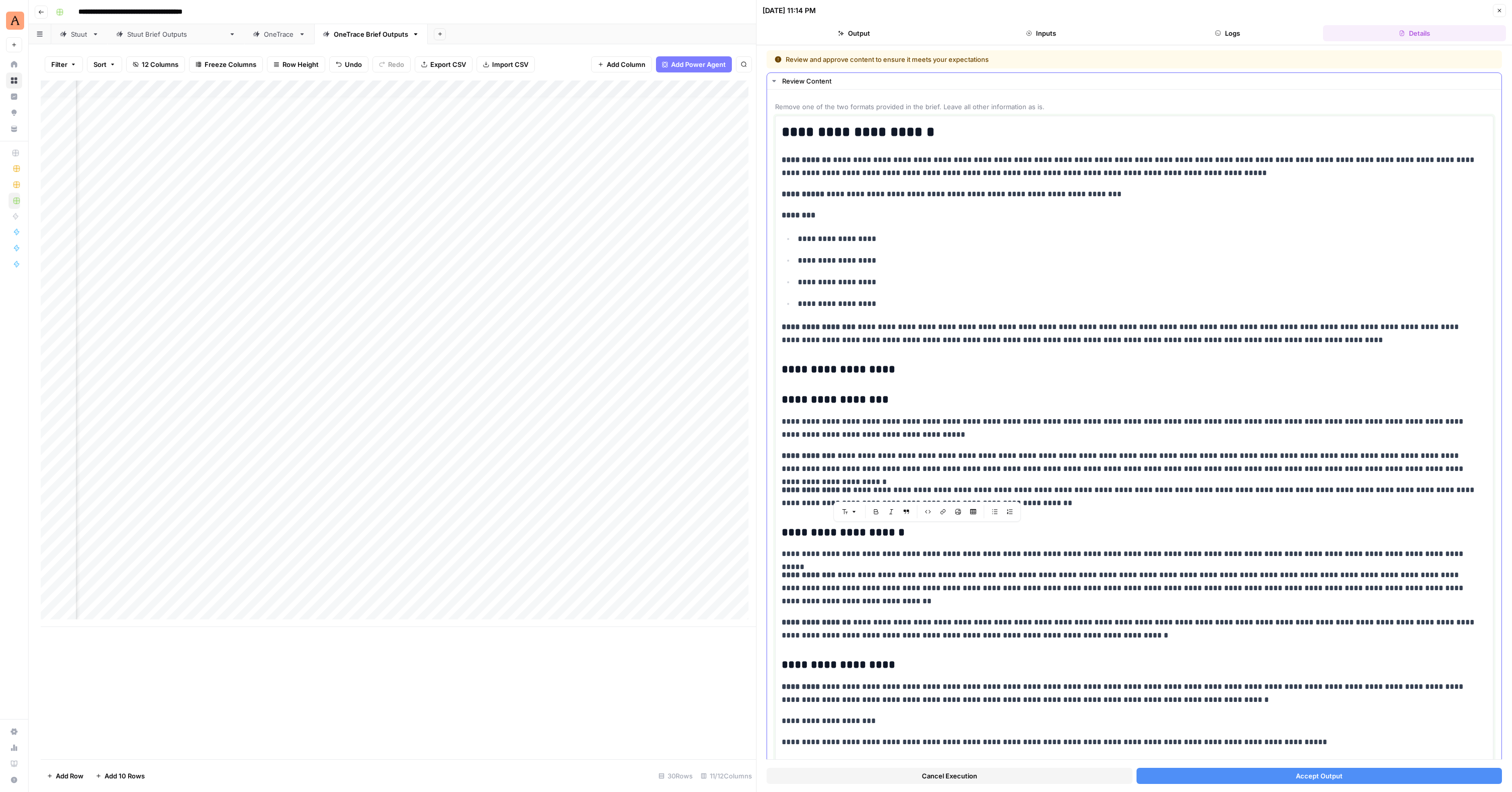
drag, startPoint x: 1085, startPoint y: 633, endPoint x: 779, endPoint y: 538, distance: 320.4
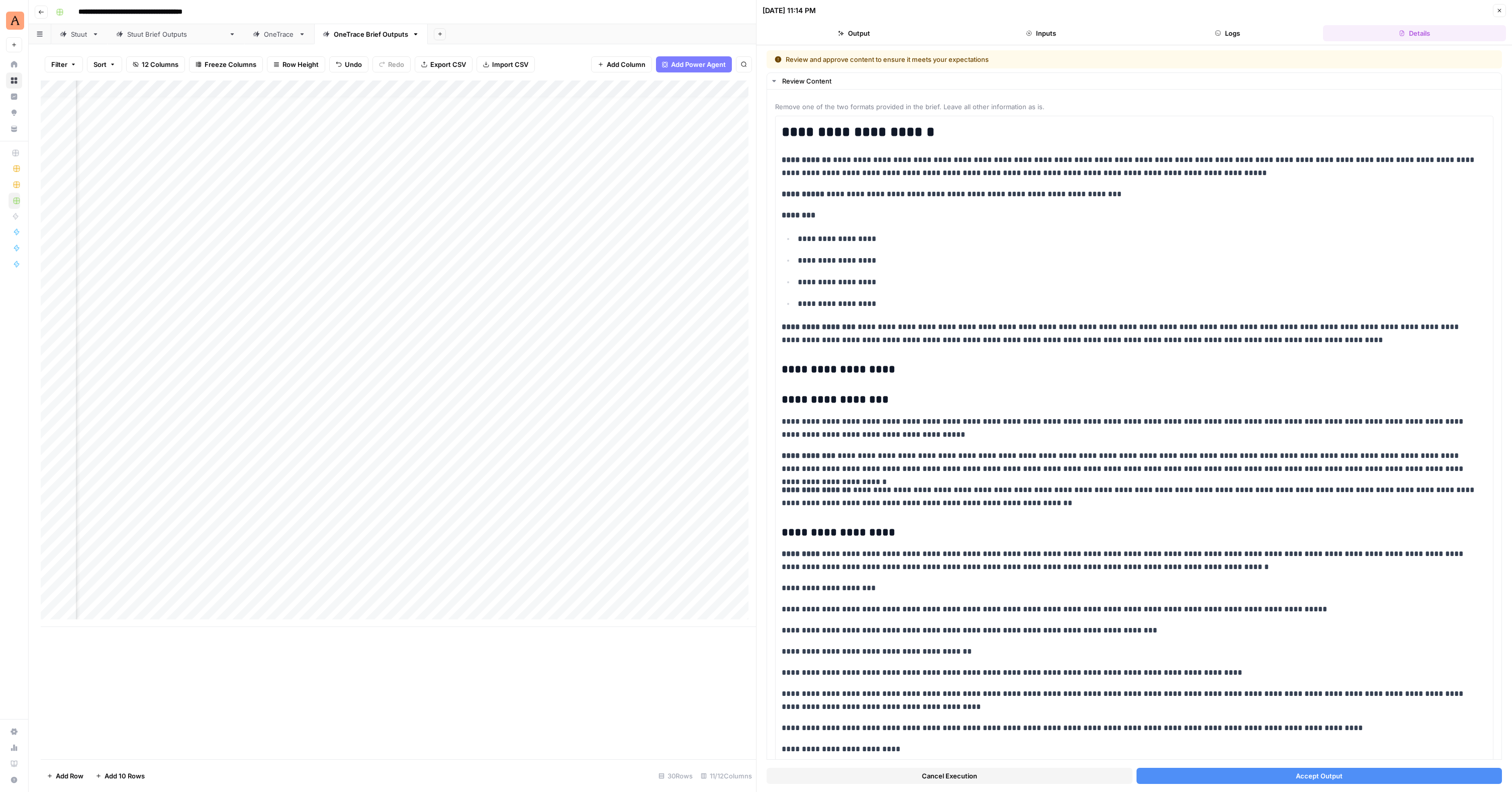
click at [1302, 771] on span "Accept Output" at bounding box center [1319, 776] width 47 height 10
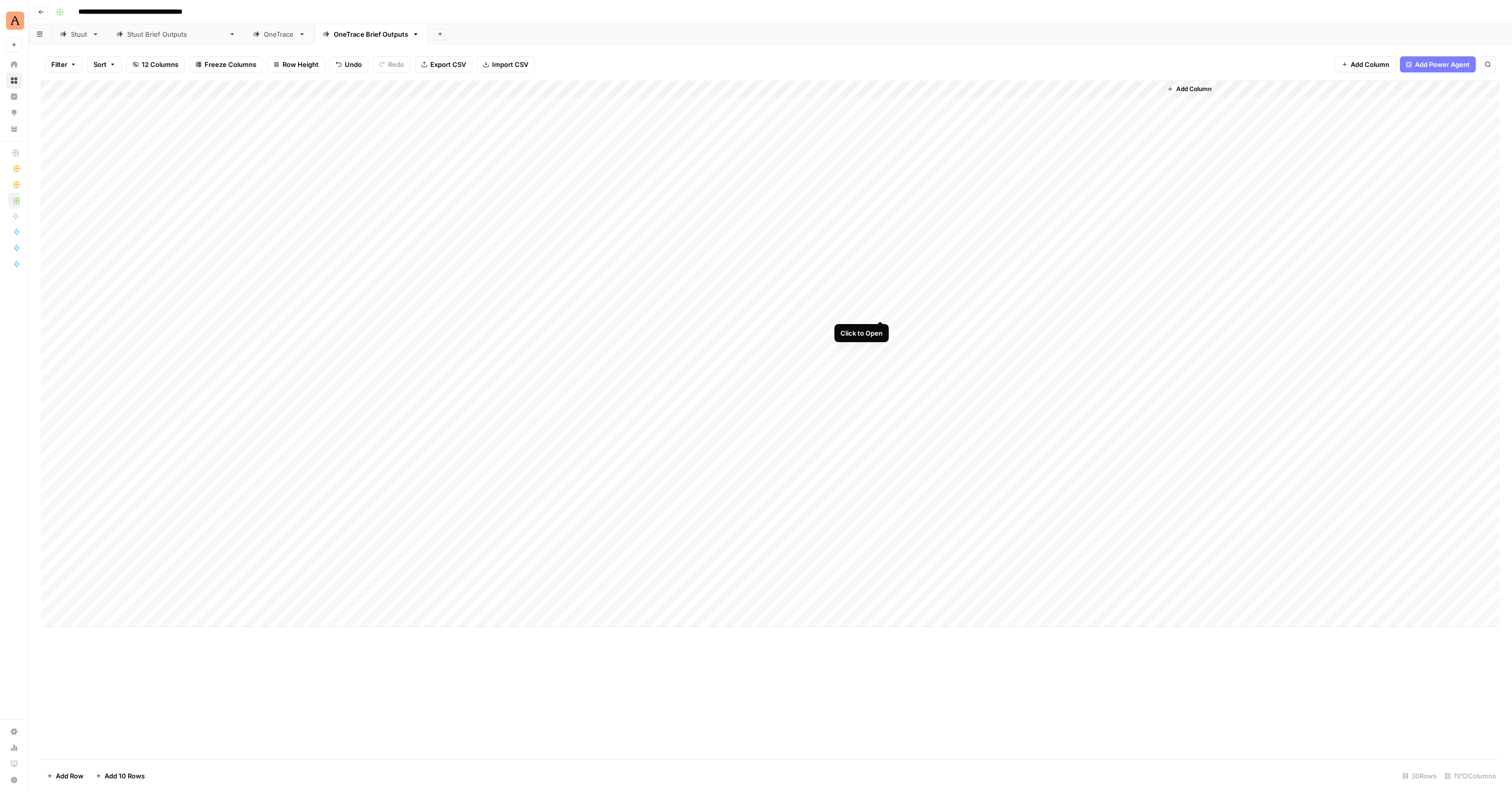
click at [880, 311] on div "Add Column" at bounding box center [770, 353] width 1459 height 546
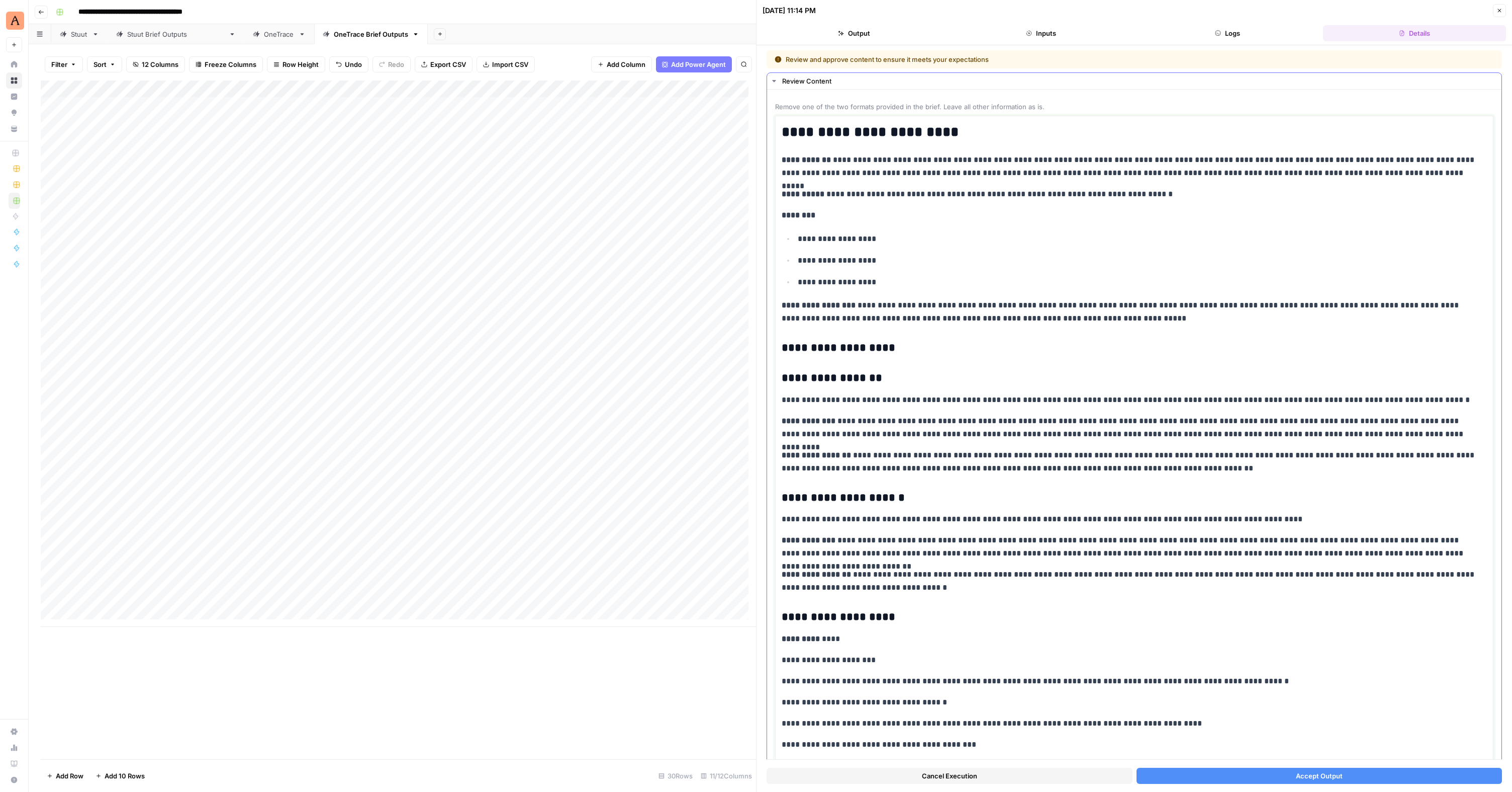
click at [777, 484] on body "**********" at bounding box center [756, 396] width 1512 height 792
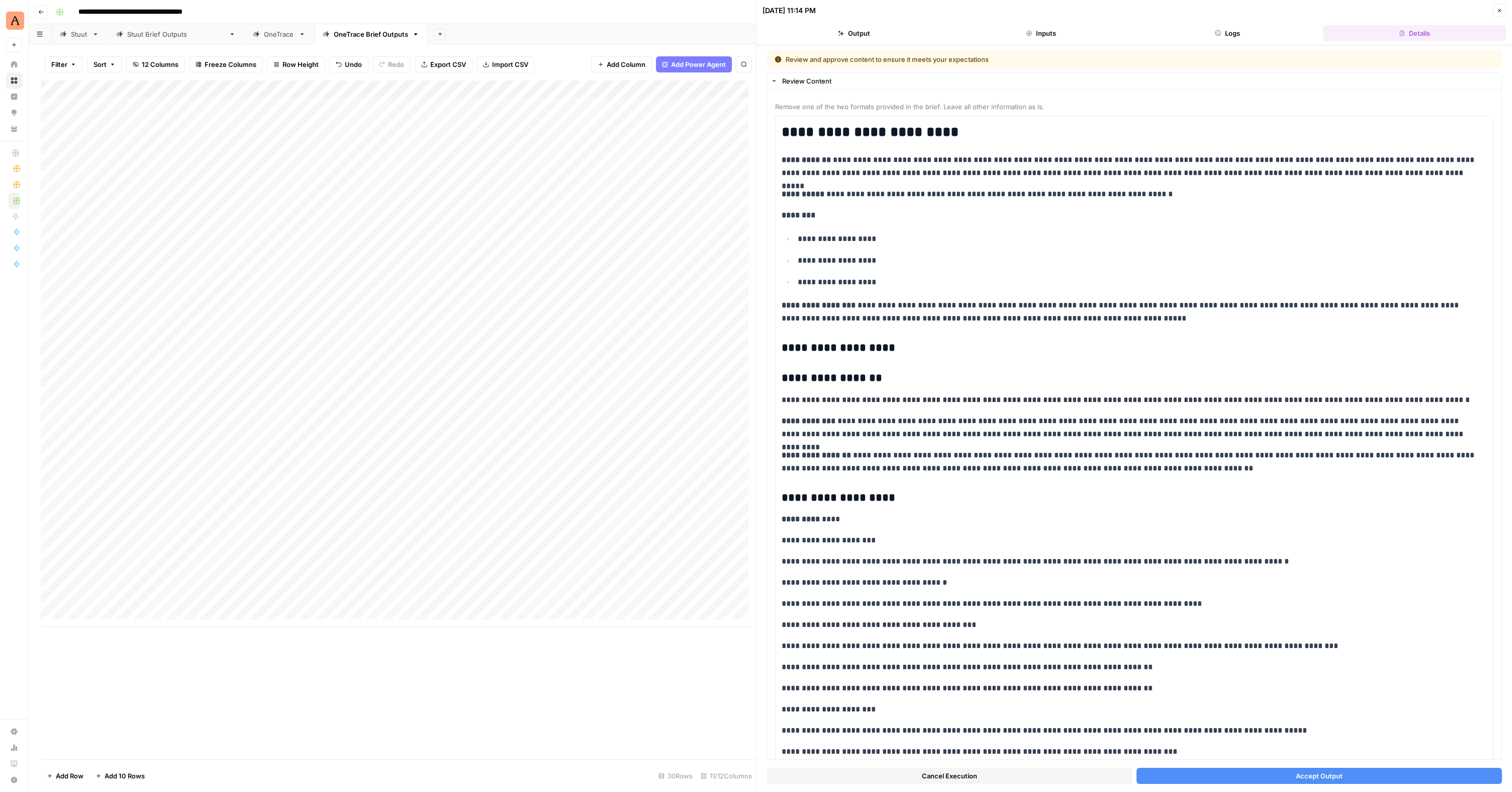
drag, startPoint x: 1297, startPoint y: 774, endPoint x: 1304, endPoint y: 766, distance: 10.6
click at [1297, 773] on span "Accept Output" at bounding box center [1319, 776] width 47 height 10
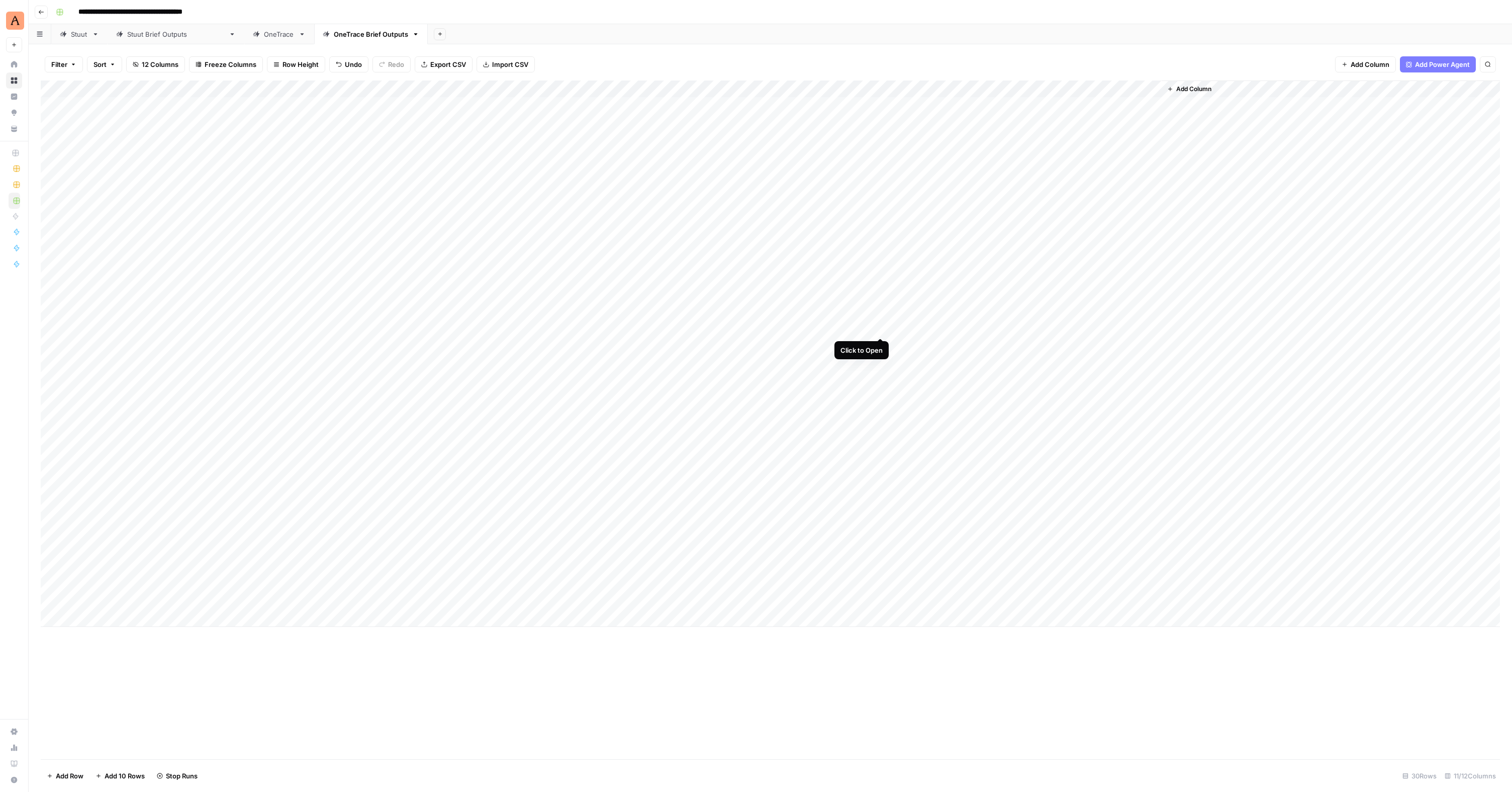
click at [879, 327] on div "Add Column" at bounding box center [770, 353] width 1459 height 546
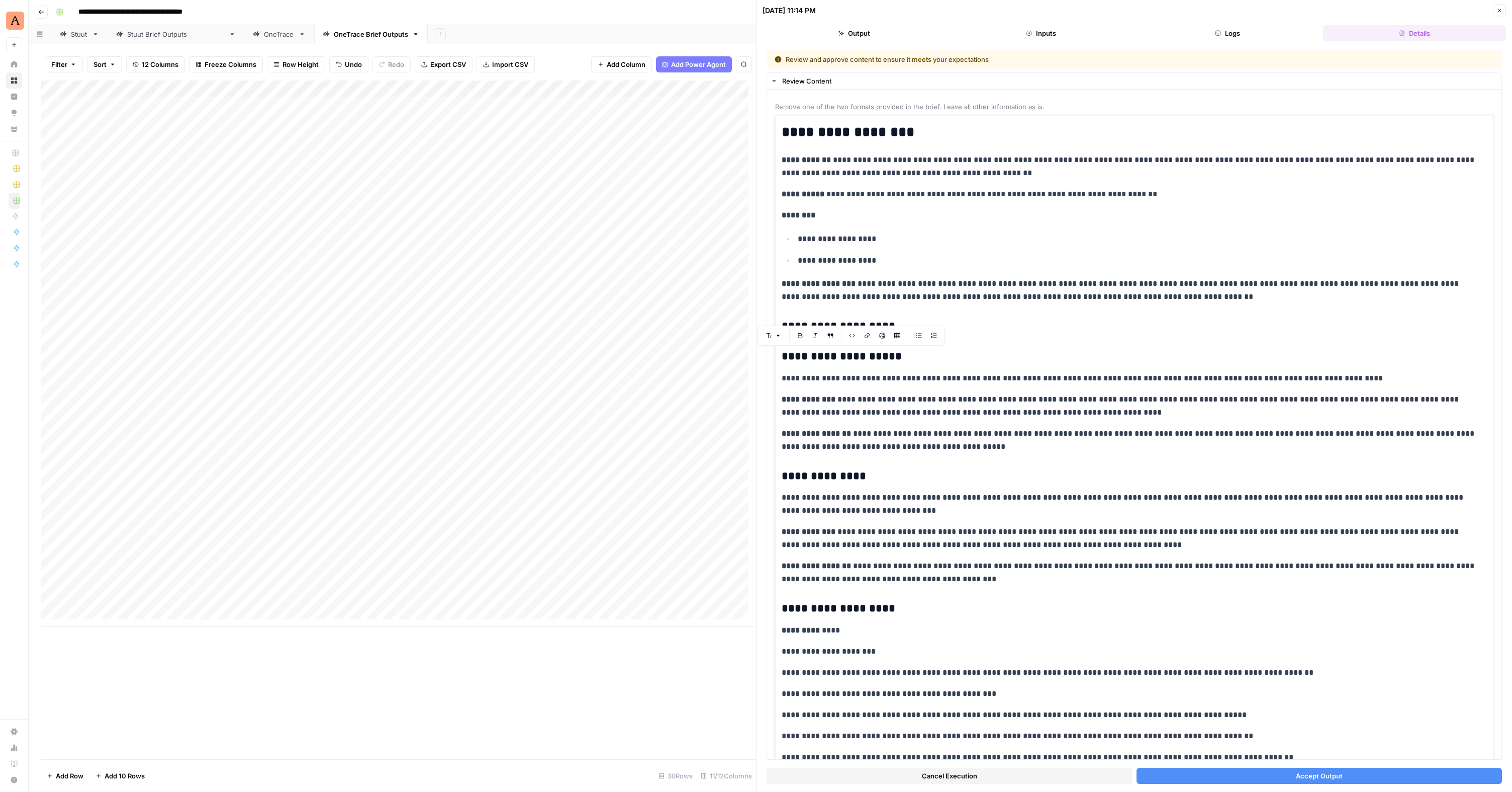
drag, startPoint x: 931, startPoint y: 444, endPoint x: 762, endPoint y: 355, distance: 191.0
click at [764, 355] on div "**********" at bounding box center [1134, 419] width 755 height 746
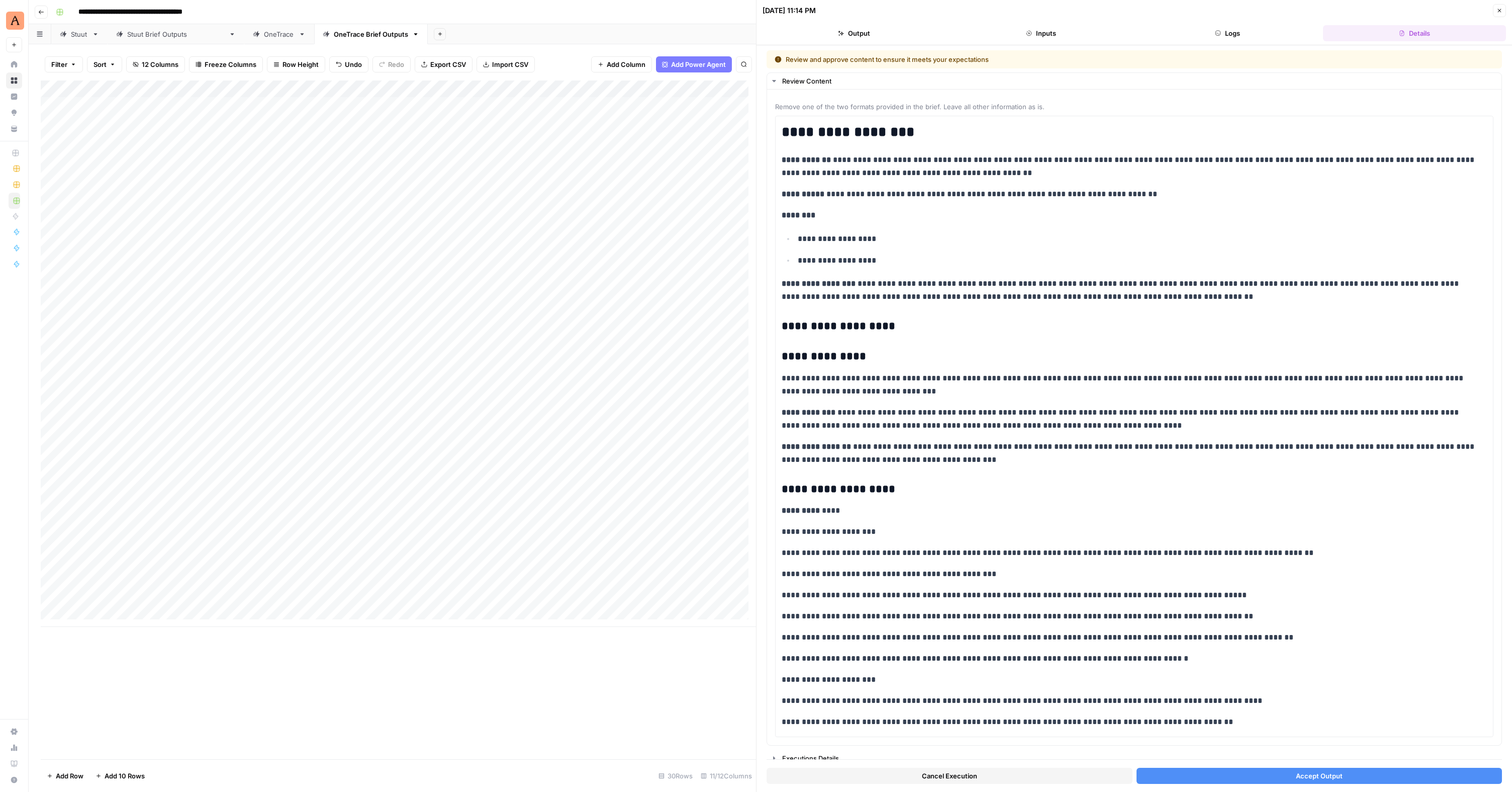
click at [1309, 778] on span "Accept Output" at bounding box center [1319, 776] width 47 height 10
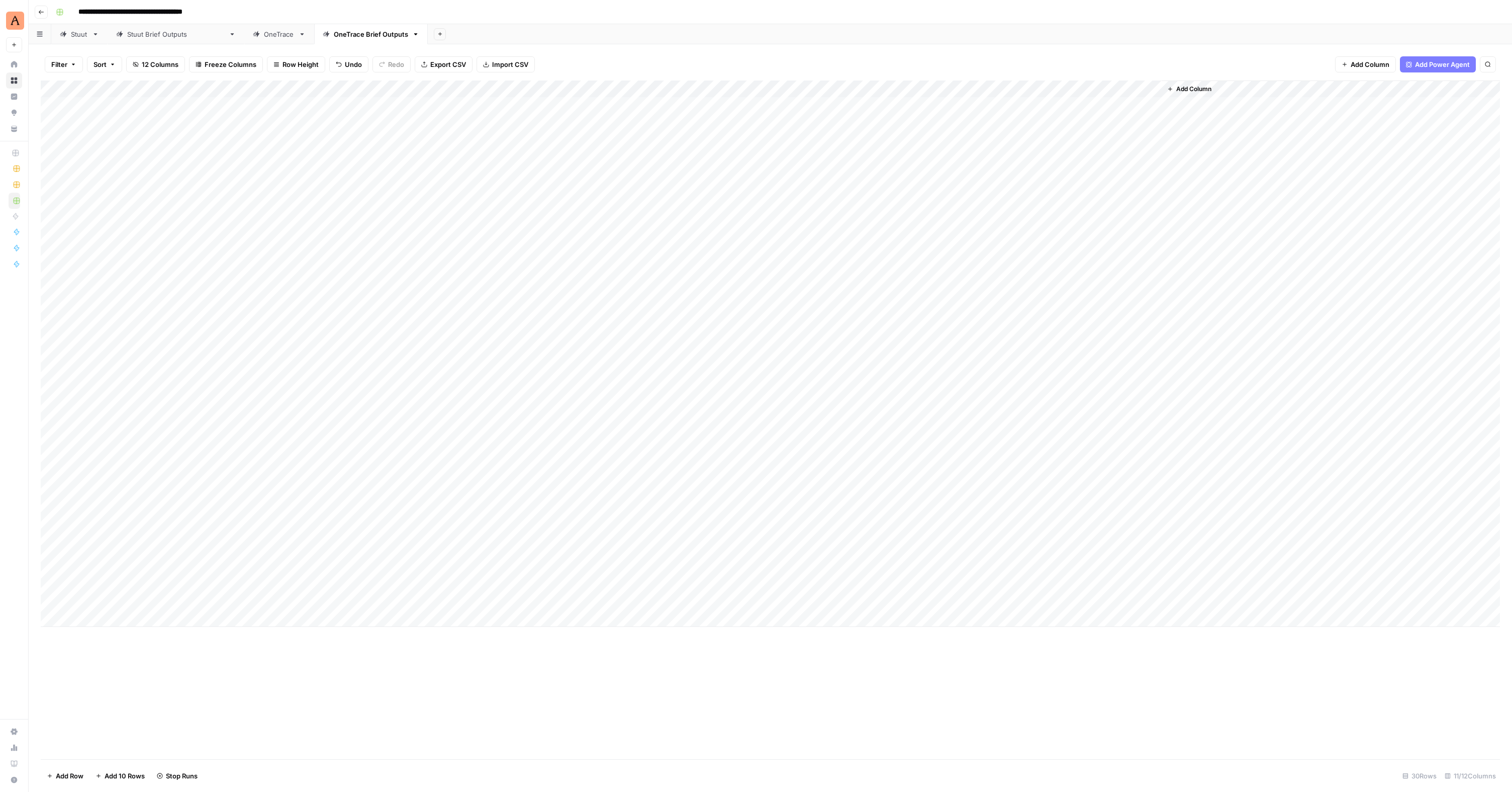
click at [881, 346] on div "Add Column" at bounding box center [770, 353] width 1459 height 546
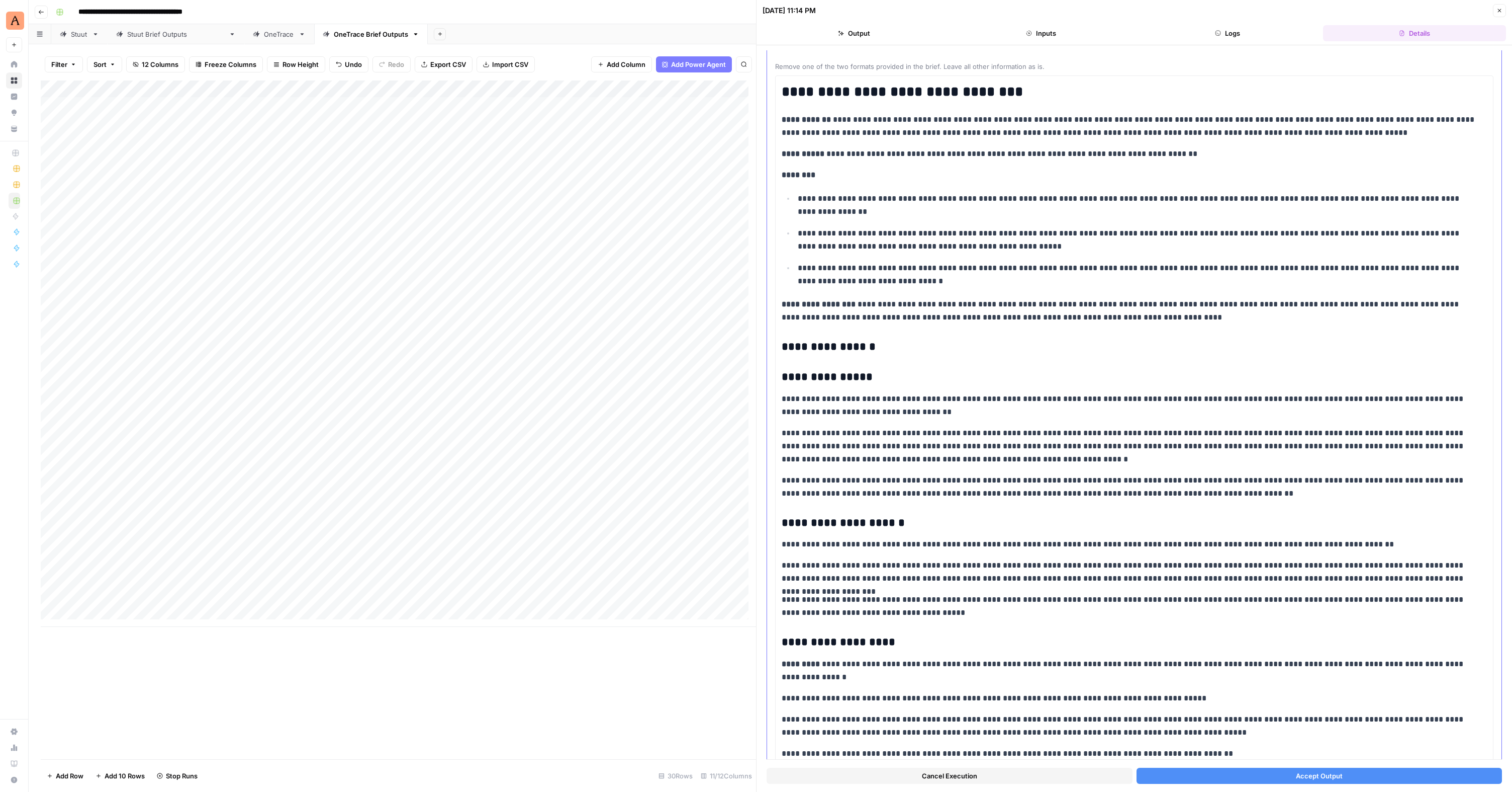
scroll to position [100, 0]
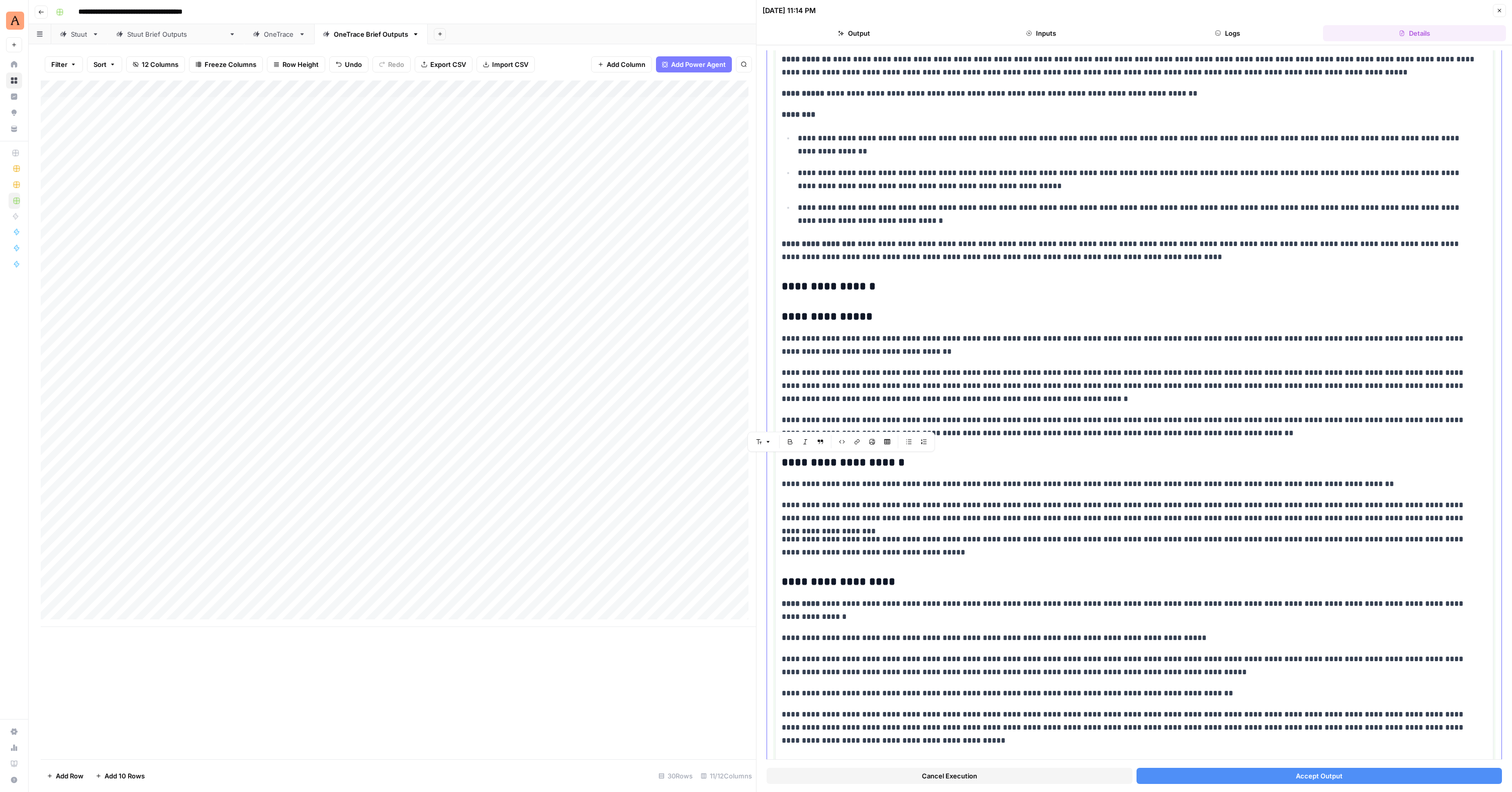
drag, startPoint x: 930, startPoint y: 551, endPoint x: 774, endPoint y: 459, distance: 181.1
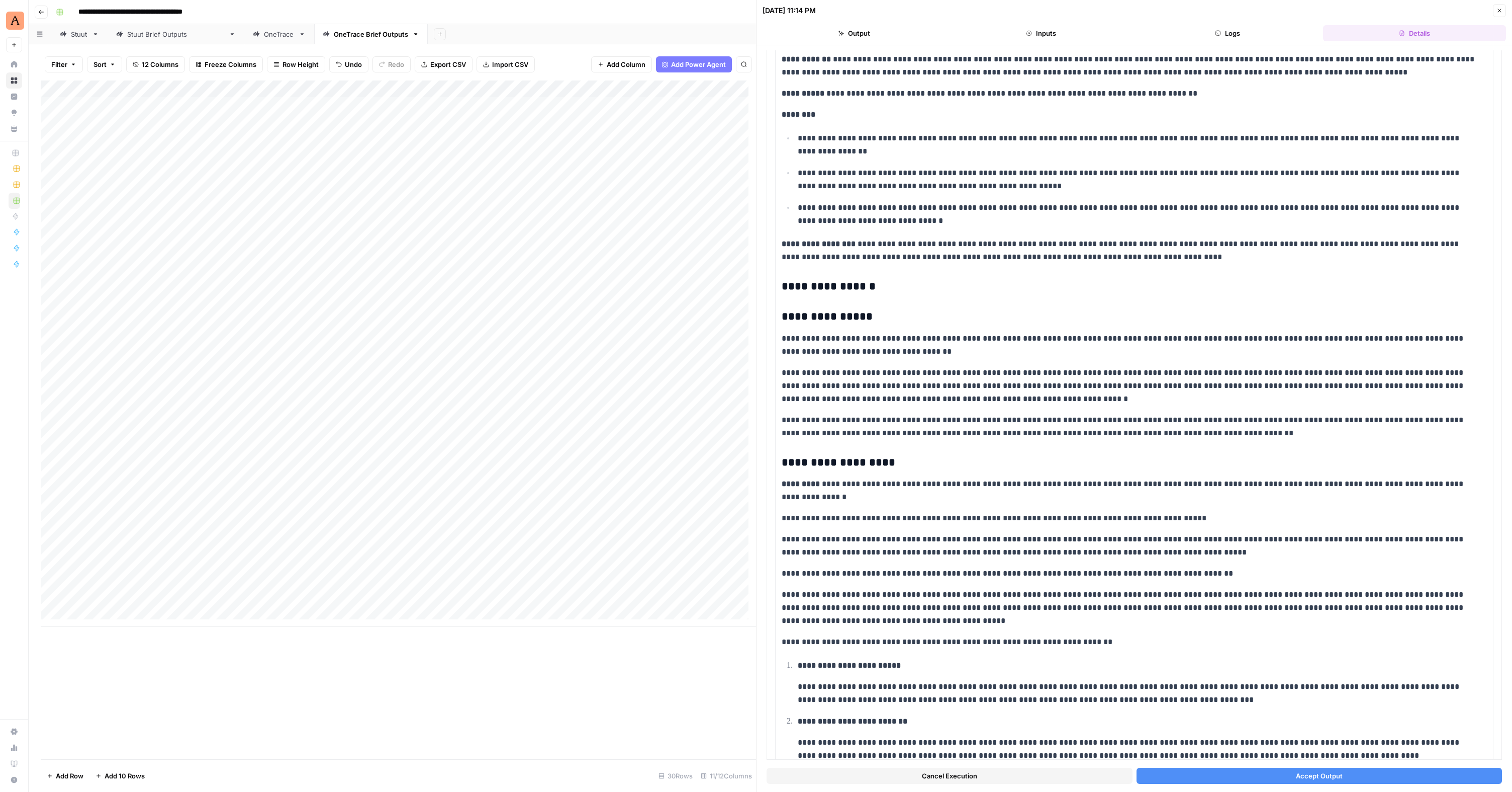
click at [1301, 775] on span "Accept Output" at bounding box center [1319, 776] width 47 height 10
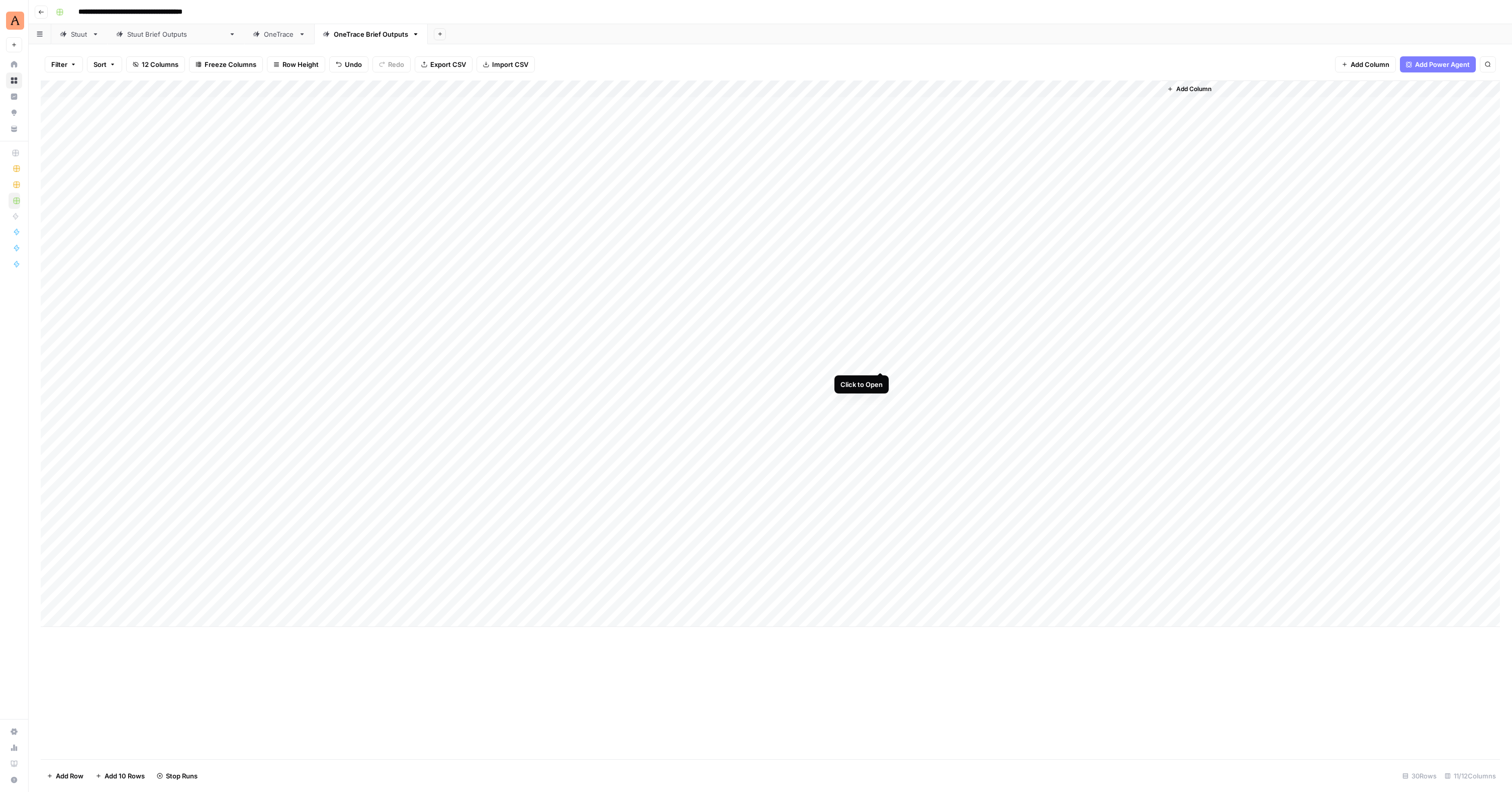
click at [880, 363] on div "Add Column" at bounding box center [770, 353] width 1459 height 546
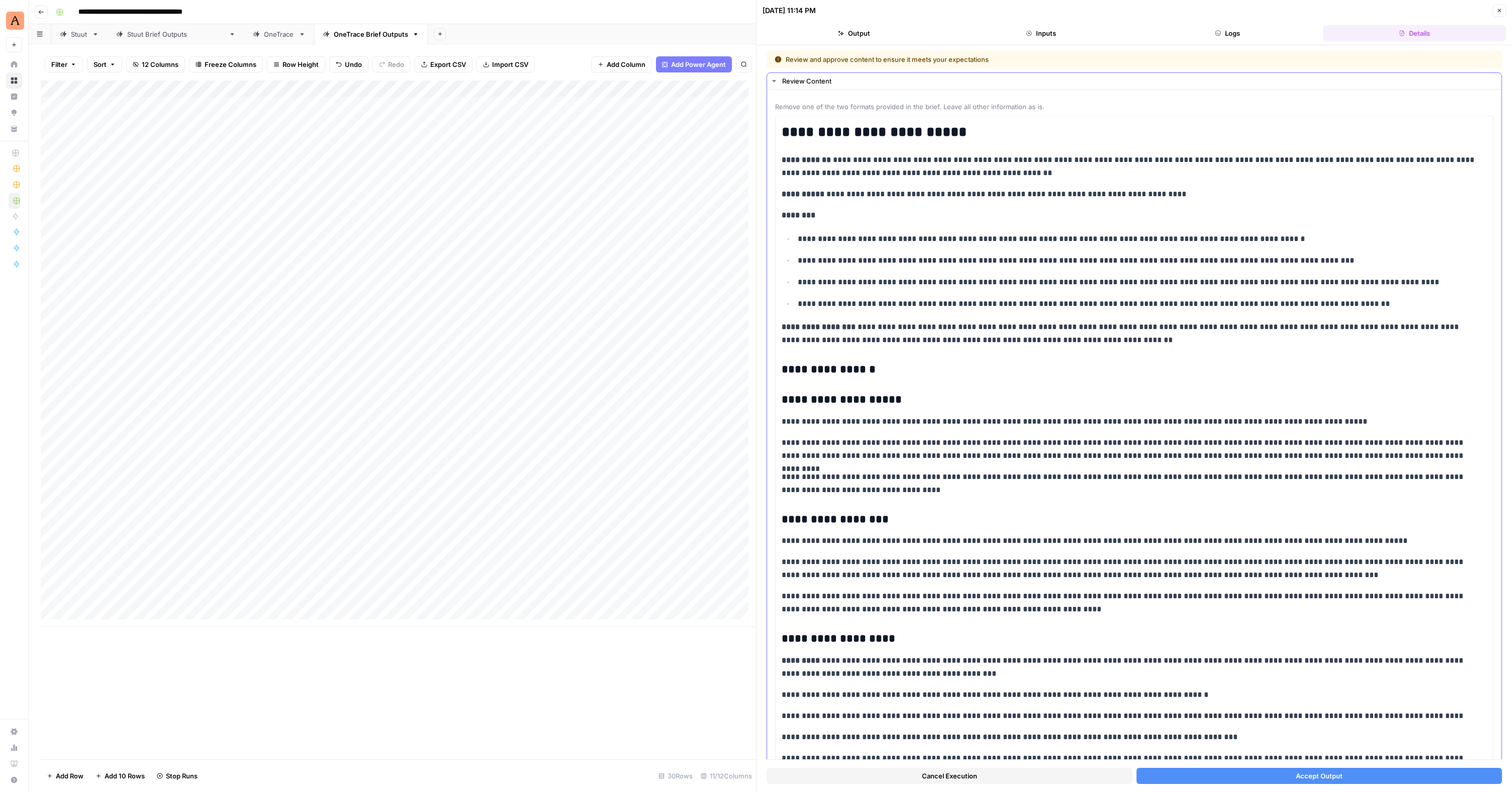
scroll to position [60, 0]
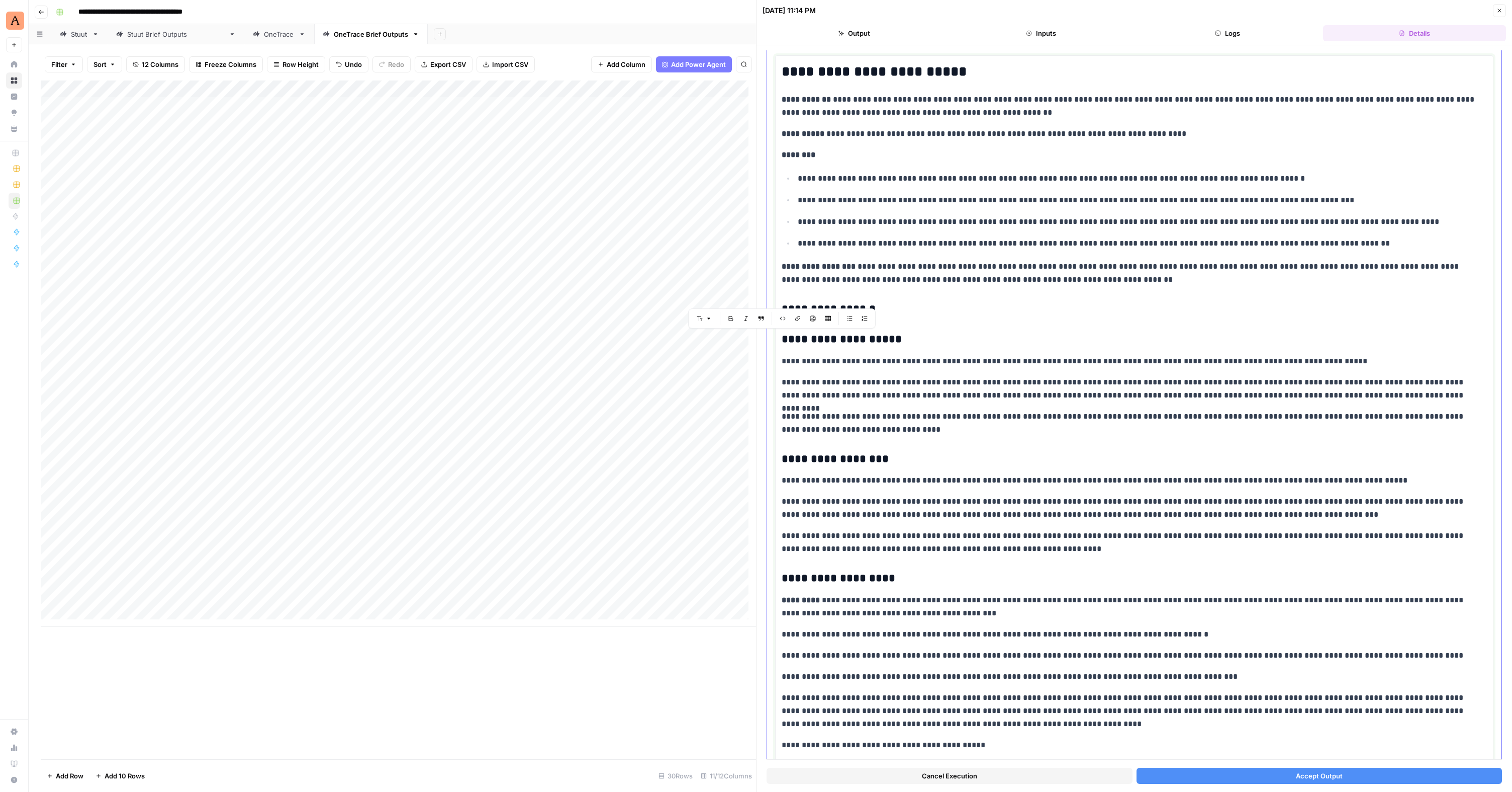
drag, startPoint x: 895, startPoint y: 436, endPoint x: 724, endPoint y: 326, distance: 203.3
click at [724, 326] on body "**********" at bounding box center [756, 396] width 1512 height 792
drag, startPoint x: 1063, startPoint y: 557, endPoint x: 755, endPoint y: 459, distance: 323.2
click at [756, 459] on div "**********" at bounding box center [1134, 396] width 756 height 792
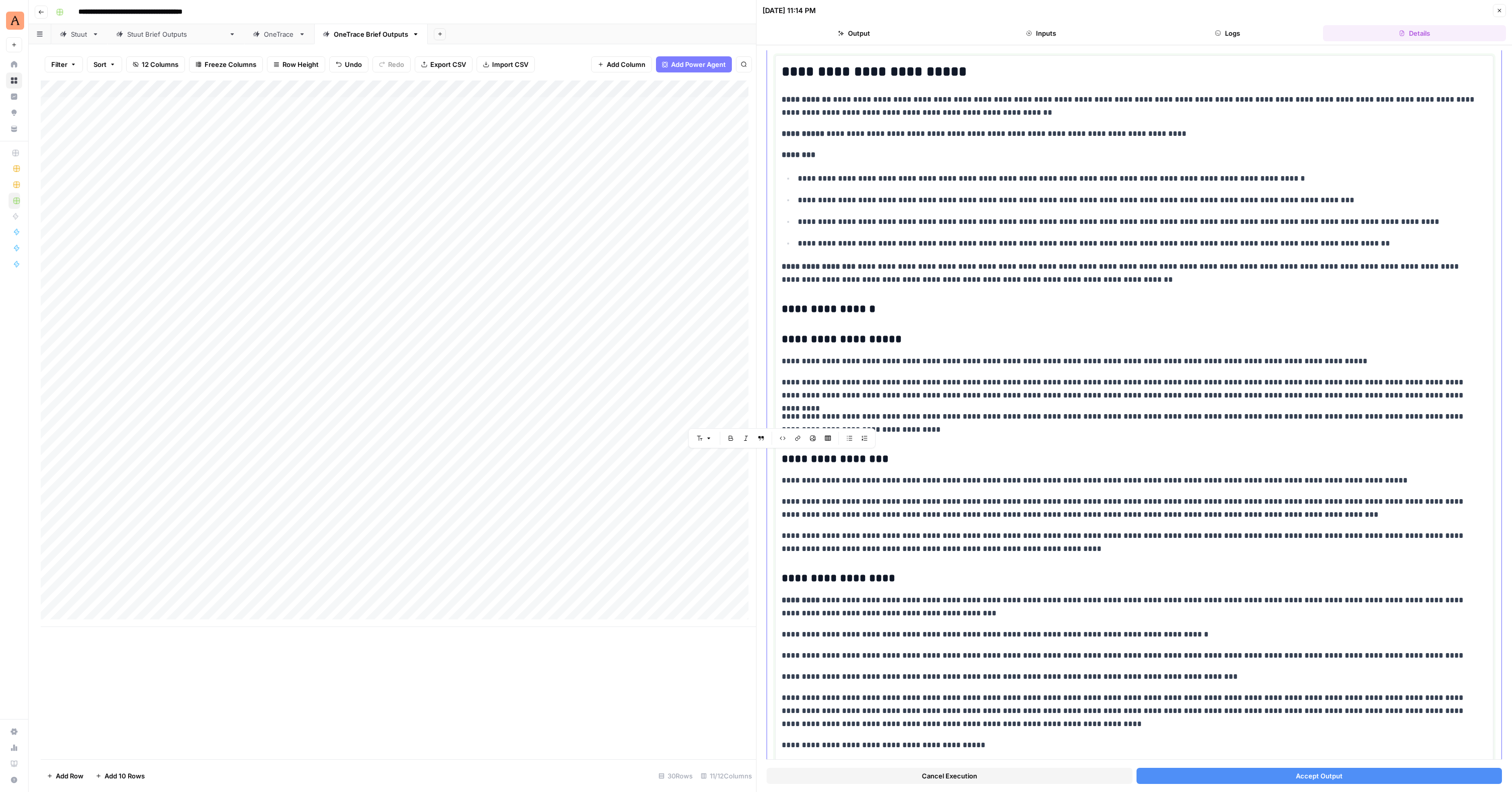
click at [1059, 609] on p "**********" at bounding box center [1130, 606] width 698 height 26
drag, startPoint x: 1020, startPoint y: 541, endPoint x: 778, endPoint y: 456, distance: 256.5
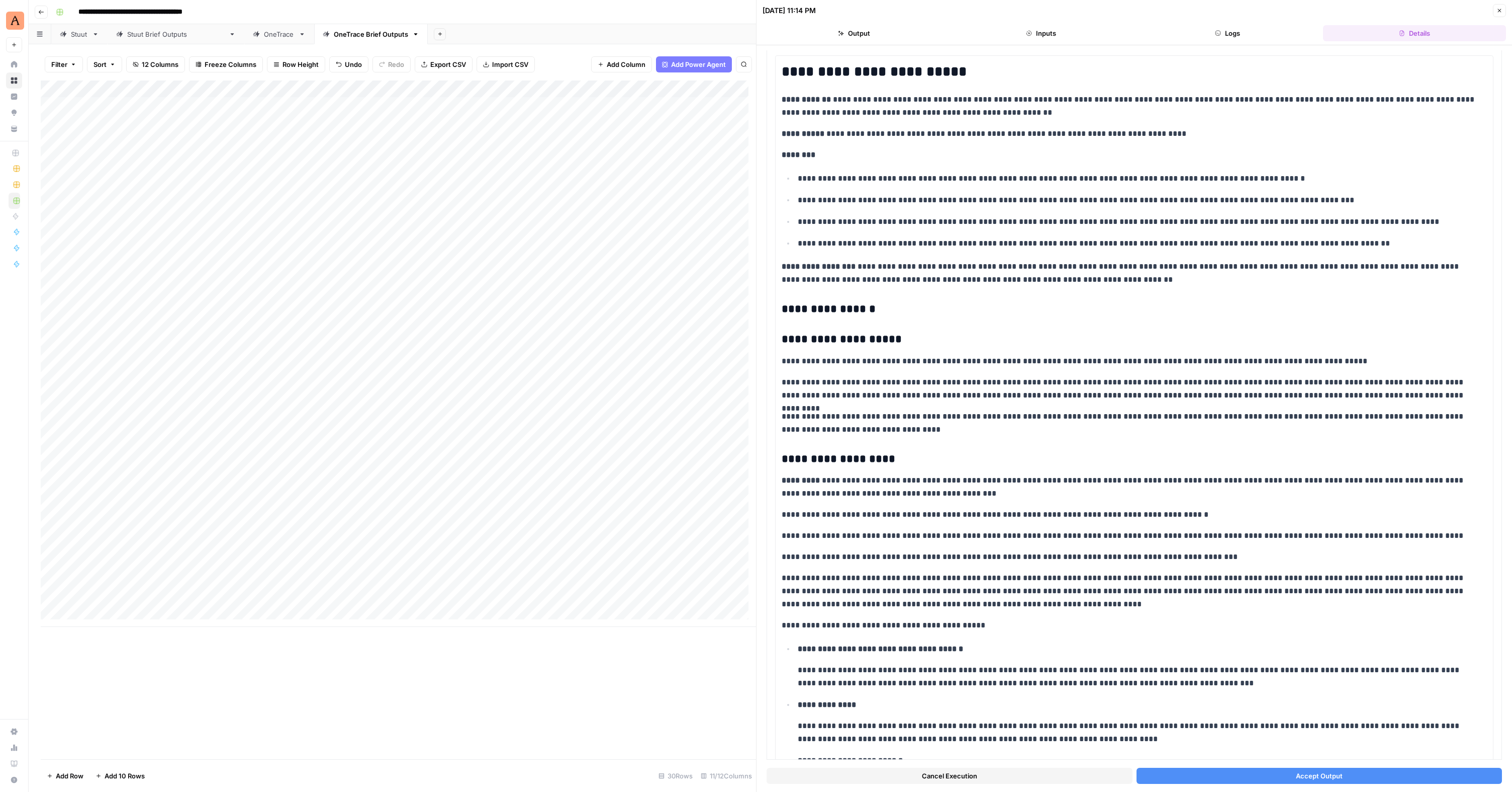
click at [1302, 774] on span "Accept Output" at bounding box center [1319, 776] width 47 height 10
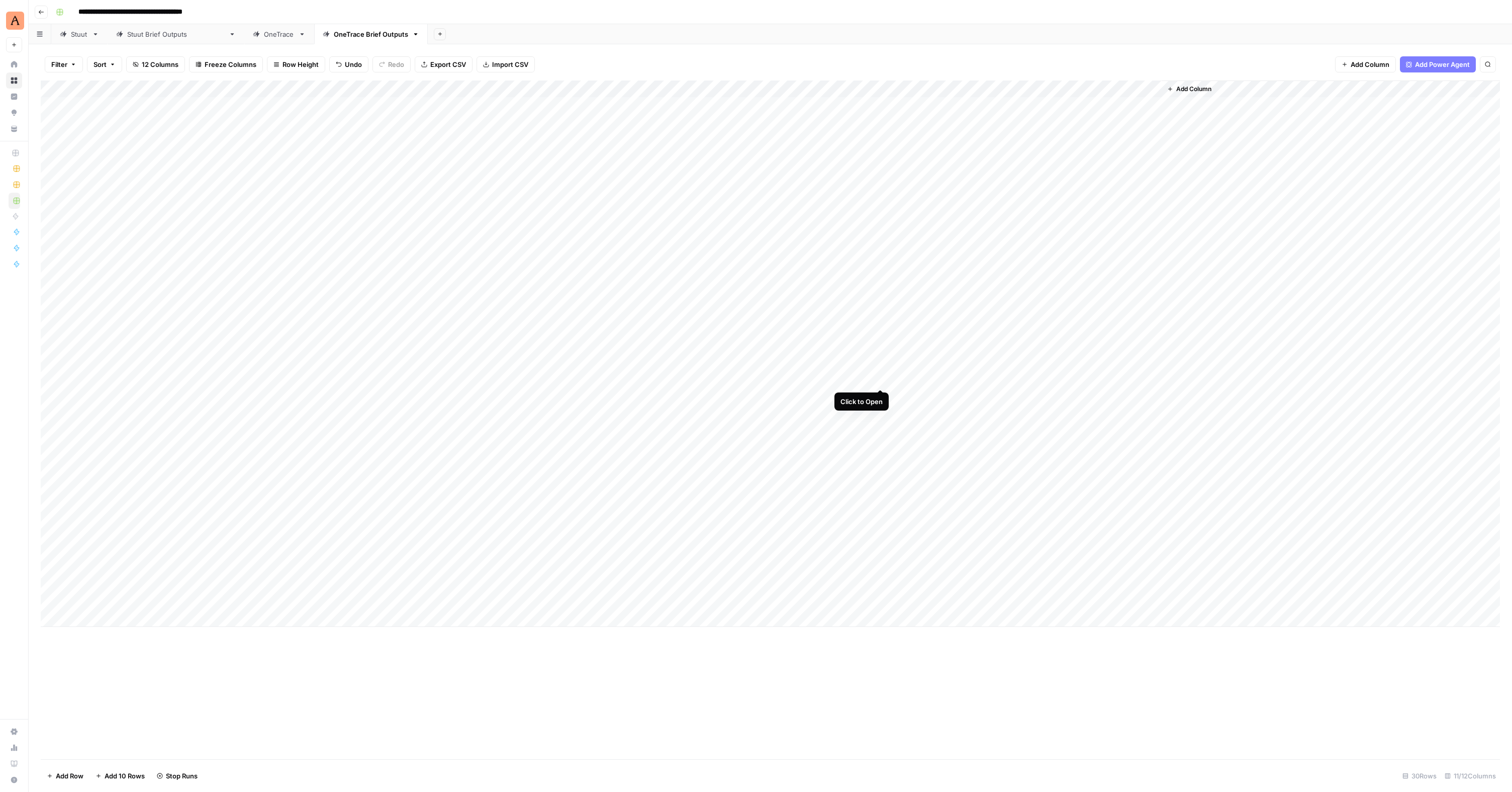
click at [880, 378] on div "Add Column" at bounding box center [770, 353] width 1459 height 546
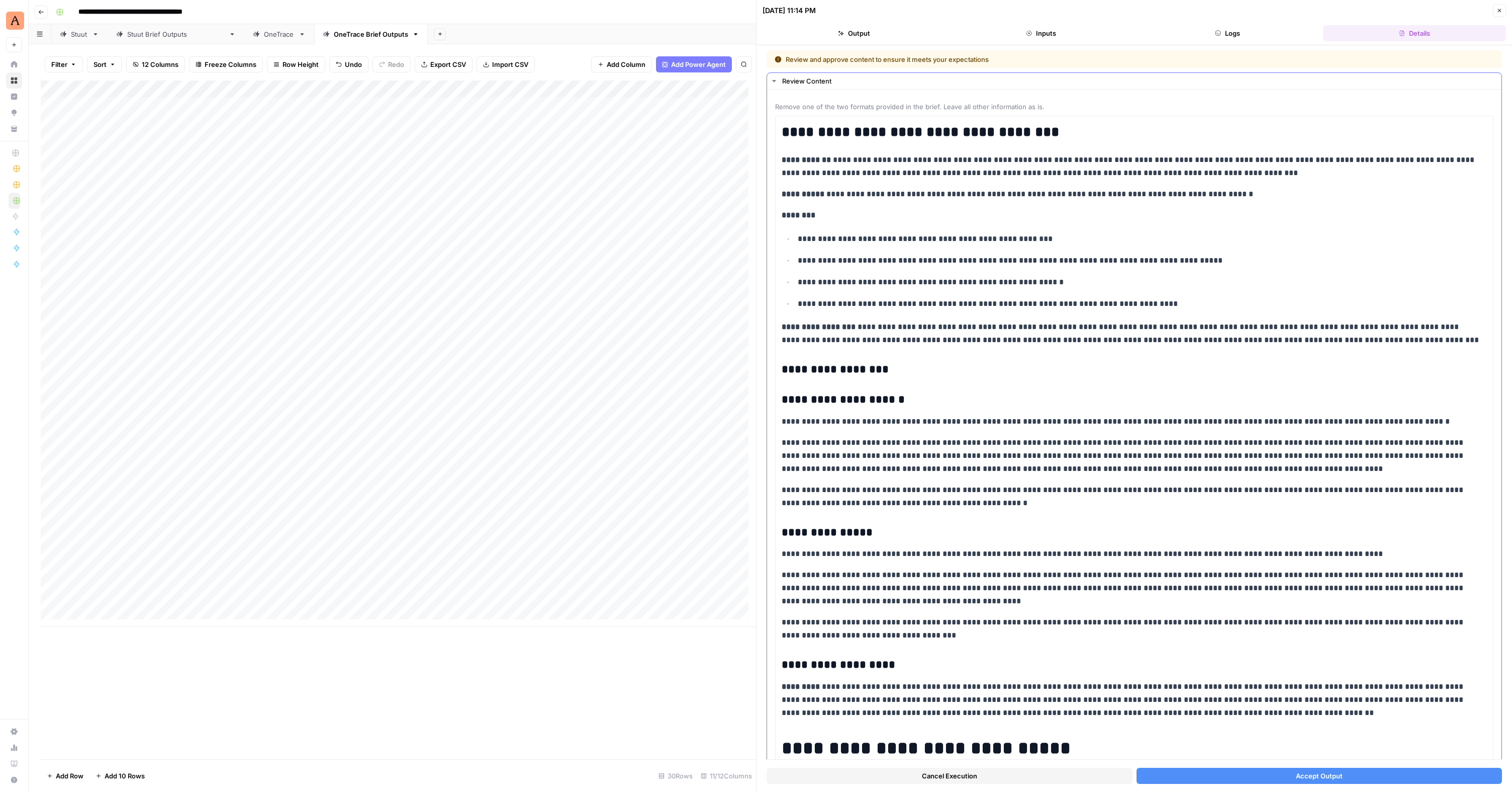
scroll to position [20, 0]
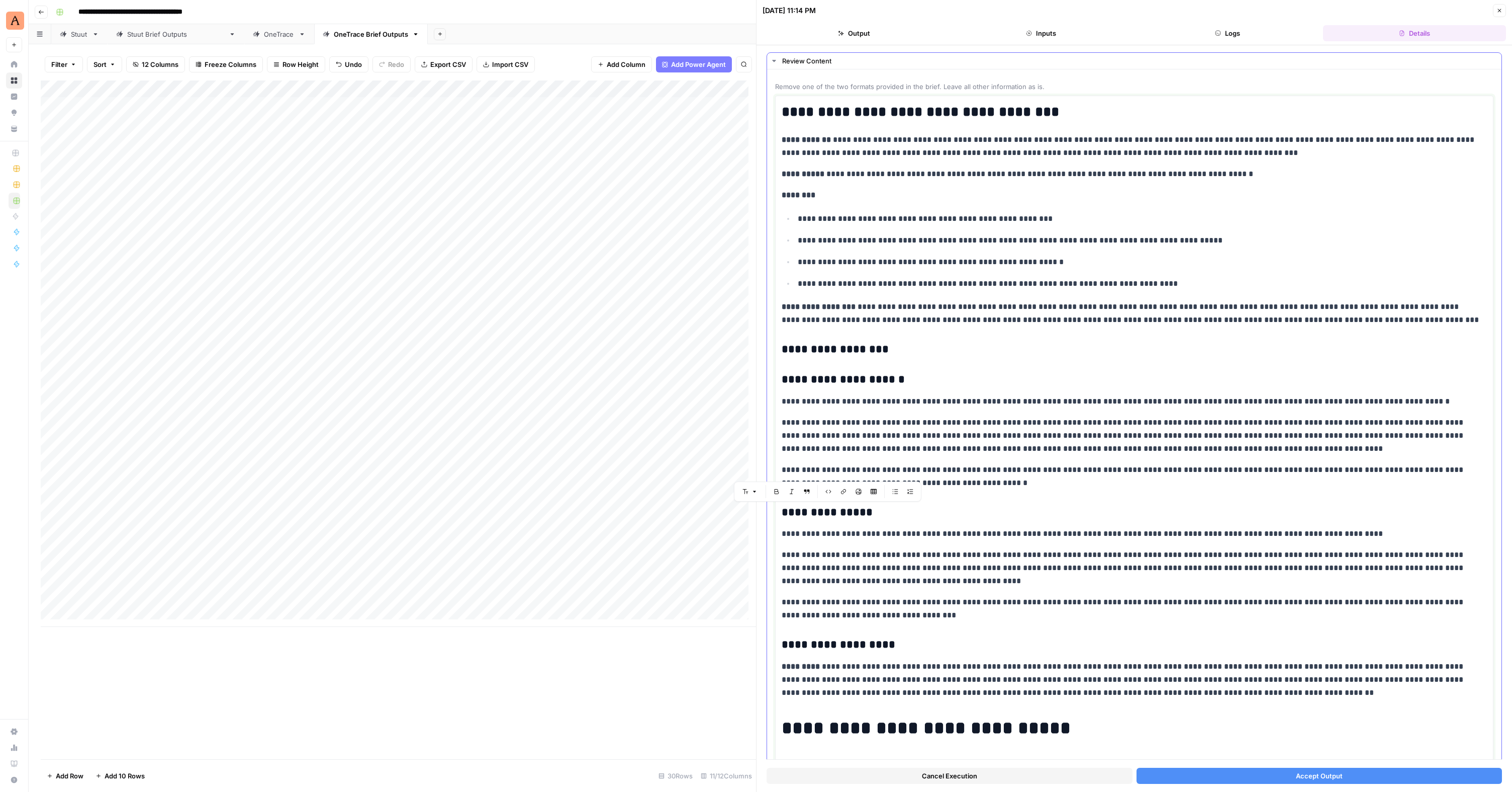
drag, startPoint x: 831, startPoint y: 597, endPoint x: 773, endPoint y: 513, distance: 102.1
click at [773, 513] on div "**********" at bounding box center [1135, 624] width 735 height 1110
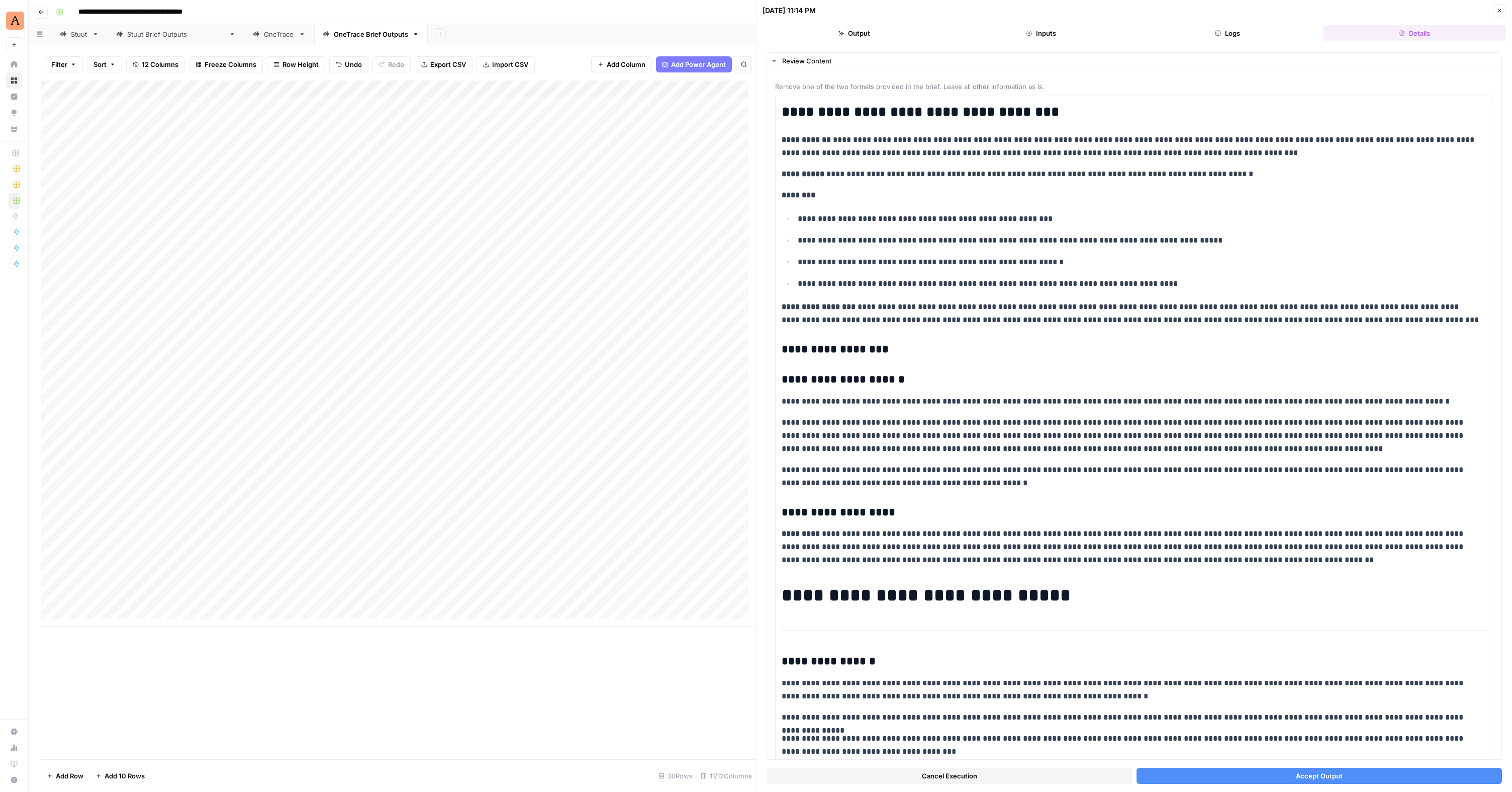
click at [1296, 775] on span "Accept Output" at bounding box center [1319, 776] width 47 height 10
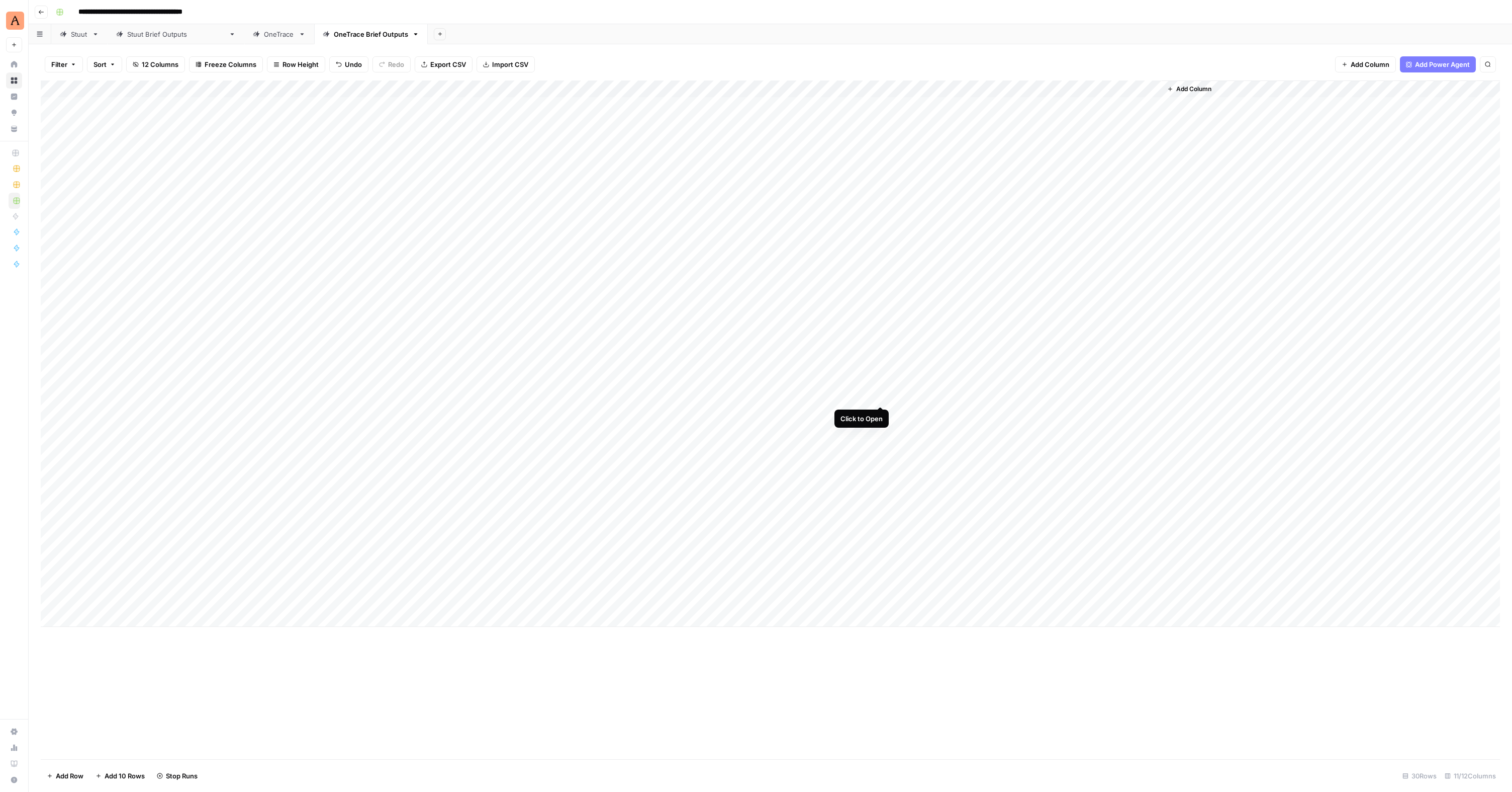
click at [880, 397] on div "Add Column" at bounding box center [770, 353] width 1459 height 546
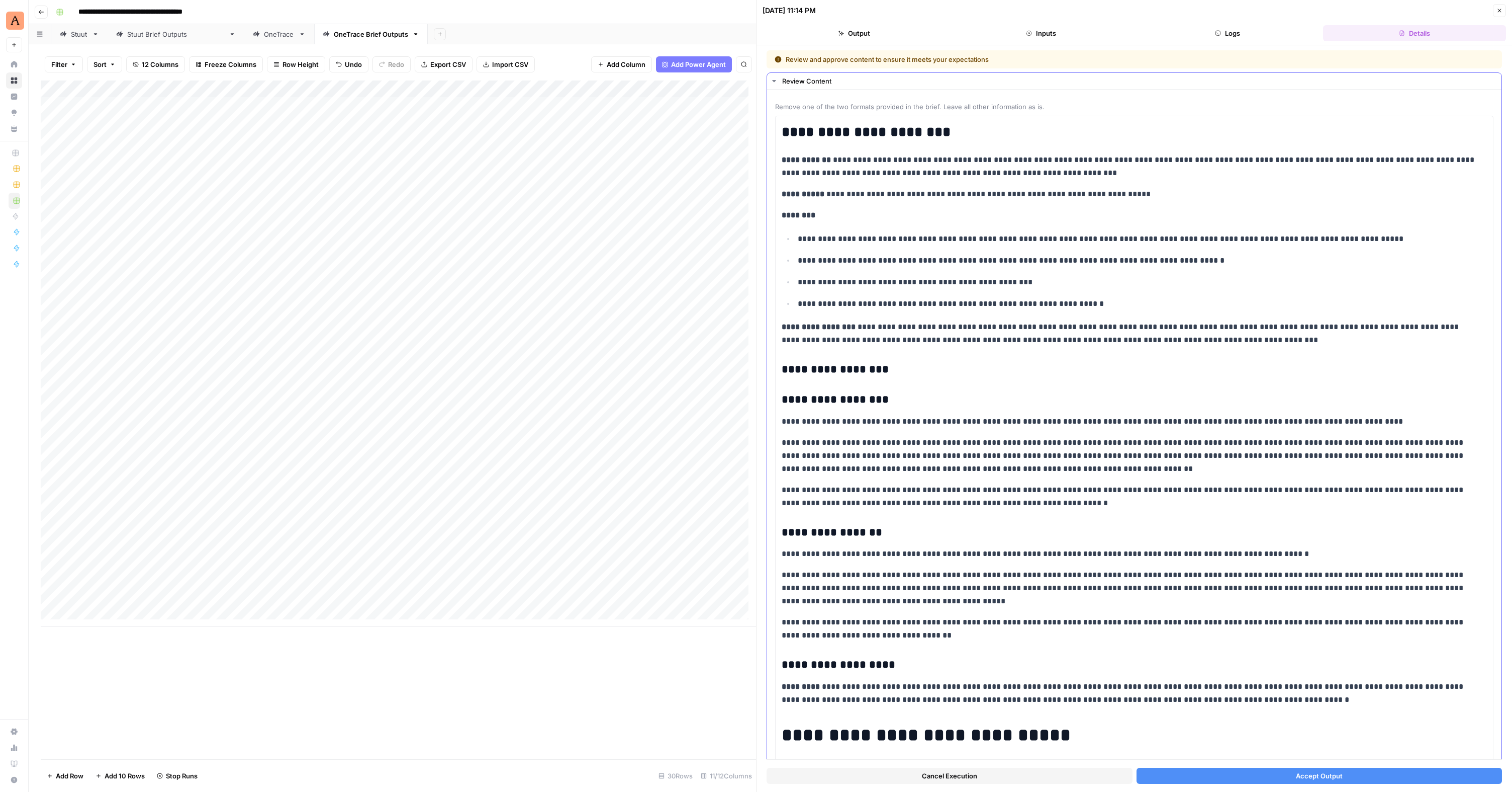
scroll to position [41, 0]
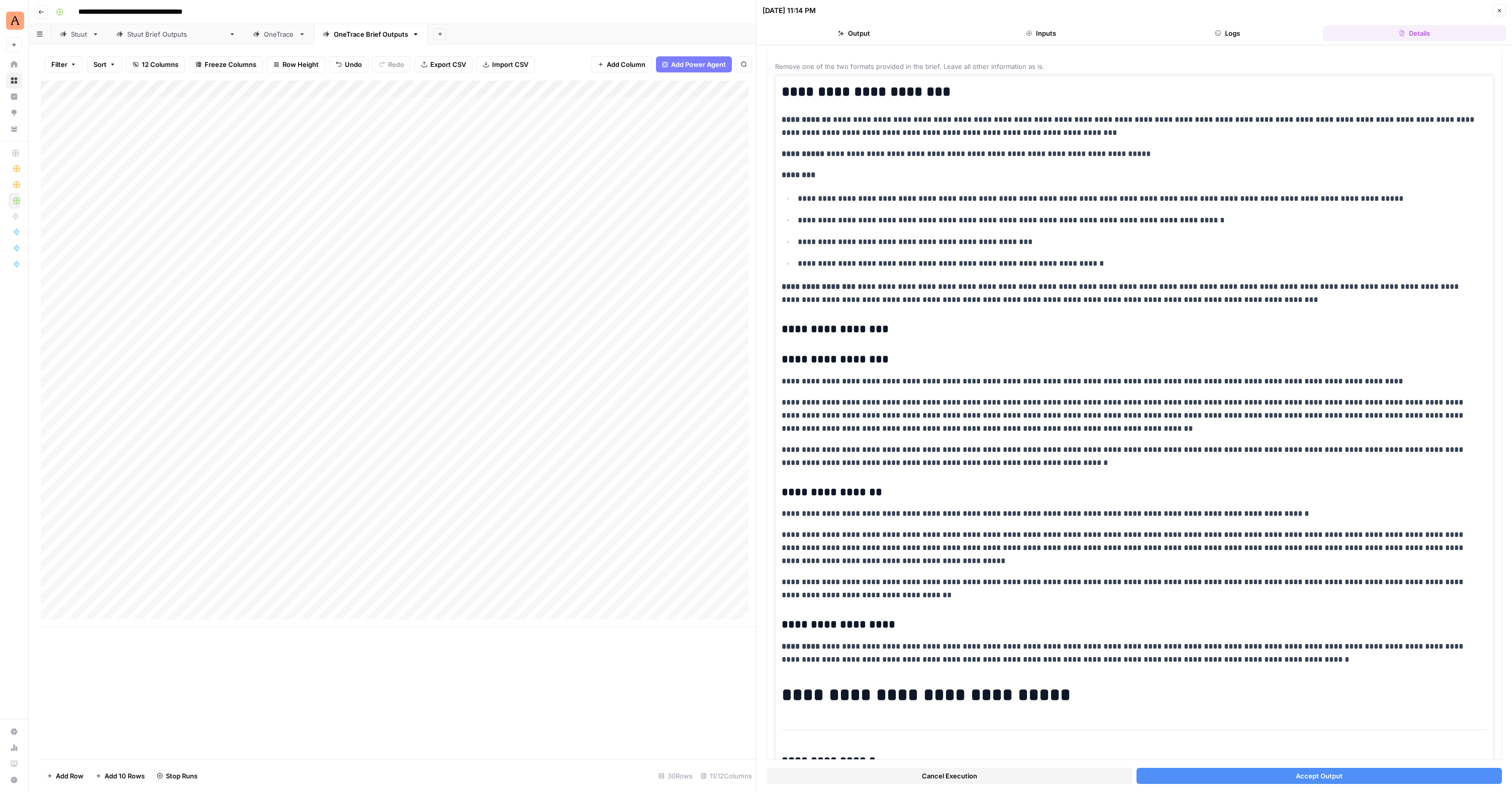
drag, startPoint x: 1034, startPoint y: 466, endPoint x: 764, endPoint y: 348, distance: 294.7
click at [764, 348] on div "**********" at bounding box center [1134, 419] width 755 height 746
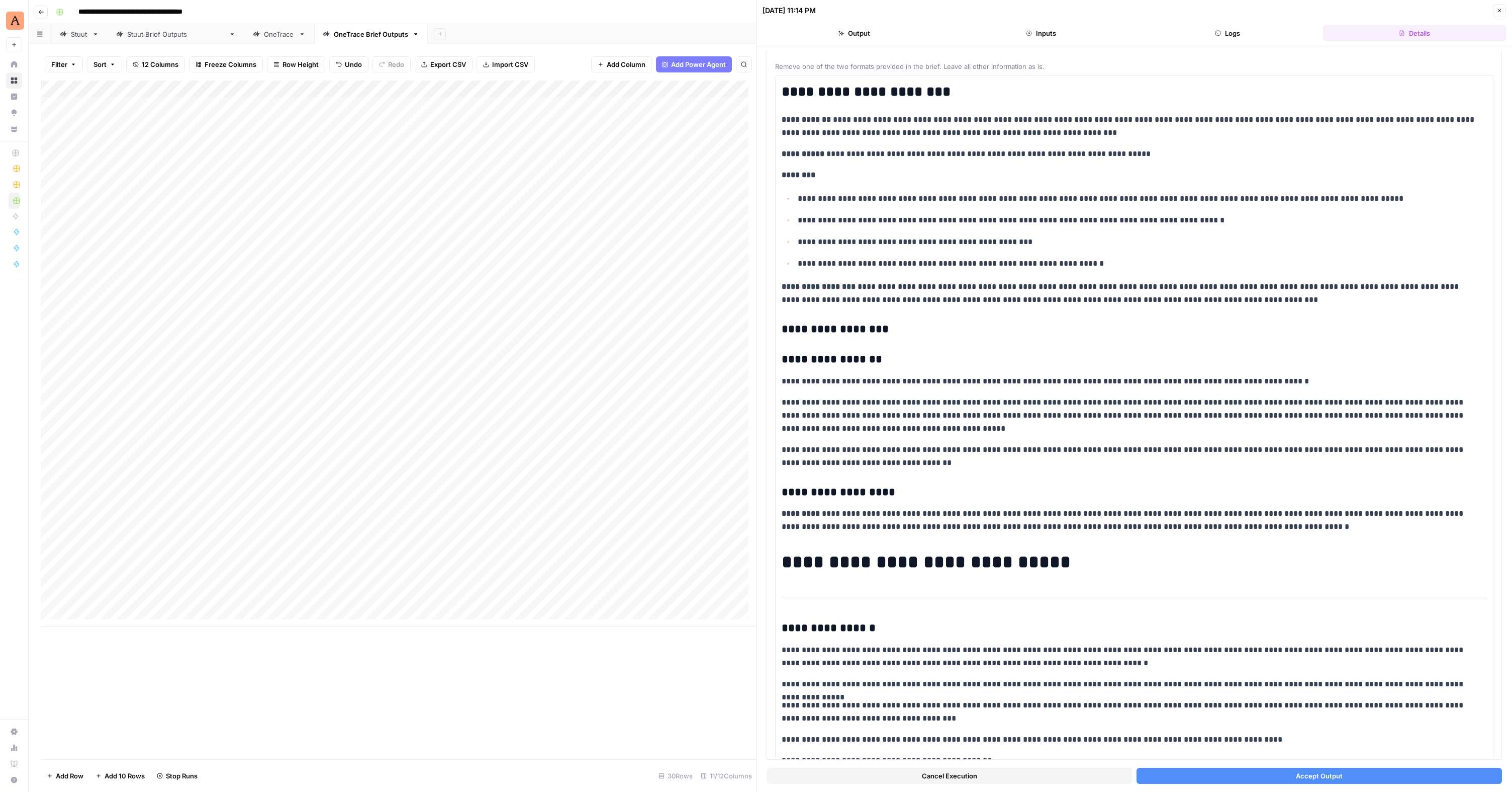
click at [1298, 773] on span "Accept Output" at bounding box center [1319, 776] width 47 height 10
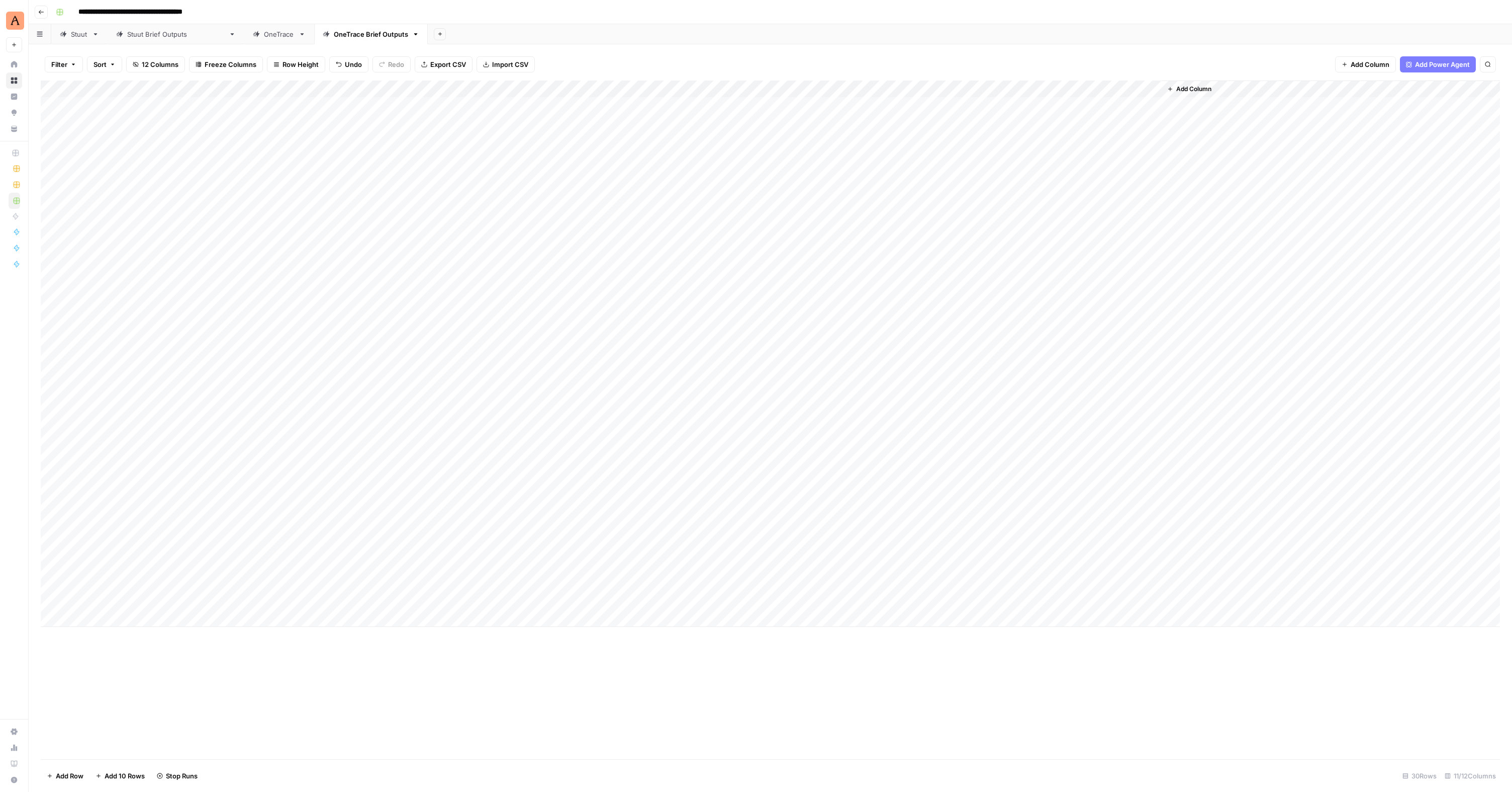
click at [414, 466] on div "Add Column" at bounding box center [770, 353] width 1459 height 546
click at [989, 55] on p at bounding box center [1134, 50] width 322 height 13
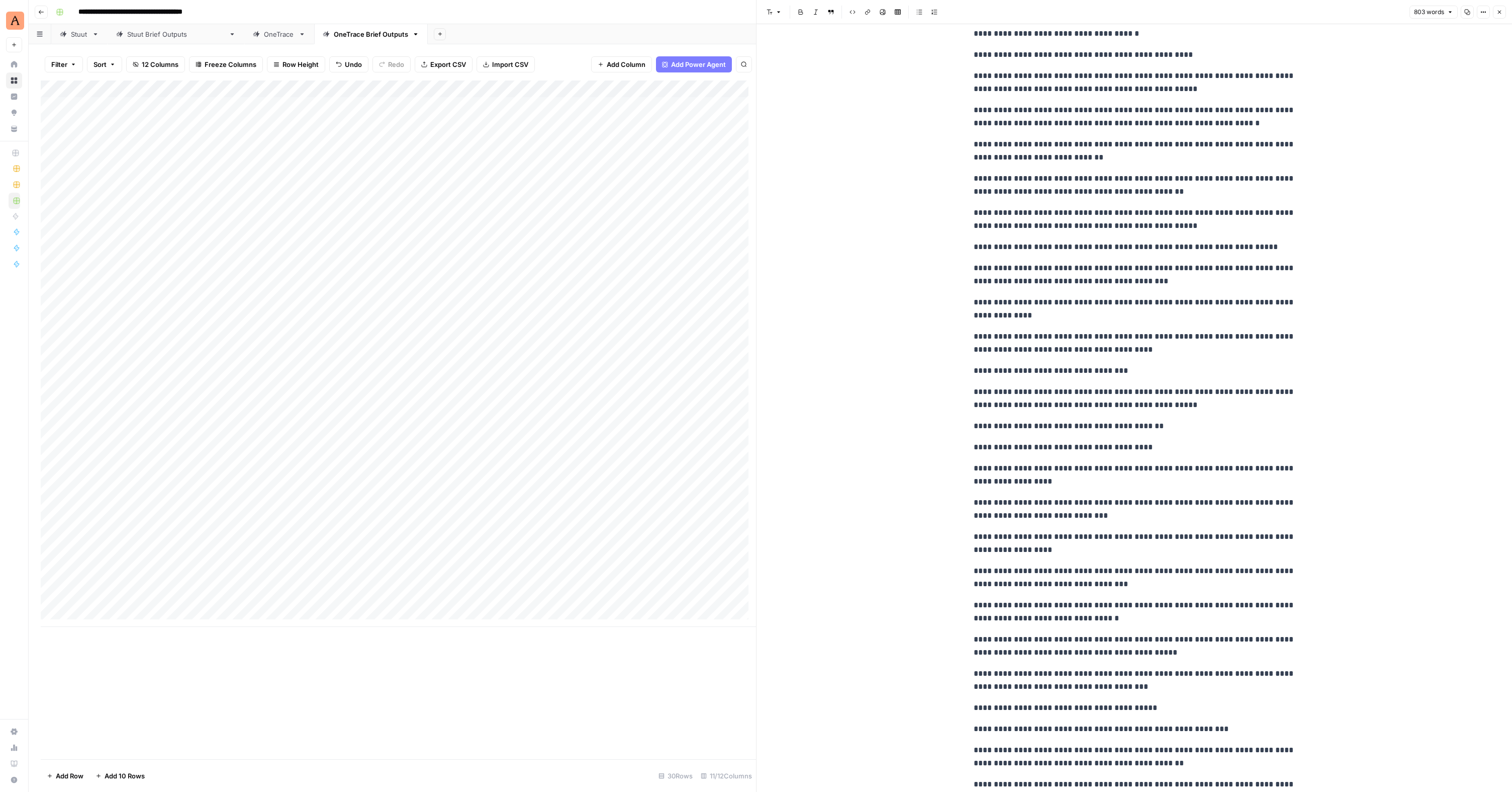
click at [154, 431] on div "Add Column" at bounding box center [398, 353] width 716 height 546
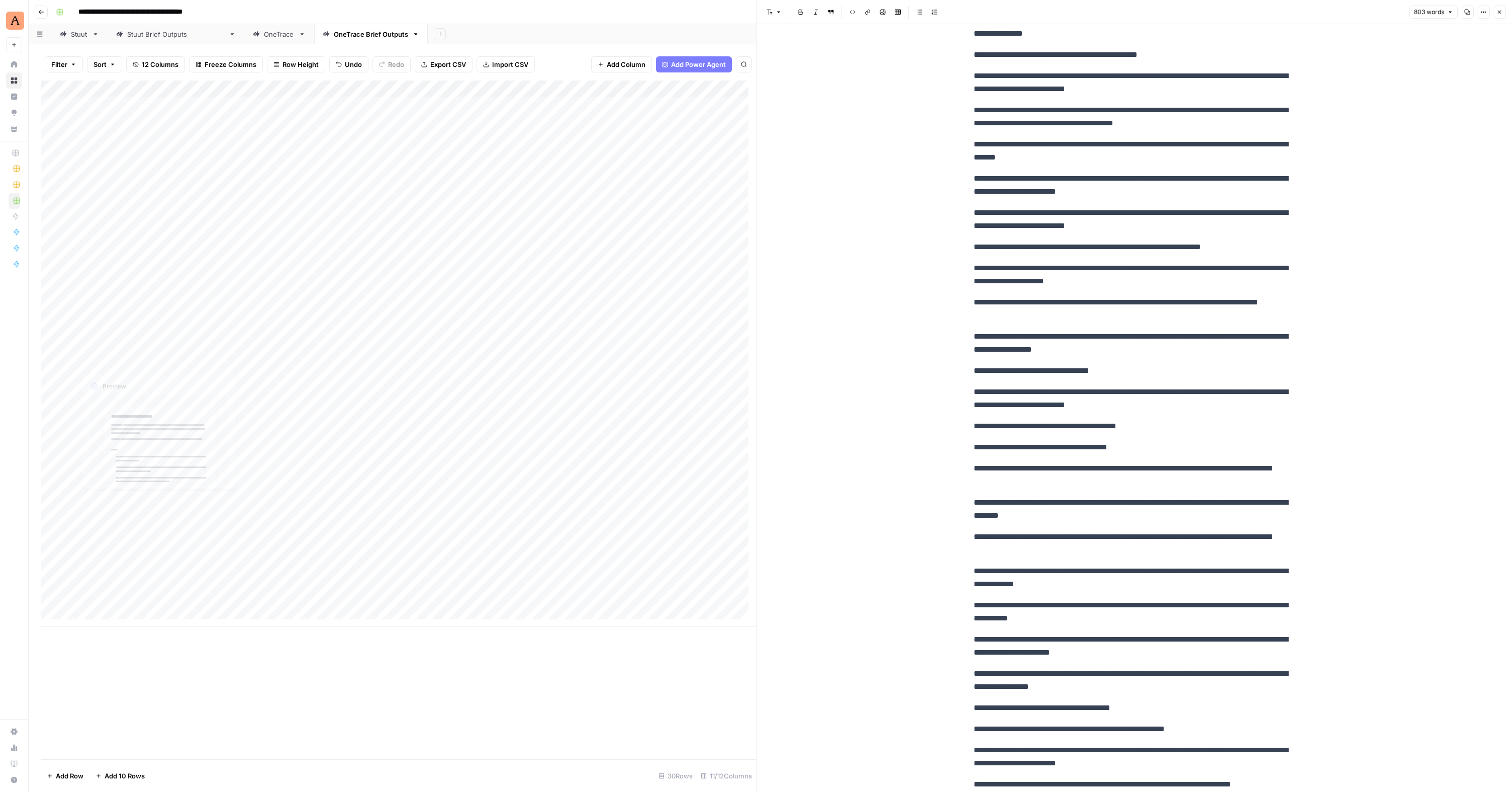
click at [135, 432] on div "Add Column" at bounding box center [398, 353] width 716 height 546
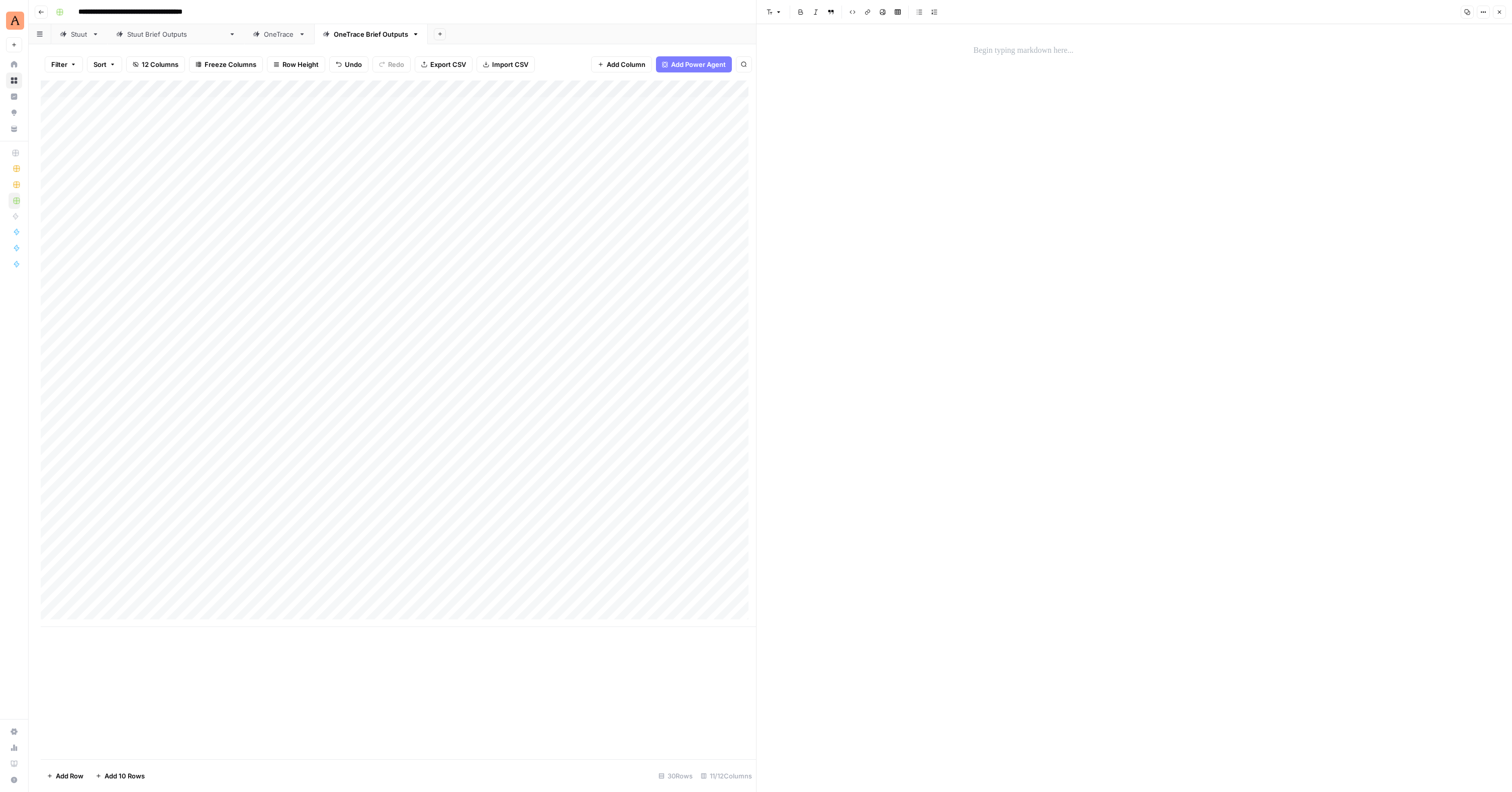
click at [997, 46] on p at bounding box center [1134, 50] width 322 height 13
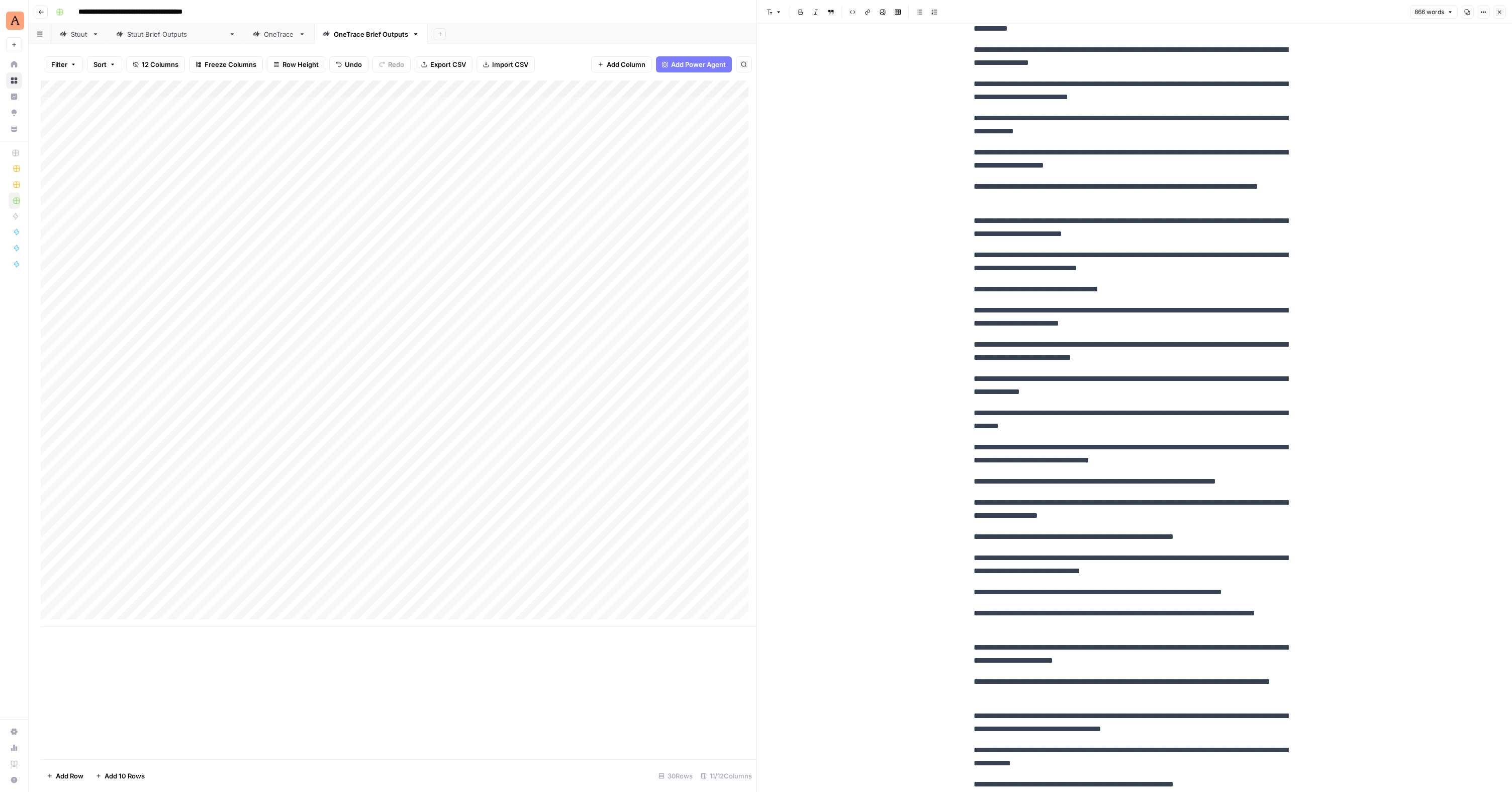
click at [89, 447] on div "Add Column" at bounding box center [398, 353] width 716 height 546
click at [112, 444] on div "Add Column" at bounding box center [398, 353] width 716 height 546
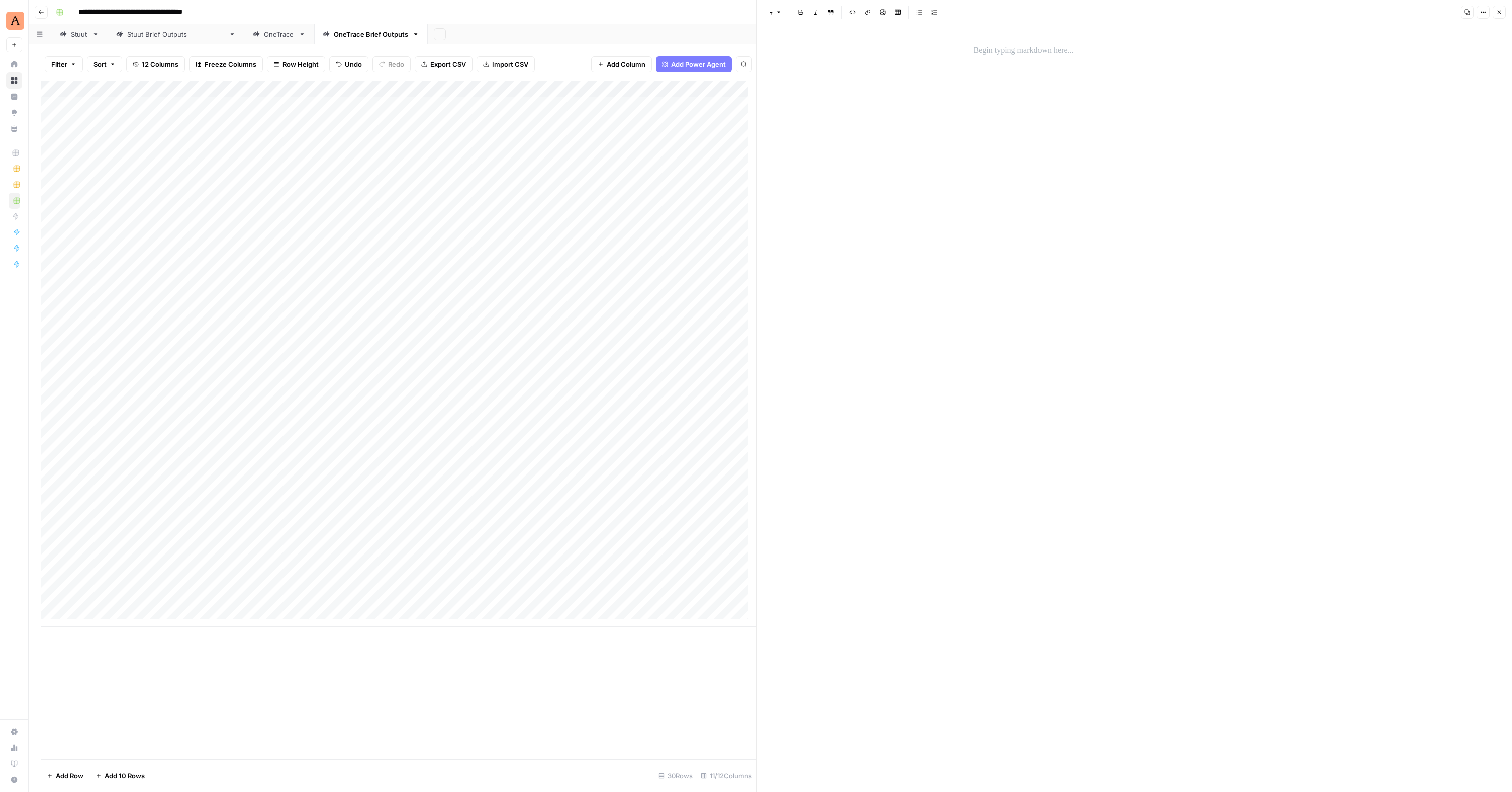
click at [994, 80] on div at bounding box center [1135, 408] width 334 height 768
click at [993, 50] on p at bounding box center [1134, 50] width 322 height 13
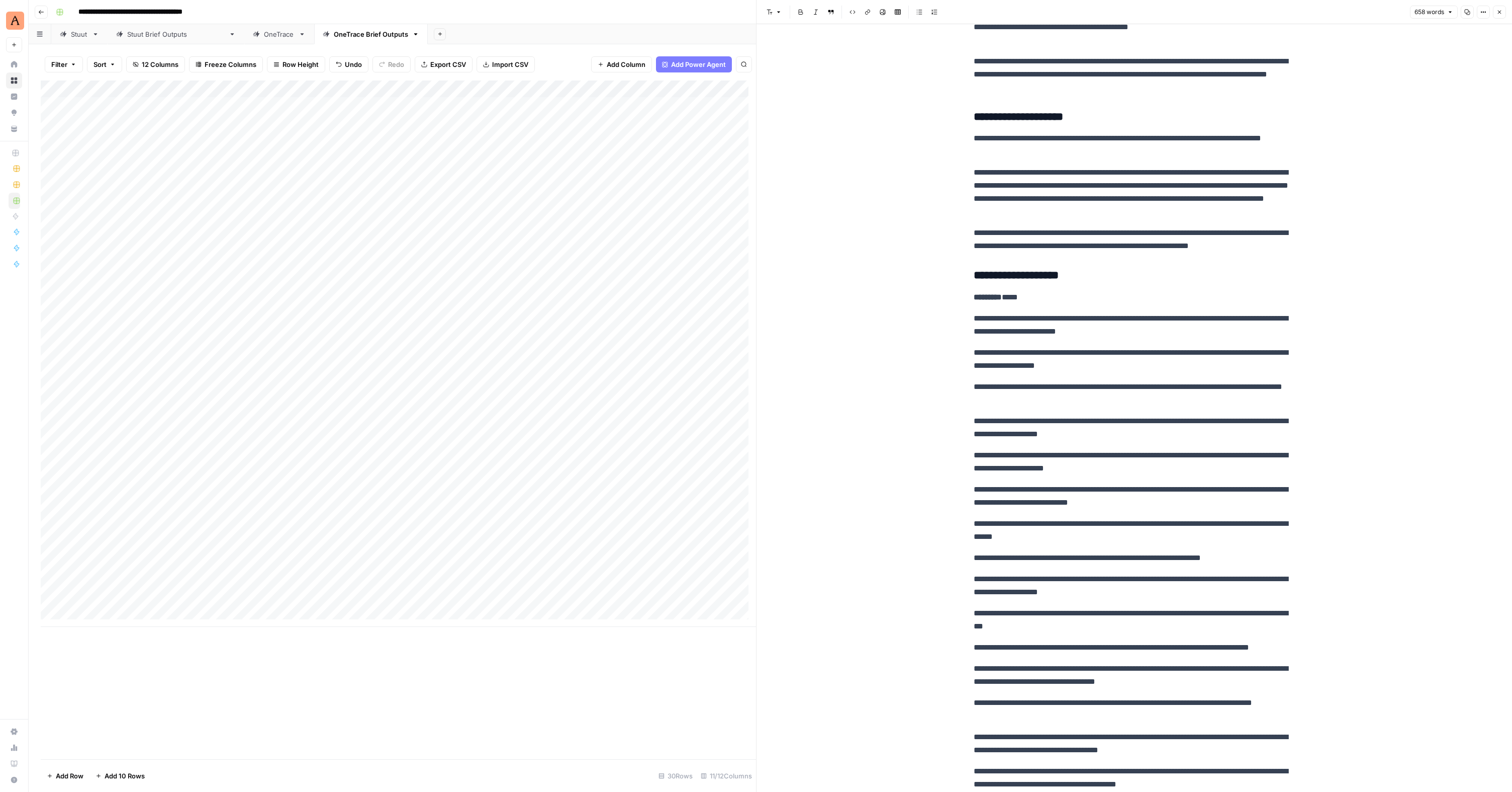
click at [105, 467] on div "Add Column" at bounding box center [398, 353] width 716 height 546
click at [99, 460] on div "Add Column" at bounding box center [398, 353] width 716 height 546
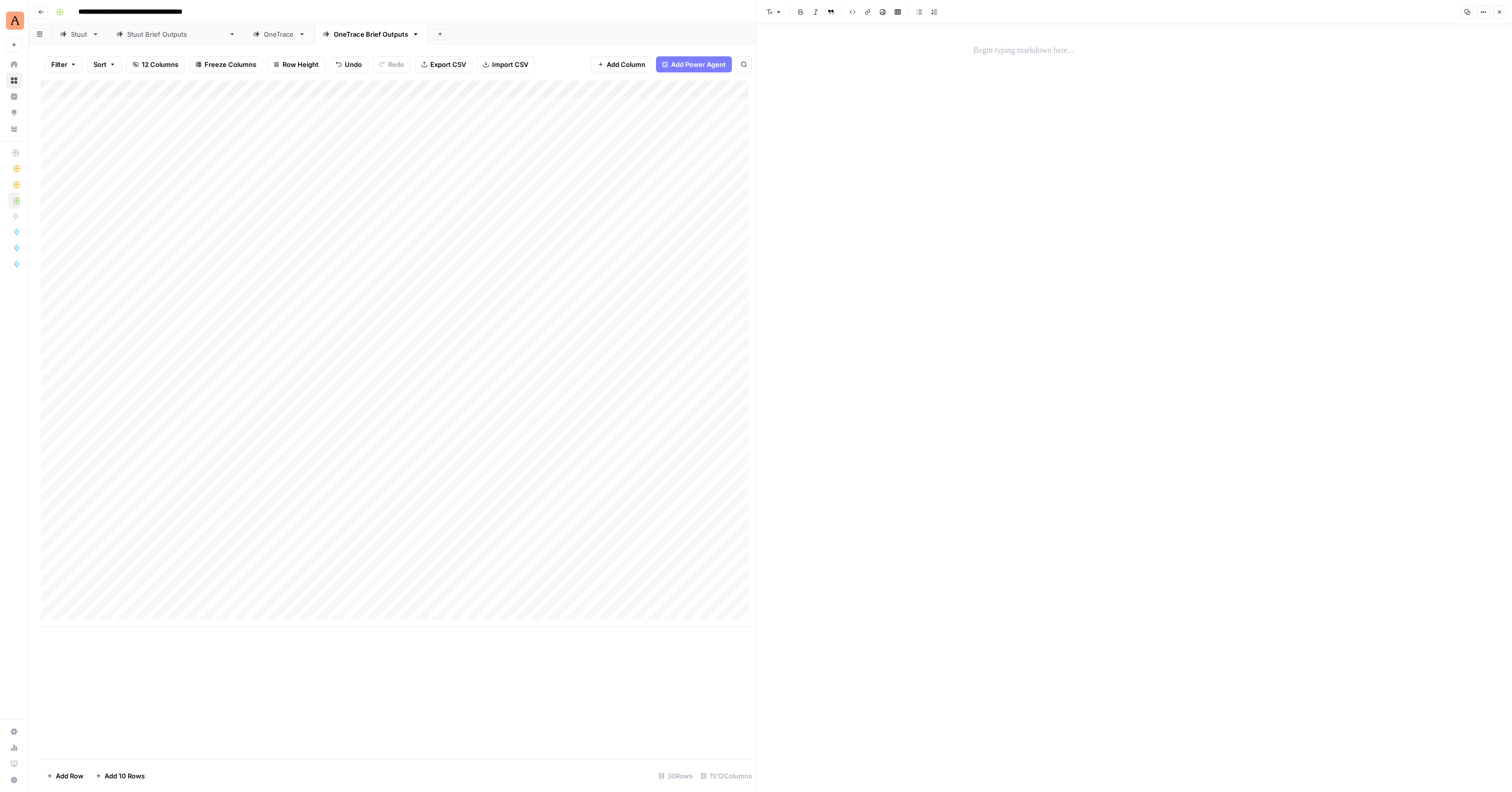
drag, startPoint x: 1035, startPoint y: 62, endPoint x: 1035, endPoint y: 56, distance: 6.0
click at [1035, 59] on div at bounding box center [1135, 408] width 334 height 768
click at [1034, 55] on p at bounding box center [1134, 50] width 322 height 13
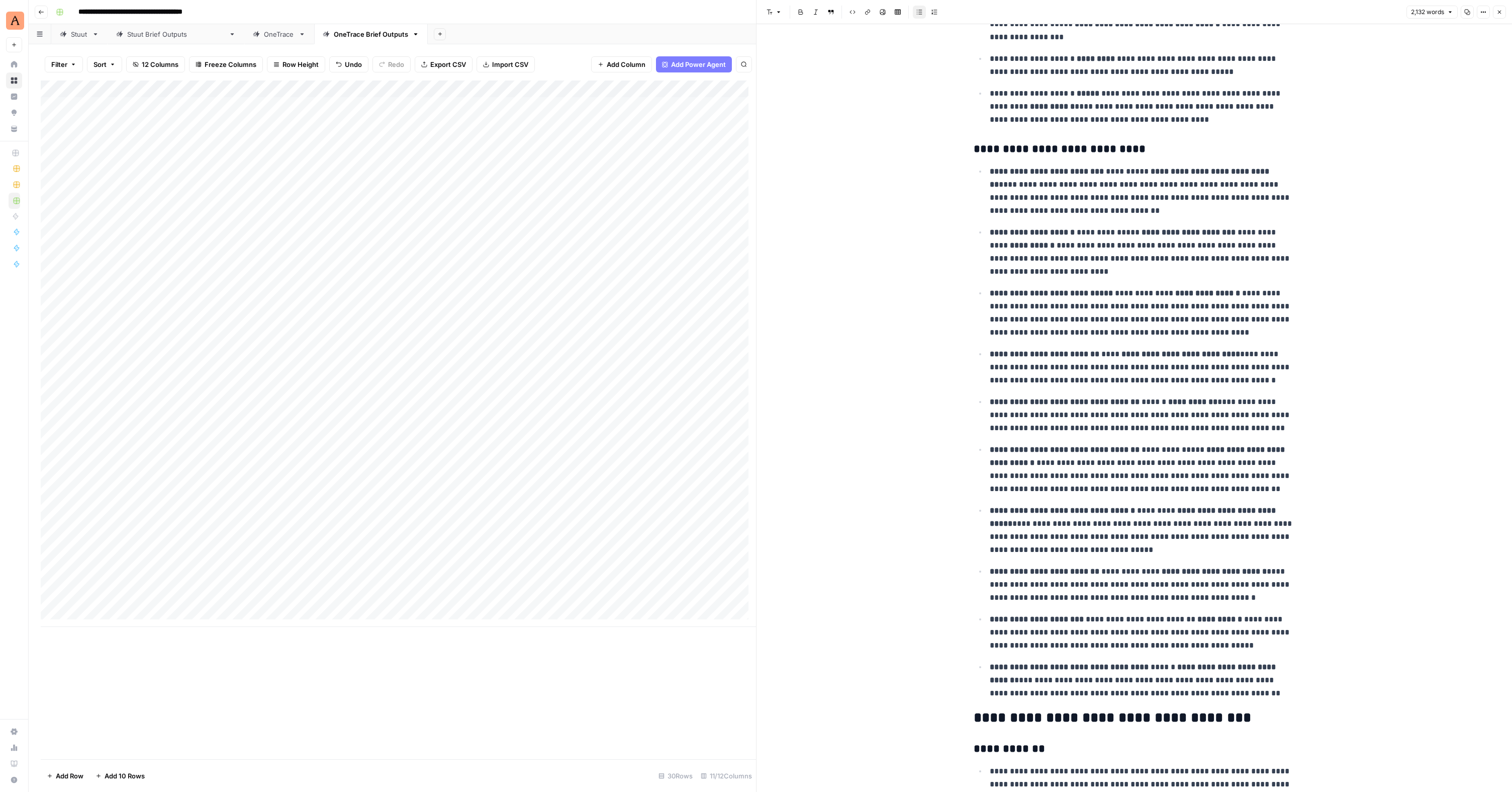
click at [136, 484] on div "Add Column" at bounding box center [398, 353] width 716 height 546
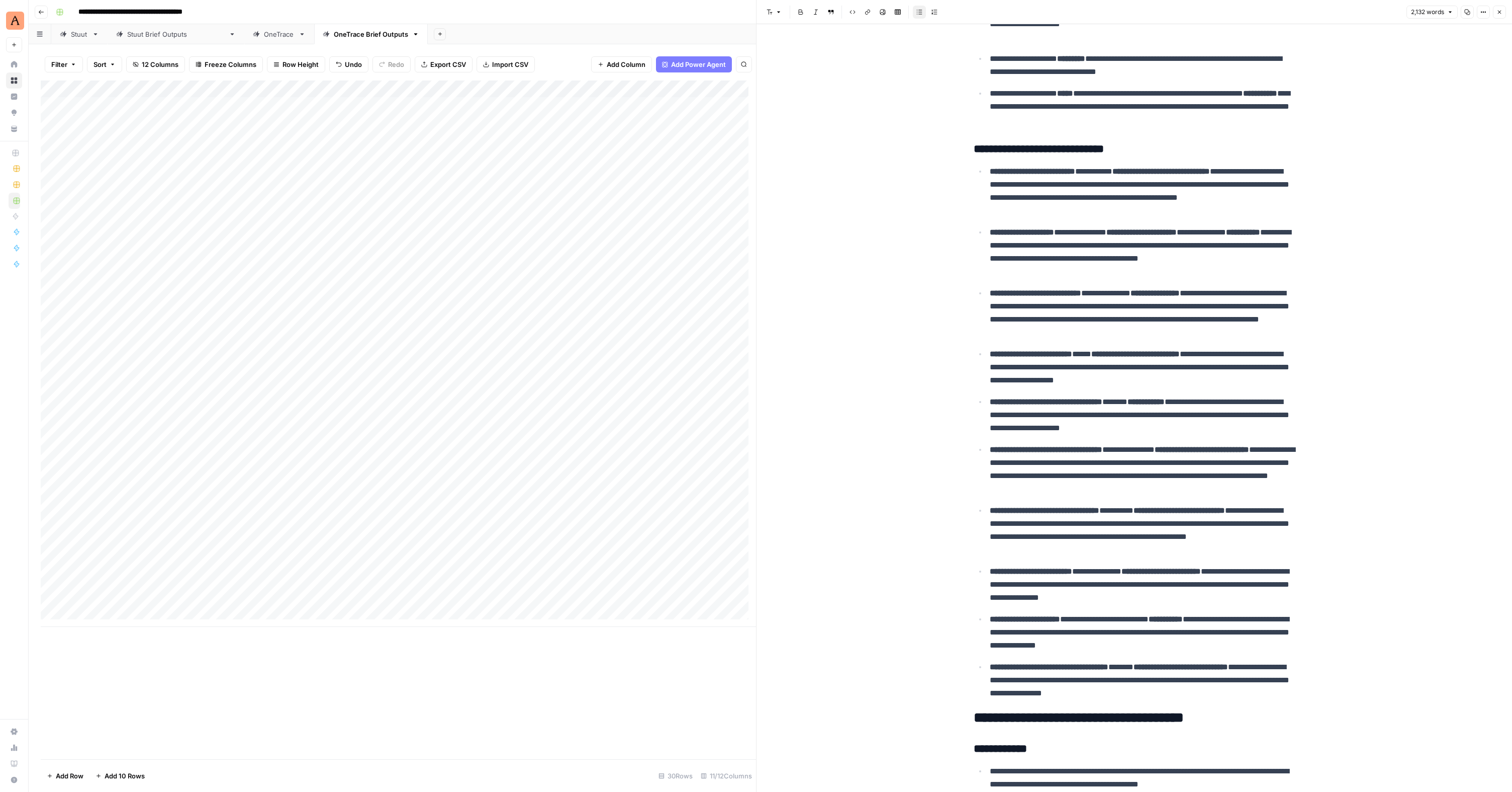
click at [102, 481] on div "Add Column" at bounding box center [398, 353] width 716 height 546
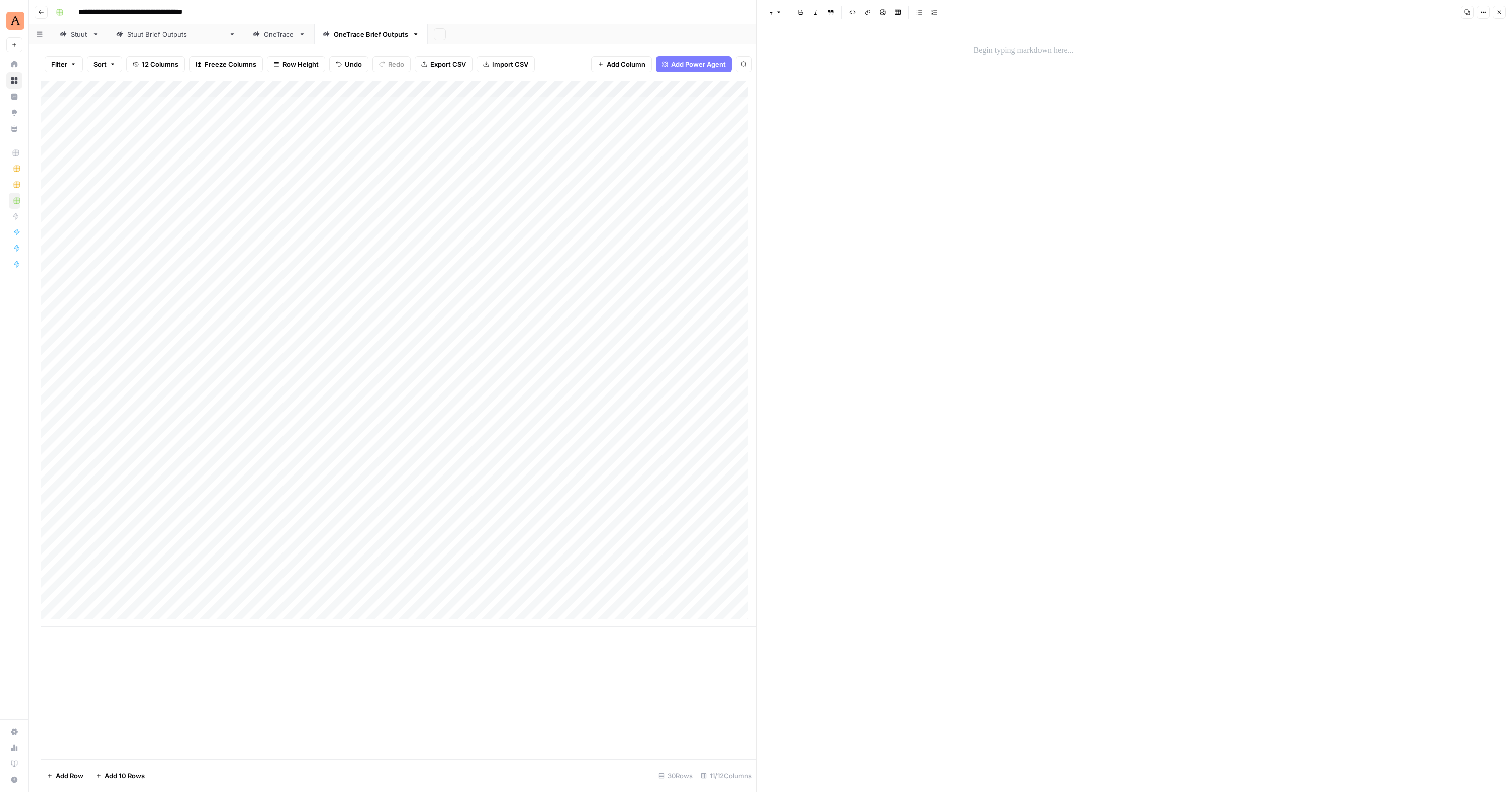
click at [1020, 51] on p at bounding box center [1134, 50] width 322 height 13
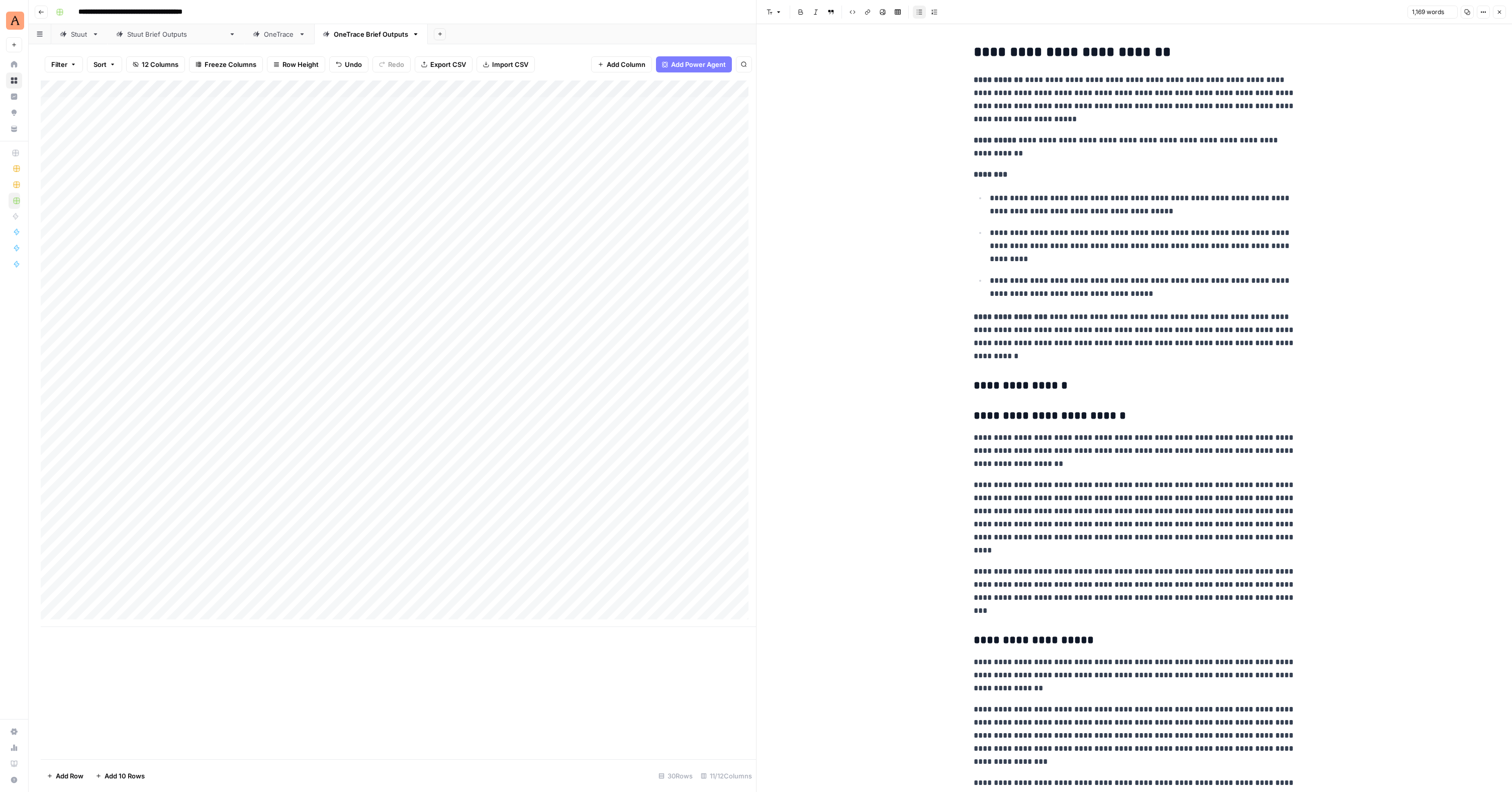
scroll to position [1505, 0]
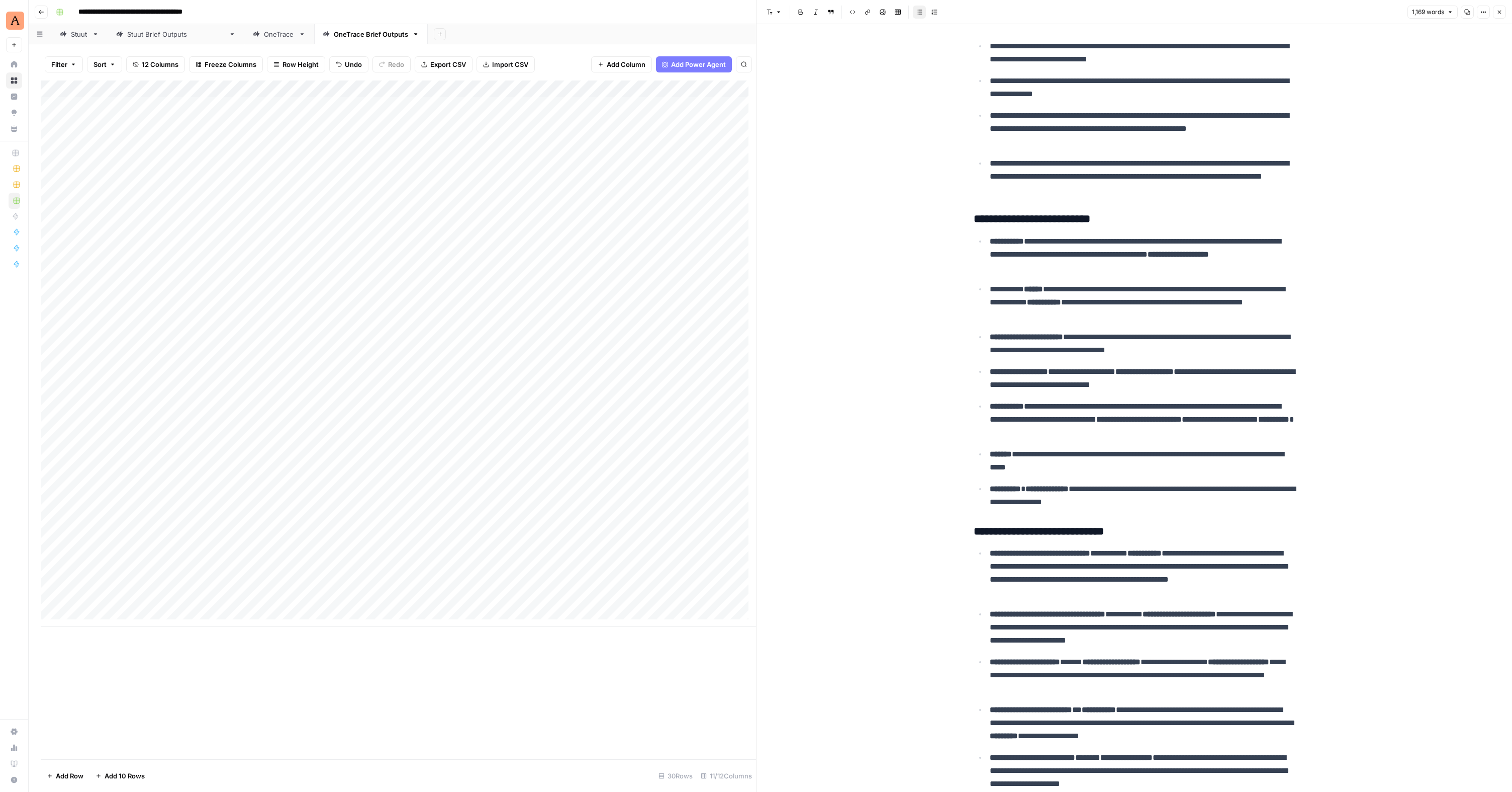
click at [99, 505] on div "Add Column" at bounding box center [398, 353] width 716 height 546
click at [210, 502] on div "Add Column" at bounding box center [398, 353] width 716 height 546
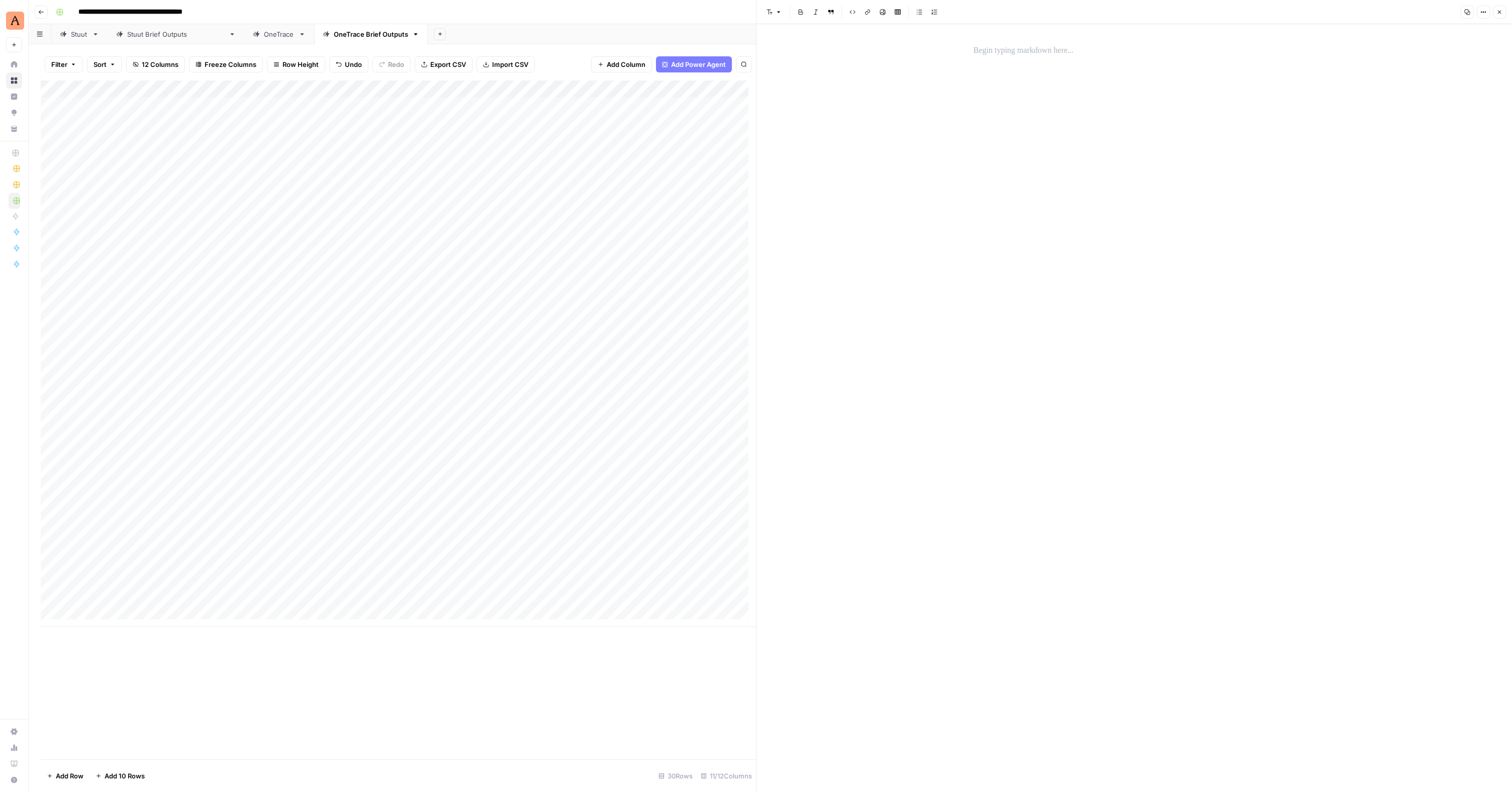
click at [999, 51] on p at bounding box center [1134, 50] width 322 height 13
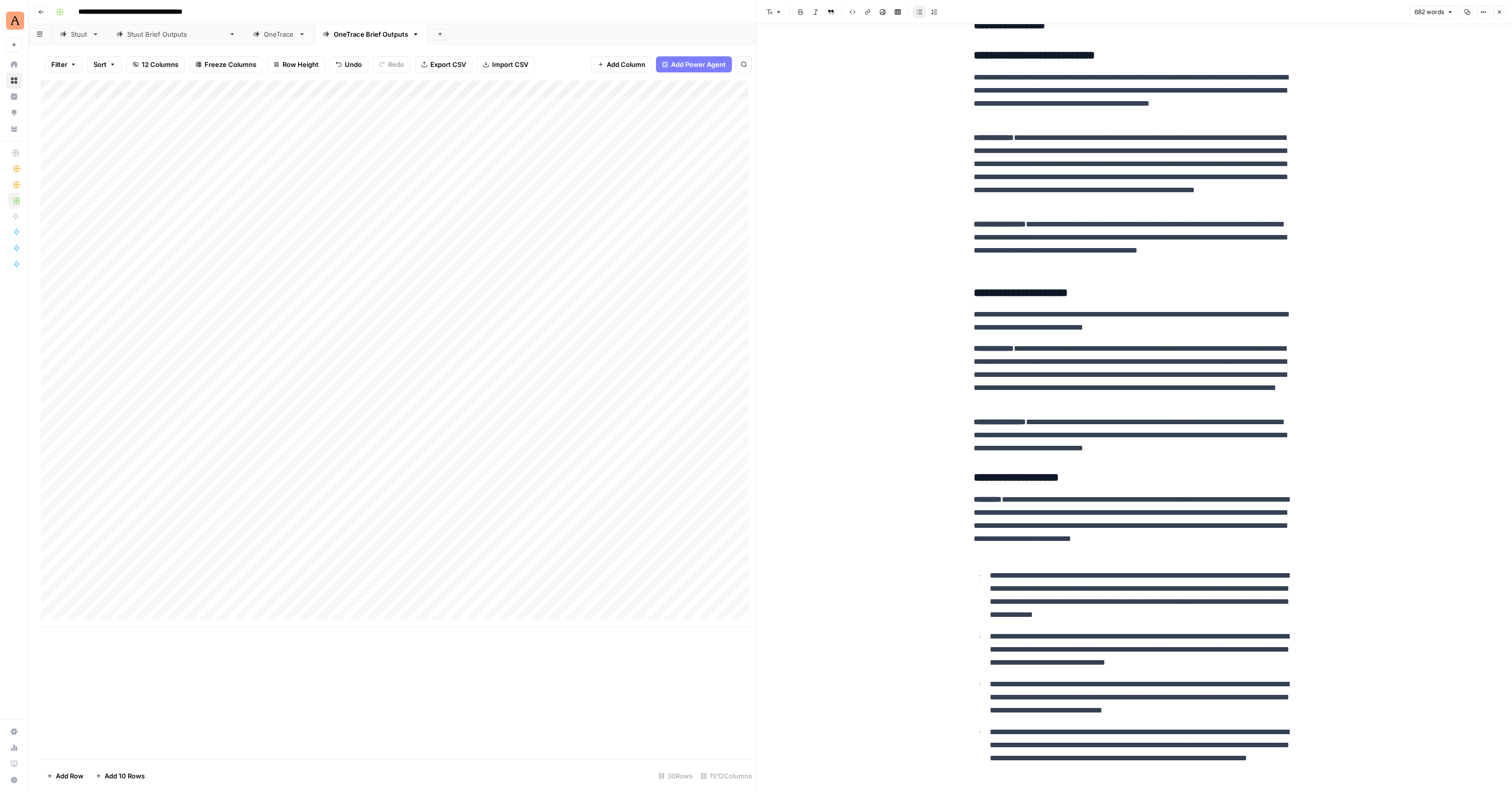
click at [176, 518] on div "Add Column" at bounding box center [398, 353] width 716 height 546
click at [209, 518] on div "Add Column" at bounding box center [398, 353] width 716 height 546
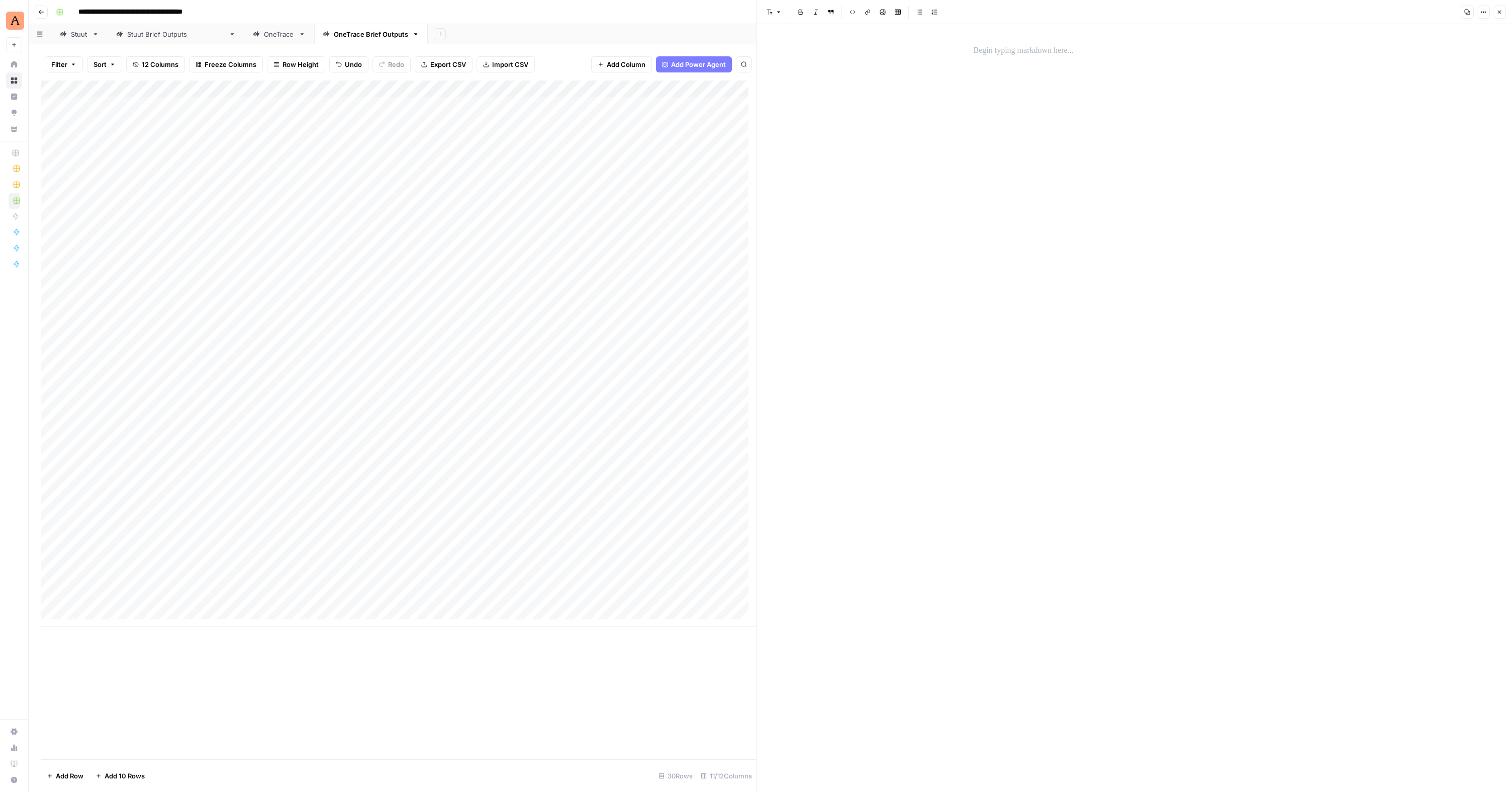
click at [1057, 54] on p at bounding box center [1134, 50] width 322 height 13
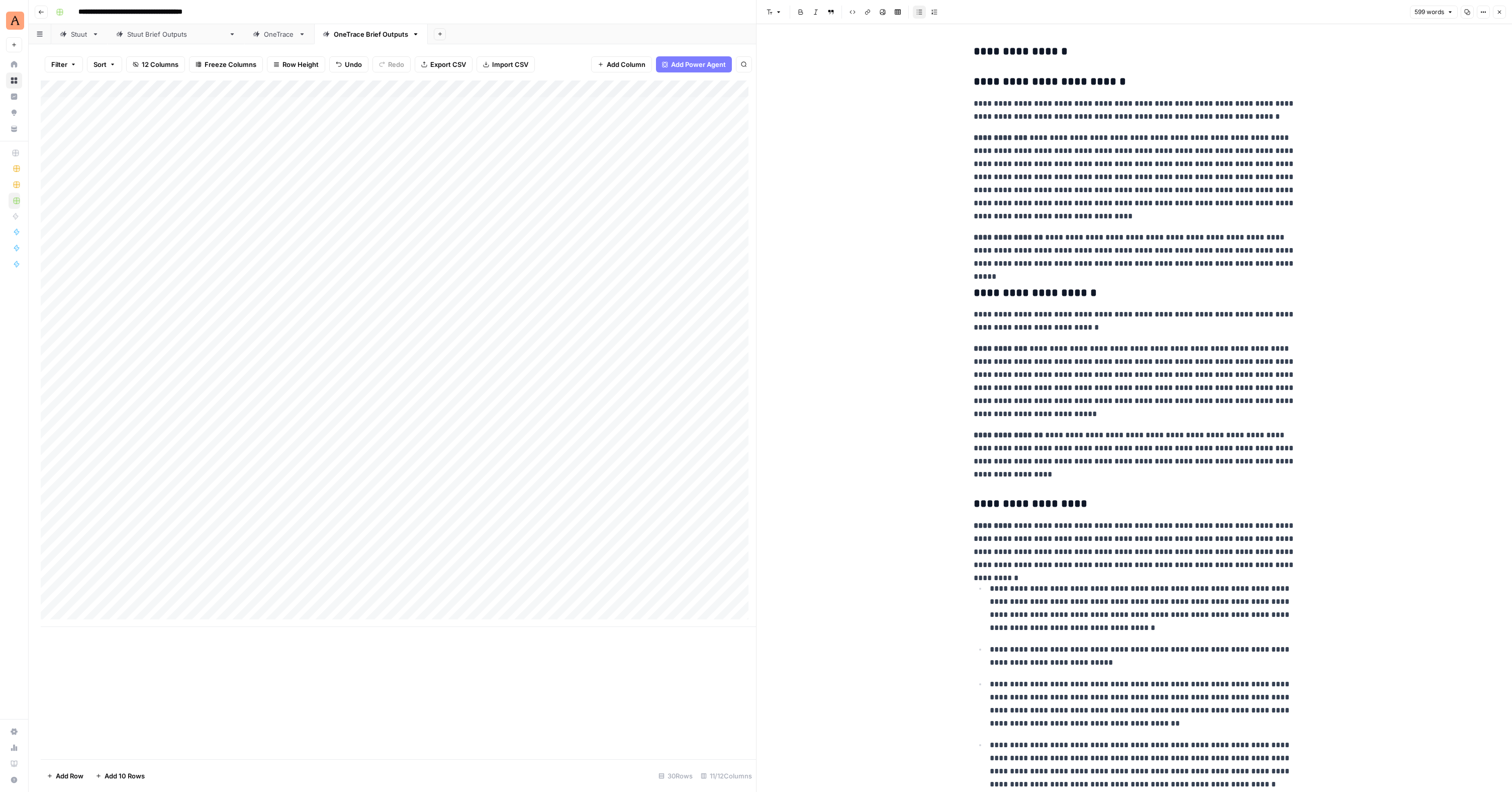
click at [408, 574] on div "Add Column" at bounding box center [398, 353] width 716 height 546
click at [553, 414] on div "Add Column" at bounding box center [398, 353] width 716 height 546
click at [553, 434] on div "Add Column" at bounding box center [398, 353] width 716 height 546
click at [555, 448] on div "Add Column" at bounding box center [398, 353] width 716 height 546
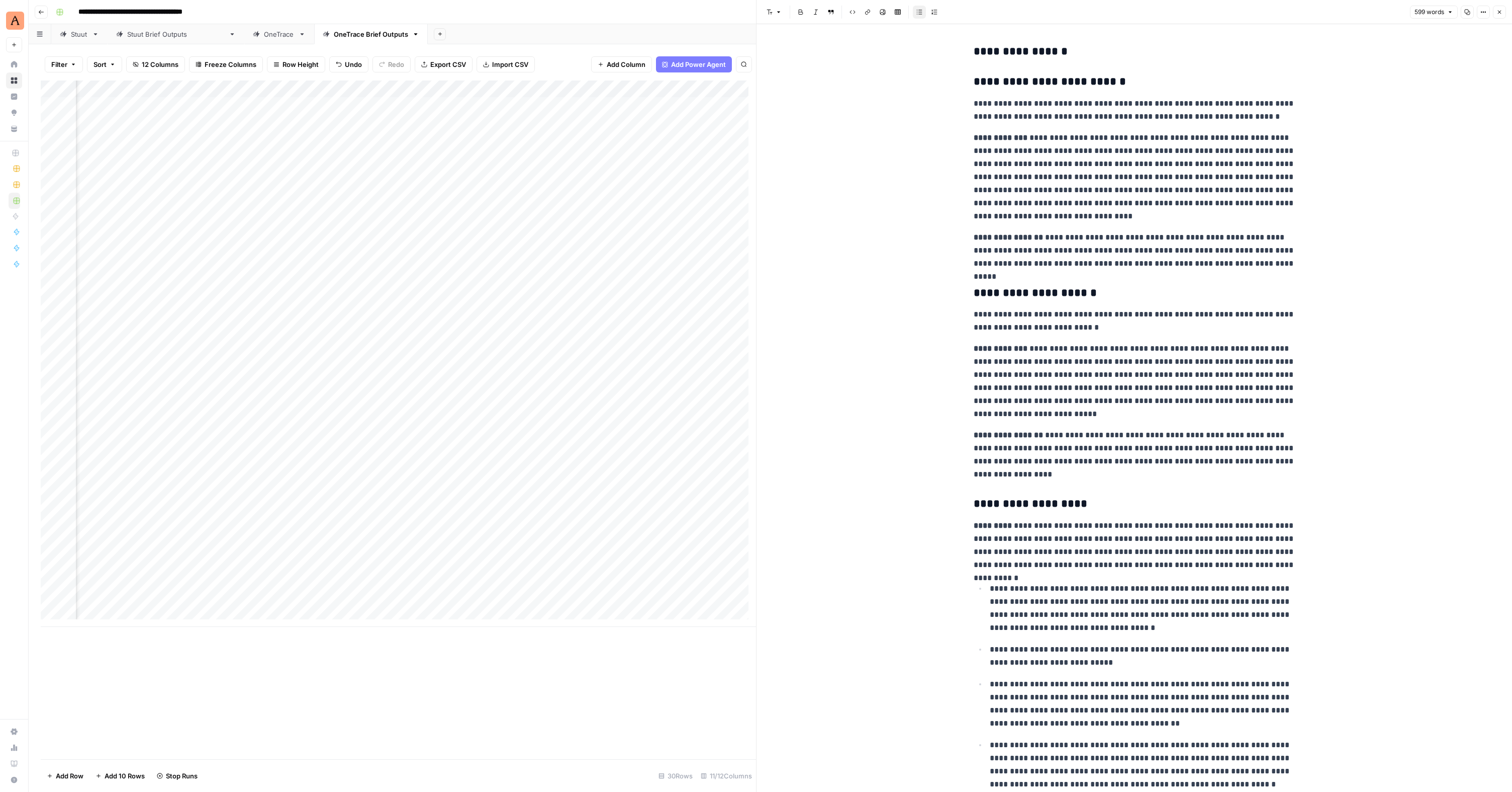
click at [554, 467] on div "Add Column" at bounding box center [398, 353] width 716 height 546
click at [554, 482] on div "Add Column" at bounding box center [398, 353] width 716 height 546
click at [556, 498] on div "Add Column" at bounding box center [398, 353] width 716 height 546
click at [553, 517] on div "Add Column" at bounding box center [398, 353] width 716 height 546
click at [600, 412] on div "Add Column" at bounding box center [398, 353] width 716 height 546
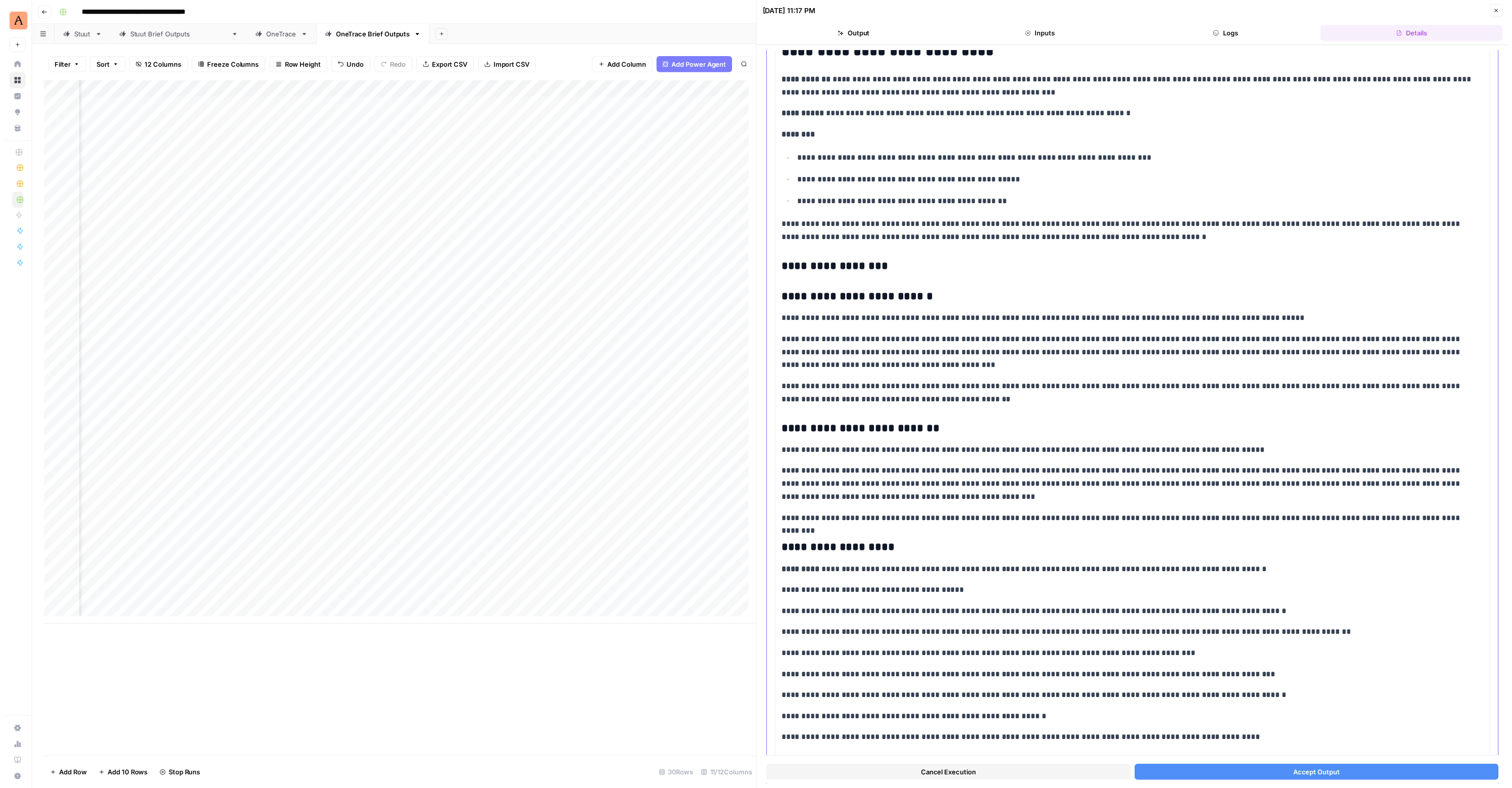
scroll to position [61, 0]
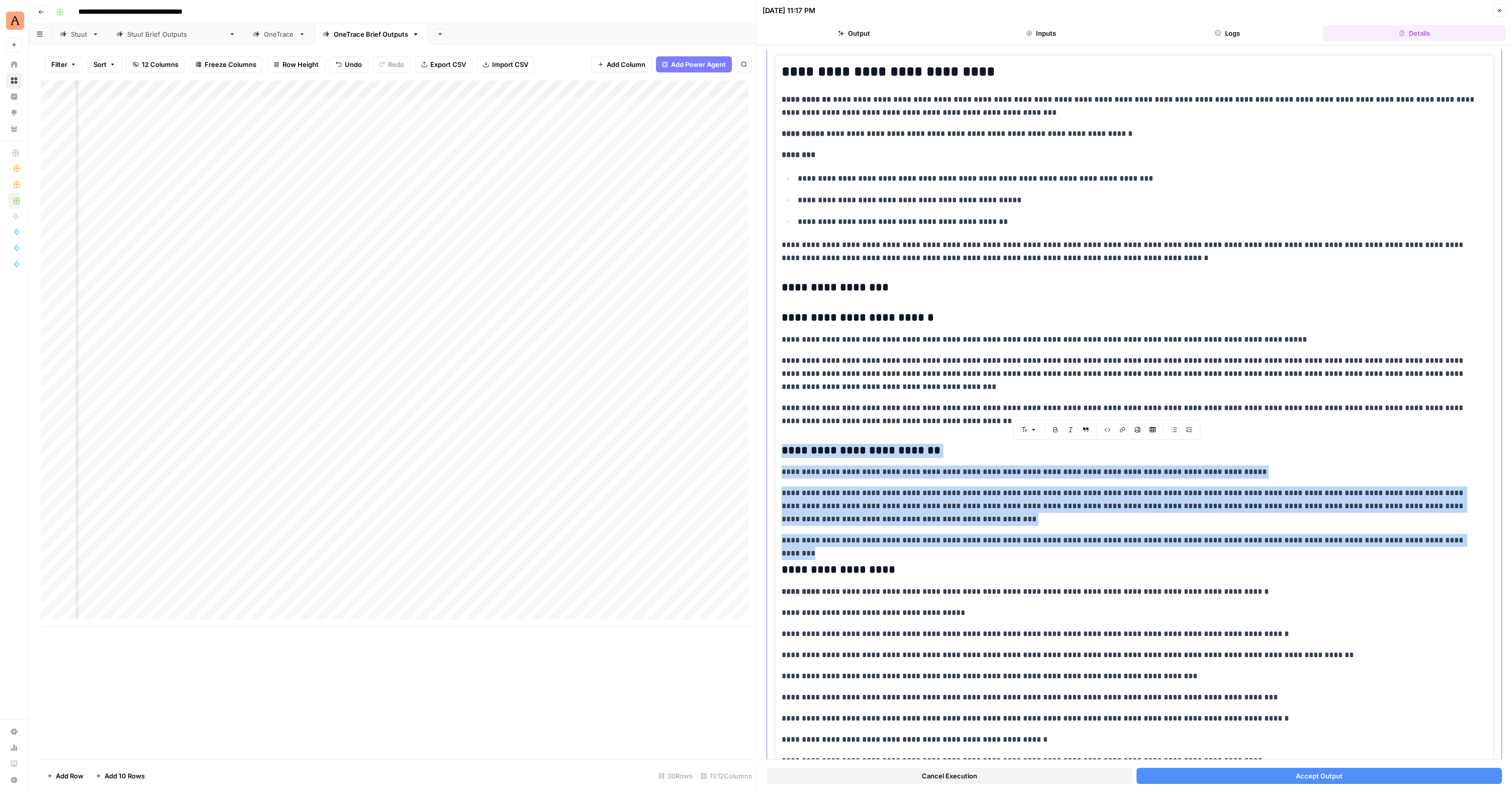
drag, startPoint x: 1434, startPoint y: 539, endPoint x: 781, endPoint y: 442, distance: 660.2
click at [781, 442] on div "**********" at bounding box center [1134, 595] width 718 height 1079
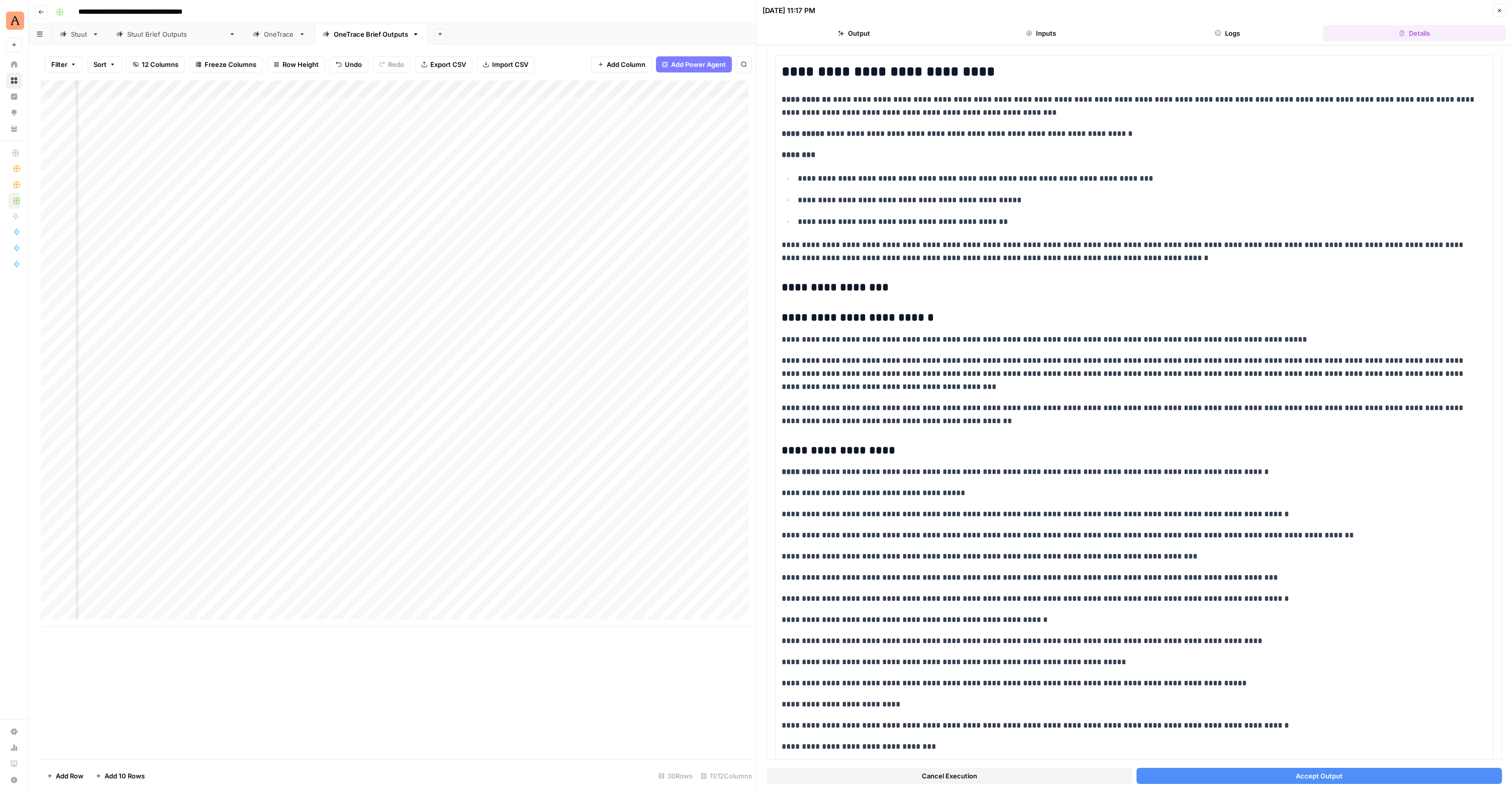
click at [1324, 771] on span "Accept Output" at bounding box center [1319, 776] width 47 height 10
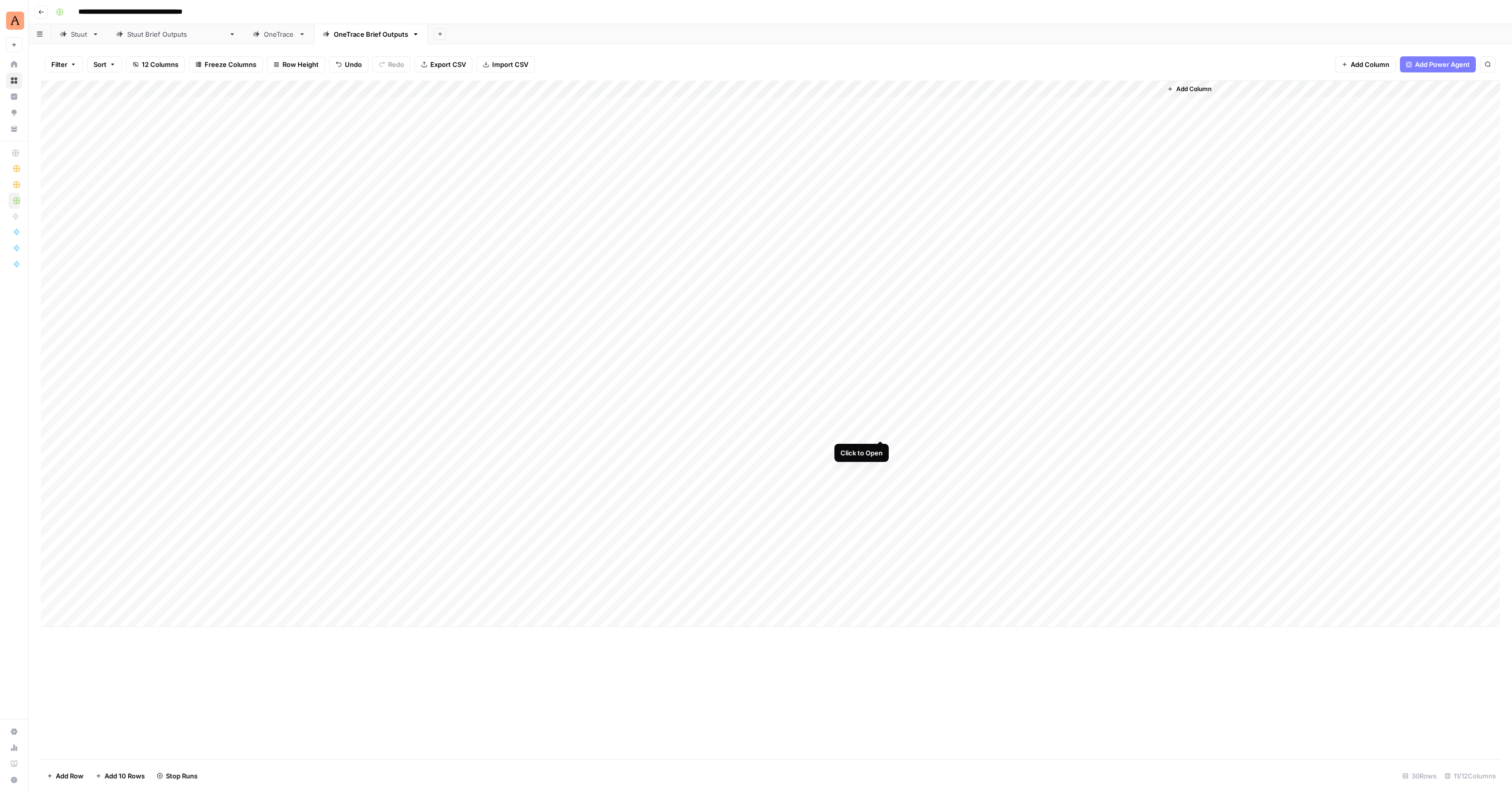
click at [881, 429] on div "Add Column" at bounding box center [770, 353] width 1459 height 546
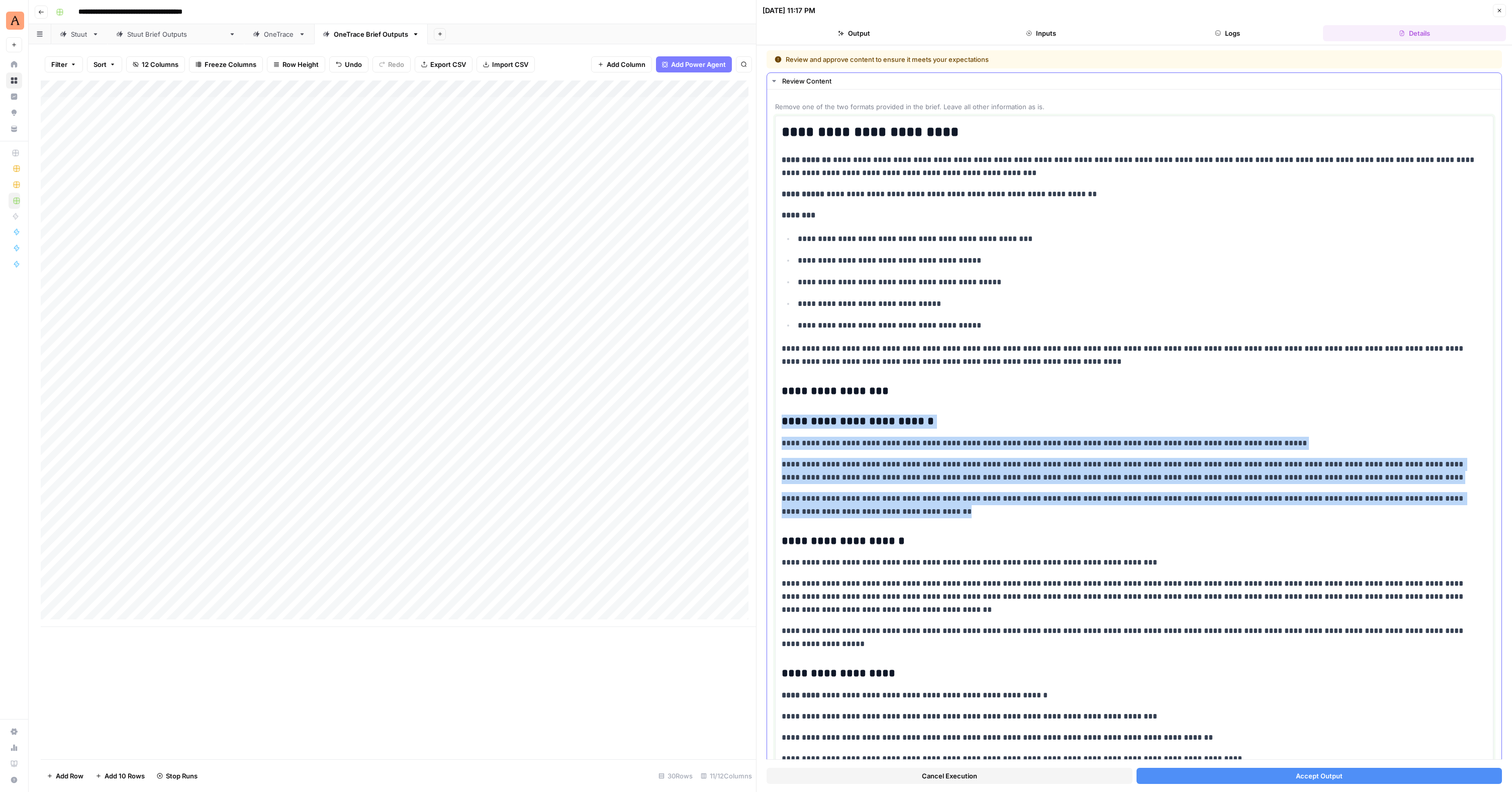
drag, startPoint x: 891, startPoint y: 513, endPoint x: 777, endPoint y: 419, distance: 147.8
click at [777, 419] on div "**********" at bounding box center [1134, 687] width 718 height 1144
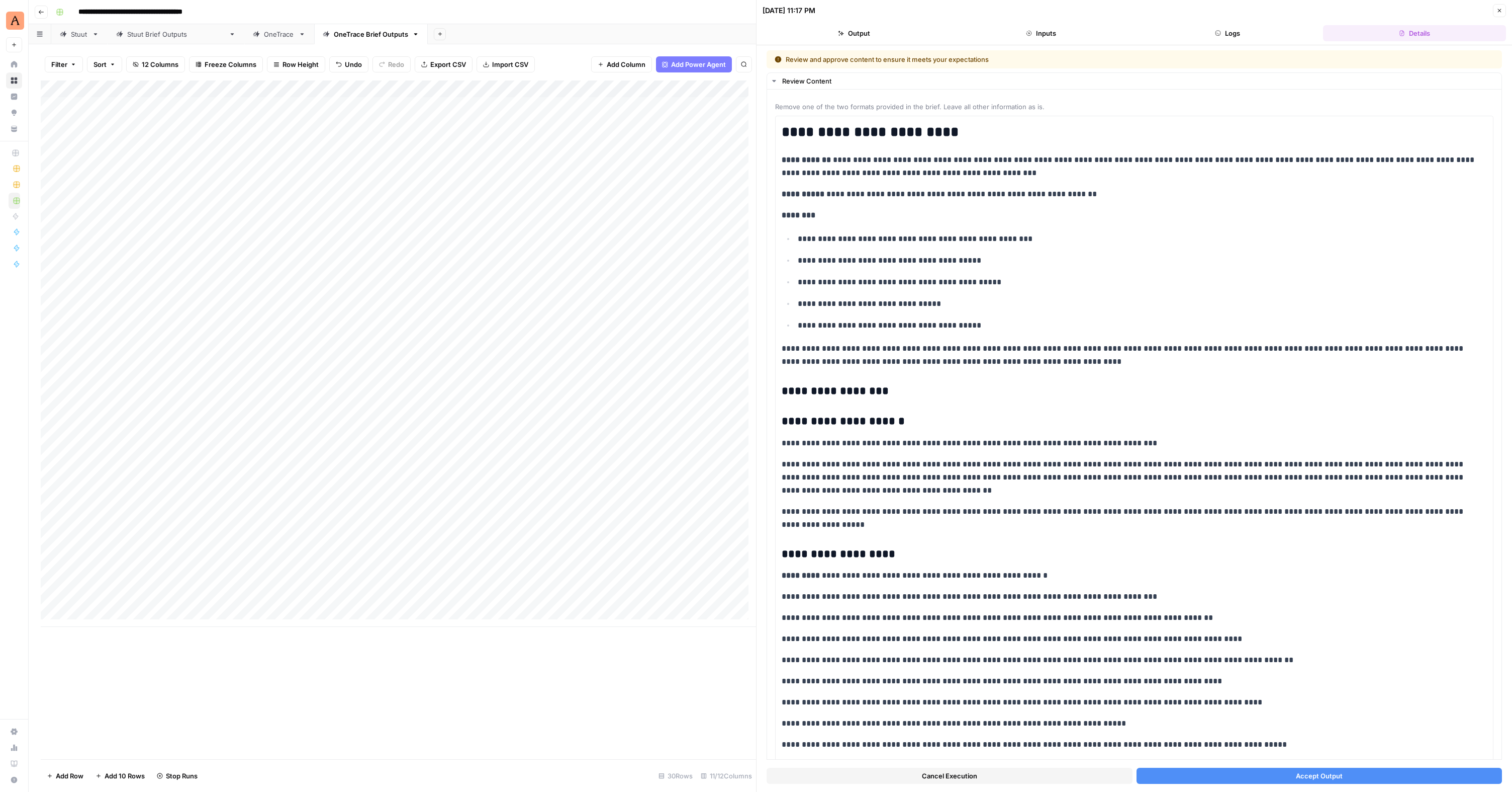
click at [1306, 775] on span "Accept Output" at bounding box center [1319, 776] width 47 height 10
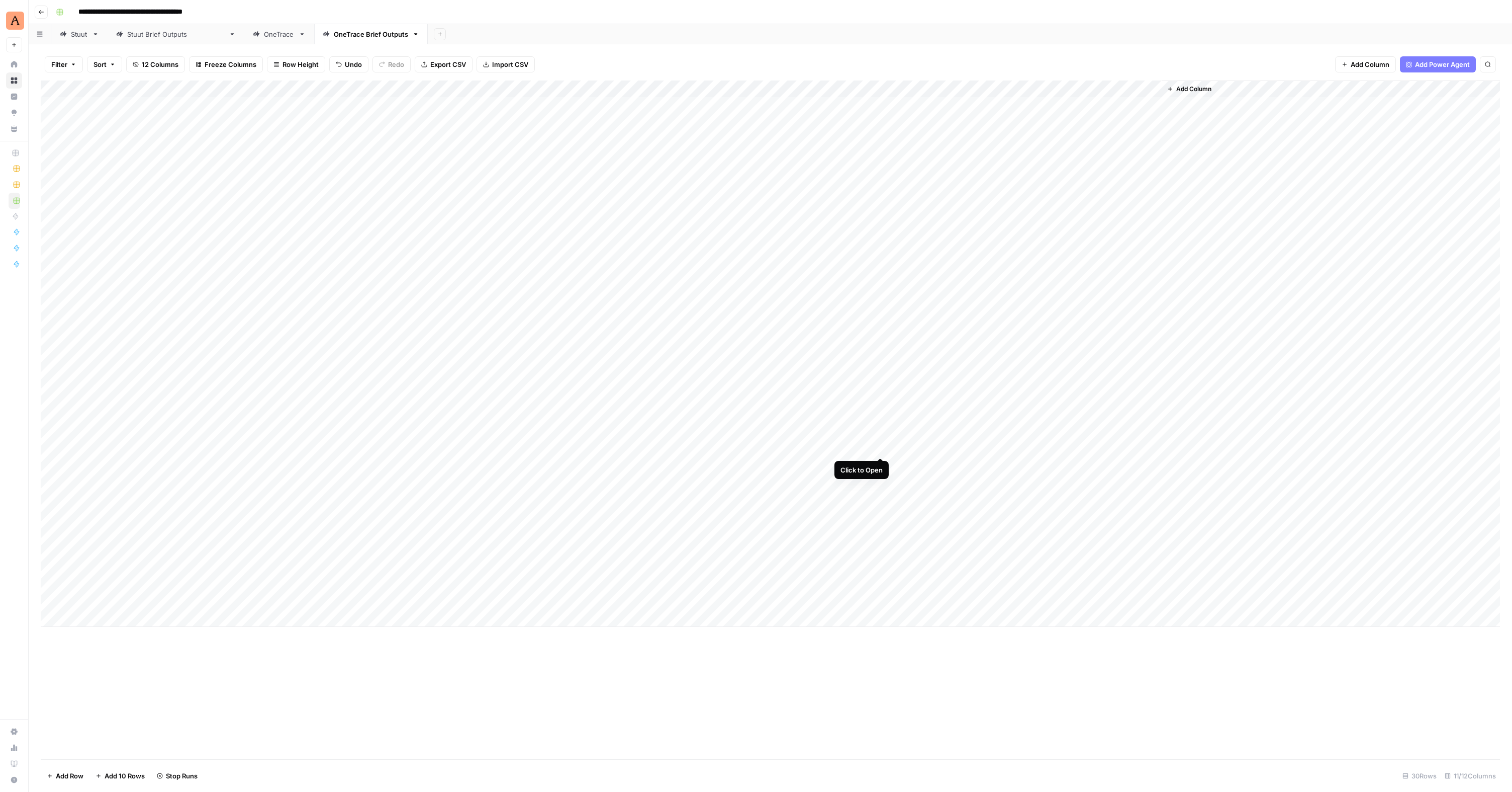
click at [881, 447] on div "Add Column" at bounding box center [770, 353] width 1459 height 546
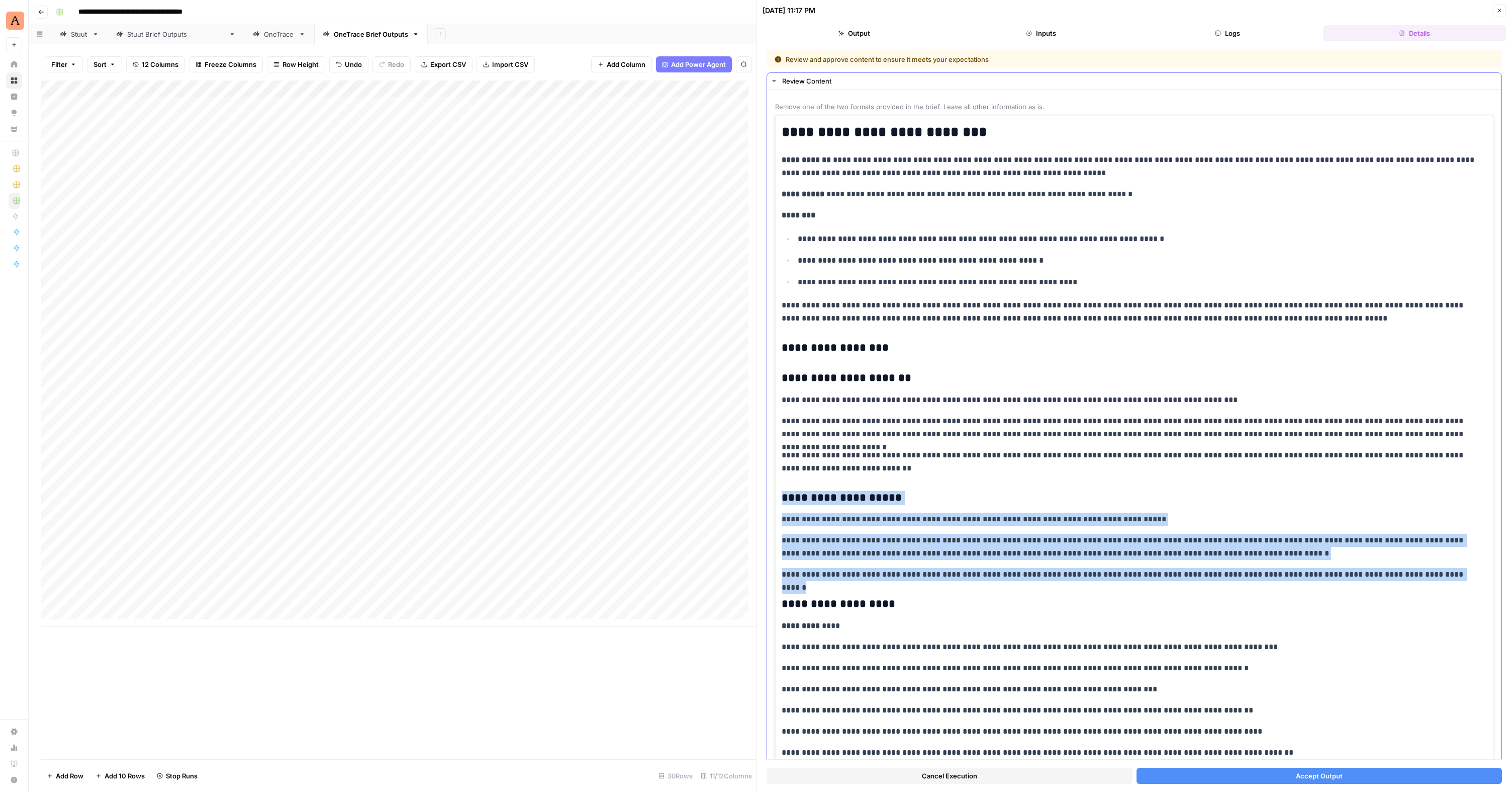
drag, startPoint x: 1425, startPoint y: 572, endPoint x: 784, endPoint y: 500, distance: 645.0
click at [784, 500] on div "**********" at bounding box center [1134, 537] width 706 height 833
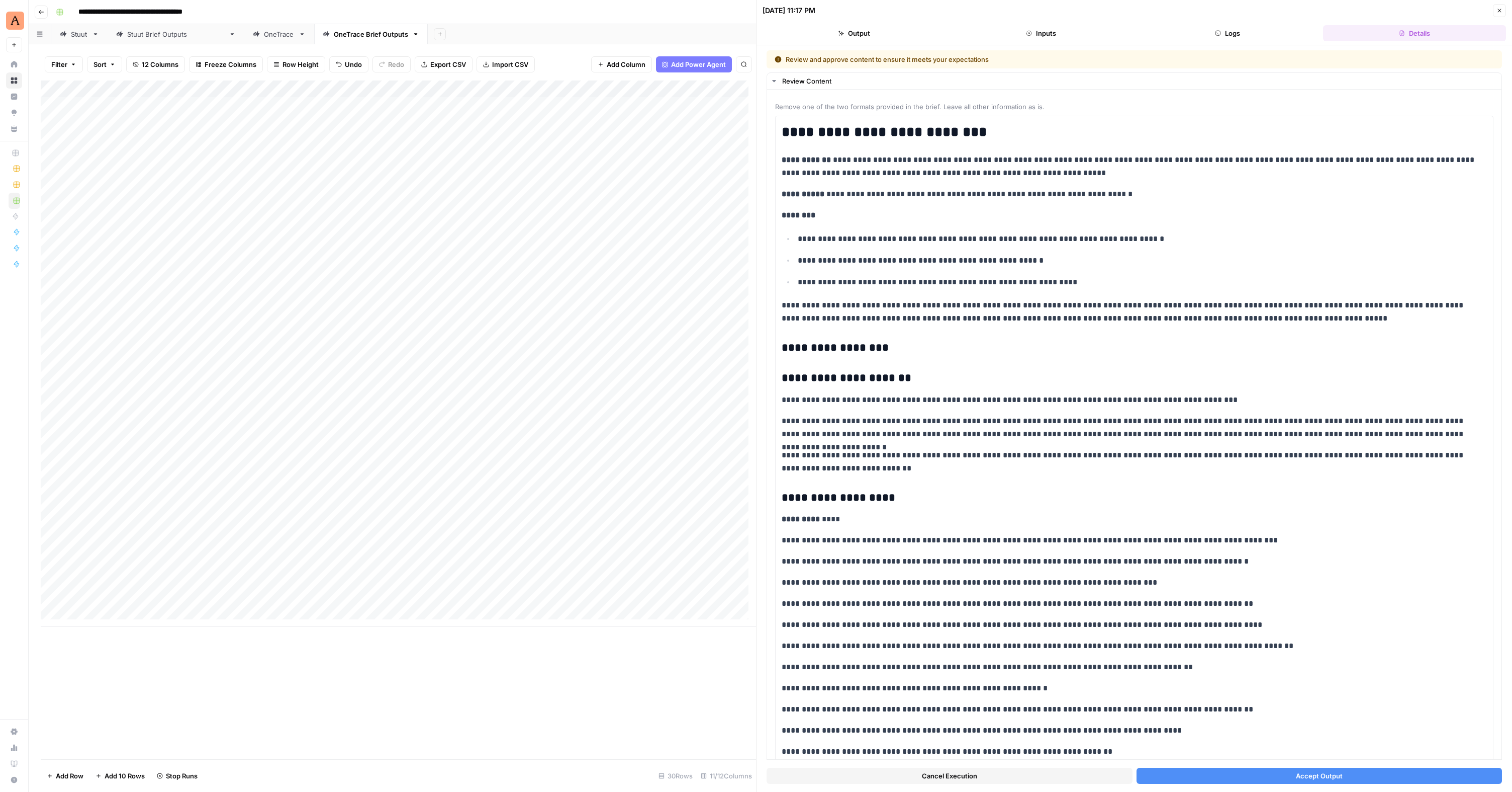
click at [1296, 774] on span "Accept Output" at bounding box center [1319, 776] width 47 height 10
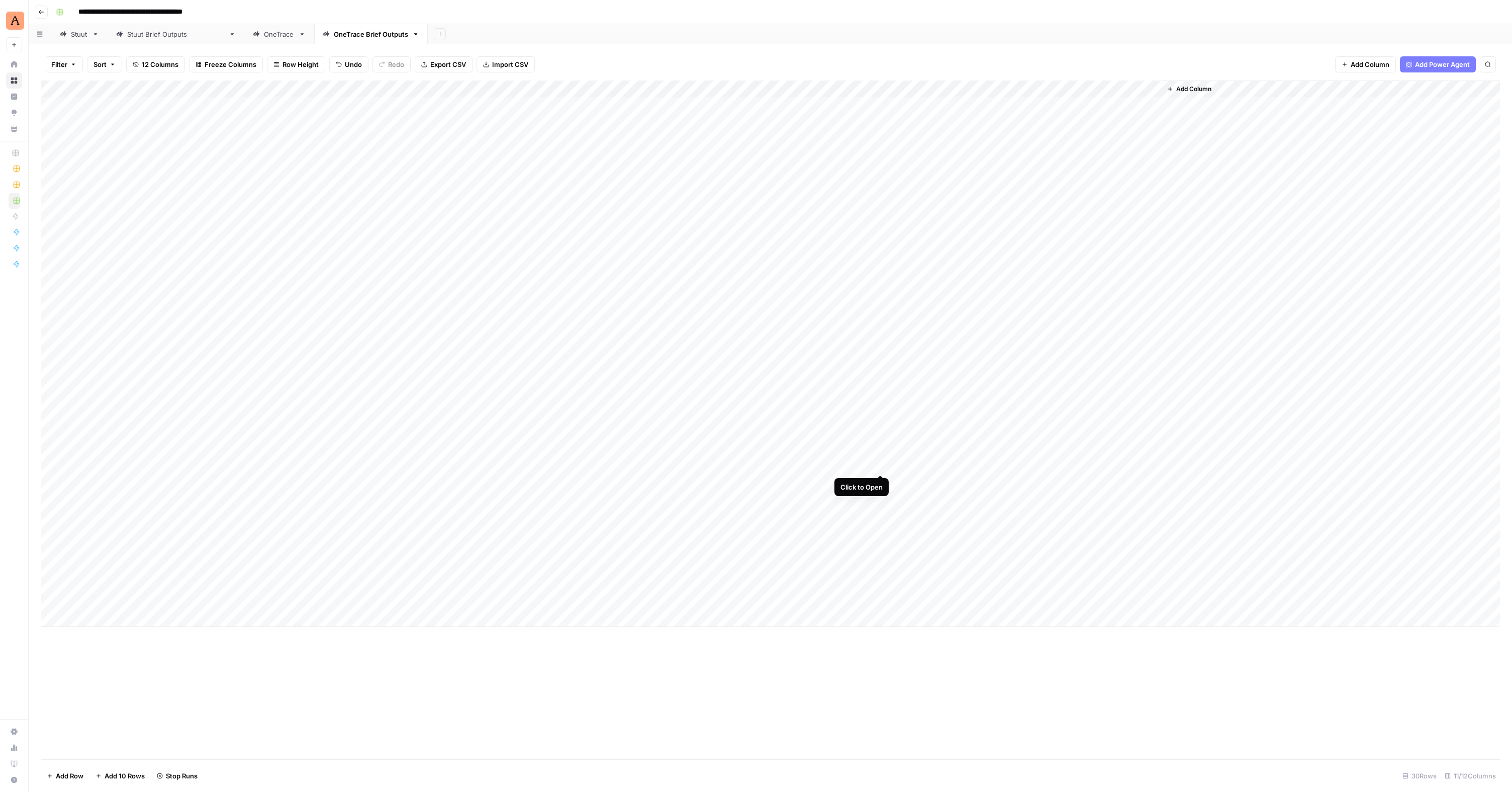
click at [883, 466] on div "Add Column" at bounding box center [770, 353] width 1459 height 546
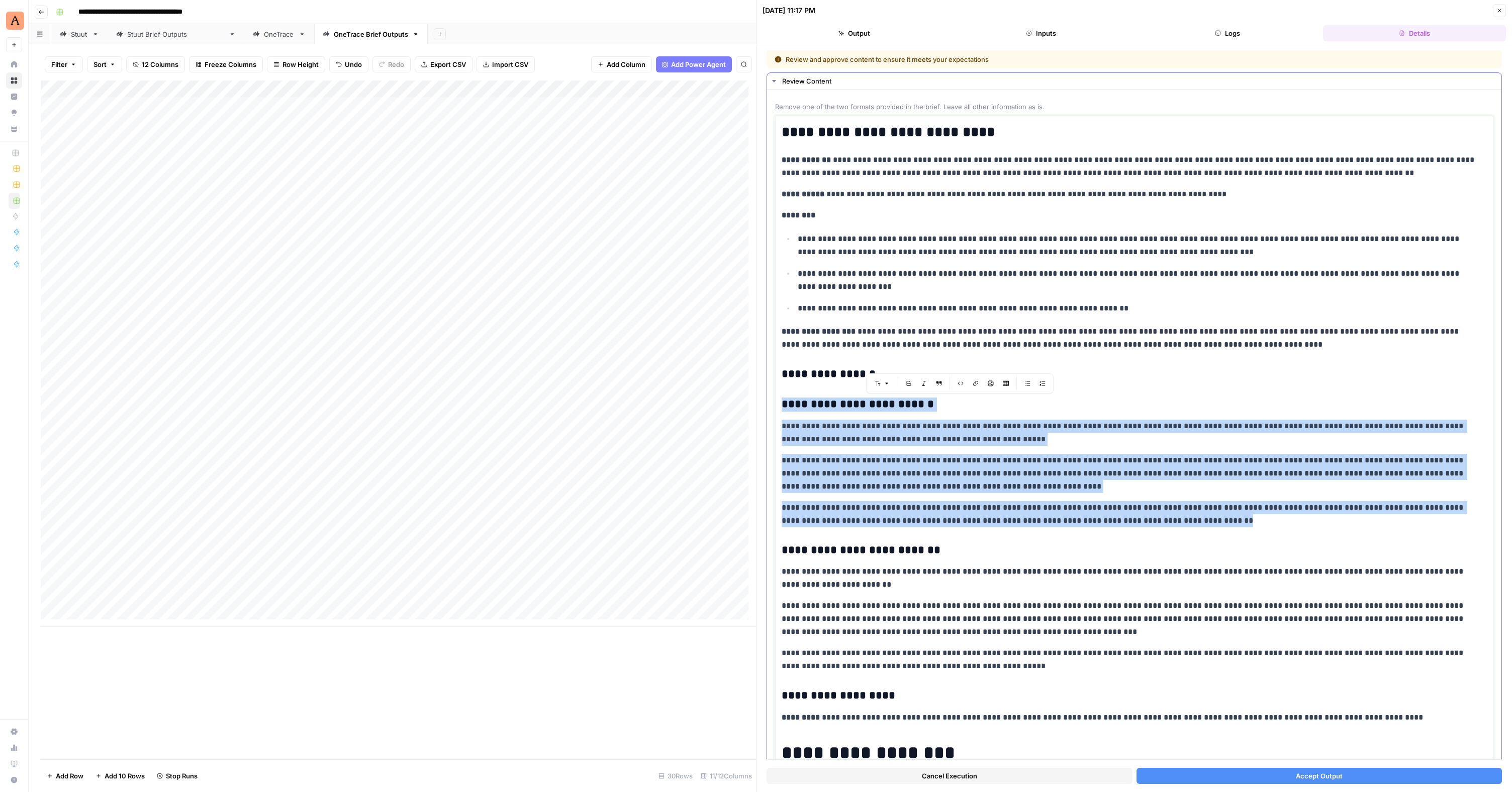
drag, startPoint x: 1128, startPoint y: 522, endPoint x: 781, endPoint y: 403, distance: 366.8
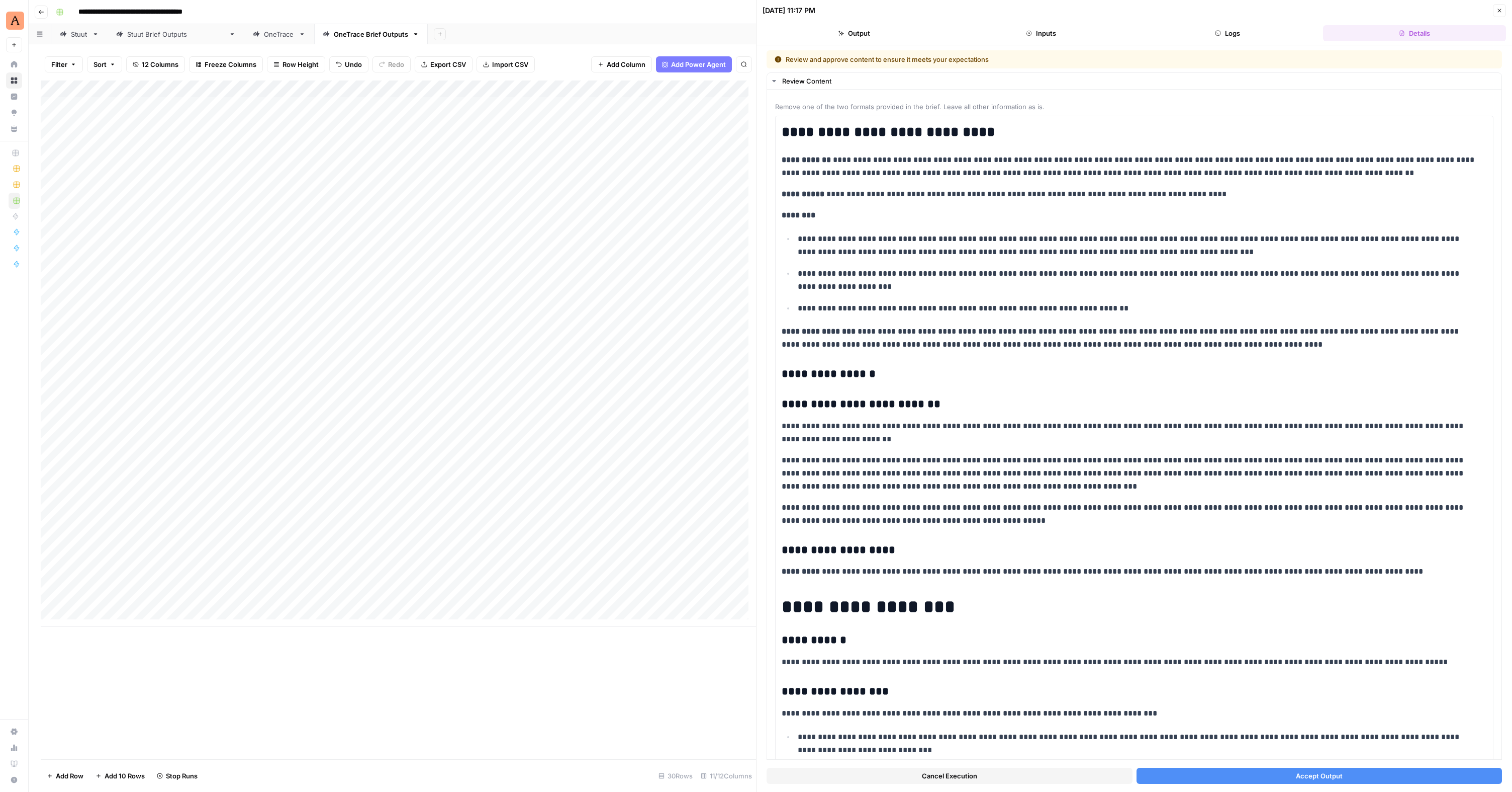
click at [1307, 774] on span "Accept Output" at bounding box center [1319, 776] width 47 height 10
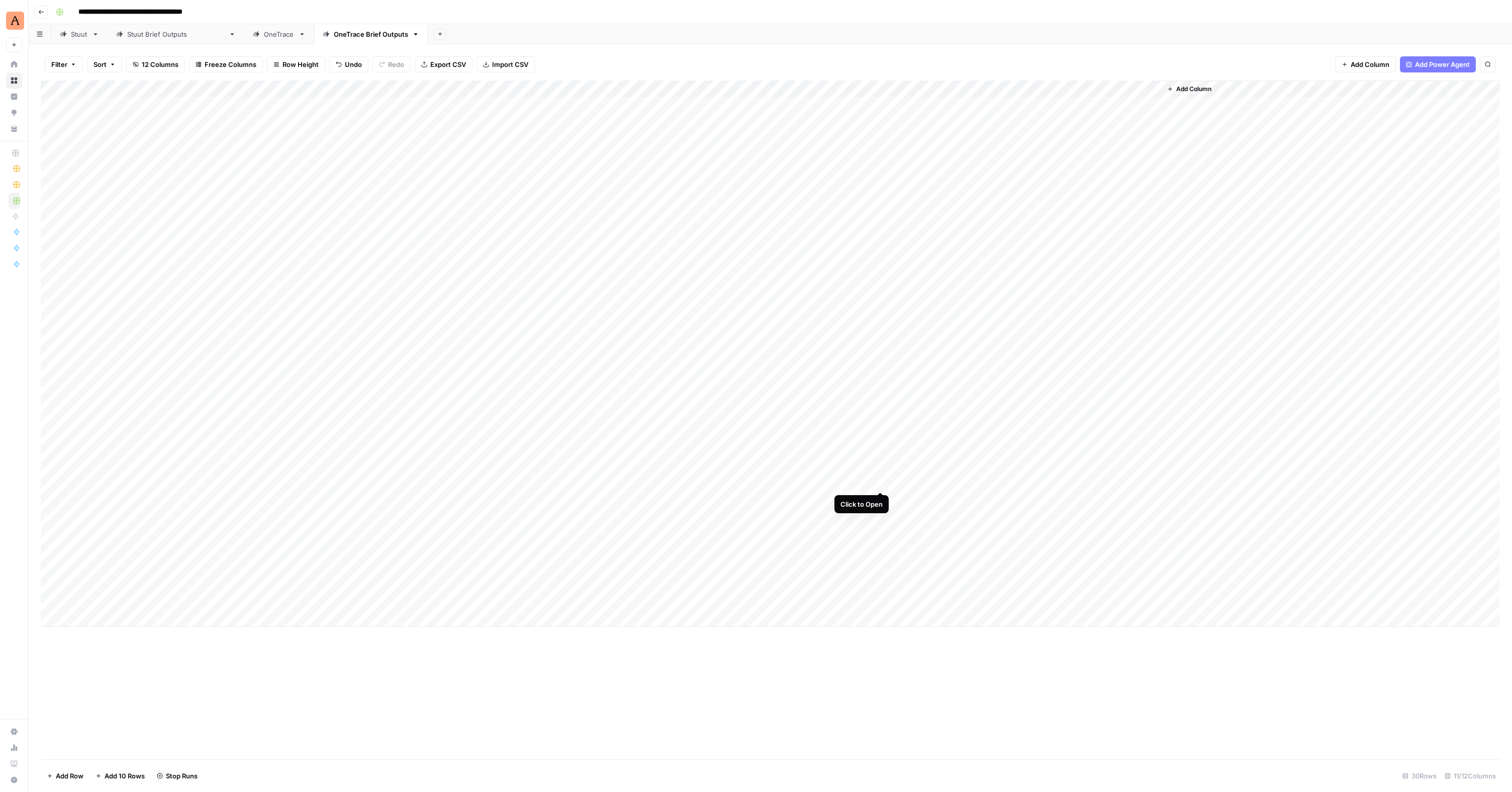
click at [878, 481] on div "Add Column" at bounding box center [770, 353] width 1459 height 546
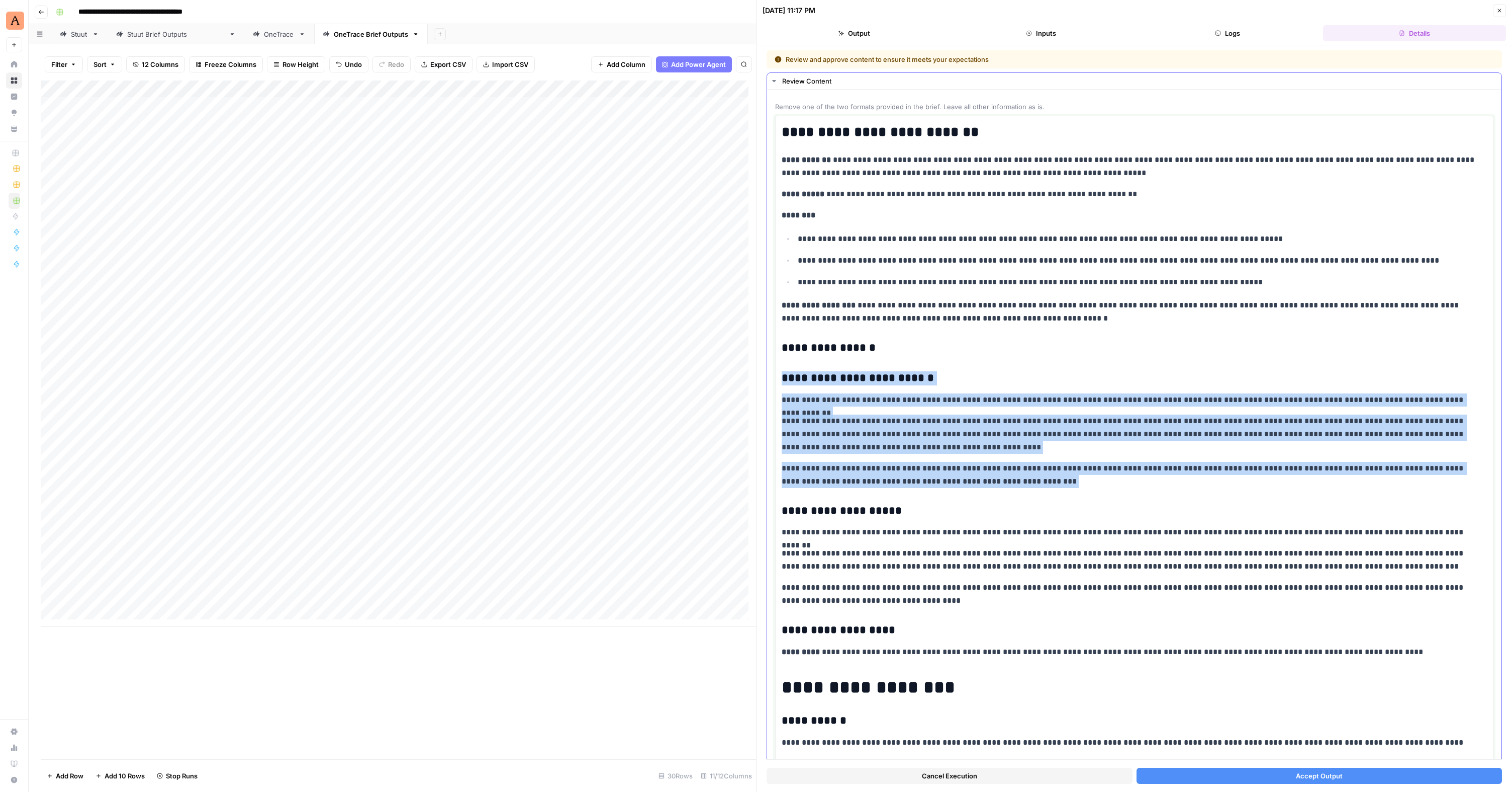
drag, startPoint x: 1039, startPoint y: 488, endPoint x: 779, endPoint y: 382, distance: 280.8
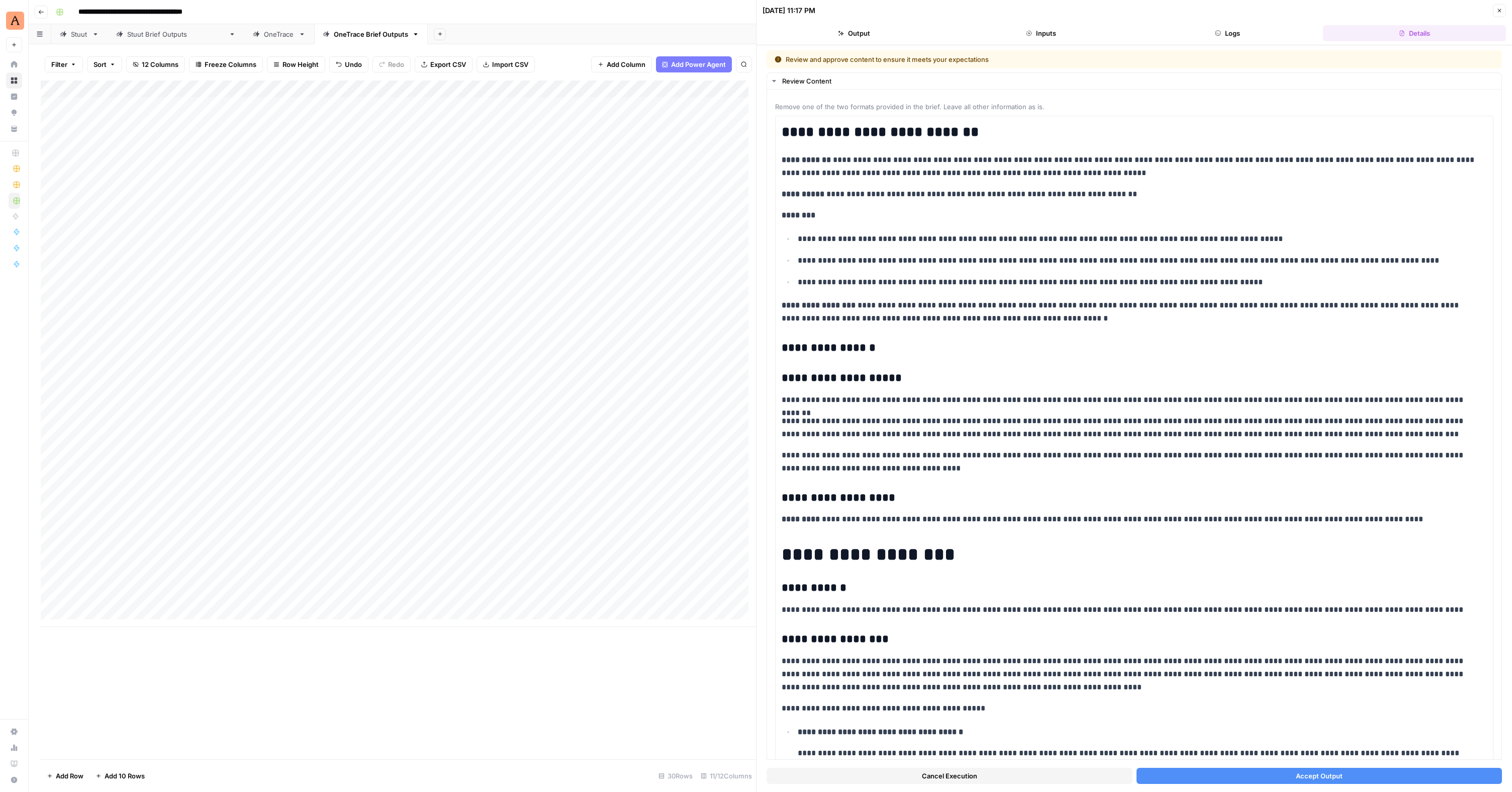
click at [1351, 778] on button "Accept Output" at bounding box center [1319, 776] width 366 height 16
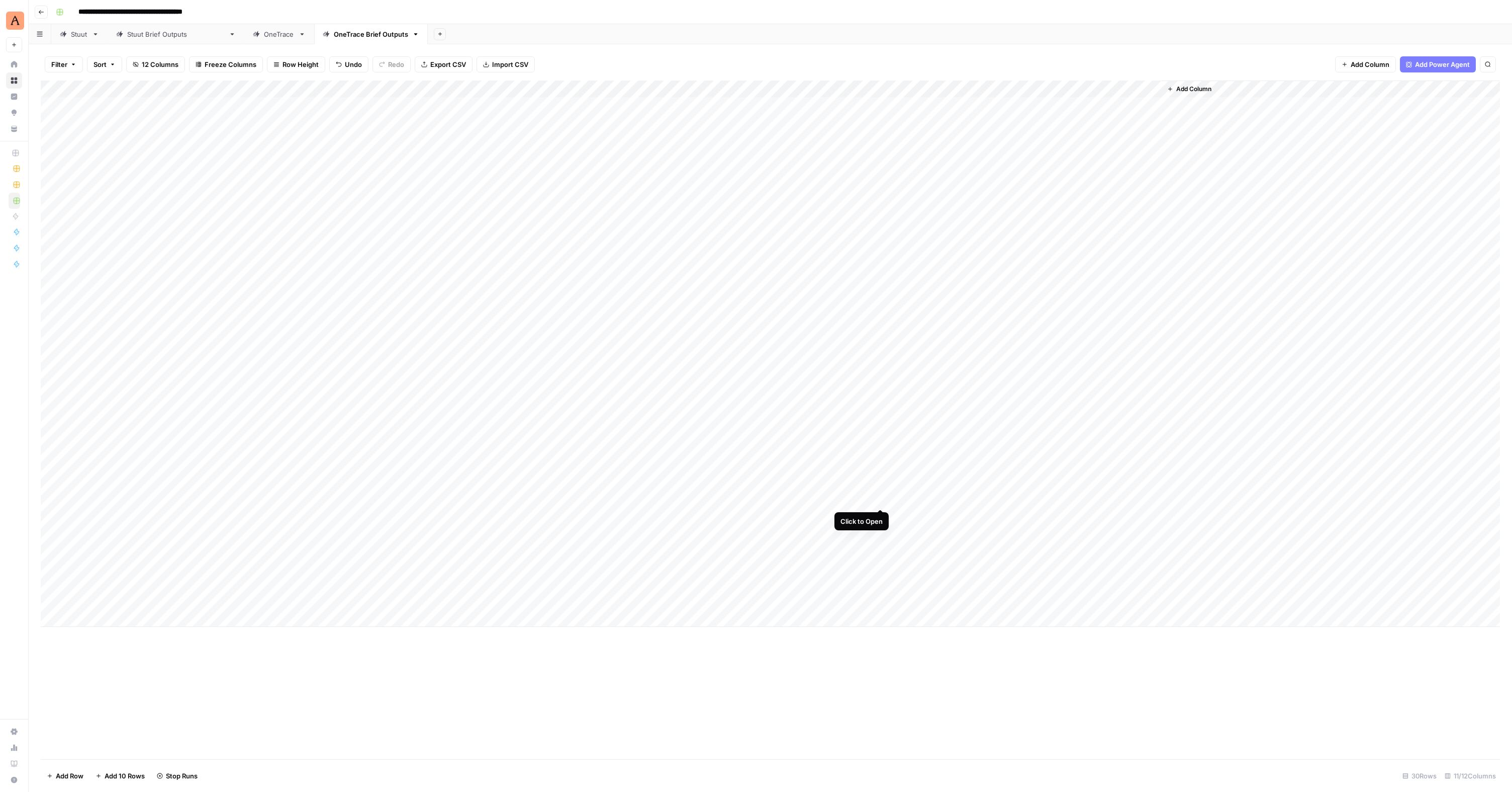
click at [880, 501] on div "Add Column" at bounding box center [770, 353] width 1459 height 546
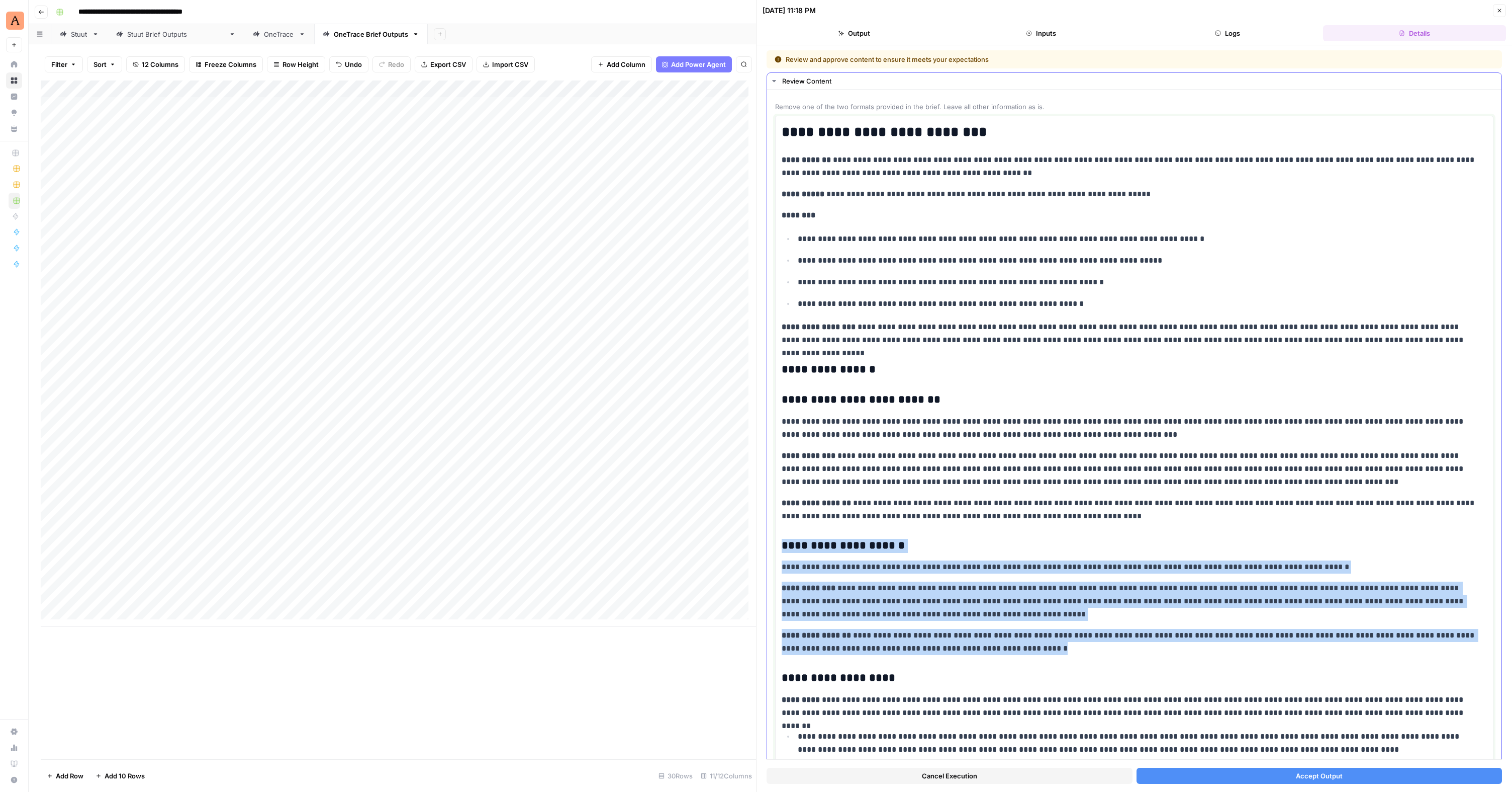
drag, startPoint x: 1010, startPoint y: 653, endPoint x: 781, endPoint y: 547, distance: 252.3
click at [781, 547] on div "**********" at bounding box center [1134, 494] width 718 height 757
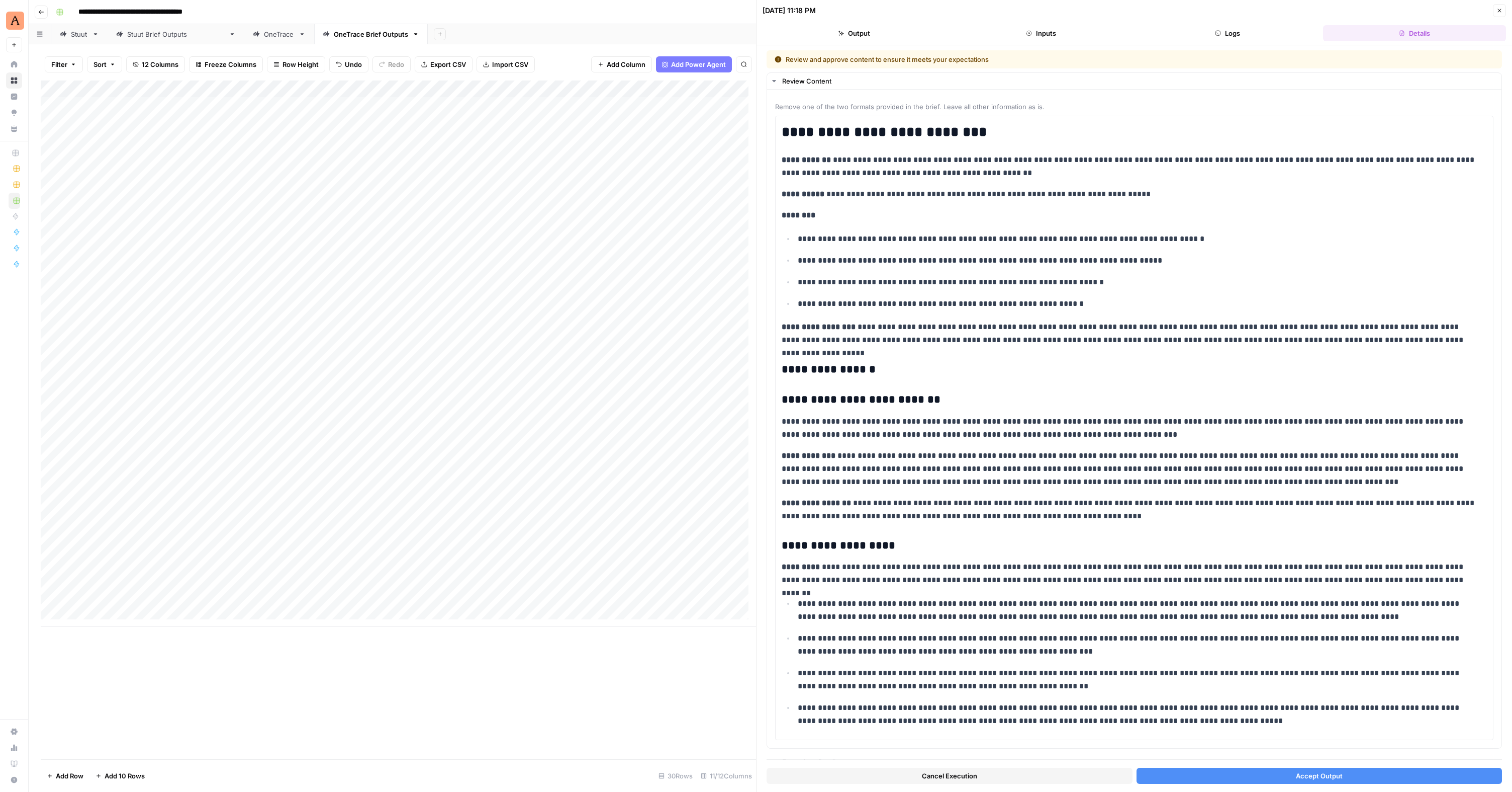
click at [1334, 773] on span "Accept Output" at bounding box center [1319, 776] width 47 height 10
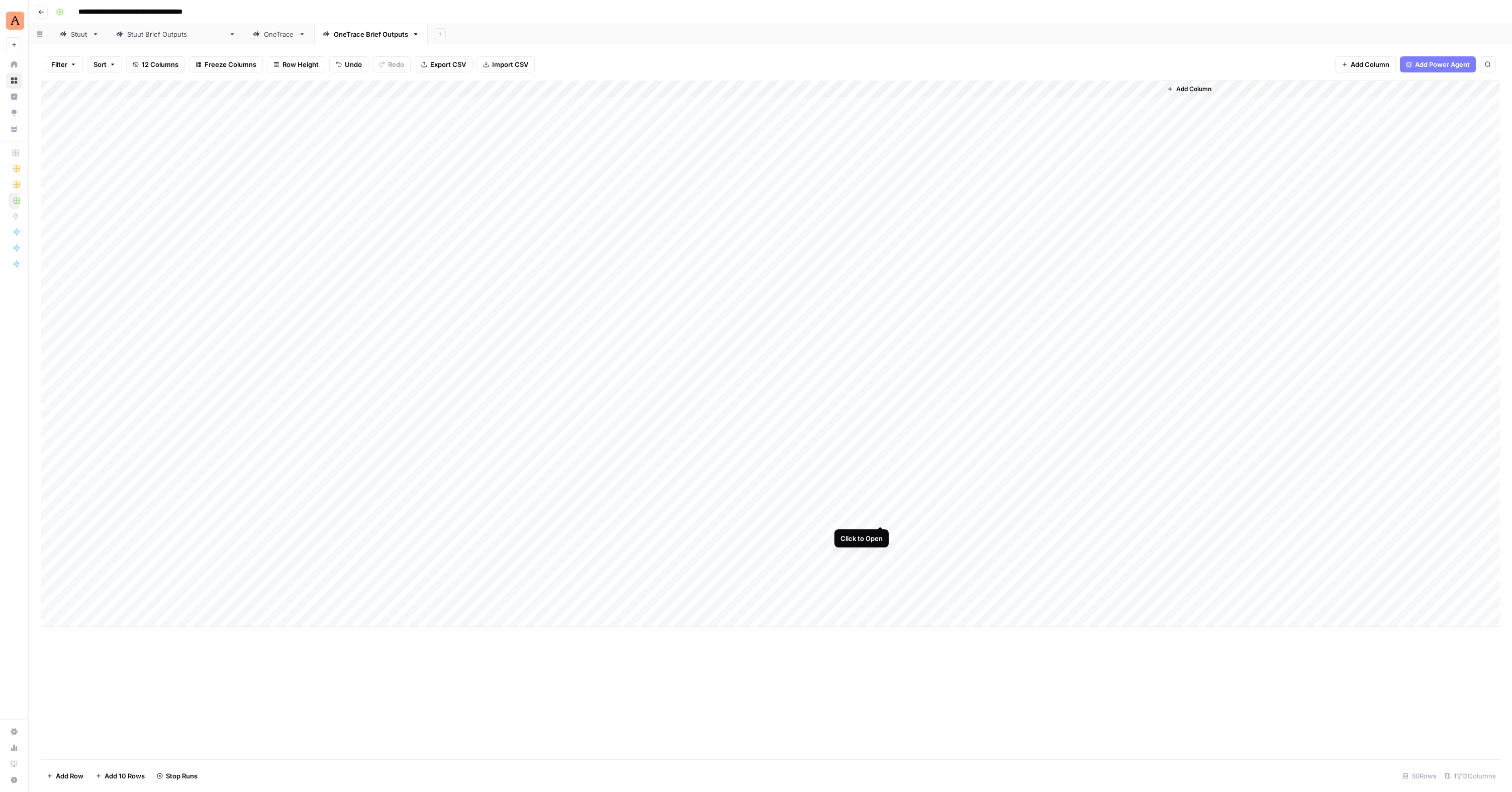
click at [882, 516] on div "Add Column" at bounding box center [770, 353] width 1459 height 546
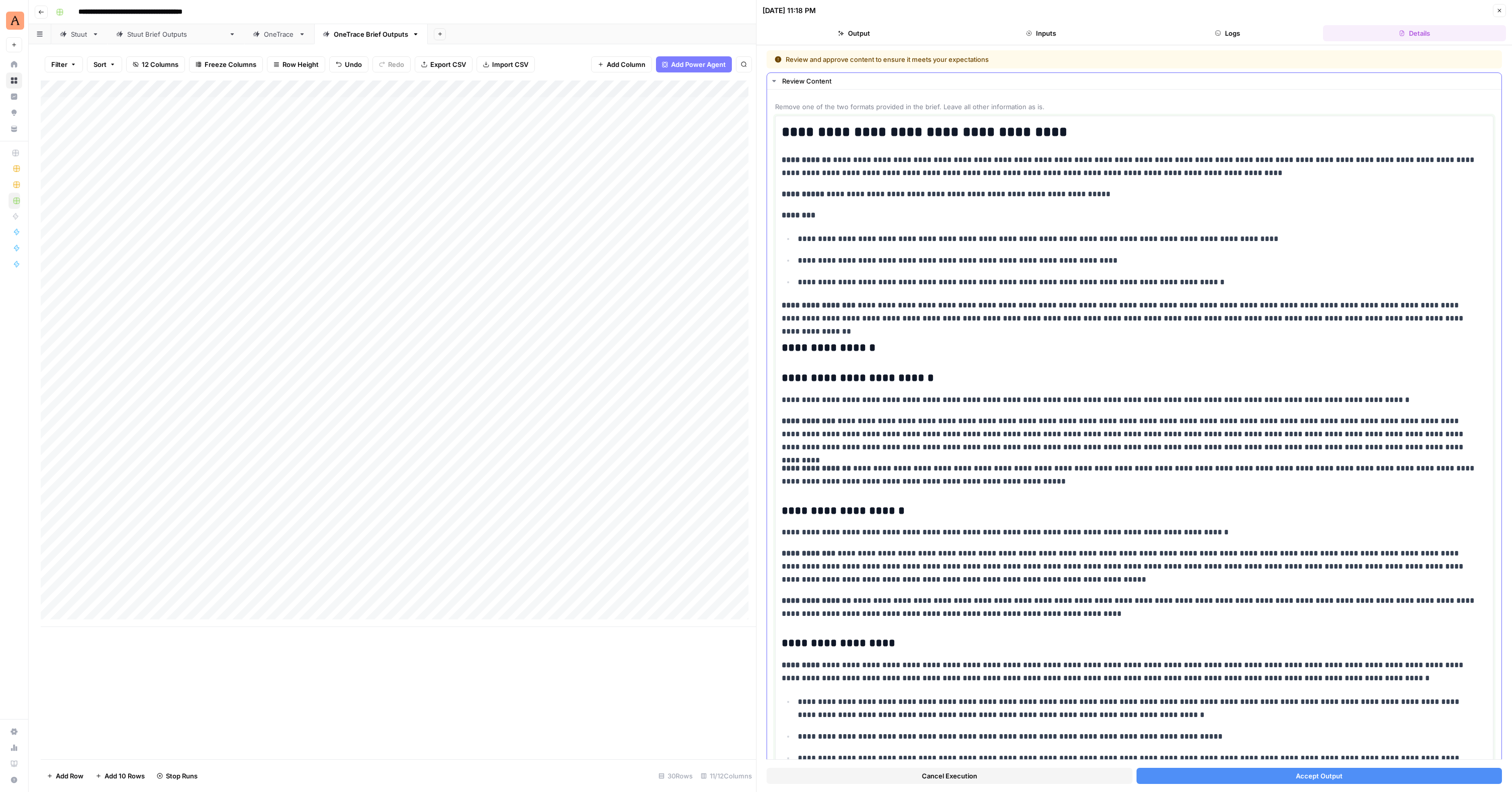
click at [1032, 620] on p "**********" at bounding box center [1130, 607] width 698 height 26
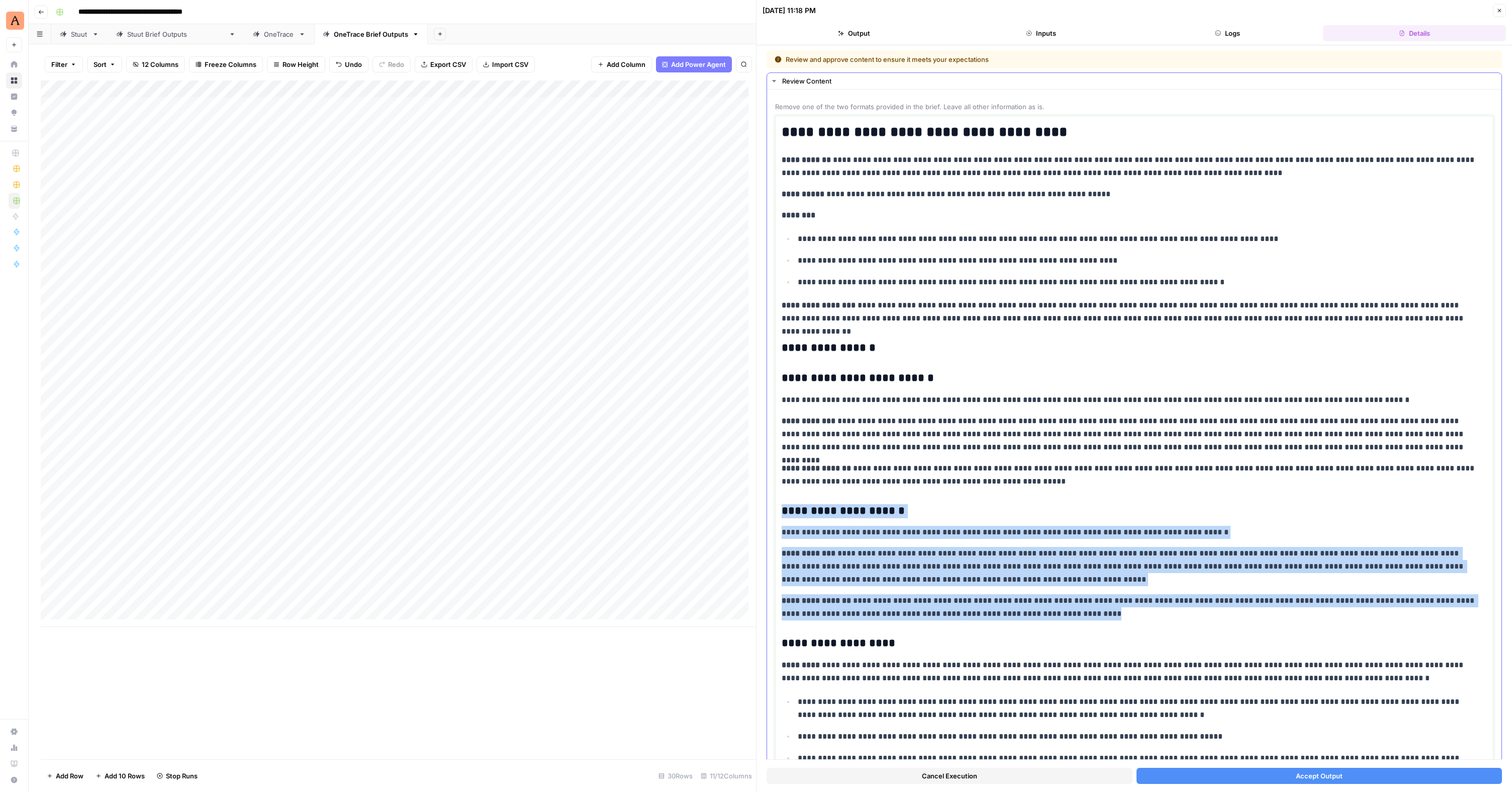
drag, startPoint x: 1037, startPoint y: 619, endPoint x: 774, endPoint y: 508, distance: 285.5
click at [774, 508] on div "**********" at bounding box center [1135, 461] width 735 height 744
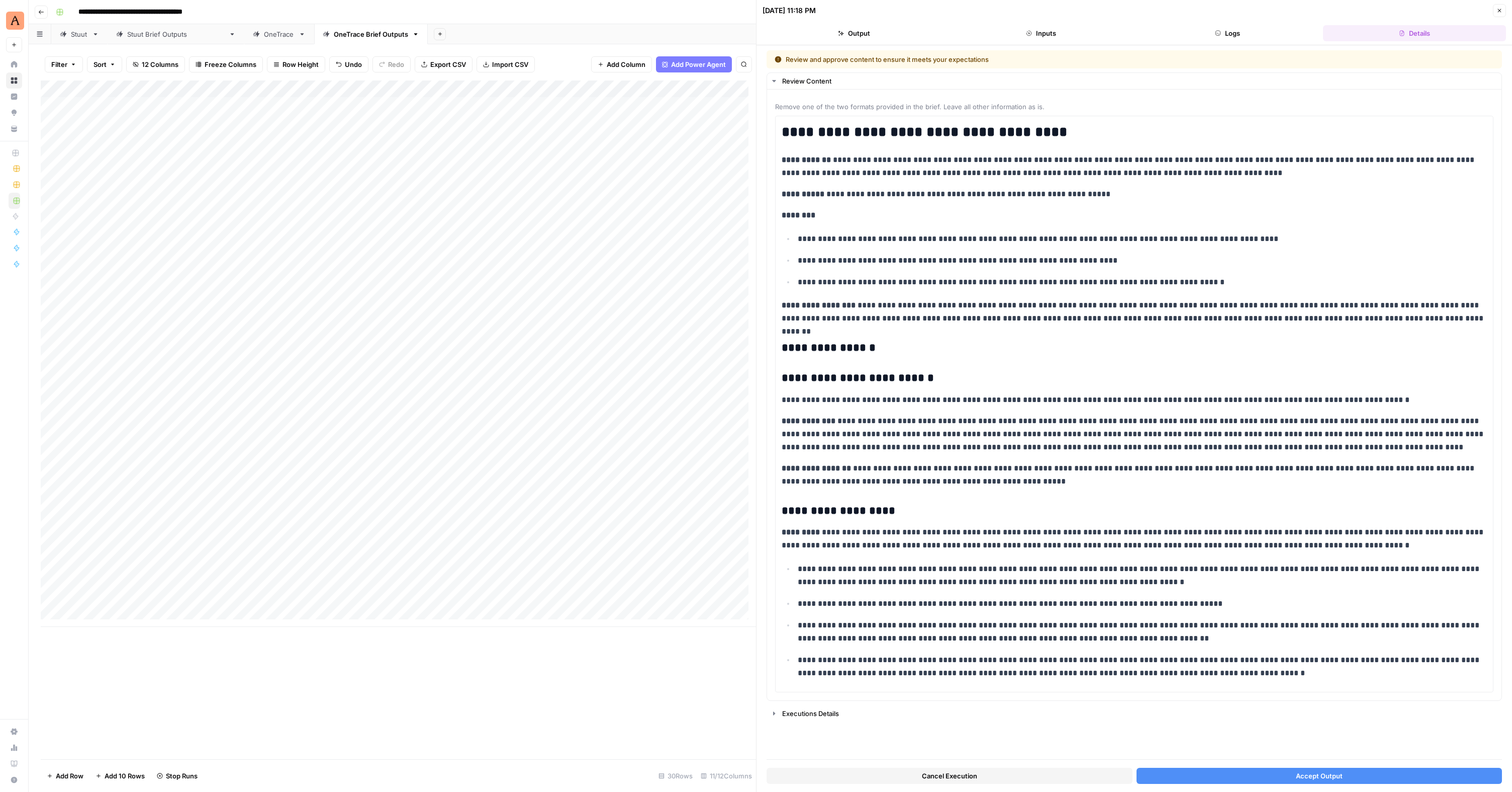
click at [1316, 769] on button "Accept Output" at bounding box center [1319, 776] width 366 height 16
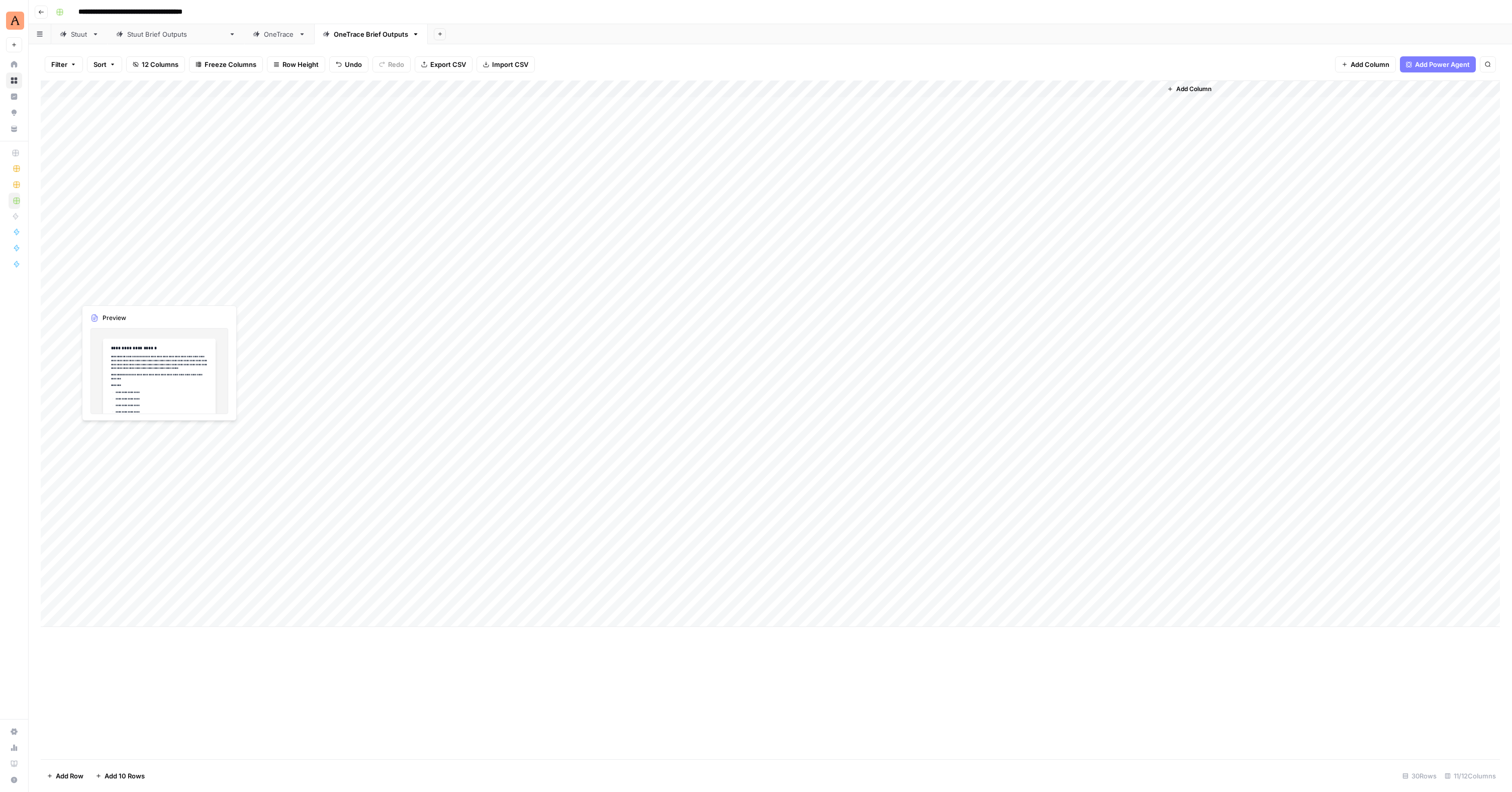
click at [153, 291] on div "Add Column" at bounding box center [770, 353] width 1459 height 546
click at [1010, 702] on div "Add Column" at bounding box center [770, 419] width 1459 height 678
click at [445, 63] on span "Export CSV" at bounding box center [448, 64] width 36 height 10
